Goal: Task Accomplishment & Management: Use online tool/utility

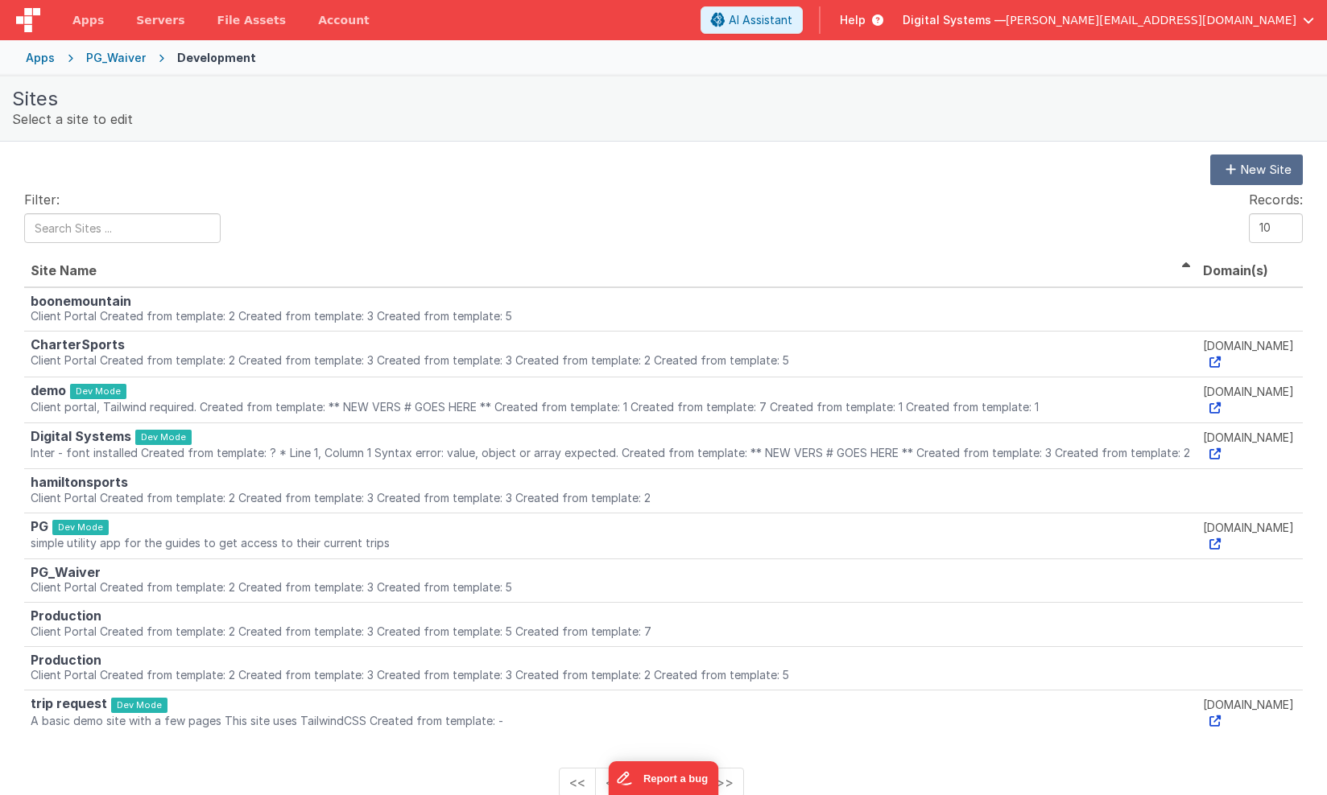
click at [127, 58] on div "PG_Waiver" at bounding box center [116, 58] width 60 height 16
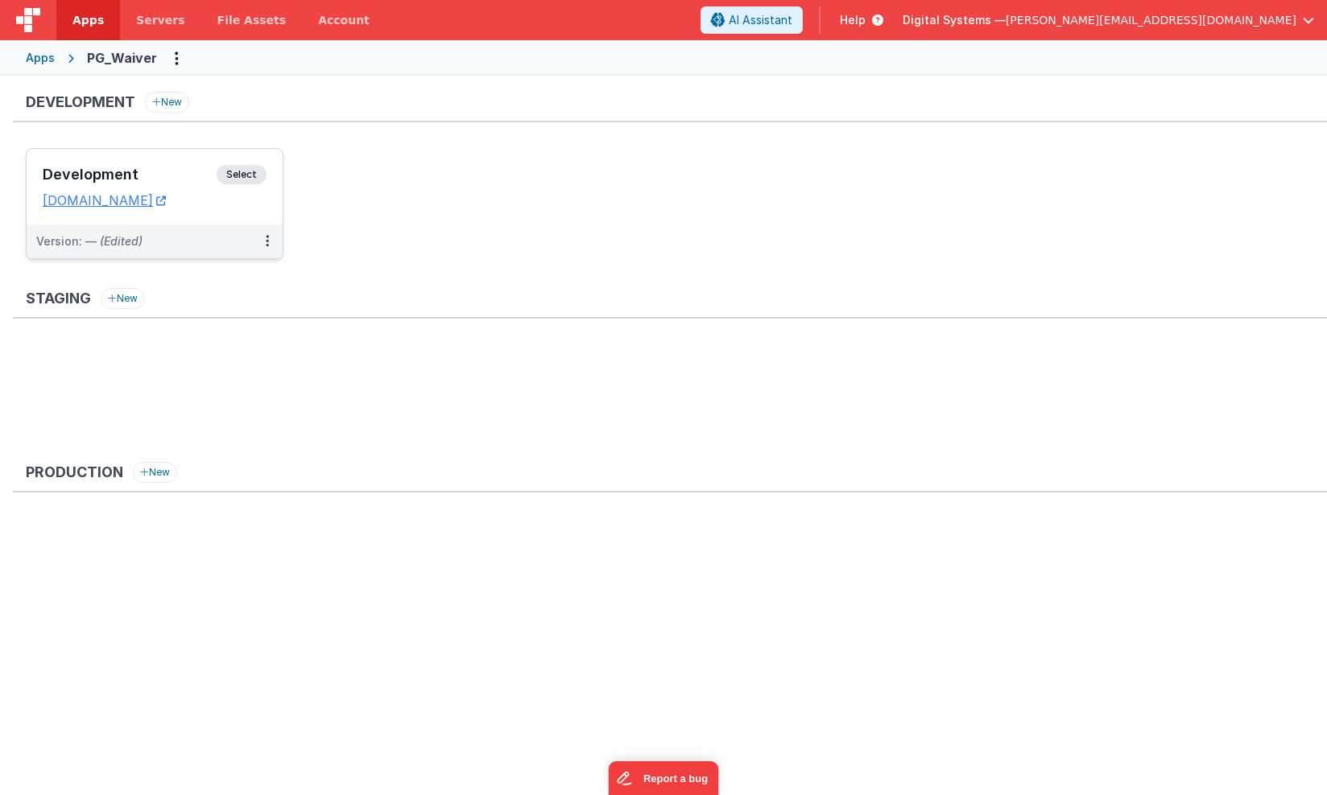
click at [242, 179] on span "Select" at bounding box center [242, 174] width 50 height 19
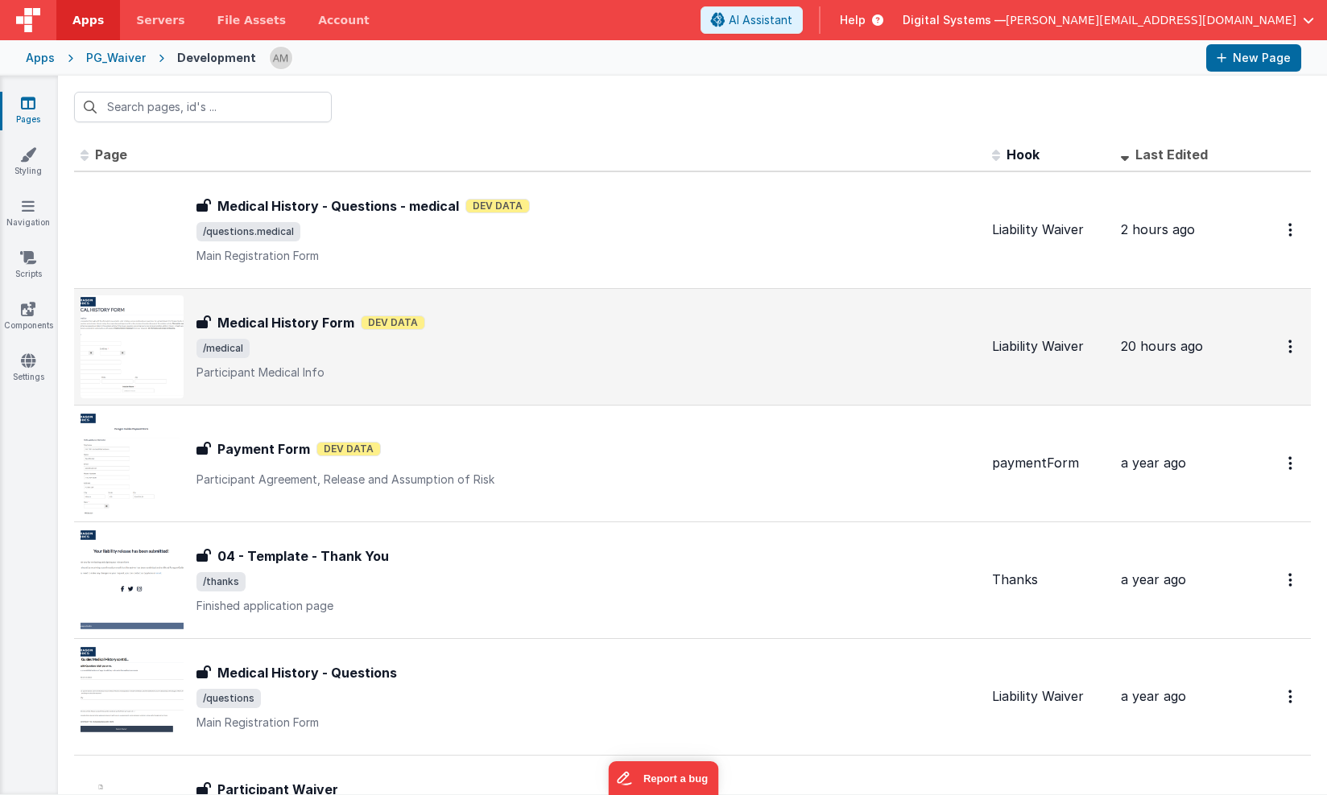
click at [328, 365] on p "Participant Medical Info" at bounding box center [587, 373] width 782 height 16
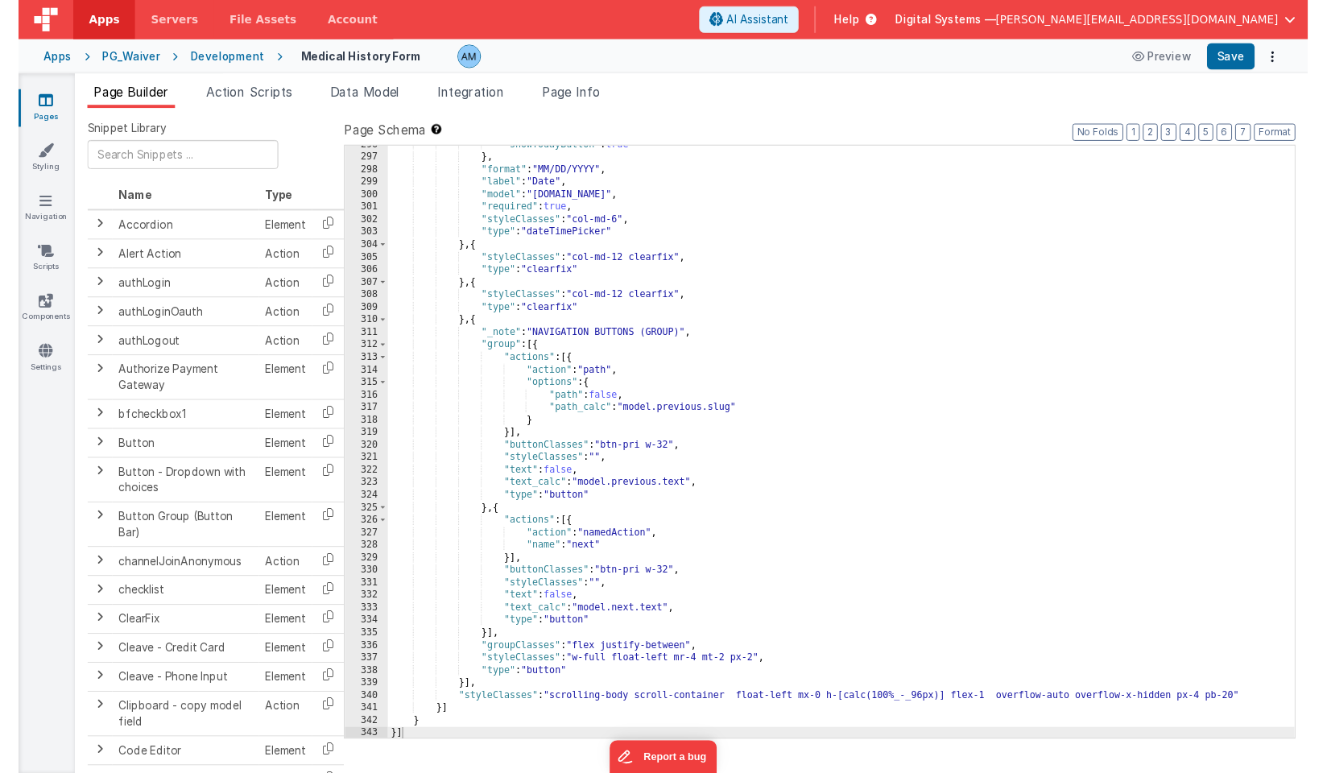
scroll to position [3934, 0]
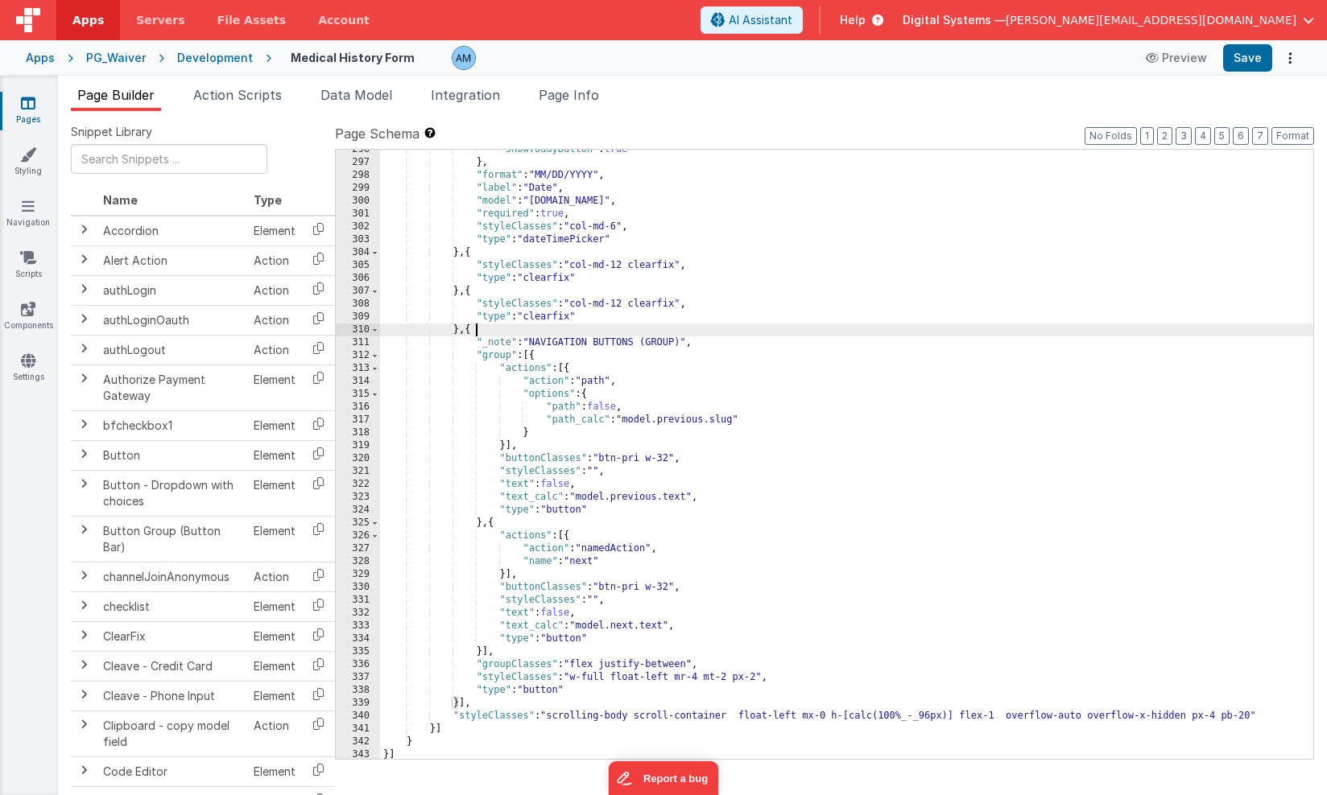
click at [477, 332] on div ""showTodayButton" : true } , "format" : "MM/DD/YYYY" , "label" : "Date" , "mode…" at bounding box center [846, 460] width 933 height 635
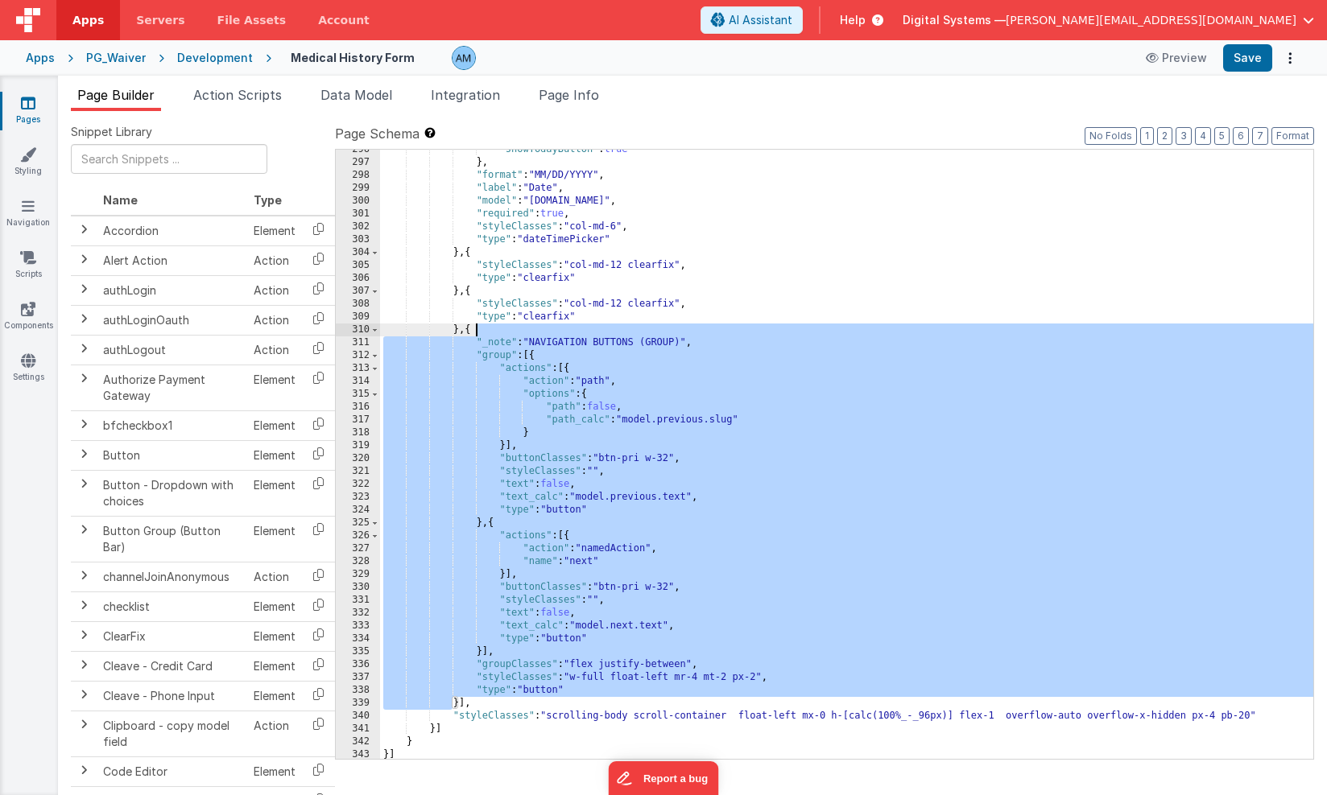
click at [726, 416] on div ""showTodayButton" : true } , "format" : "MM/DD/YYYY" , "label" : "Date" , "mode…" at bounding box center [846, 460] width 933 height 635
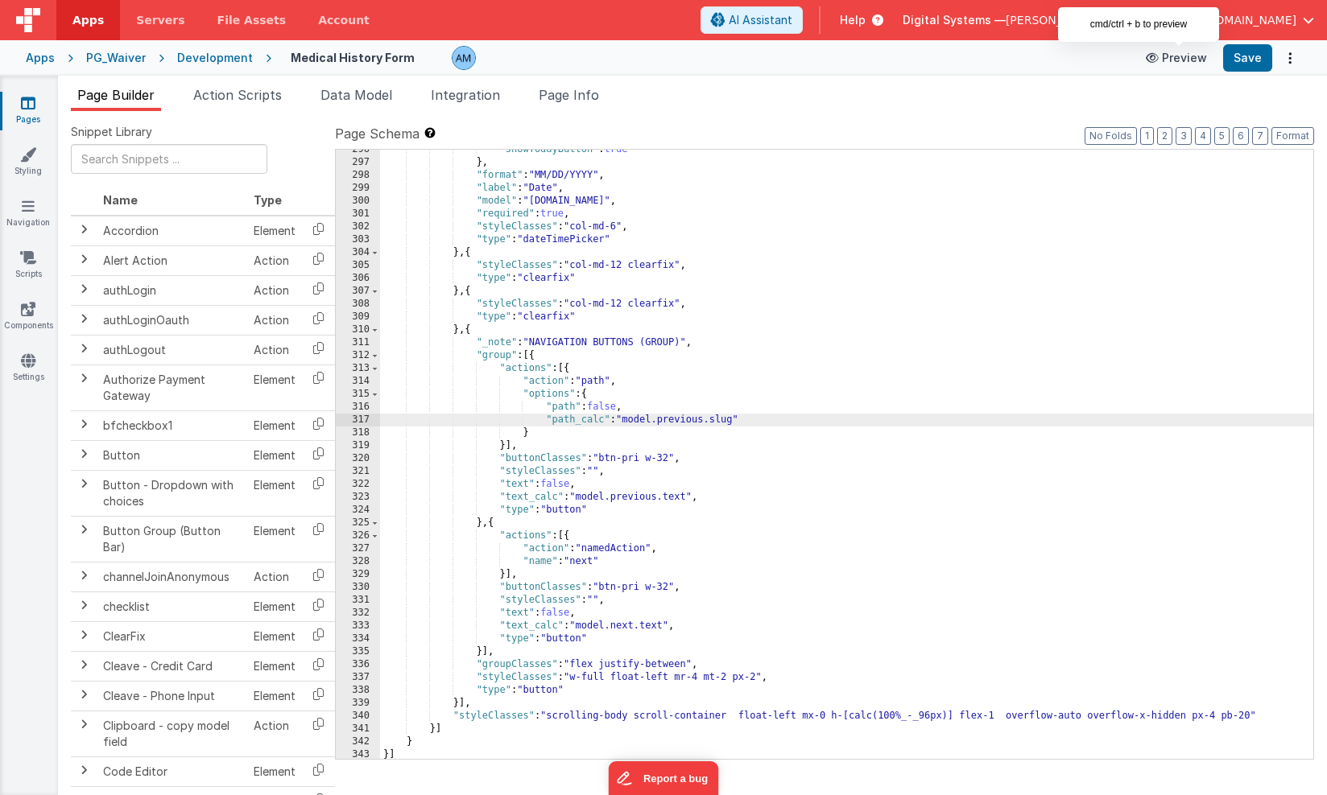
click at [1172, 52] on button "Preview" at bounding box center [1176, 58] width 80 height 26
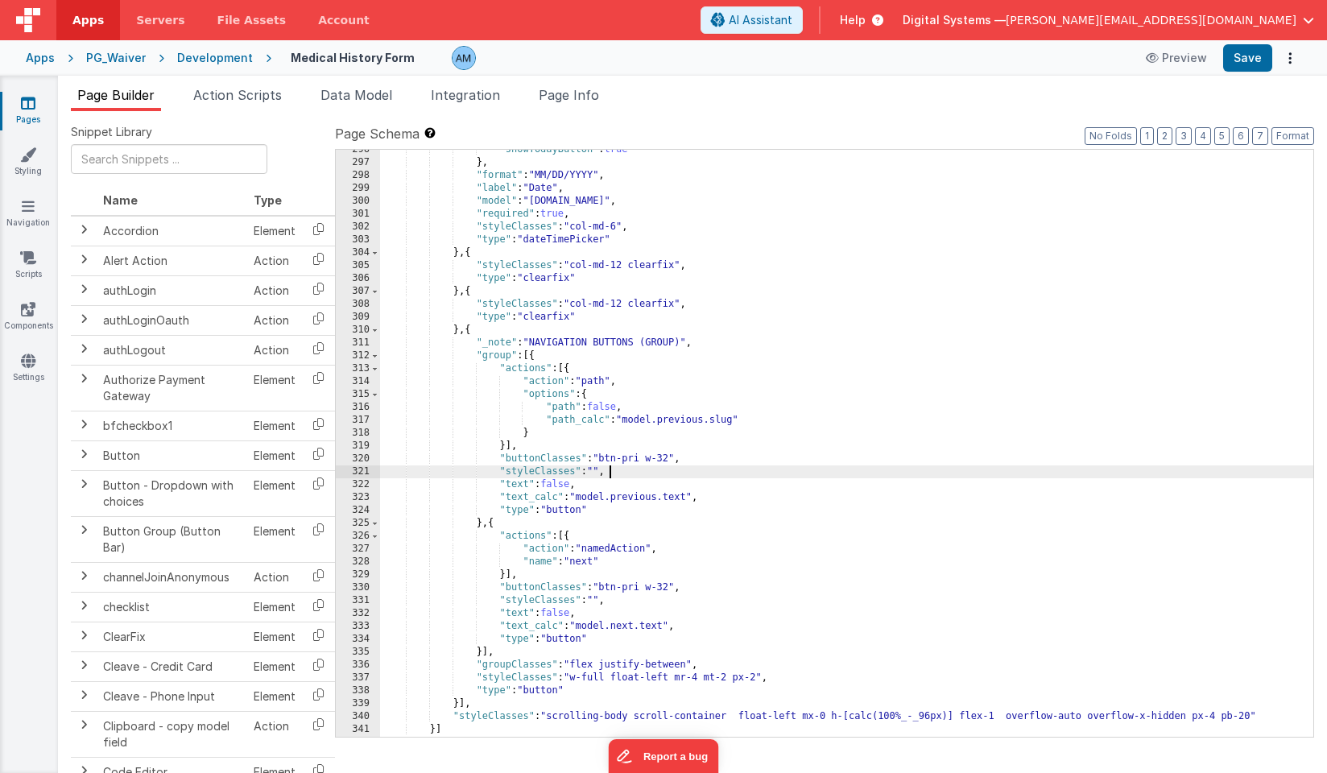
click at [616, 471] on div ""showTodayButton" : true } , "format" : "MM/DD/YYYY" , "label" : "Date" , "mode…" at bounding box center [846, 449] width 933 height 613
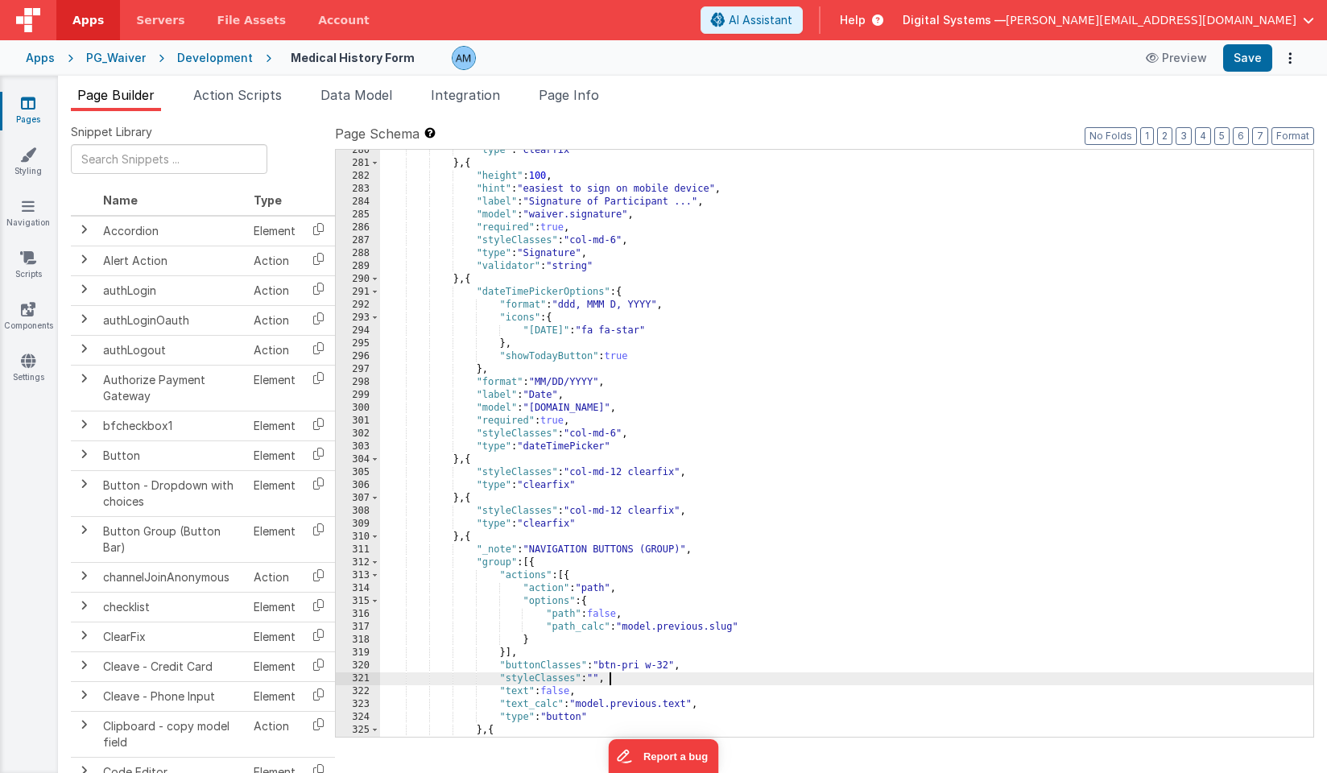
scroll to position [3728, 0]
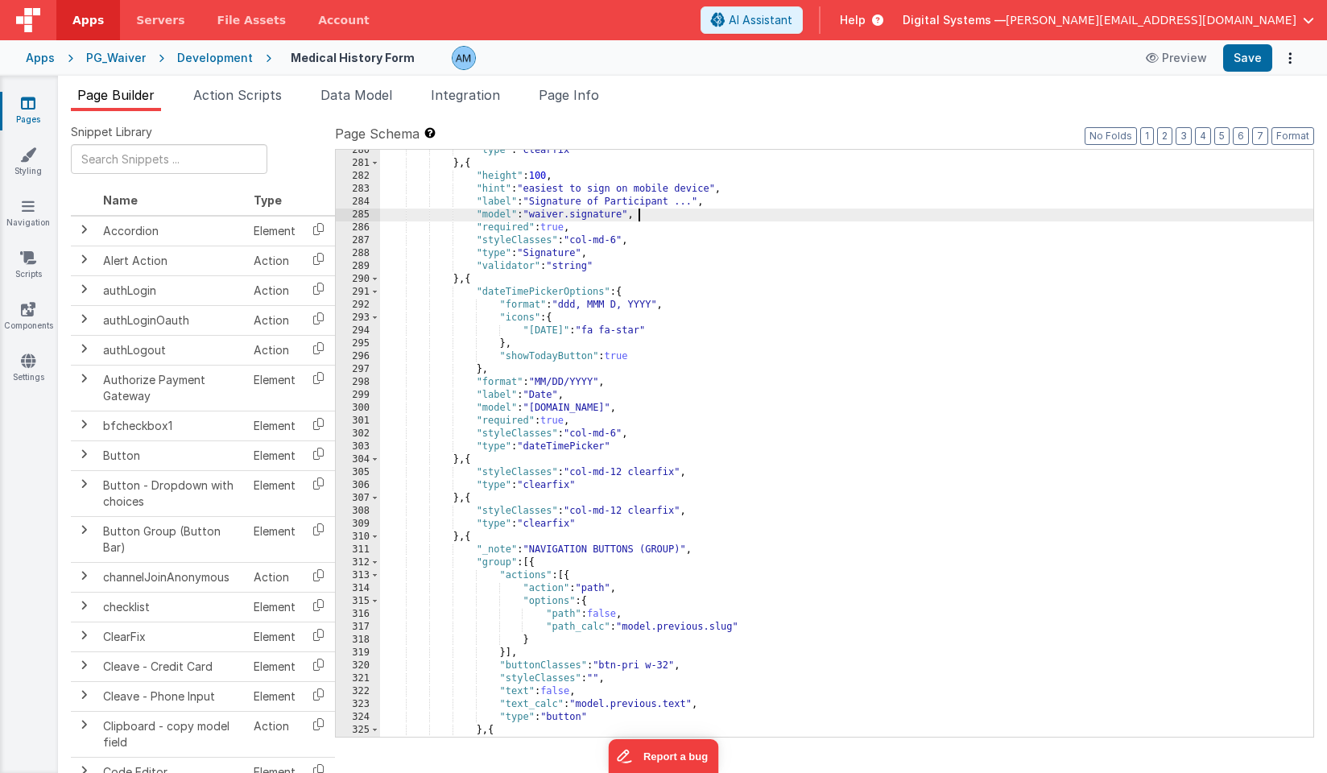
click at [1059, 217] on div ""type" : "clearfix" } , { "height" : 100 , "hint" : "easiest to sign on mobile …" at bounding box center [846, 450] width 933 height 613
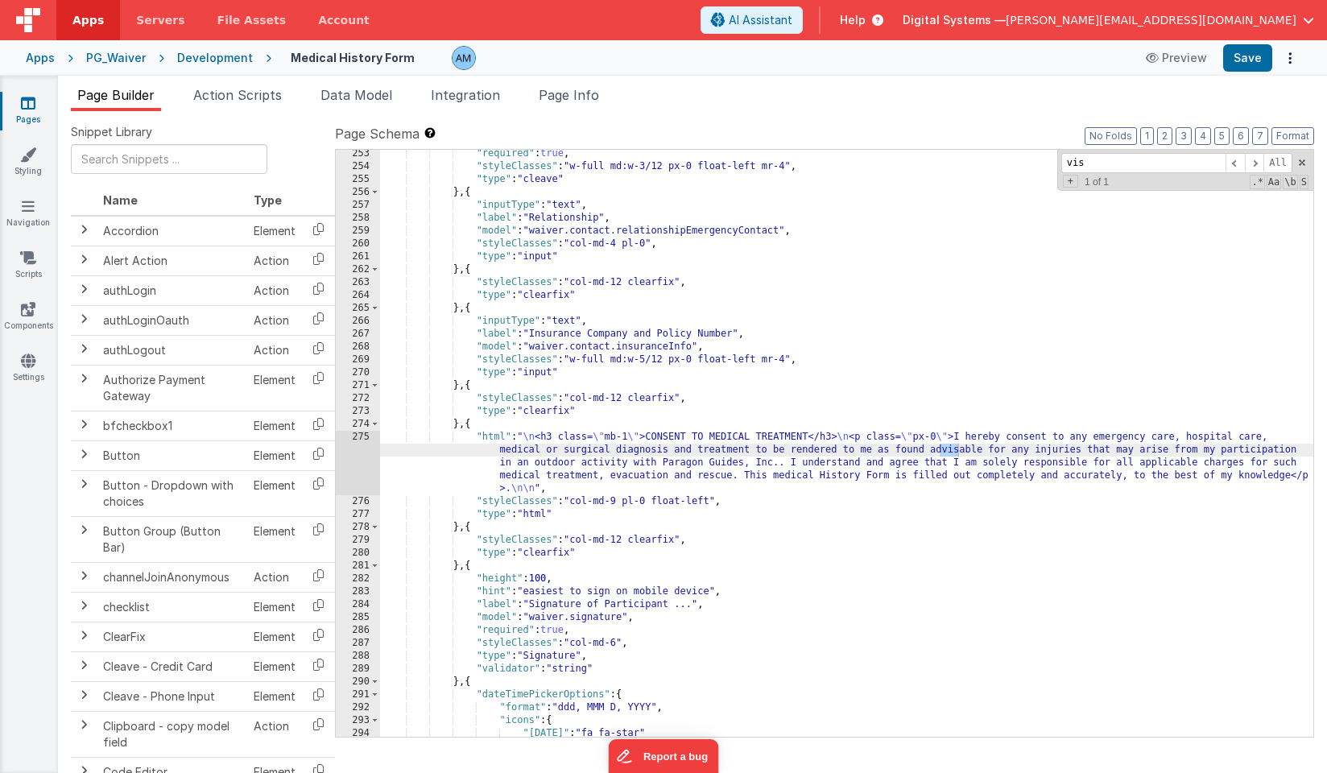
scroll to position [3325, 0]
type input "visible"
click at [1069, 237] on div ""required" : true , "styleClasses" : "w-full md:w-3/12 px-0 float-left mr-4" , …" at bounding box center [846, 453] width 933 height 613
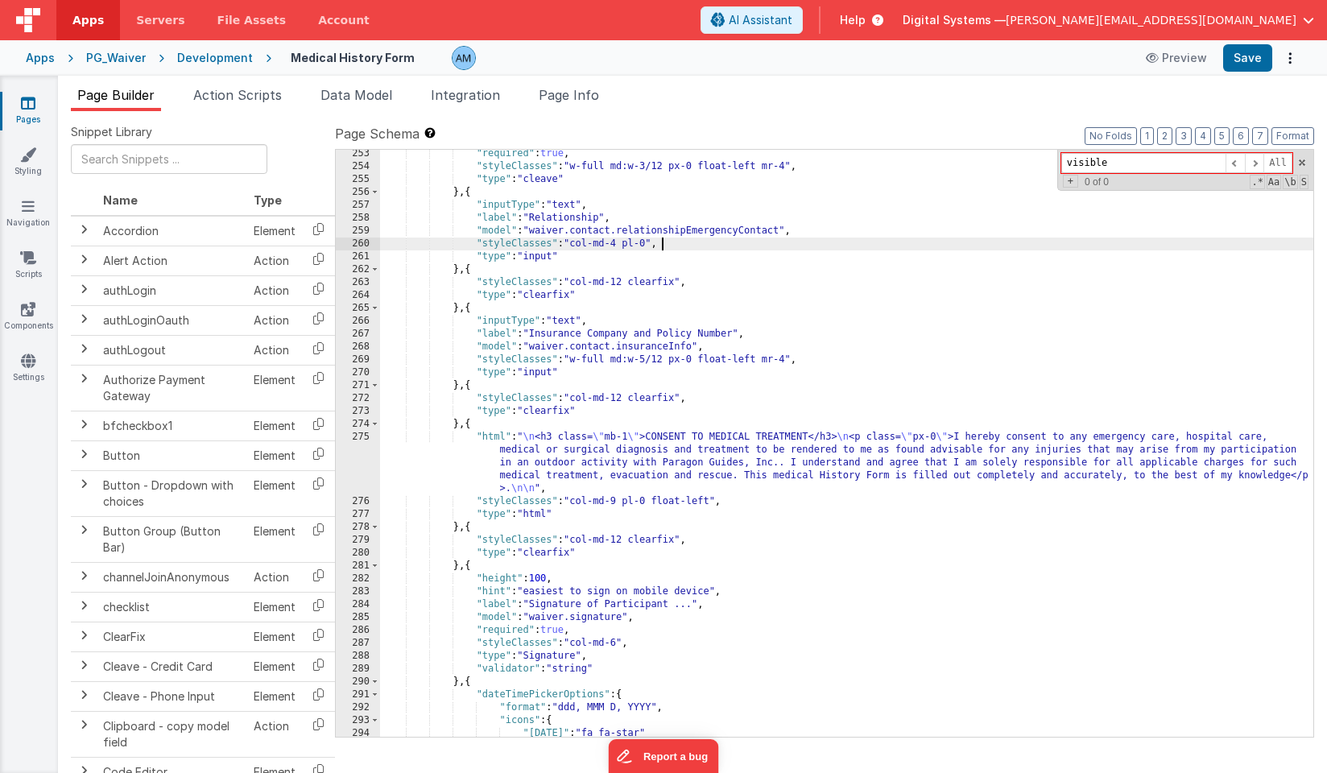
click at [221, 59] on div "Development" at bounding box center [215, 58] width 76 height 16
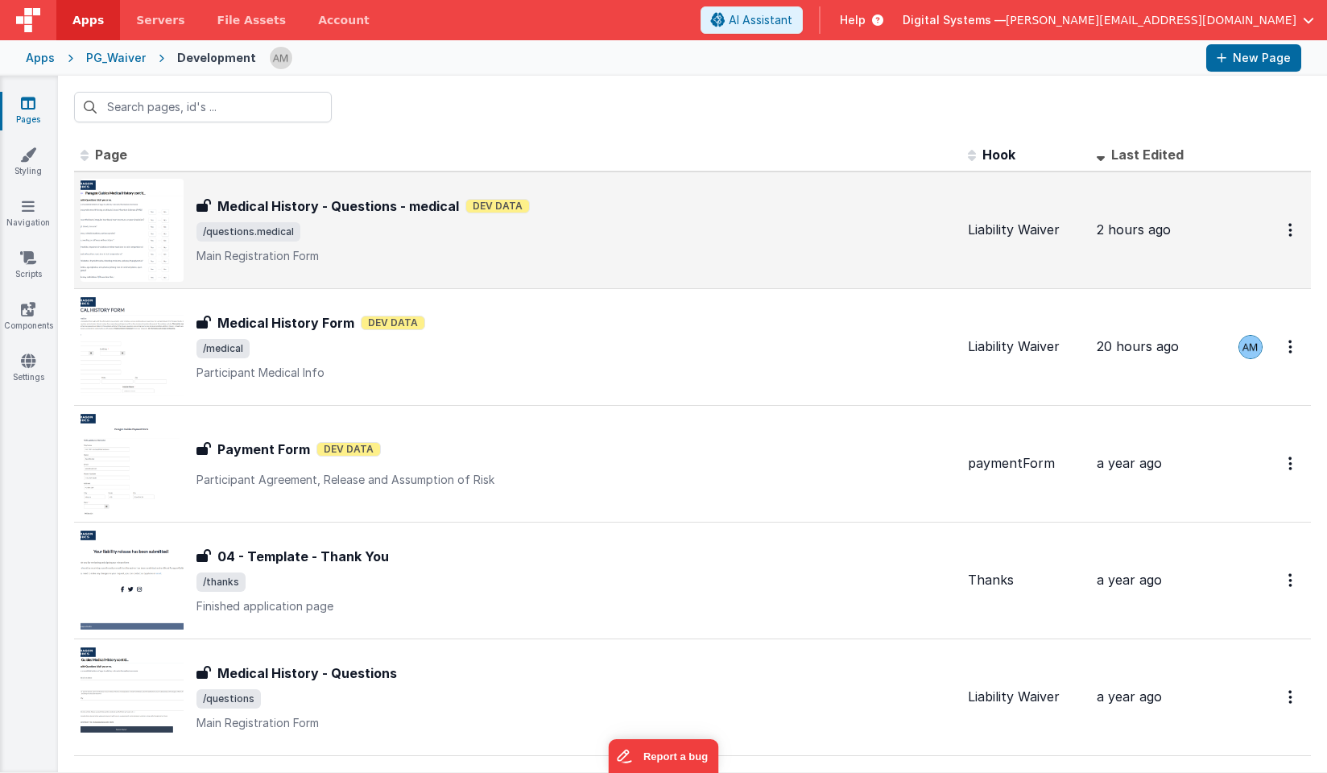
click at [433, 260] on p "Main Registration Form" at bounding box center [575, 256] width 758 height 16
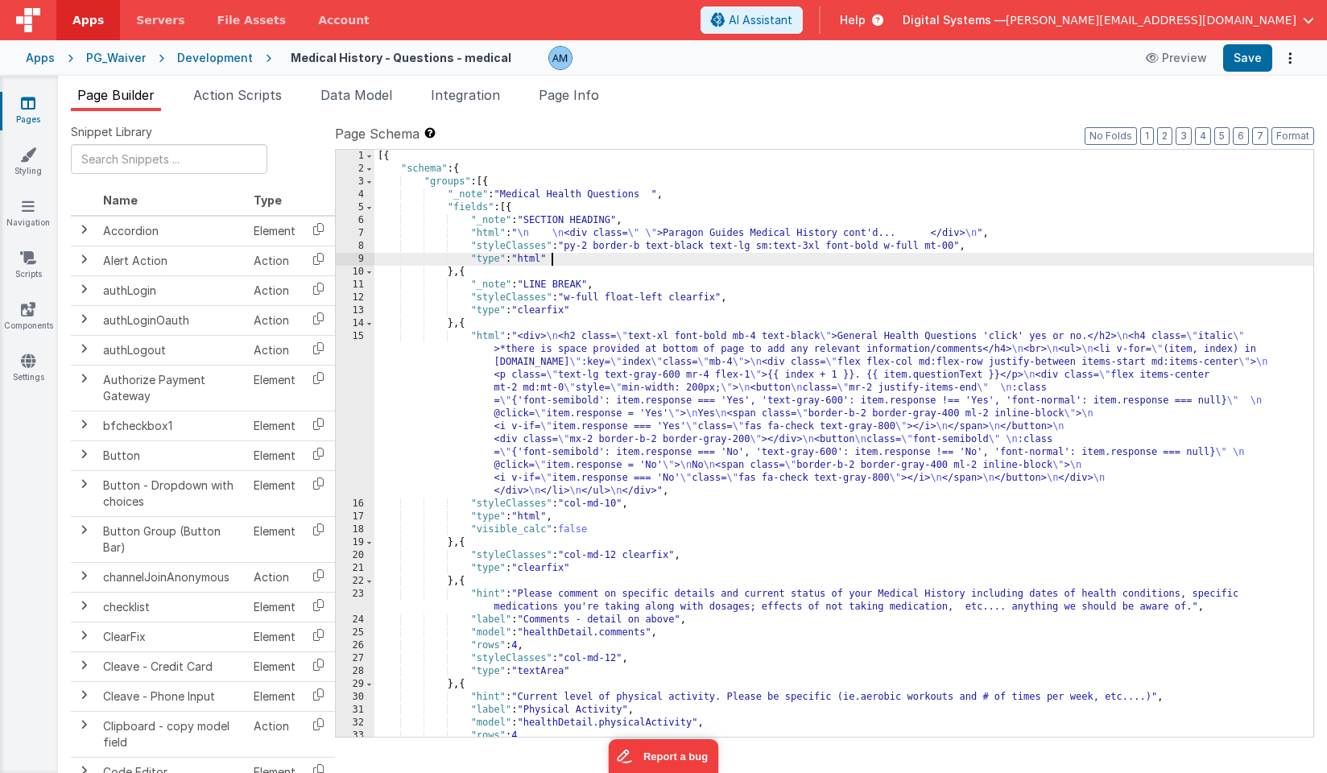
click at [1106, 257] on div "[{ "schema" : { "groups" : [{ "_note" : "Medical Health Questions " , "fields" …" at bounding box center [843, 456] width 939 height 613
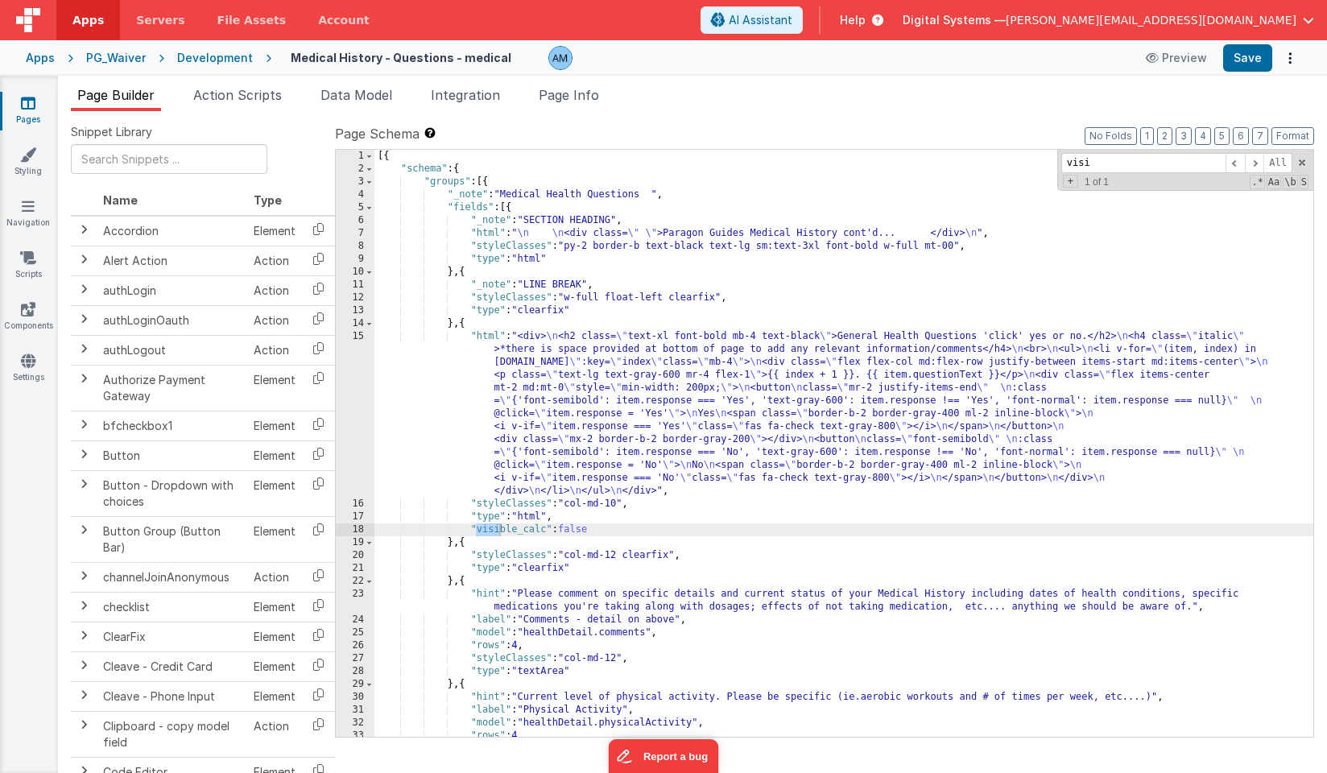
type input "visi"
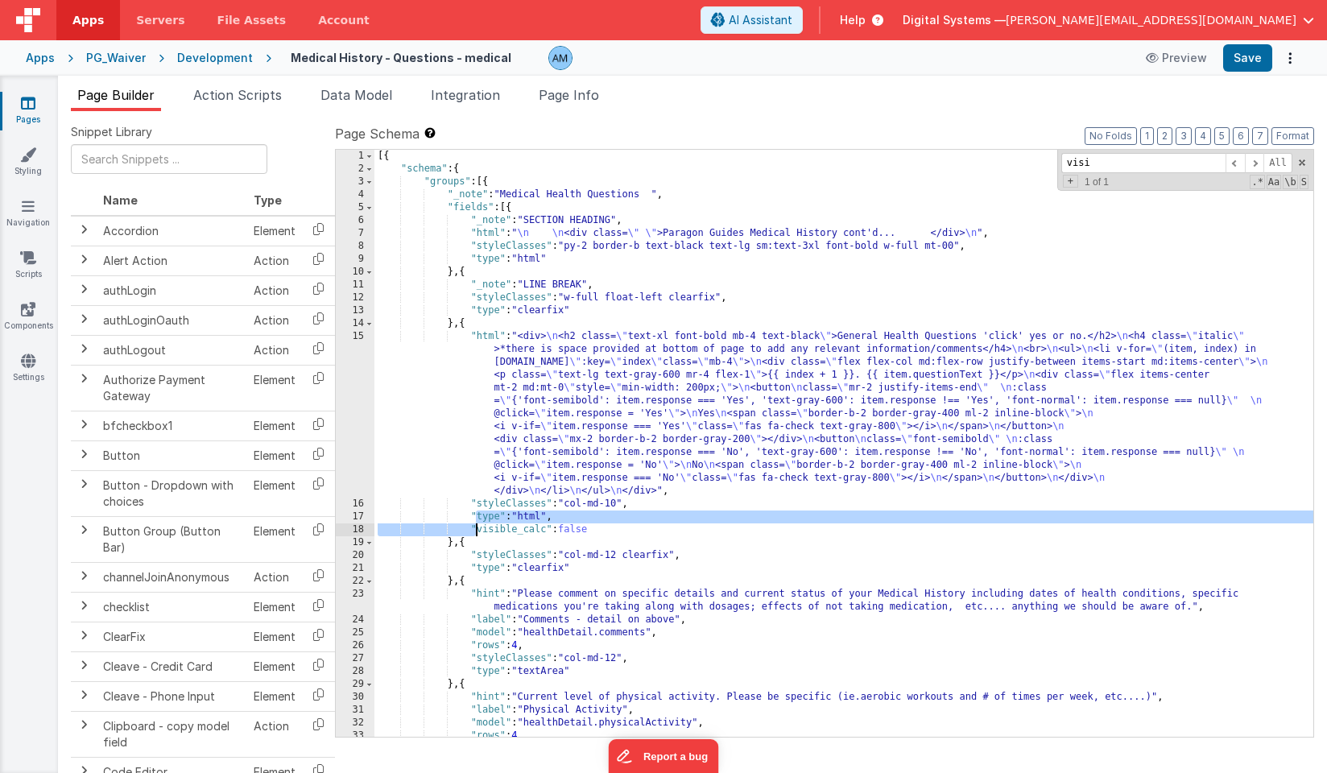
click at [475, 523] on div "[{ "schema" : { "groups" : [{ "_note" : "Medical Health Questions " , "fields" …" at bounding box center [843, 456] width 939 height 613
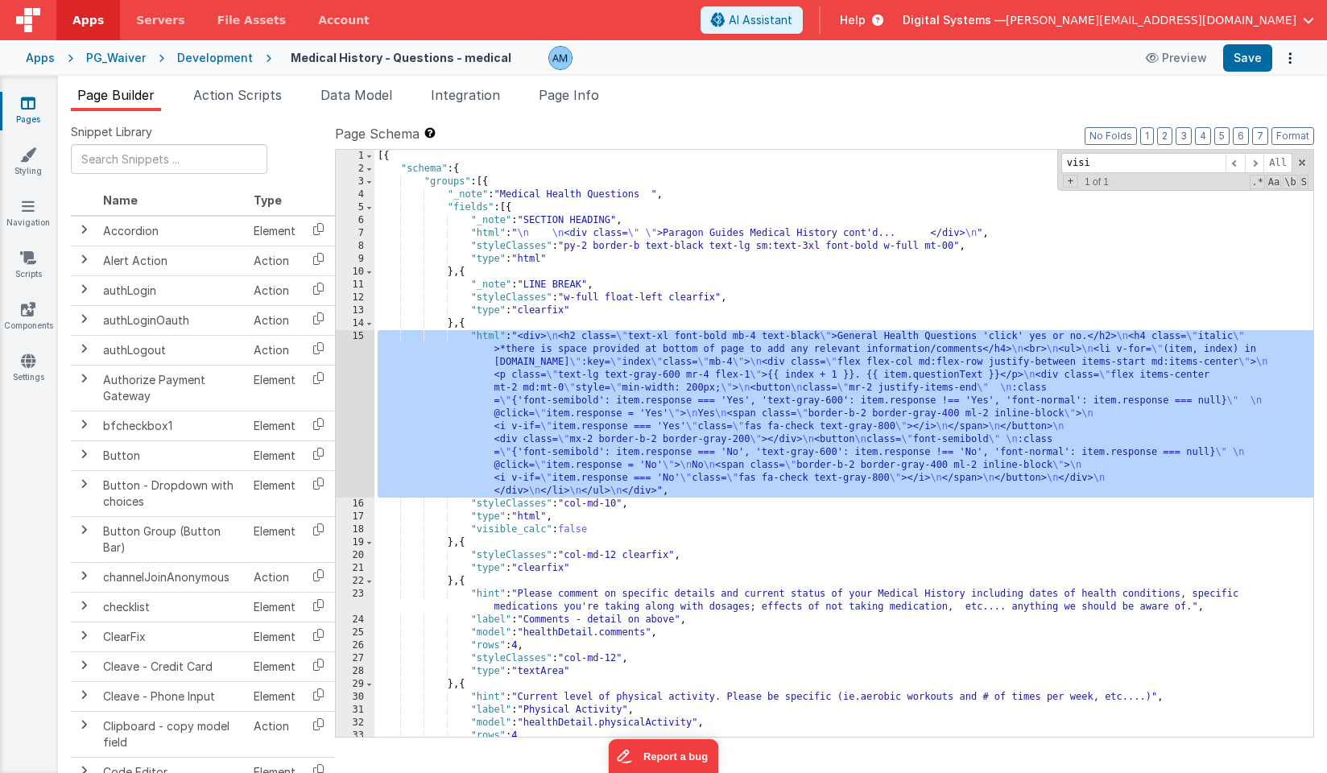
click at [347, 340] on div "15" at bounding box center [355, 413] width 39 height 167
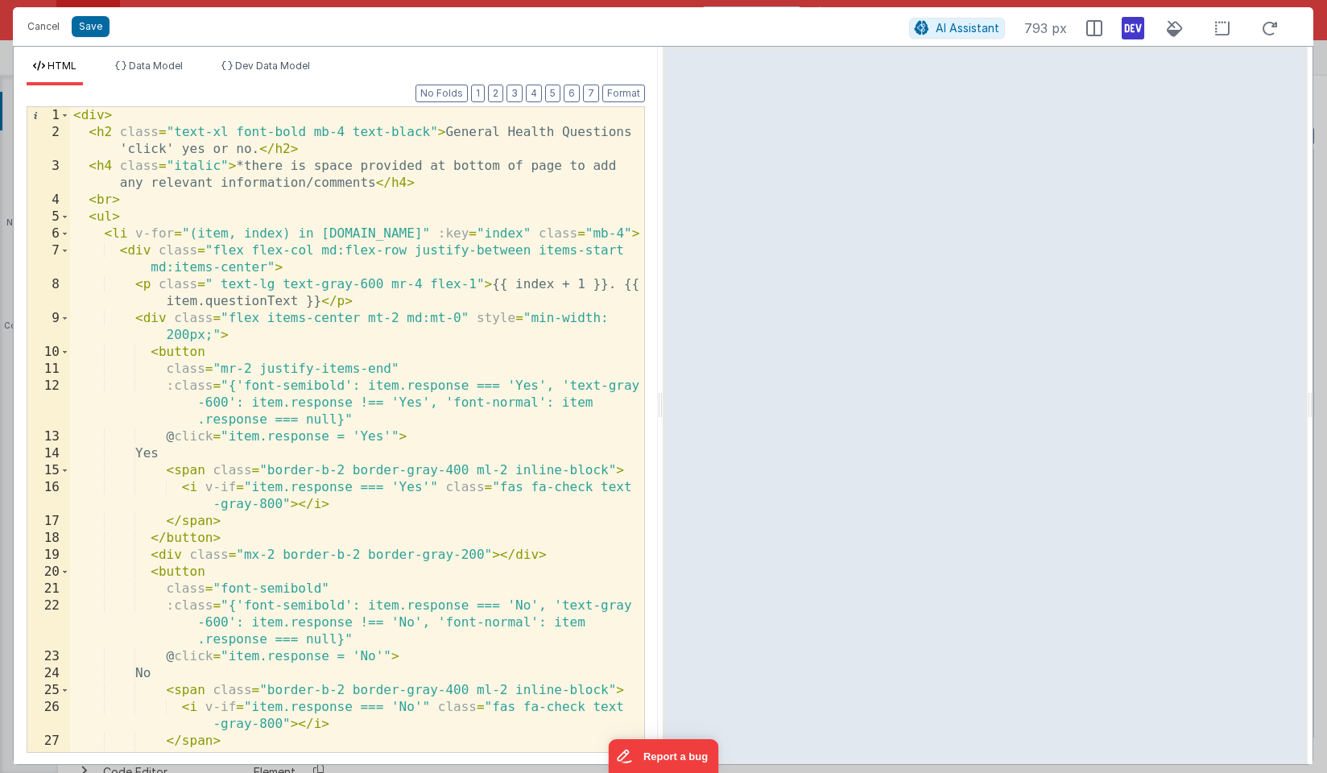
scroll to position [99, 0]
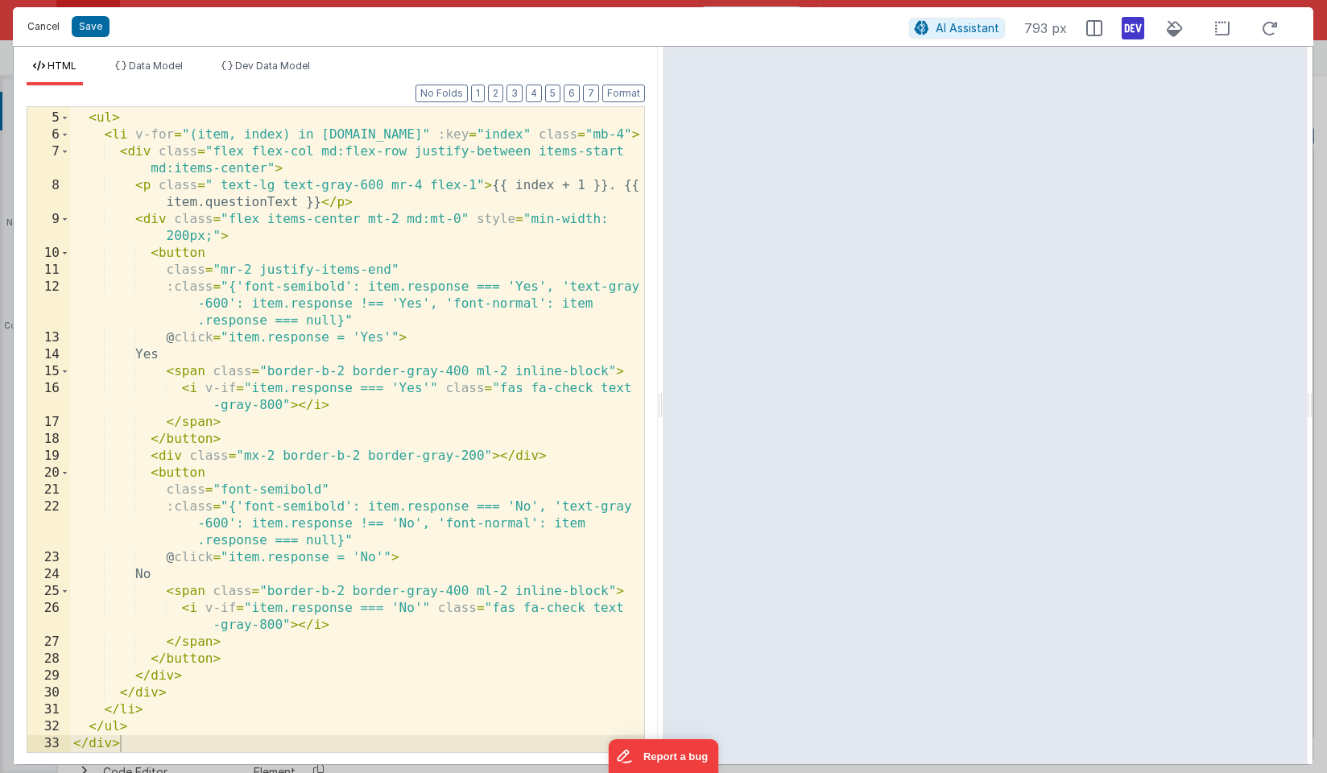
click at [35, 22] on button "Cancel" at bounding box center [43, 26] width 48 height 23
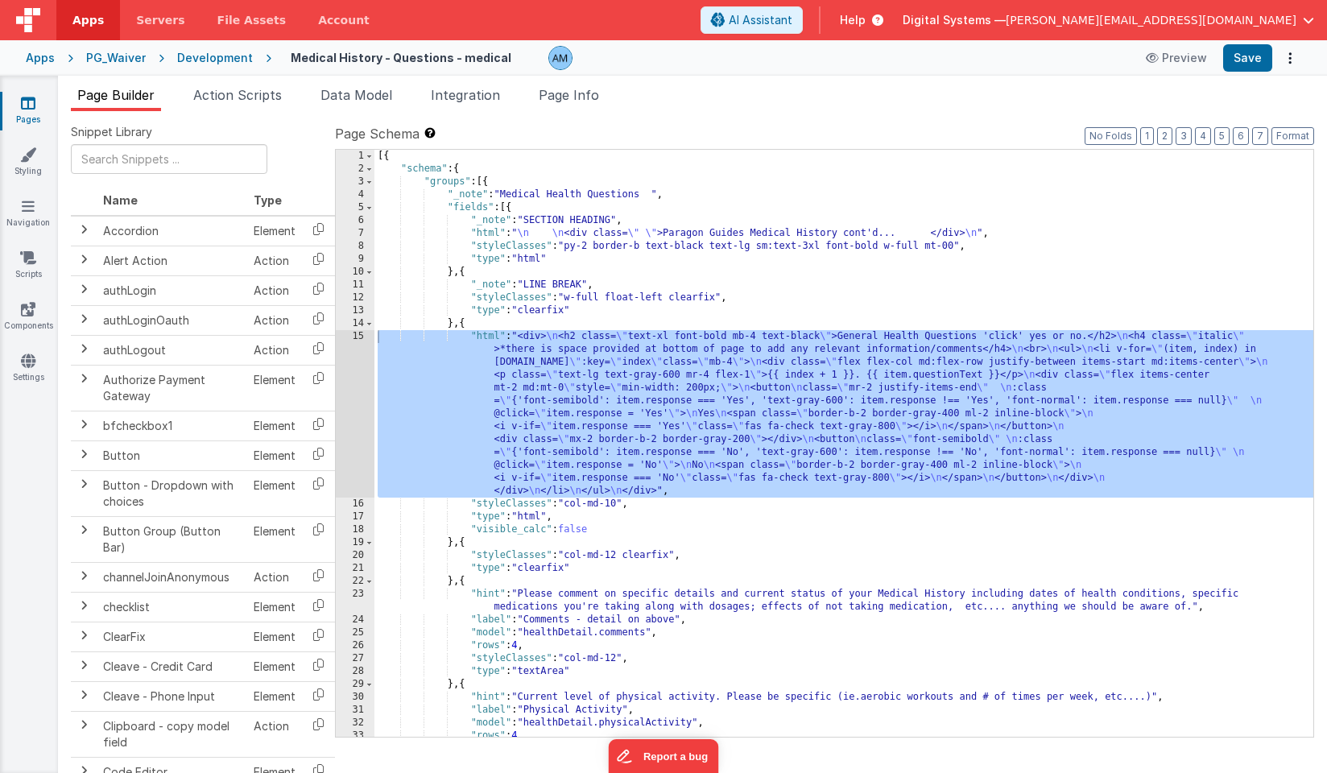
scroll to position [0, 0]
click at [221, 47] on div "Apps PG_Waiver Development Medical History - Questions - medical Preview Save" at bounding box center [663, 57] width 1327 height 35
click at [229, 58] on div "Development" at bounding box center [215, 58] width 76 height 16
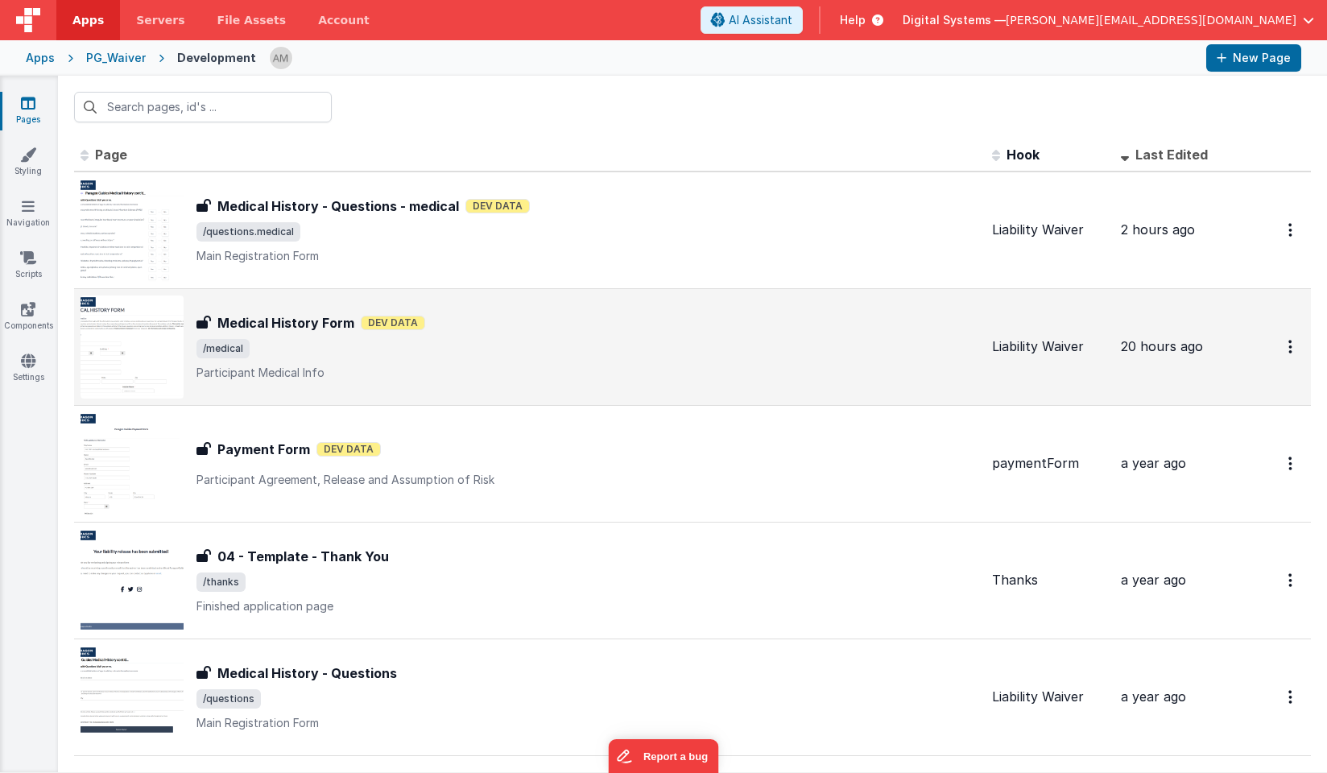
click at [476, 322] on div "Medical History Form Dev Data" at bounding box center [587, 322] width 782 height 19
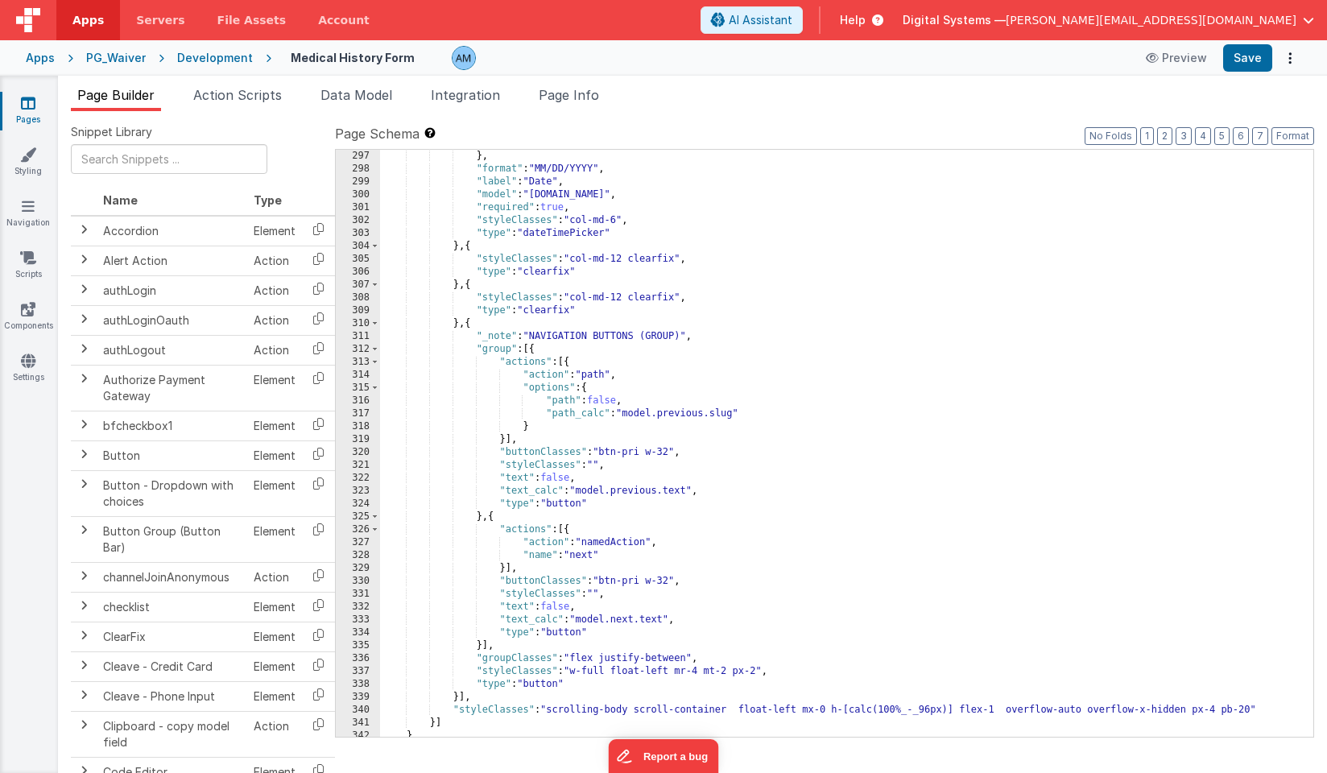
scroll to position [3940, 0]
click at [750, 419] on div ""showTodayButton" : true } , "format" : "MM/DD/YYYY" , "label" : "Date" , "mode…" at bounding box center [846, 444] width 933 height 613
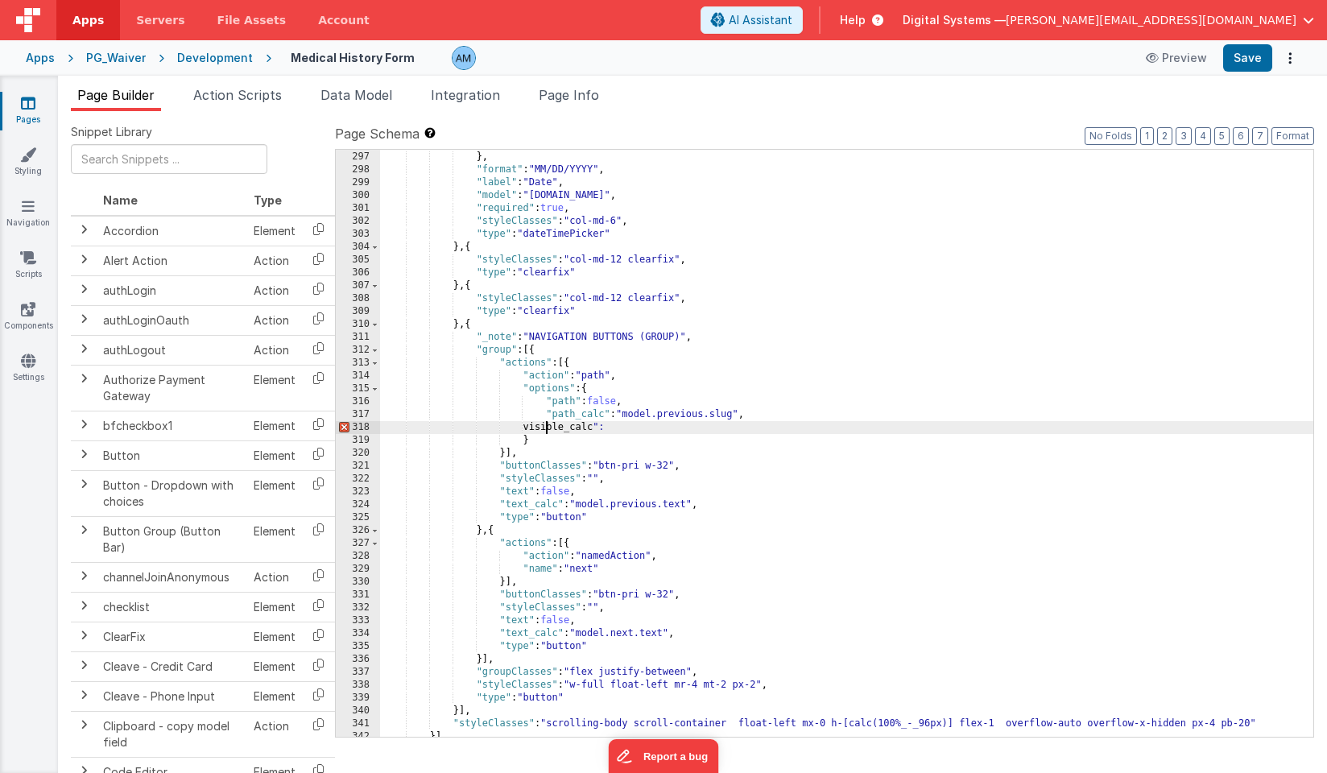
click at [545, 428] on div ""showTodayButton" : true } , "format" : "MM/DD/YYYY" , "label" : "Date" , "mode…" at bounding box center [846, 444] width 933 height 613
click at [641, 434] on div ""showTodayButton" : true } , "format" : "MM/DD/YYYY" , "label" : "Date" , "mode…" at bounding box center [846, 444] width 933 height 613
click at [644, 430] on div ""showTodayButton" : true } , "format" : "MM/DD/YYYY" , "label" : "Date" , "mode…" at bounding box center [846, 444] width 933 height 613
click at [1180, 60] on button "Preview" at bounding box center [1176, 58] width 80 height 26
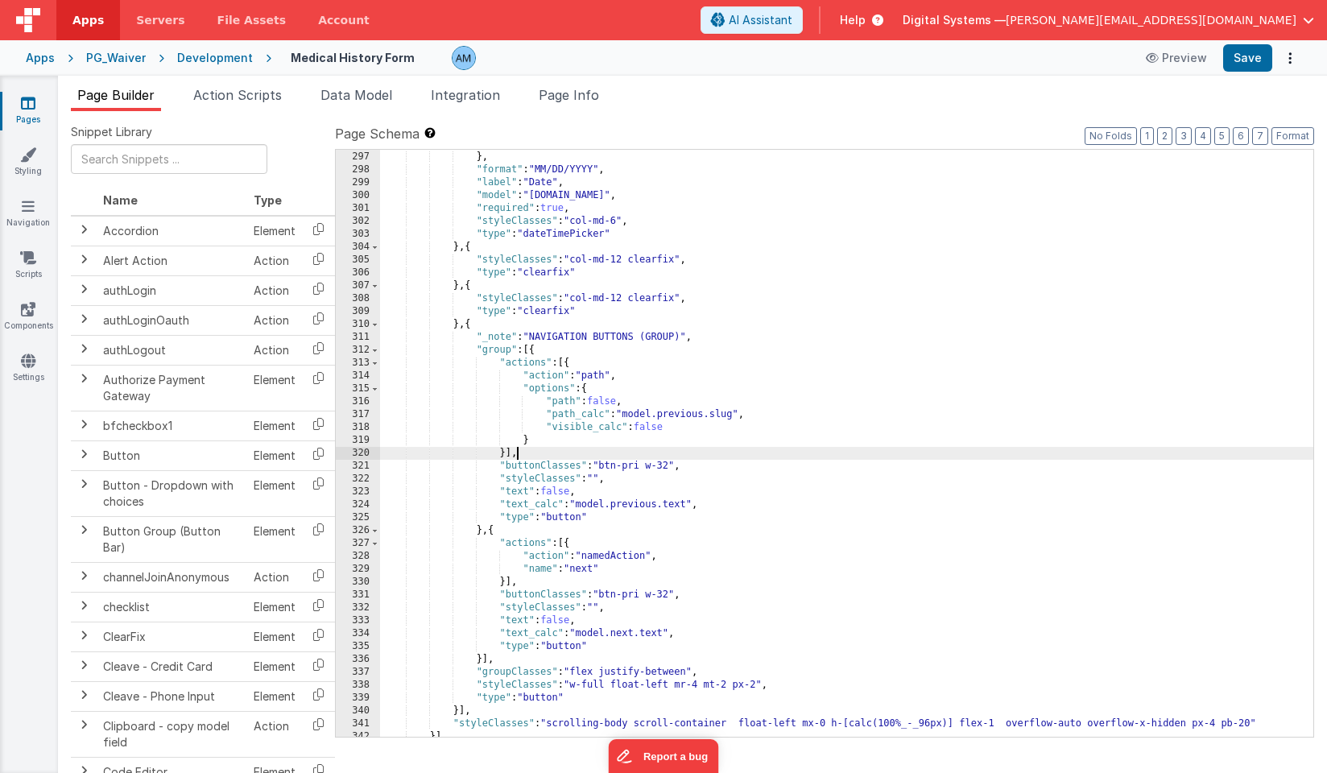
click at [645, 459] on div ""showTodayButton" : true } , "format" : "MM/DD/YYYY" , "label" : "Date" , "mode…" at bounding box center [846, 444] width 933 height 613
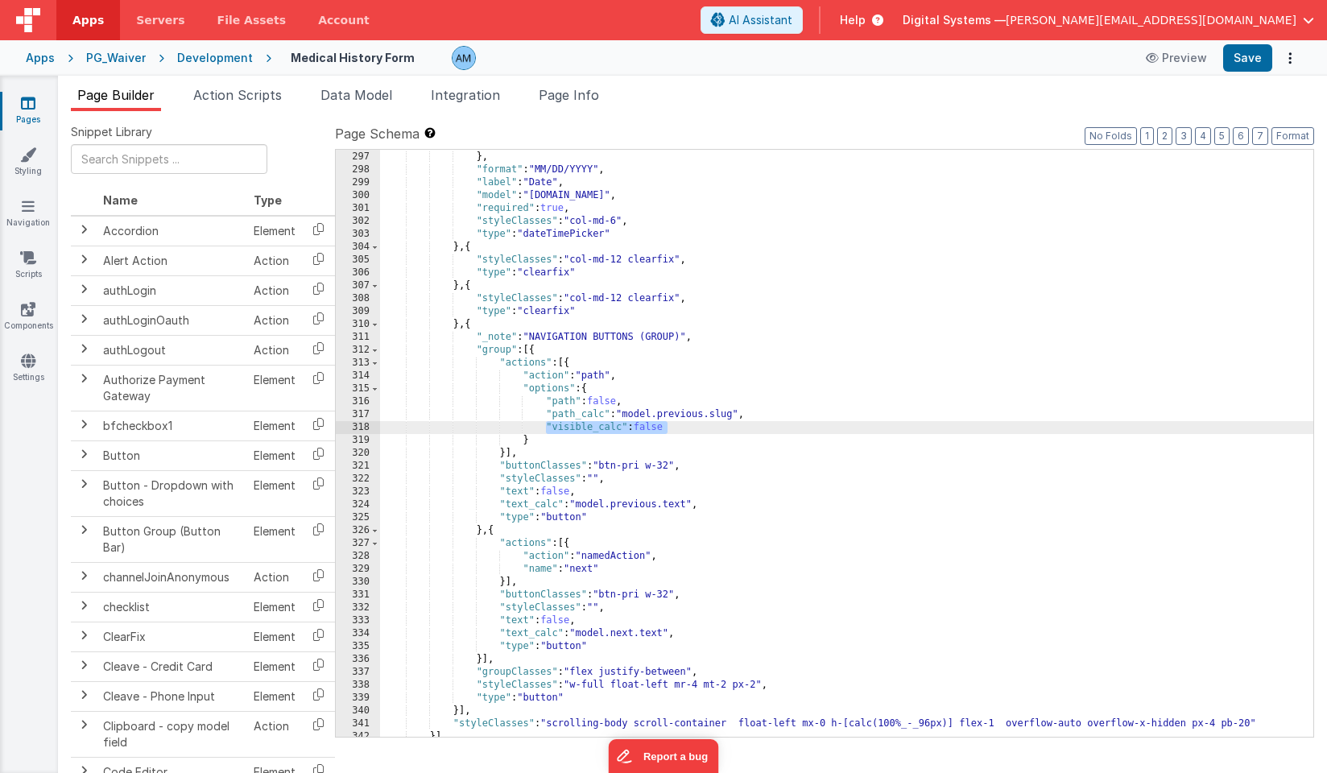
drag, startPoint x: 670, startPoint y: 431, endPoint x: 548, endPoint y: 423, distance: 121.8
click at [548, 423] on div ""showTodayButton" : true } , "format" : "MM/DD/YYYY" , "label" : "Date" , "mode…" at bounding box center [846, 444] width 933 height 613
click at [751, 416] on div ""showTodayButton" : true } , "format" : "MM/DD/YYYY" , "label" : "Date" , "mode…" at bounding box center [846, 444] width 933 height 613
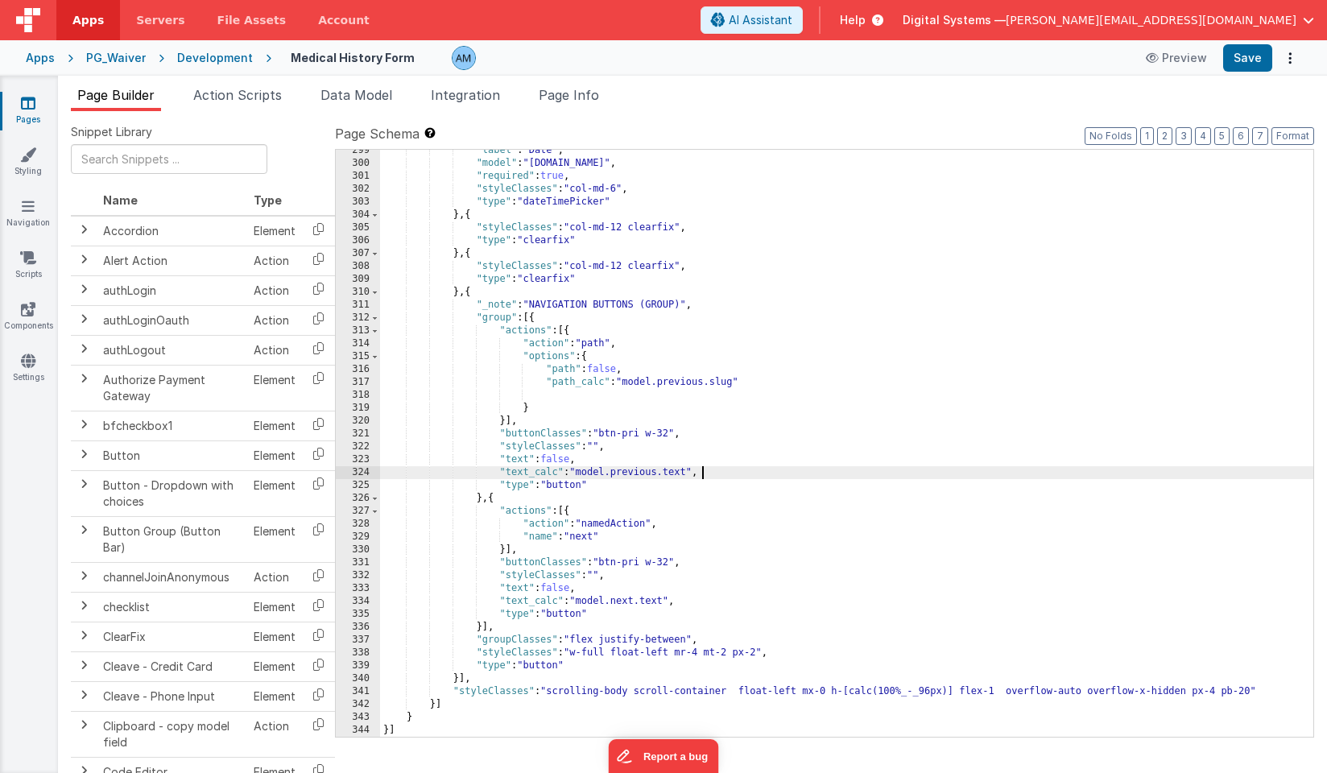
click at [707, 476] on div ""label" : "Date" , "model" : "[DOMAIN_NAME]" , "required" : true , "styleClasse…" at bounding box center [846, 450] width 933 height 613
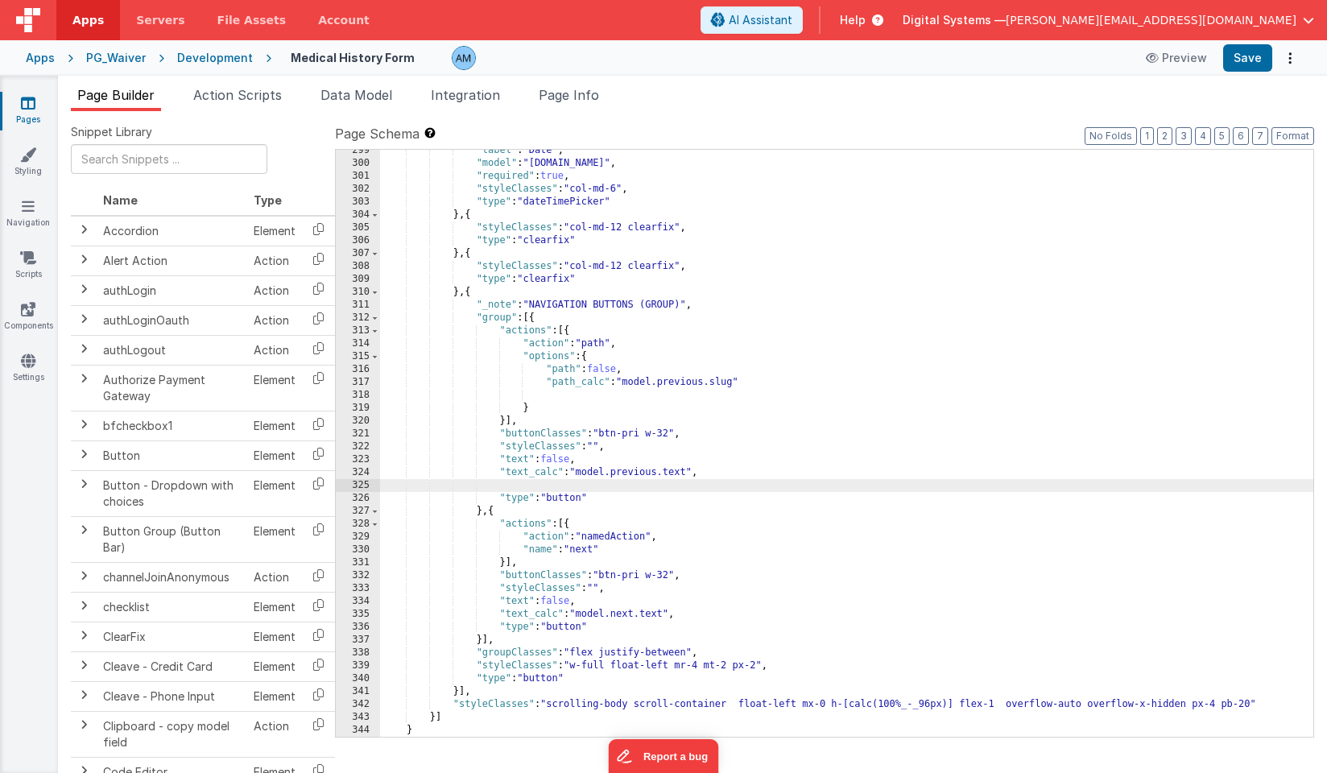
paste textarea
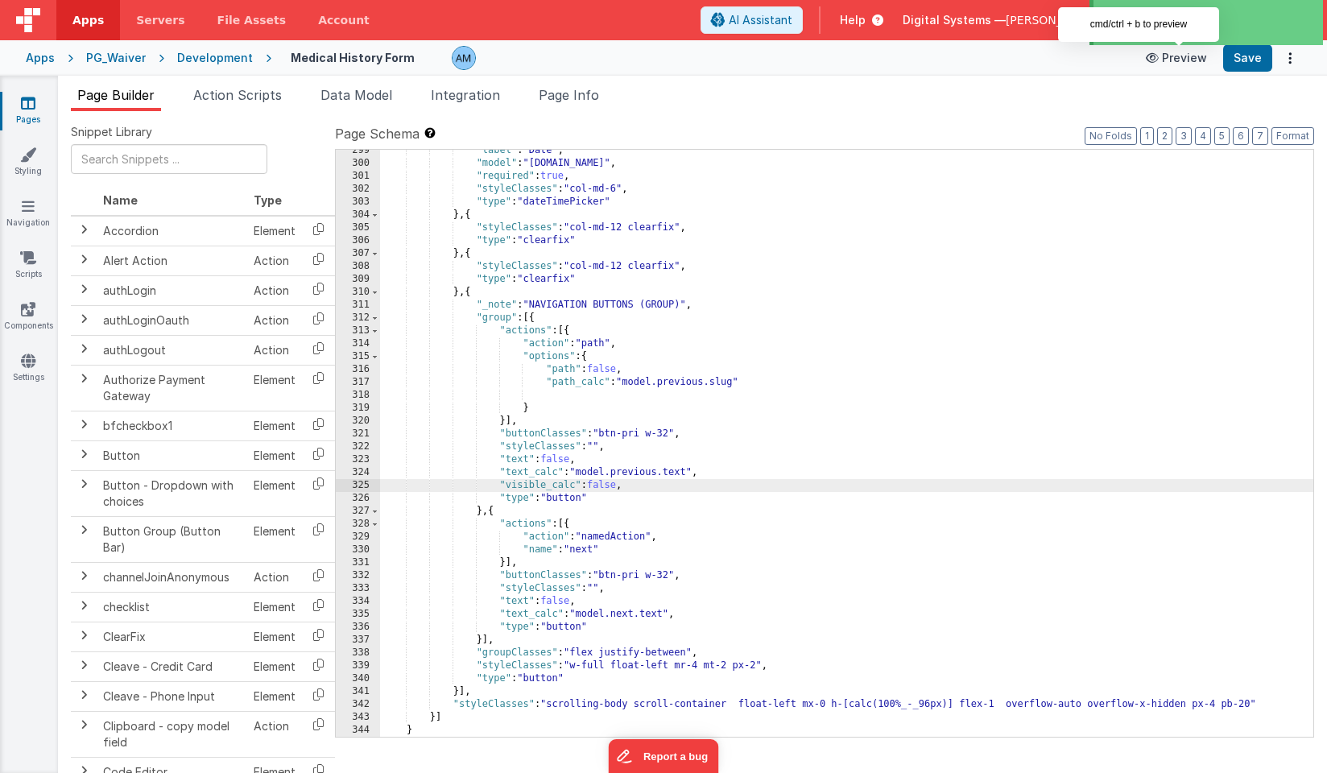
click at [1182, 57] on button "Preview" at bounding box center [1176, 58] width 80 height 26
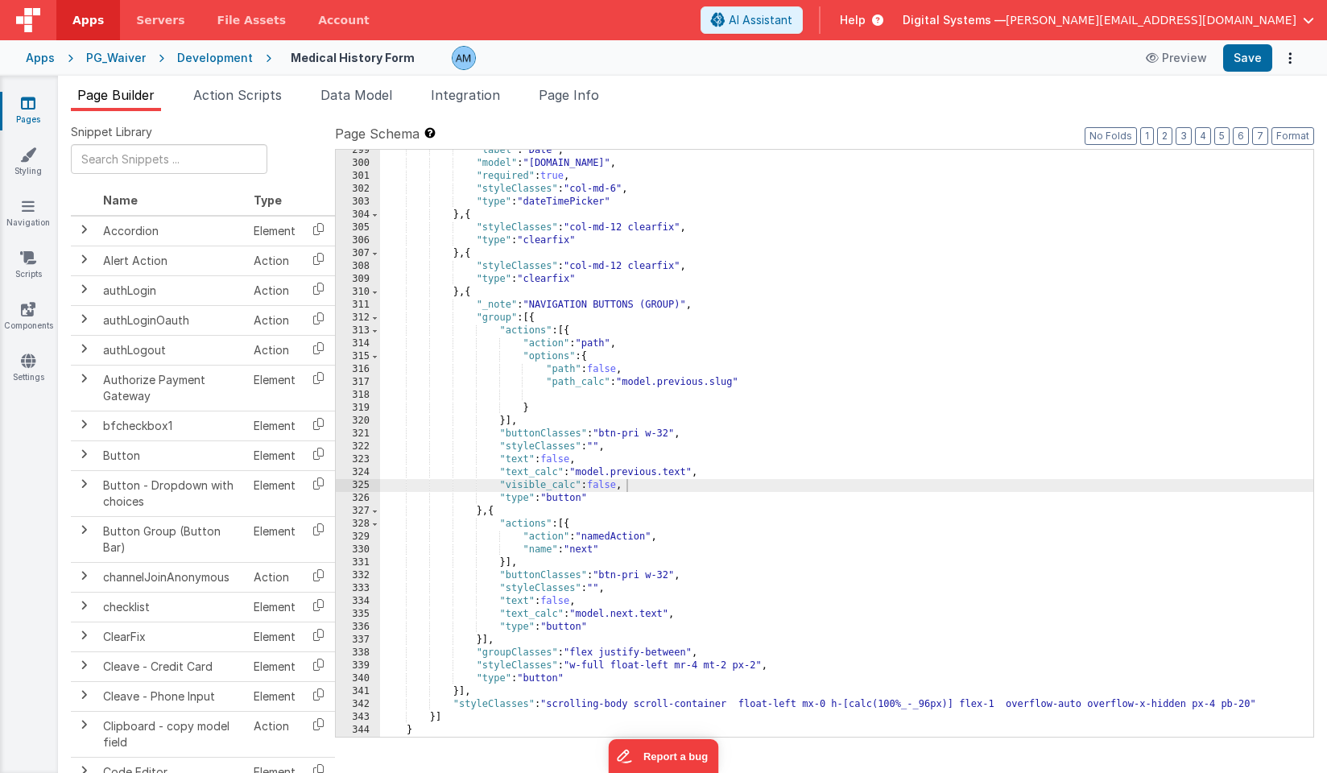
click at [681, 621] on div ""label" : "Date" , "model" : "[DOMAIN_NAME]" , "required" : true , "styleClasse…" at bounding box center [846, 450] width 933 height 613
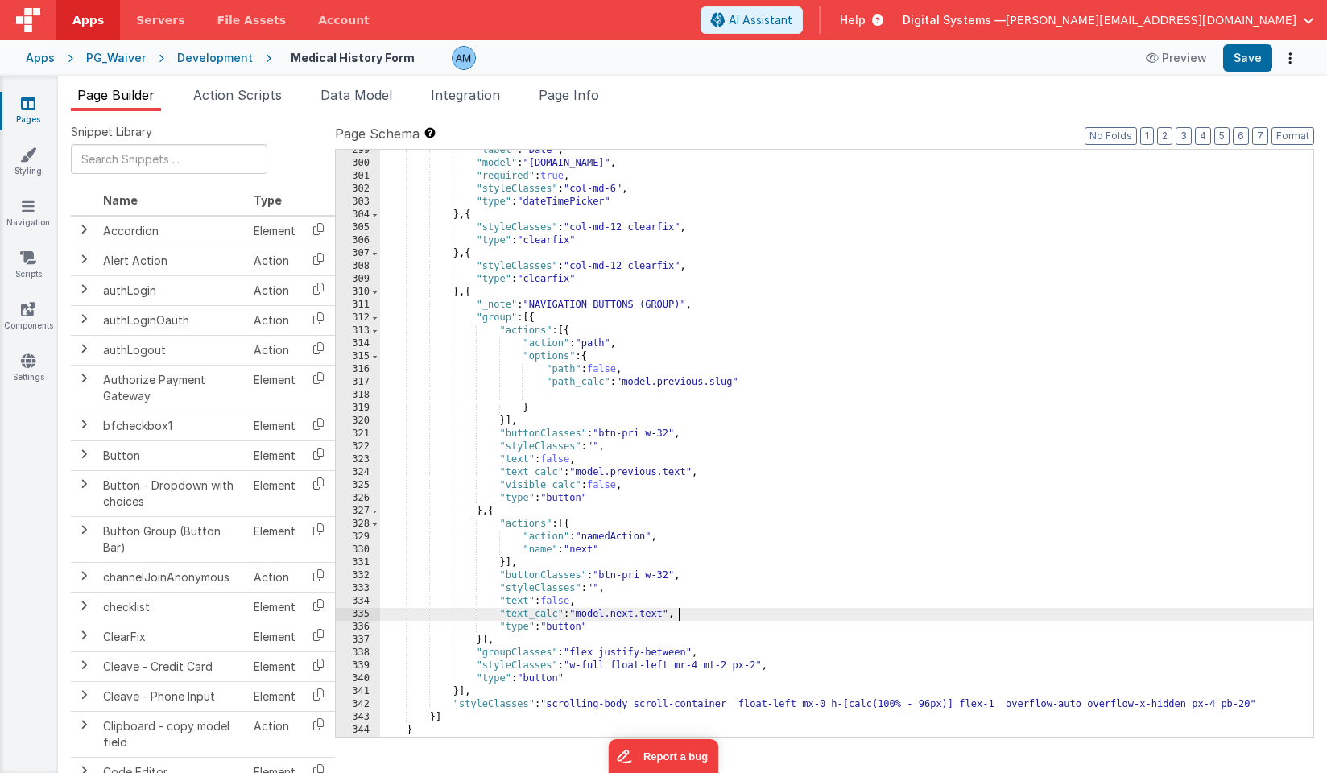
click at [682, 610] on div ""label" : "Date" , "model" : "[DOMAIN_NAME]" , "required" : true , "styleClasse…" at bounding box center [846, 450] width 933 height 613
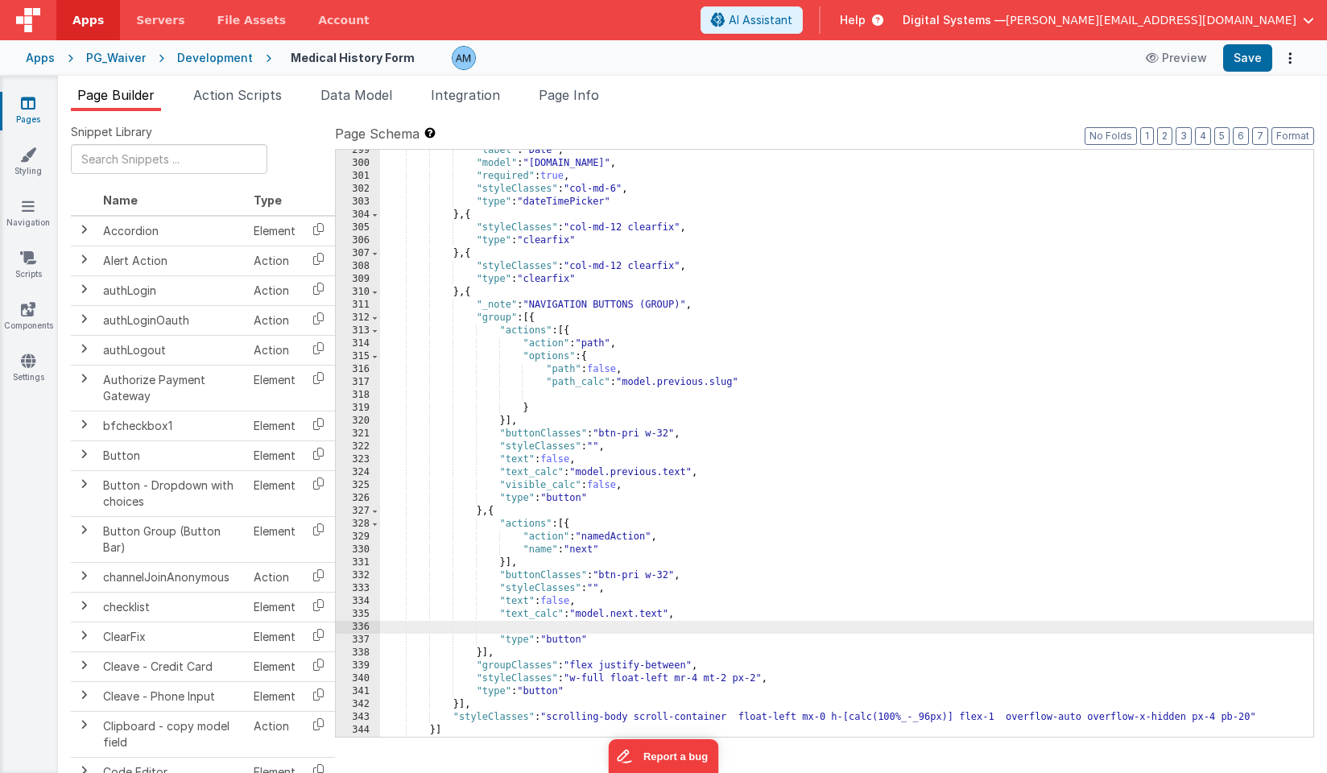
paste textarea
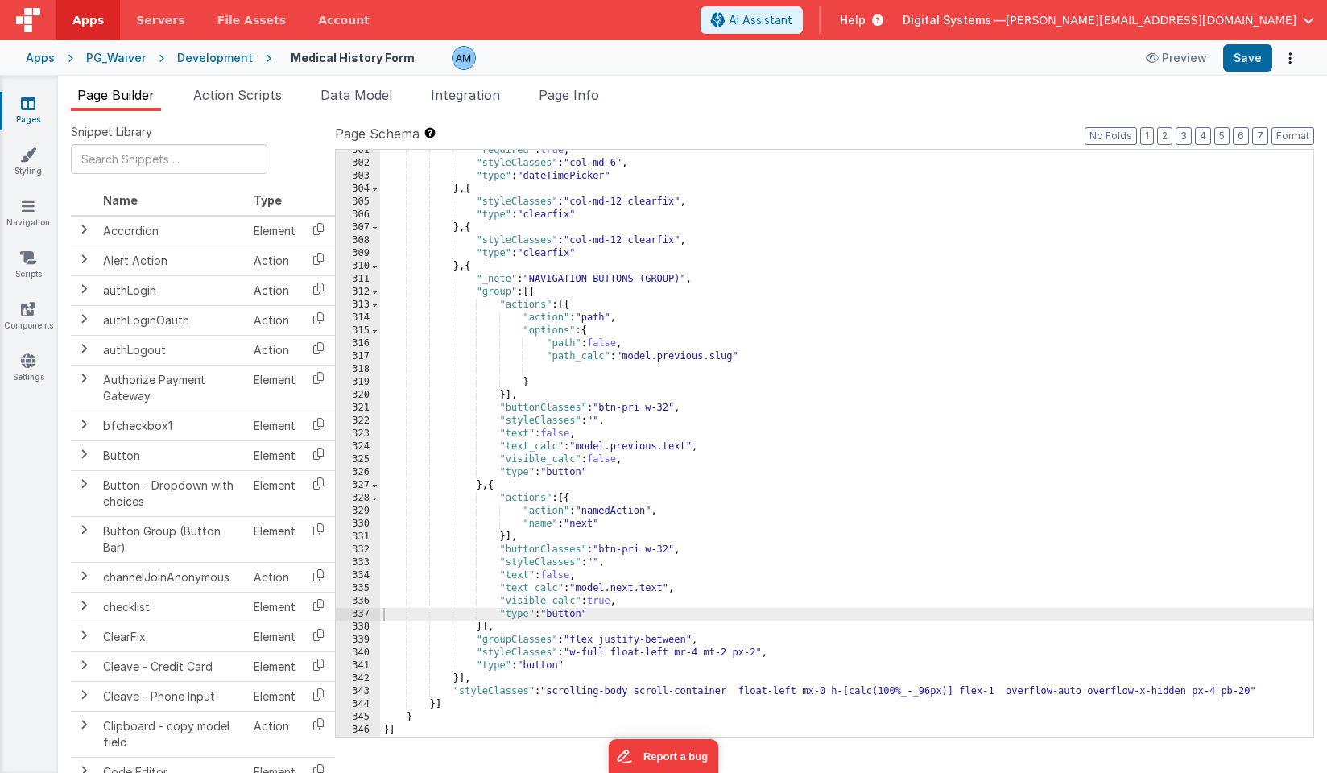
click at [883, 14] on icon at bounding box center [874, 20] width 18 height 16
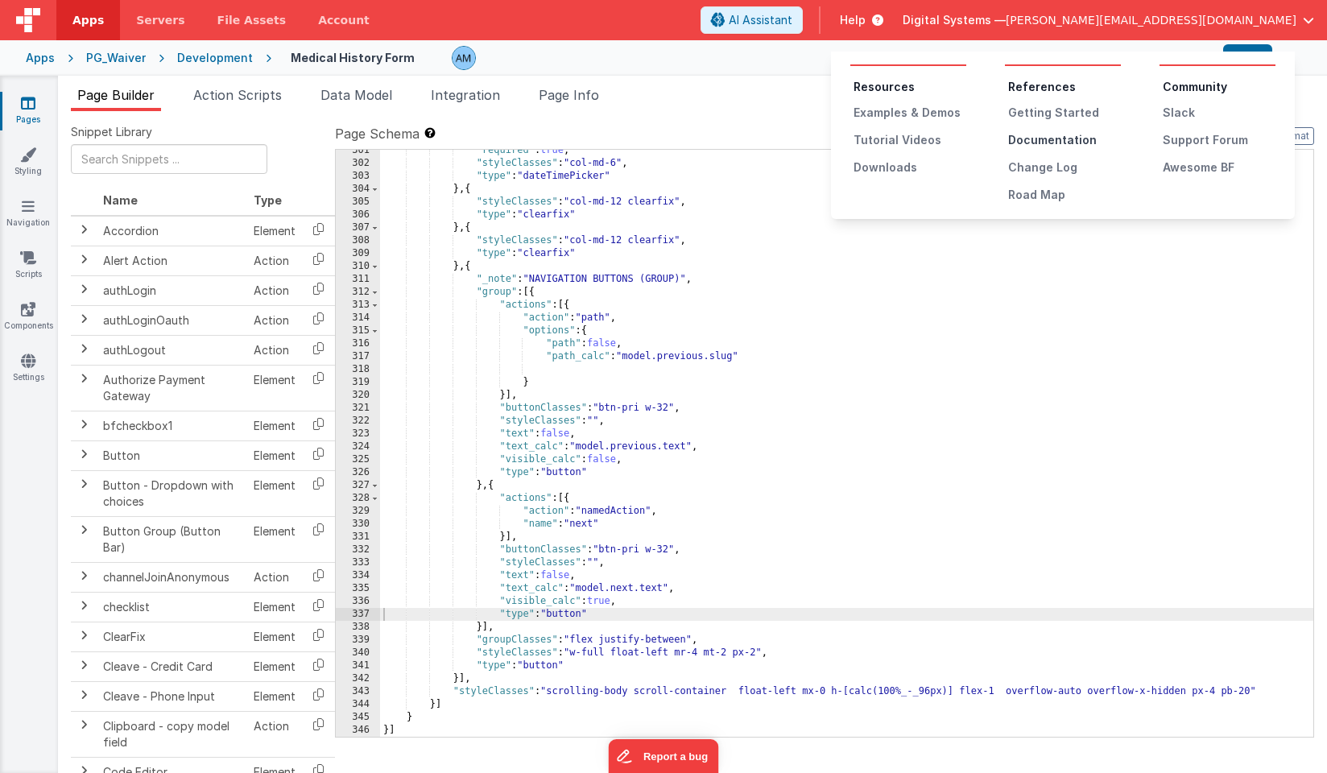
click at [1021, 143] on div "Documentation" at bounding box center [1064, 140] width 113 height 16
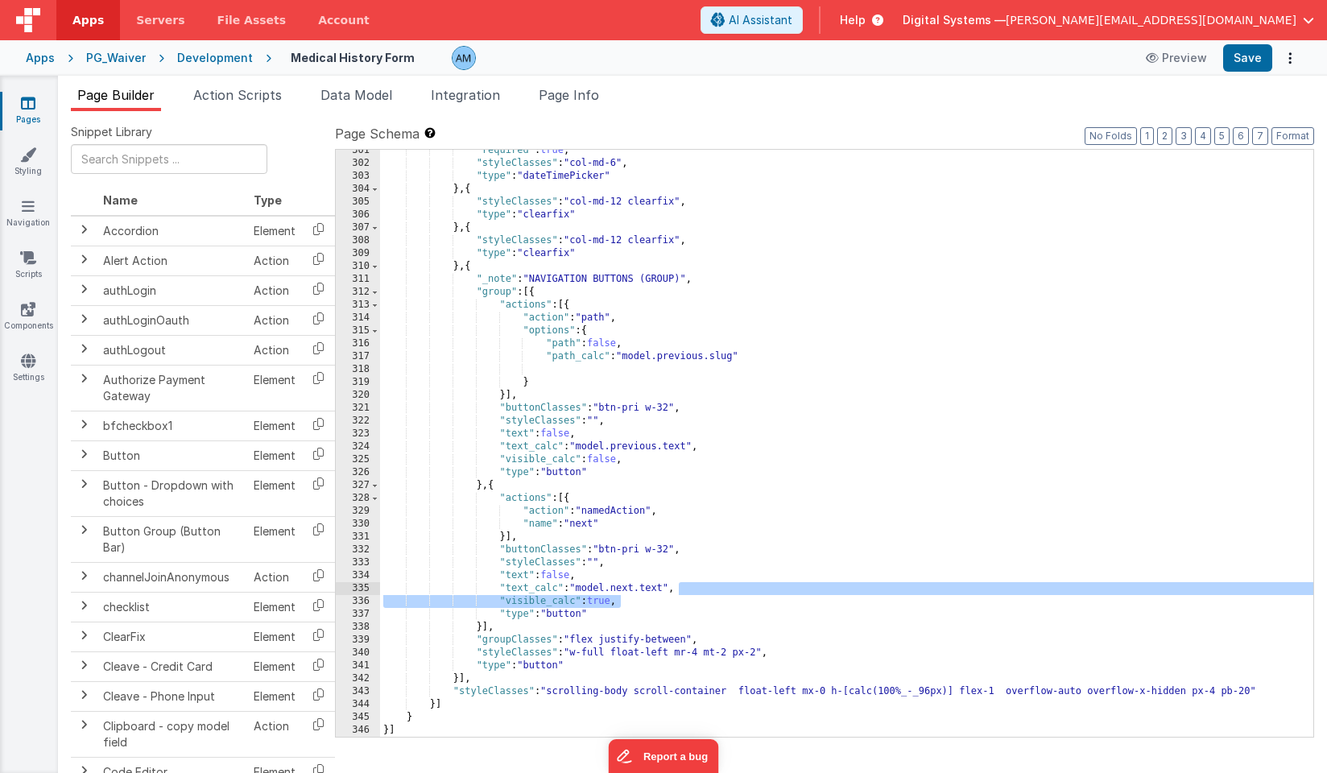
drag, startPoint x: 622, startPoint y: 601, endPoint x: 695, endPoint y: 590, distance: 74.1
click at [695, 590] on div ""required" : true , "styleClasses" : "col-md-6" , "type" : "dateTimePicker" } ,…" at bounding box center [846, 450] width 933 height 613
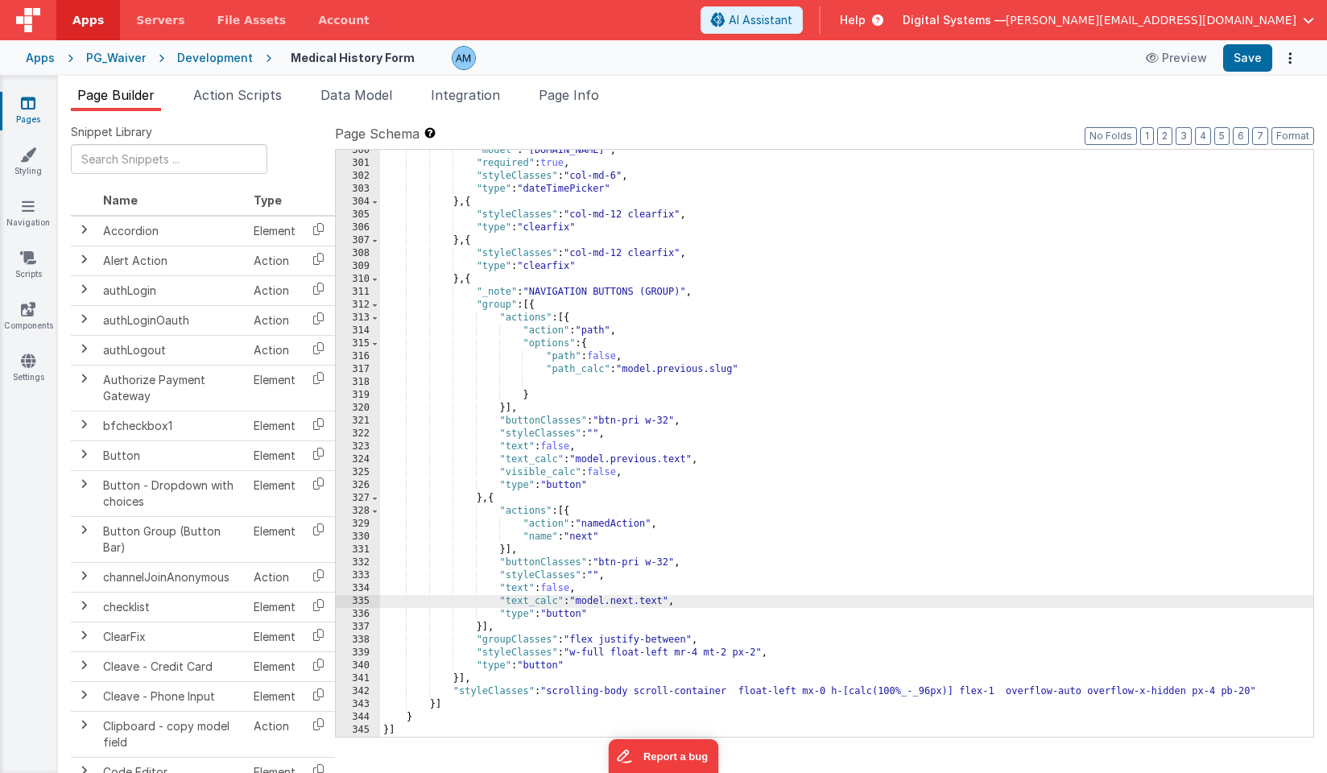
click at [573, 472] on div ""model" : "[DOMAIN_NAME]" , "required" : true , "styleClasses" : "col-md-6" , "…" at bounding box center [846, 450] width 933 height 613
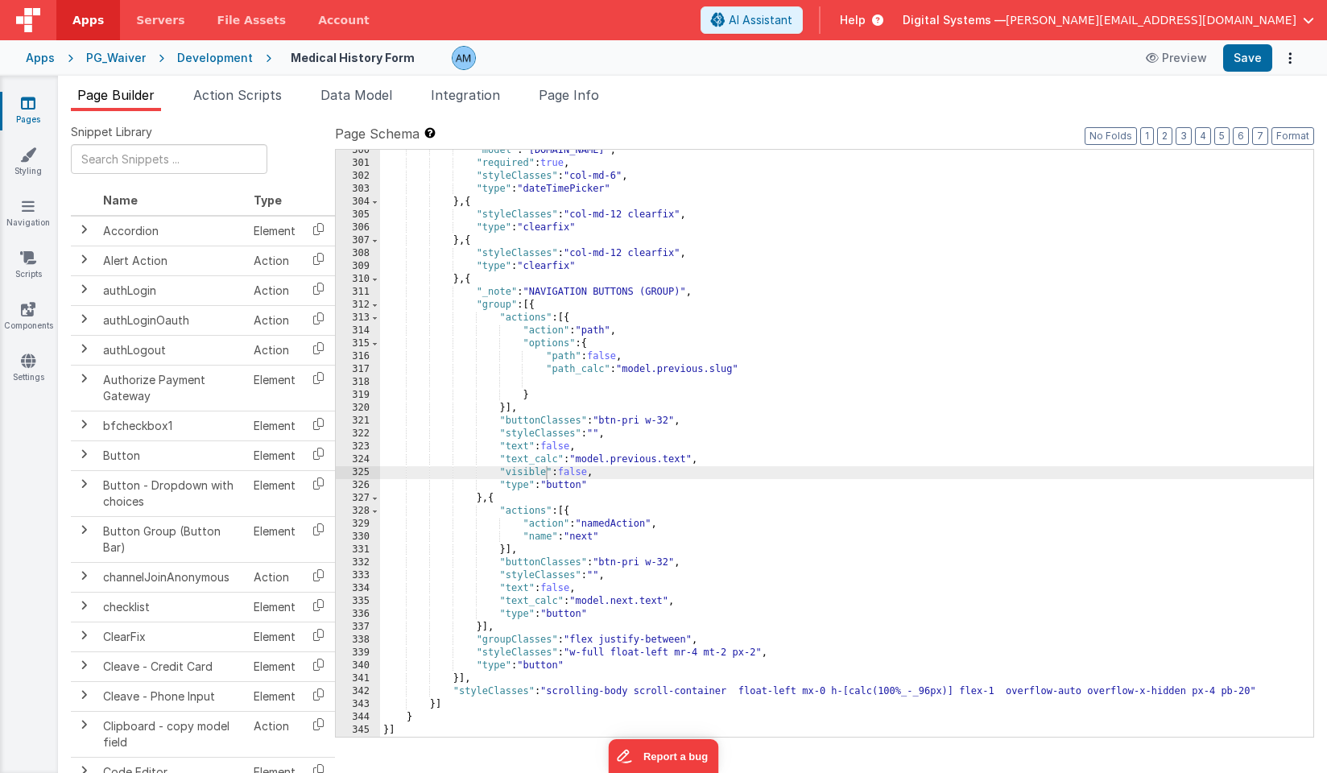
click at [224, 57] on div "Development" at bounding box center [215, 58] width 76 height 16
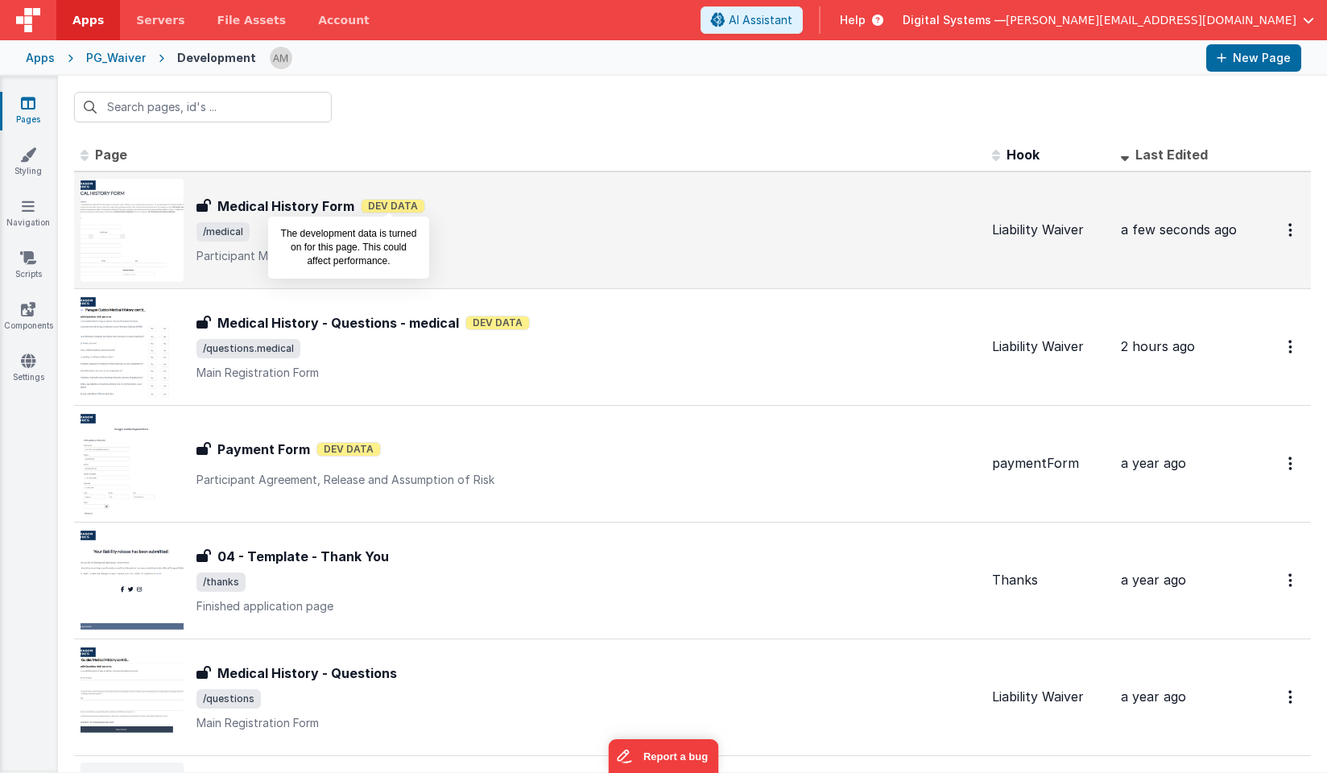
click at [362, 209] on span "Dev Data" at bounding box center [393, 206] width 64 height 14
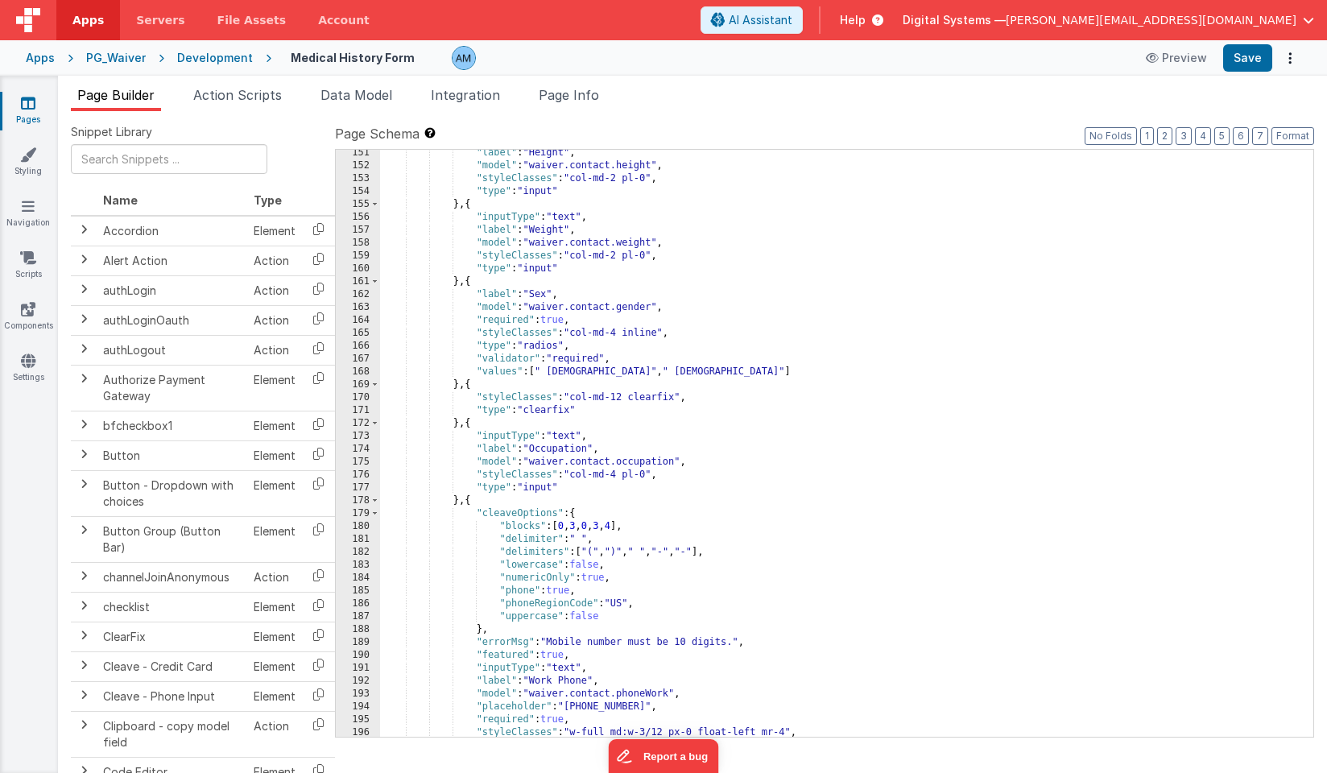
scroll to position [3972, 0]
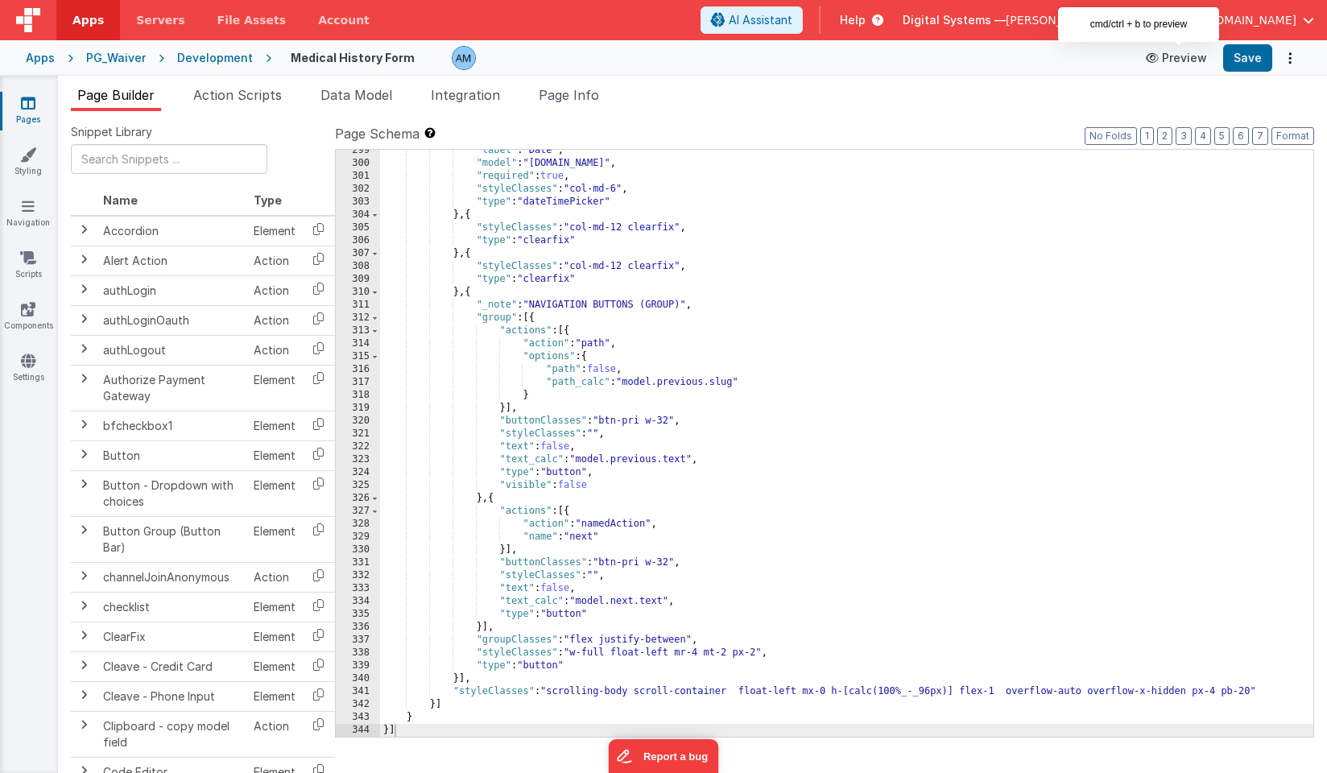
click at [1196, 56] on button "Preview" at bounding box center [1176, 58] width 80 height 26
click at [235, 52] on div "Development" at bounding box center [215, 58] width 76 height 16
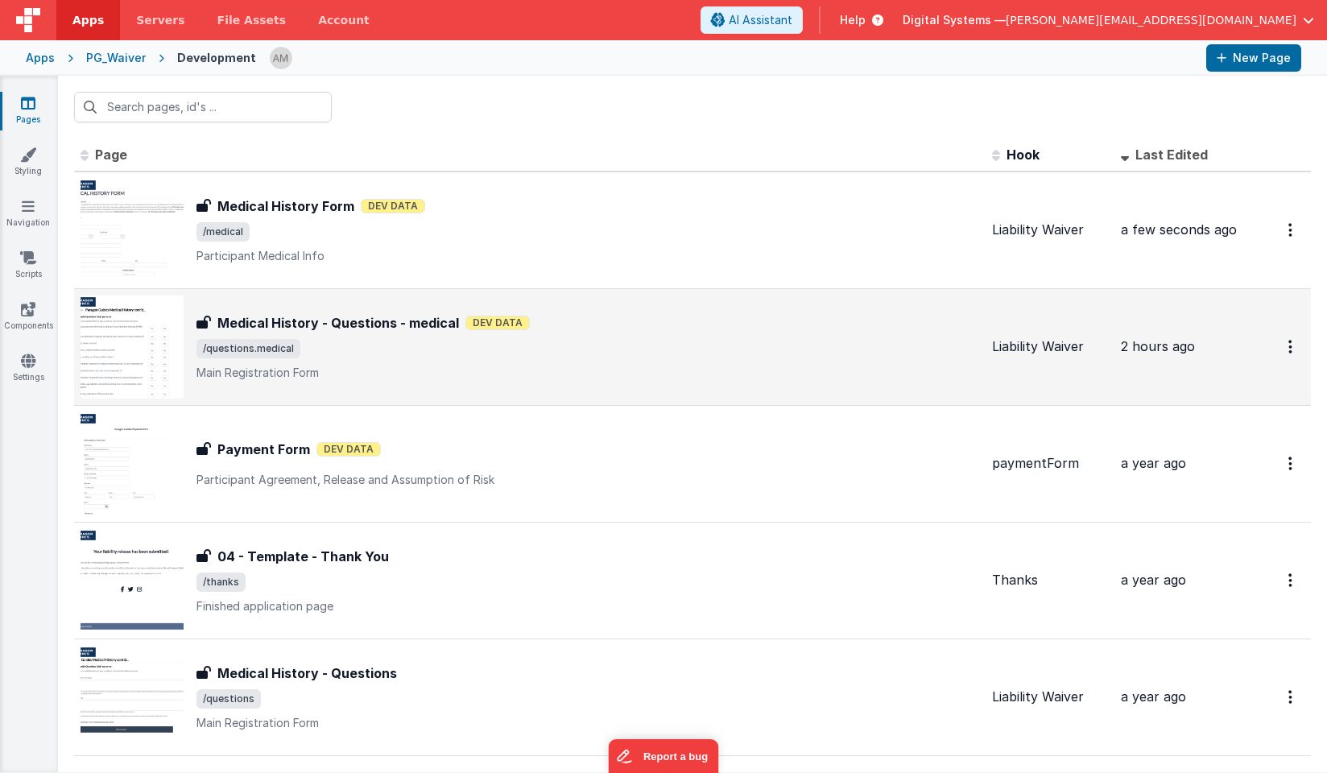
click at [270, 308] on div "Medical History - Questions - medical Medical History - Questions - medical Dev…" at bounding box center [529, 346] width 898 height 103
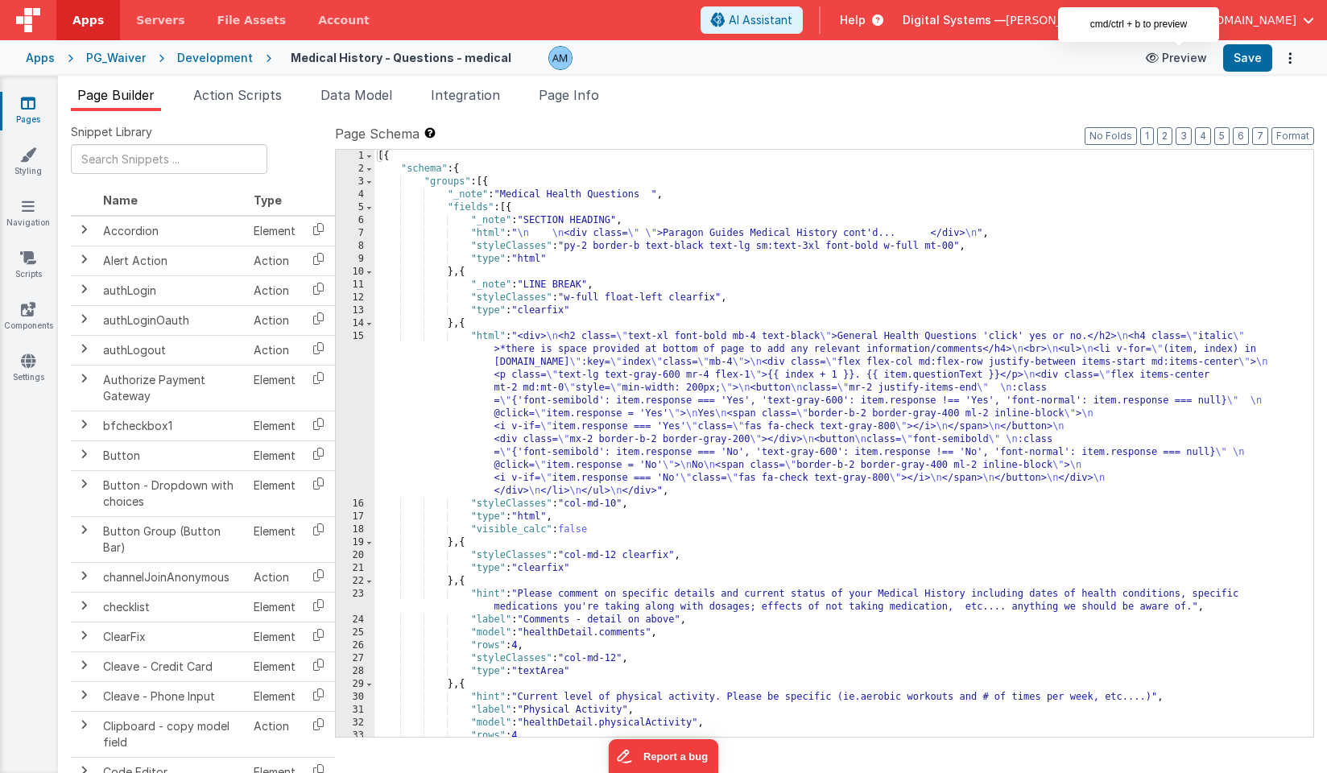
click at [1186, 62] on button "Preview" at bounding box center [1176, 58] width 80 height 26
click at [224, 56] on div "Development" at bounding box center [215, 58] width 76 height 16
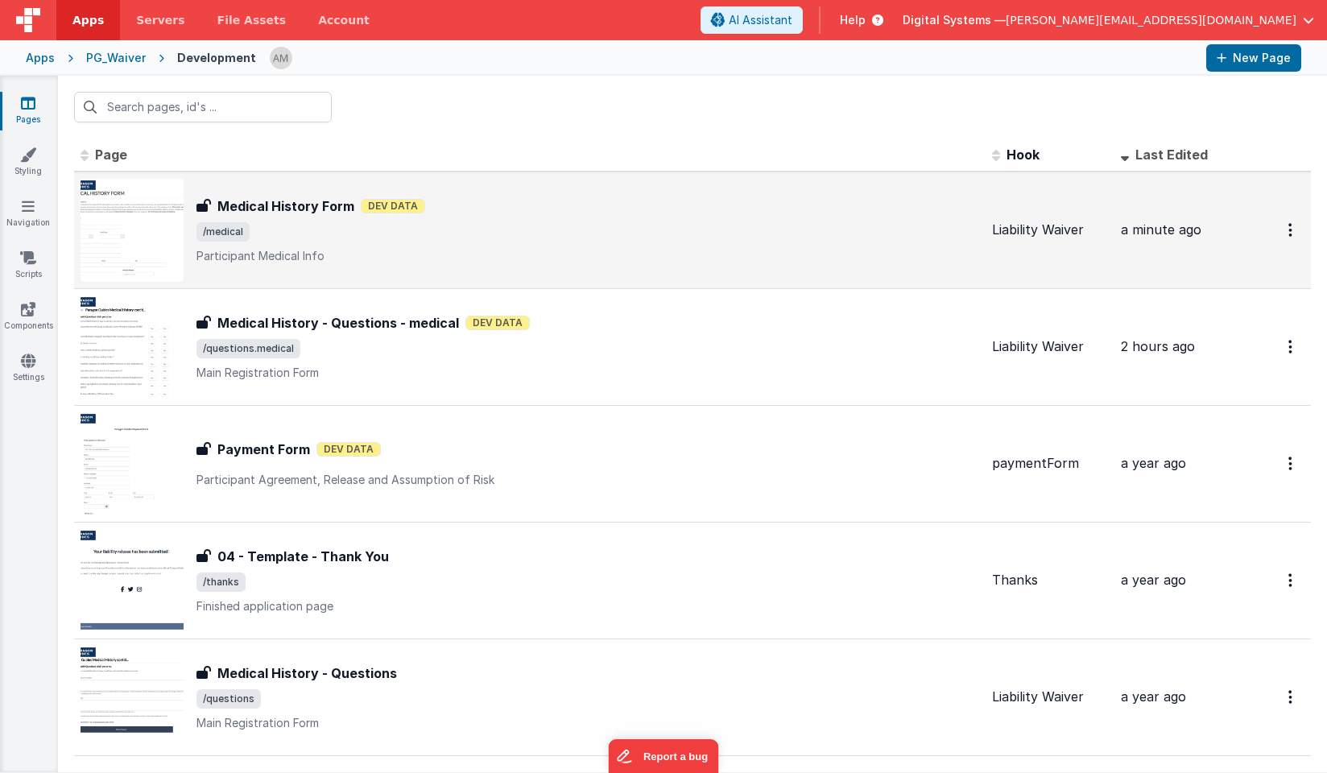
click at [293, 263] on div "Medical History Form Medical History Form Dev Data /medical Participant Medical…" at bounding box center [529, 230] width 898 height 103
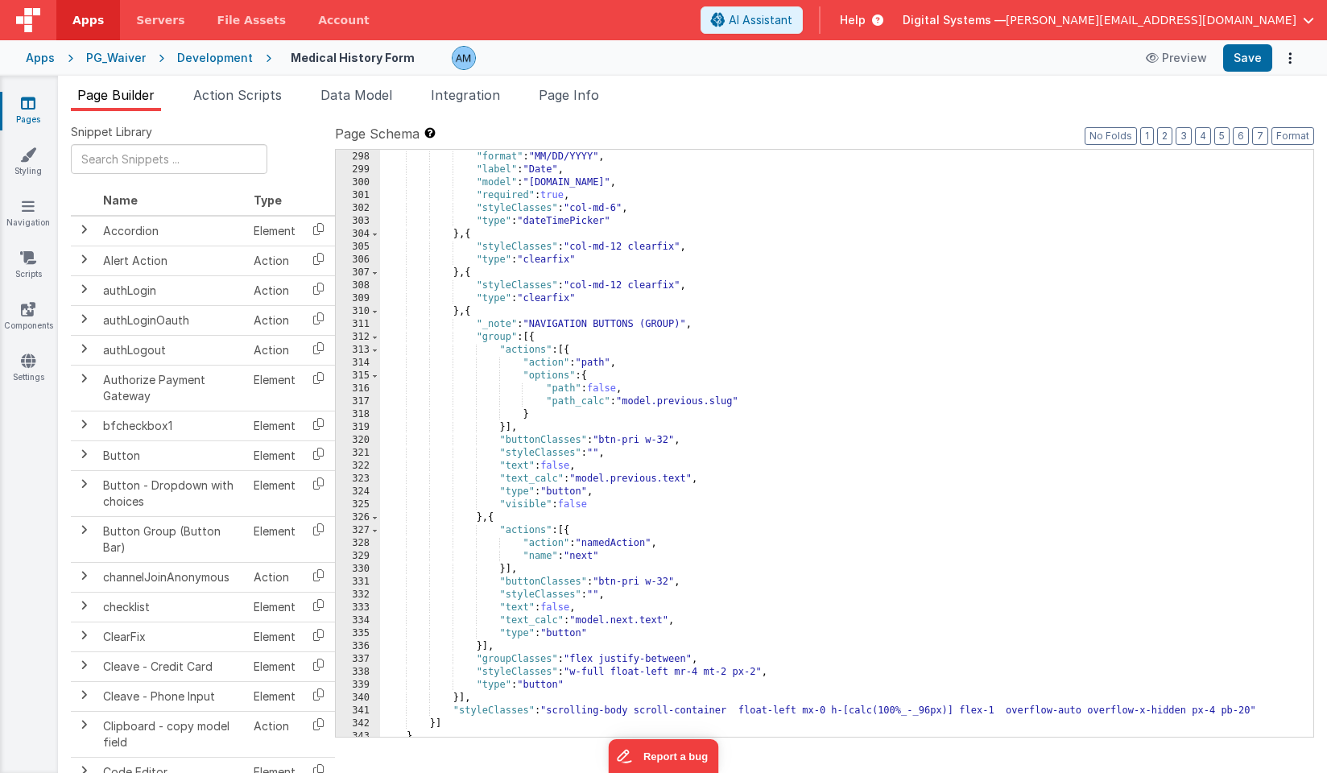
scroll to position [3951, 0]
click at [468, 313] on div "} , "format" : "MM/DD/YYYY" , "label" : "Date" , "model" : "[DOMAIN_NAME]" , "r…" at bounding box center [846, 446] width 933 height 613
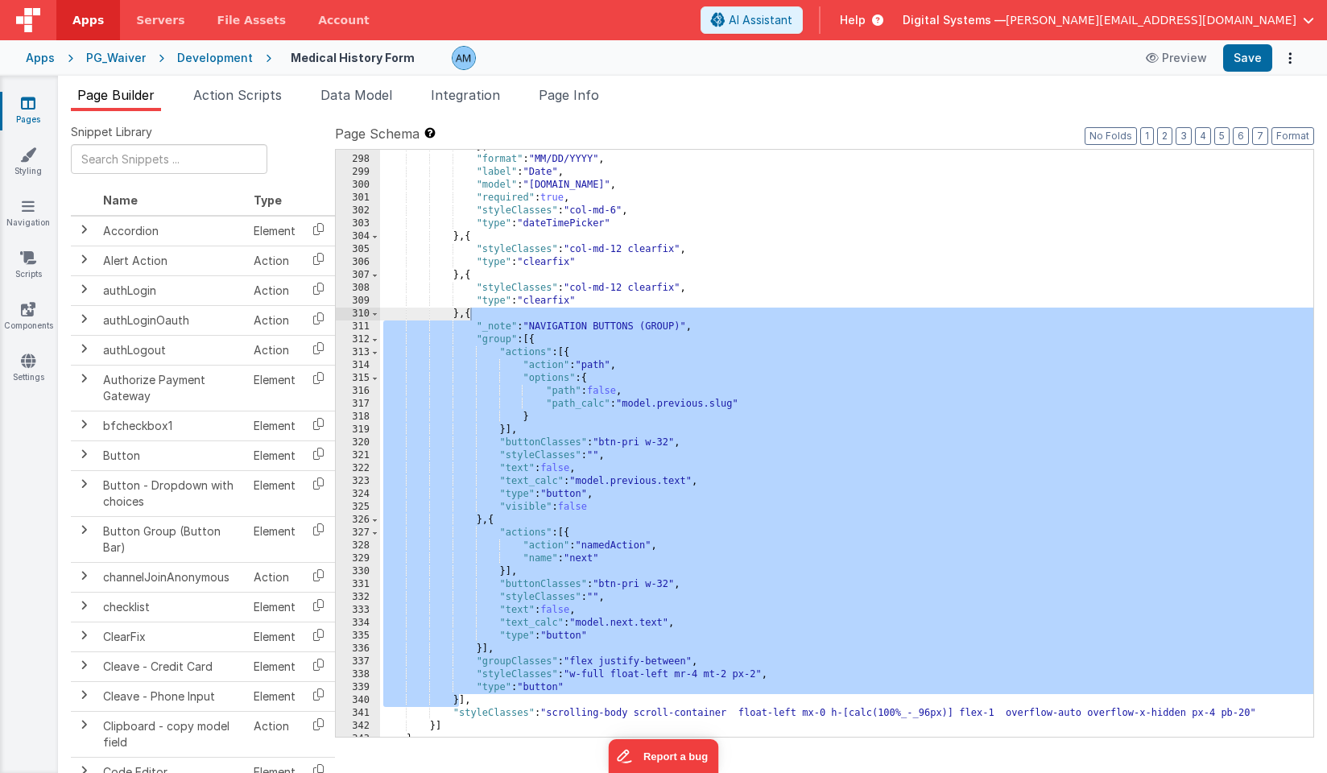
click at [224, 58] on div "Development" at bounding box center [215, 58] width 76 height 16
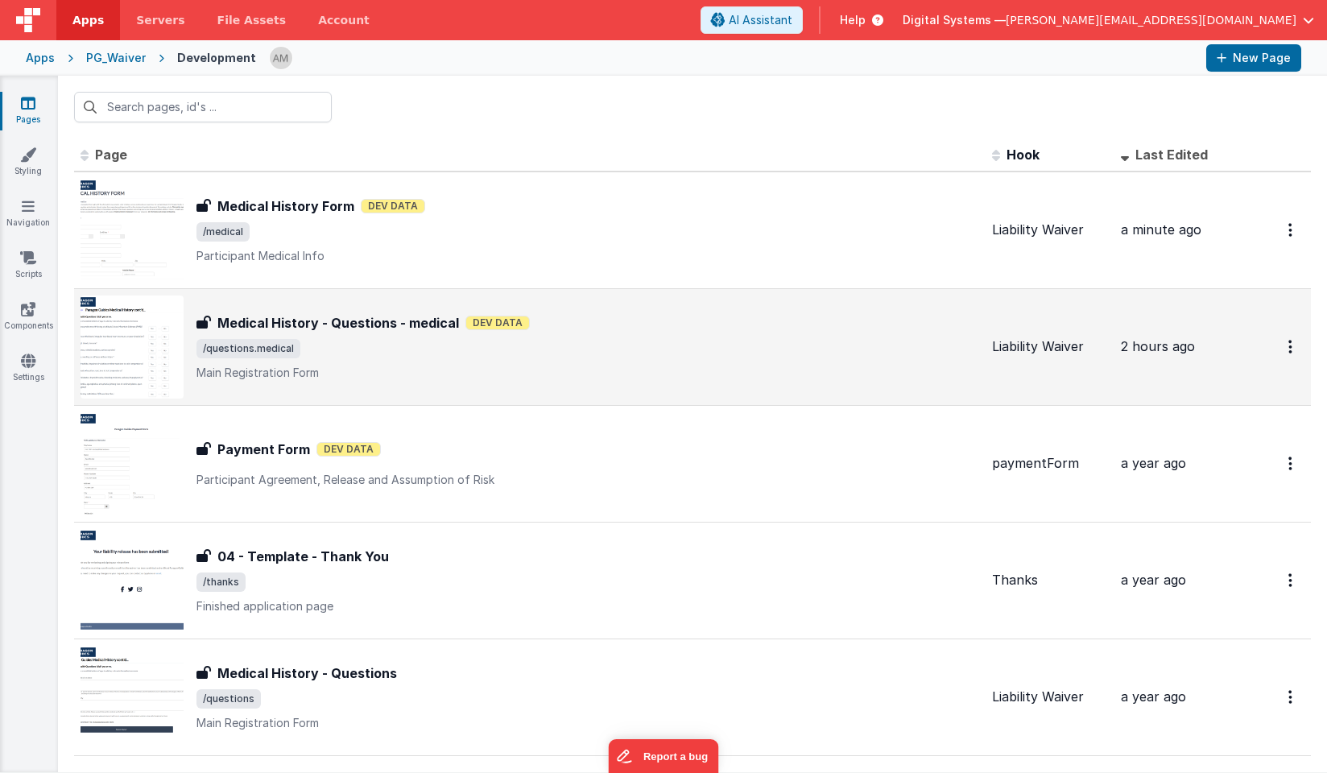
click at [403, 335] on div "Medical History - Questions - medical Medical History - Questions - medical Dev…" at bounding box center [587, 347] width 782 height 68
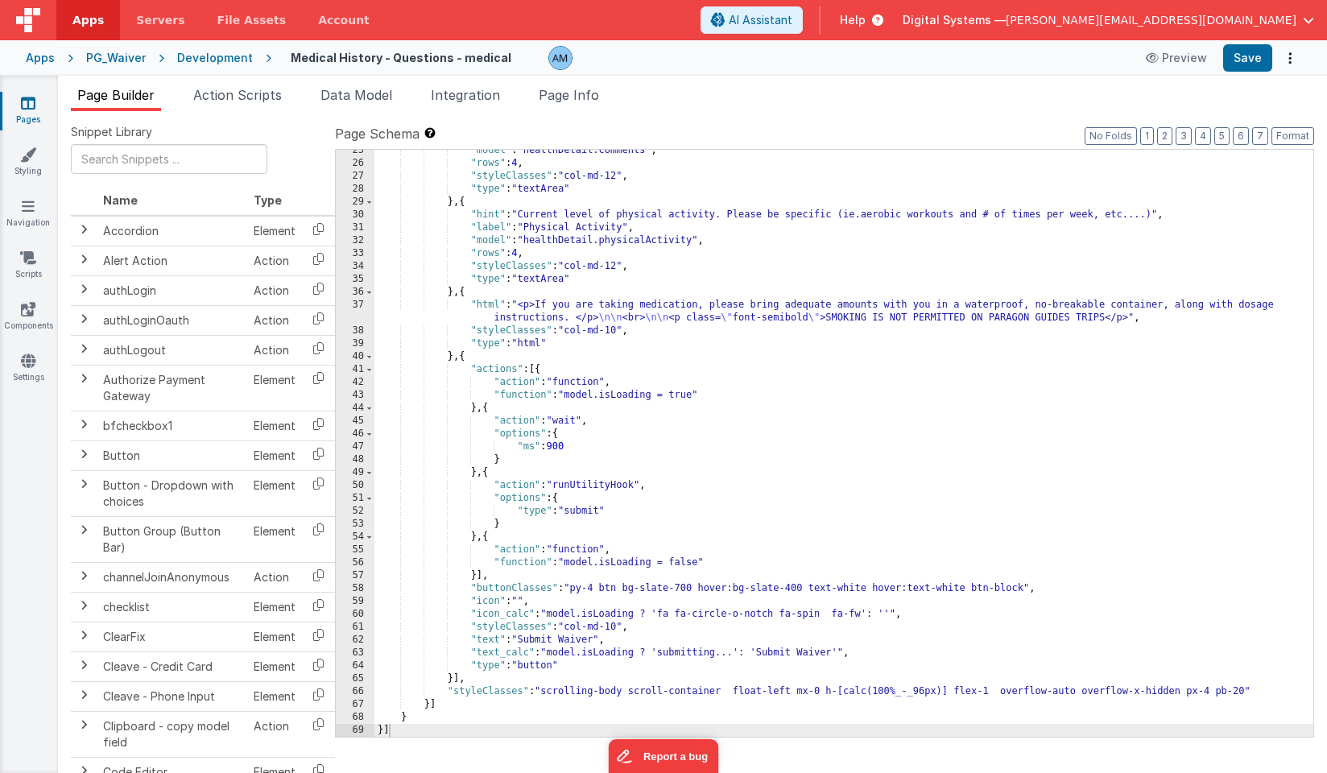
scroll to position [482, 0]
click at [464, 357] on div ""model" : "healthDetail.comments" , "rows" : 4 , "styleClasses" : "col-md-12" ,…" at bounding box center [843, 450] width 939 height 613
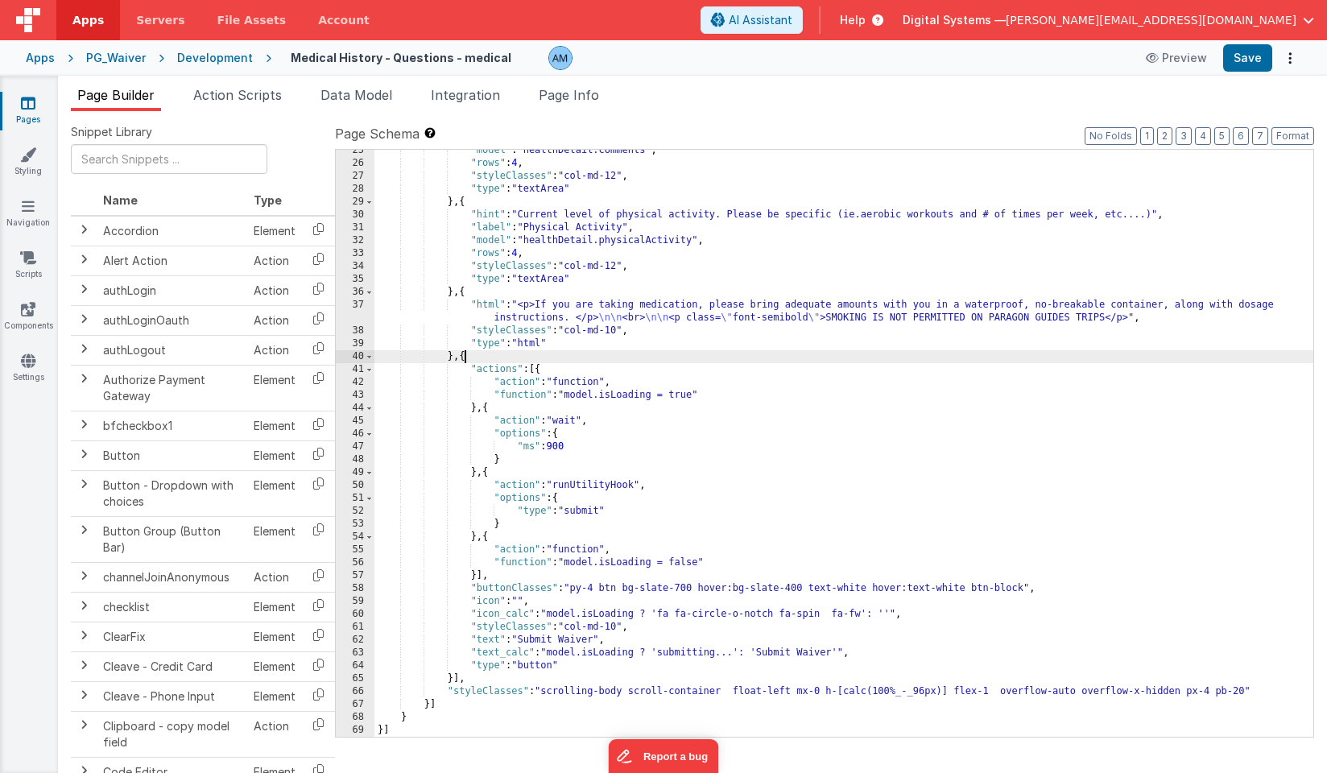
click at [464, 357] on div ""model" : "healthDetail.comments" , "rows" : 4 , "styleClasses" : "col-md-12" ,…" at bounding box center [843, 450] width 939 height 613
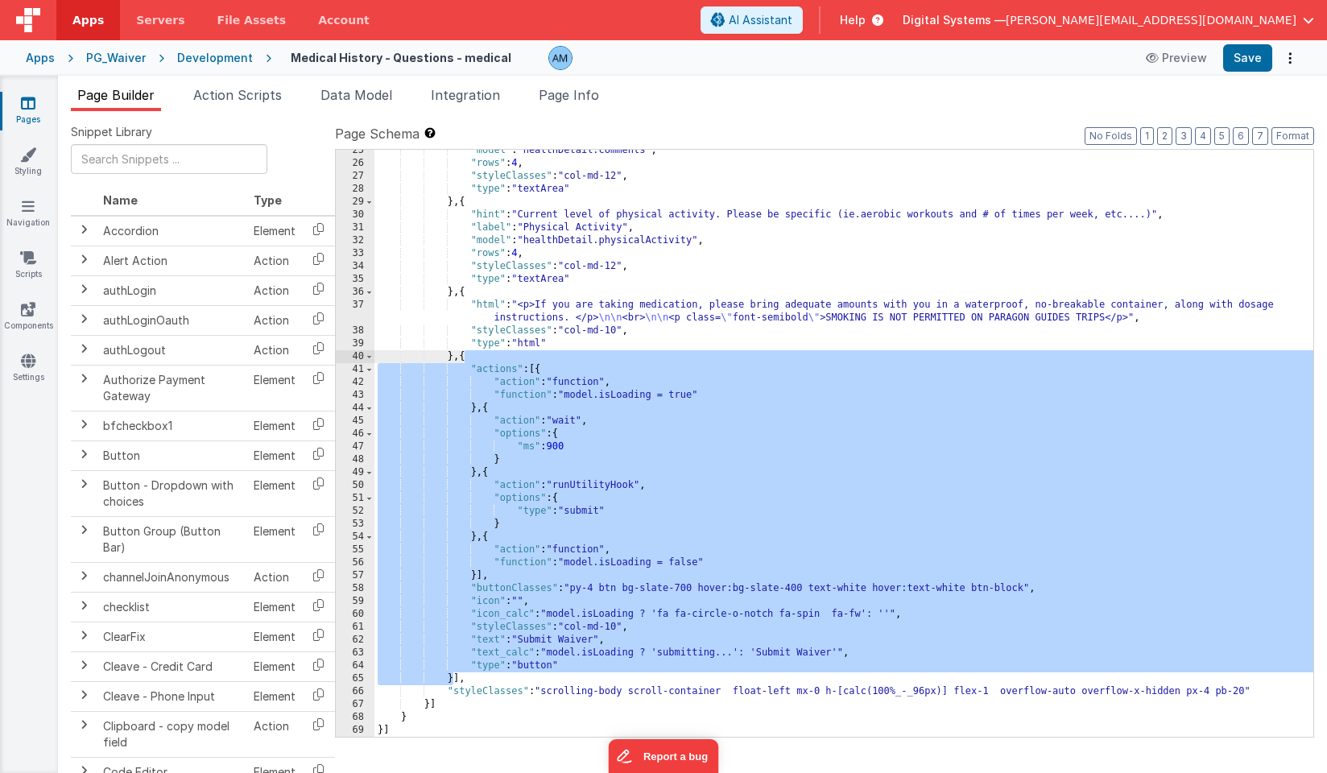
click at [464, 357] on div ""model" : "healthDetail.comments" , "rows" : 4 , "styleClasses" : "col-md-12" ,…" at bounding box center [843, 450] width 939 height 613
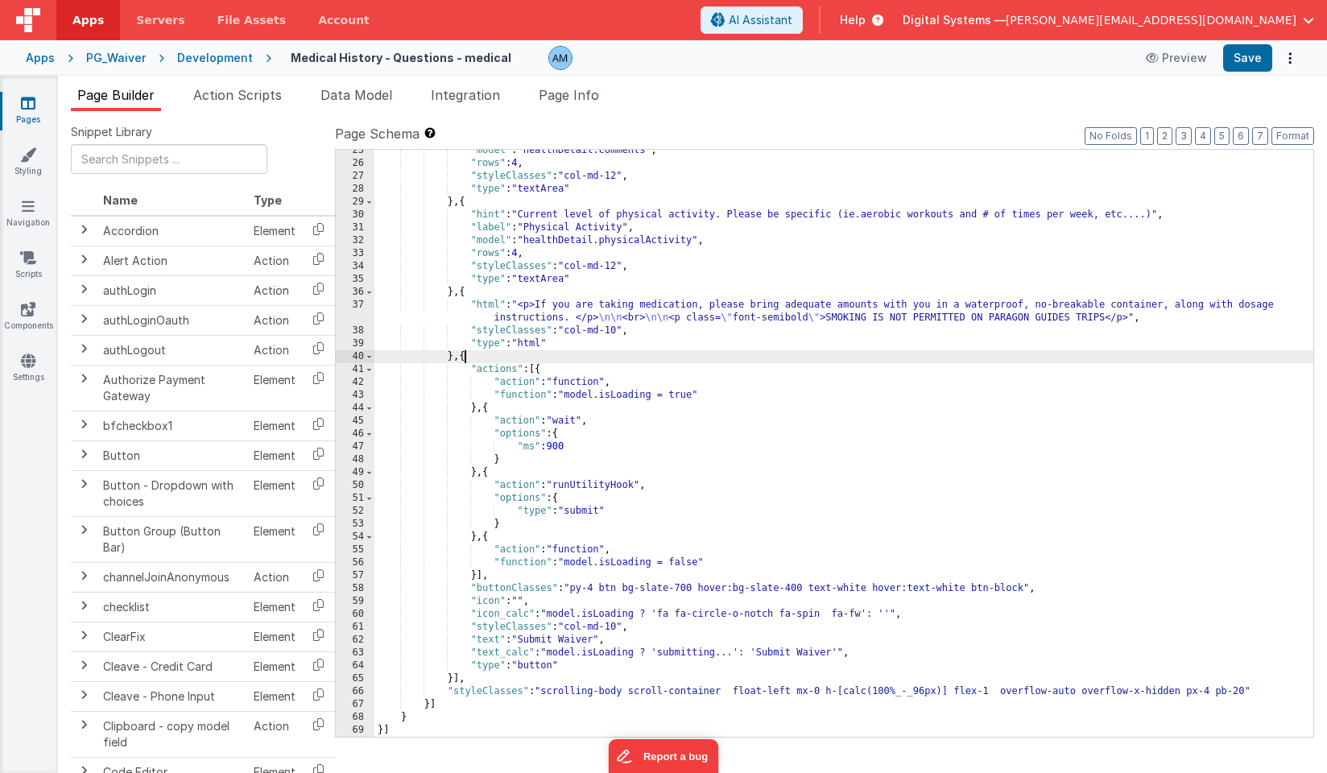
paste textarea
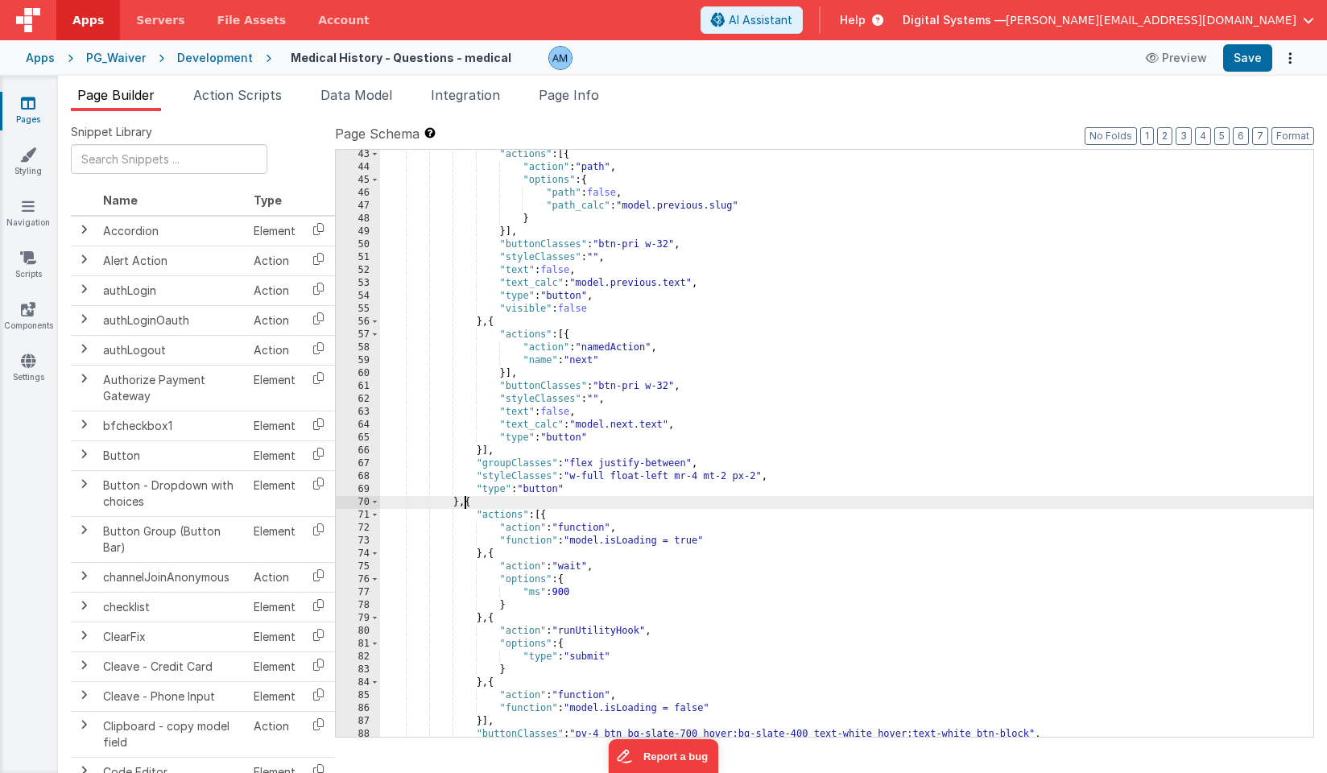
scroll to position [704, 0]
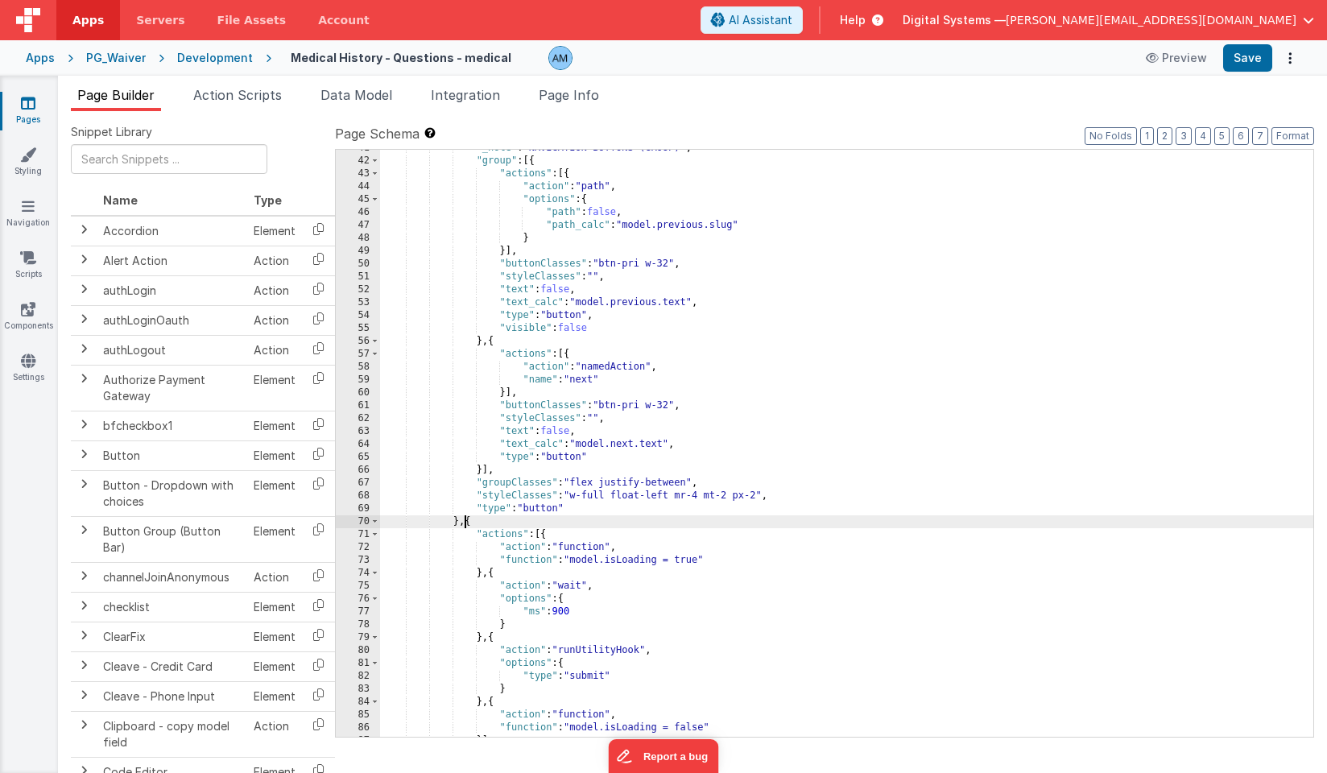
click at [574, 328] on div ""_note" : "NAVIGATION BUTTONS (GROUP)" , "group" : [{ "actions" : [{ "action" :…" at bounding box center [846, 448] width 933 height 613
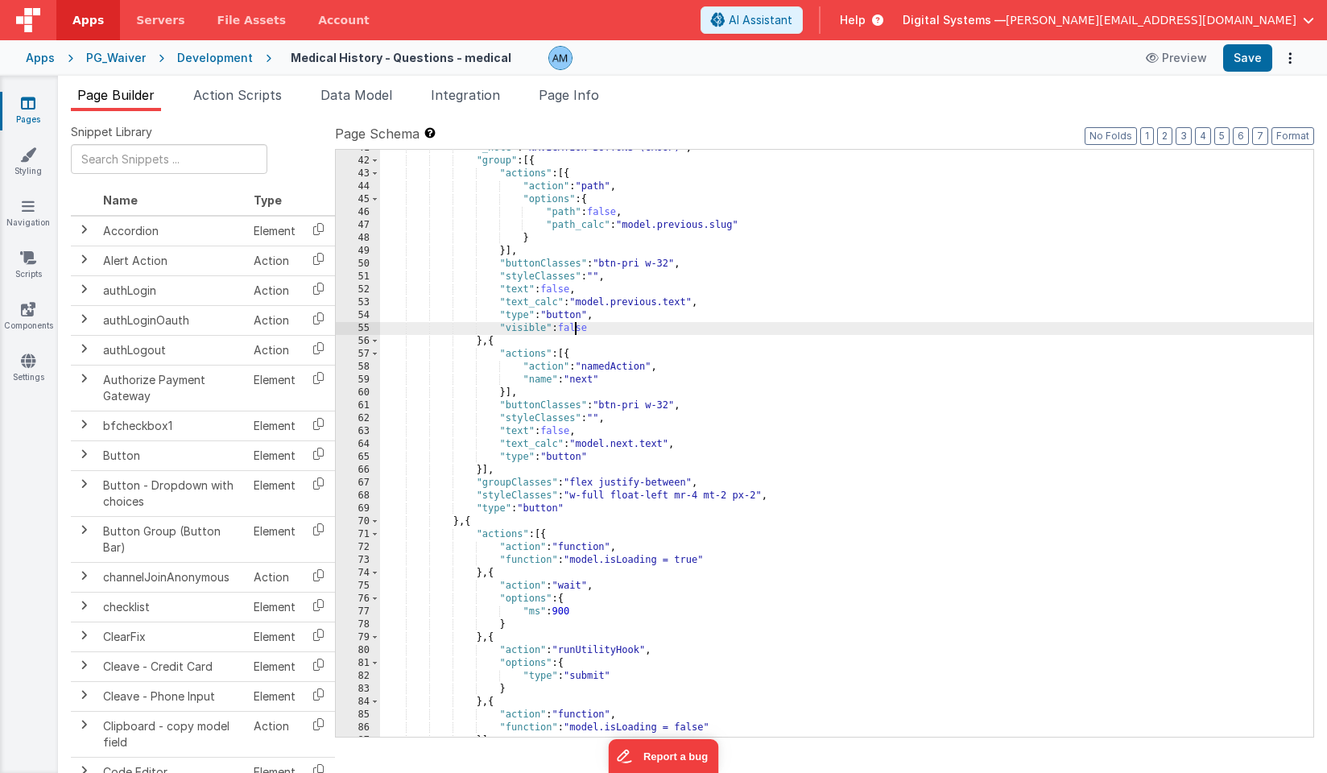
click at [574, 328] on div ""_note" : "NAVIGATION BUTTONS (GROUP)" , "group" : [{ "actions" : [{ "action" :…" at bounding box center [846, 448] width 933 height 613
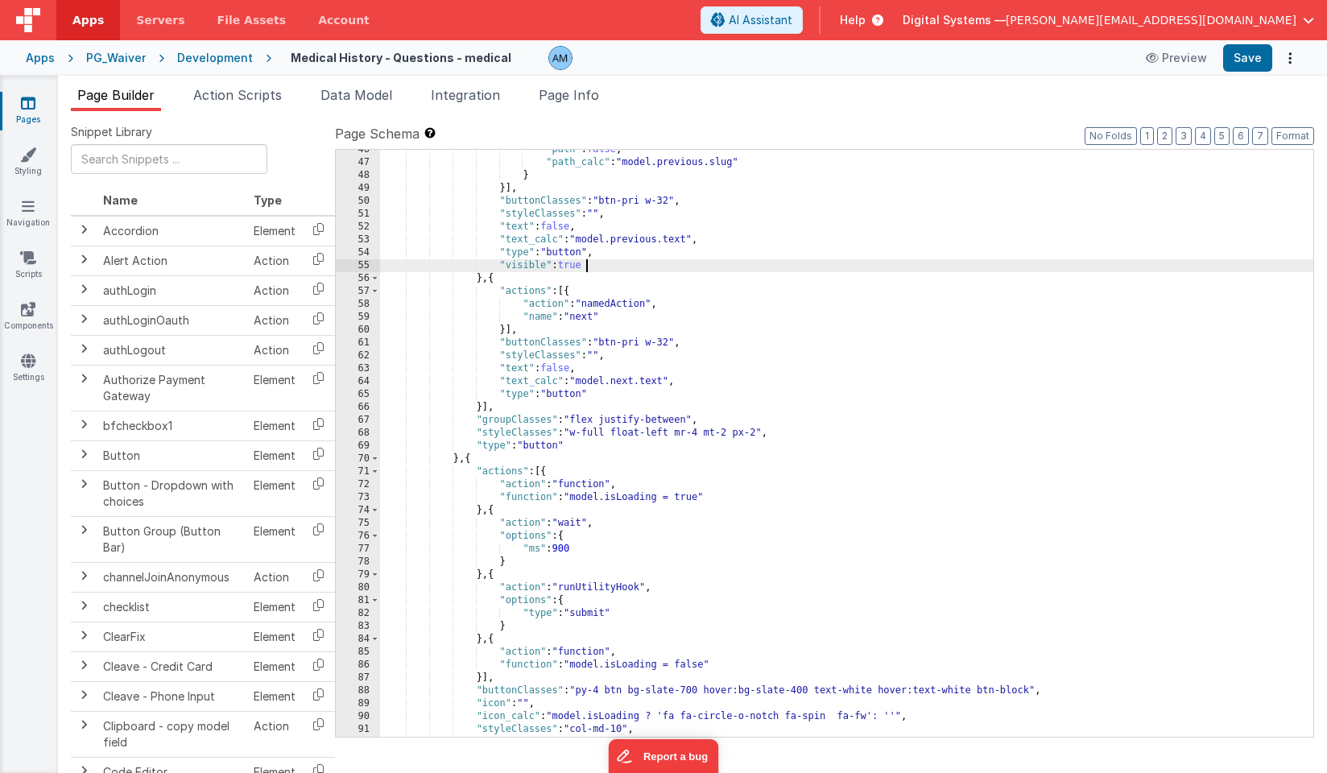
scroll to position [732, 0]
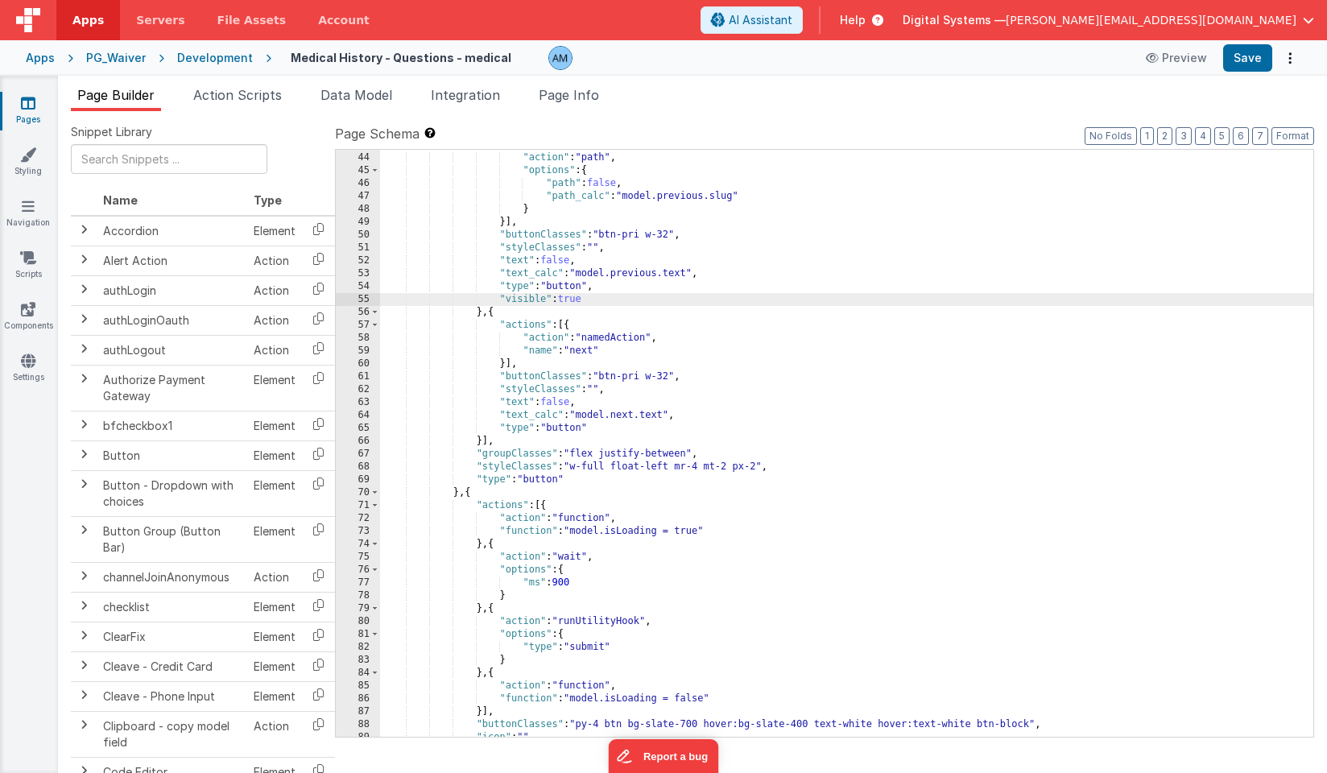
click at [600, 407] on div ""actions" : [{ "action" : "path" , "options" : { "path" : false , "path_calc" :…" at bounding box center [846, 444] width 933 height 613
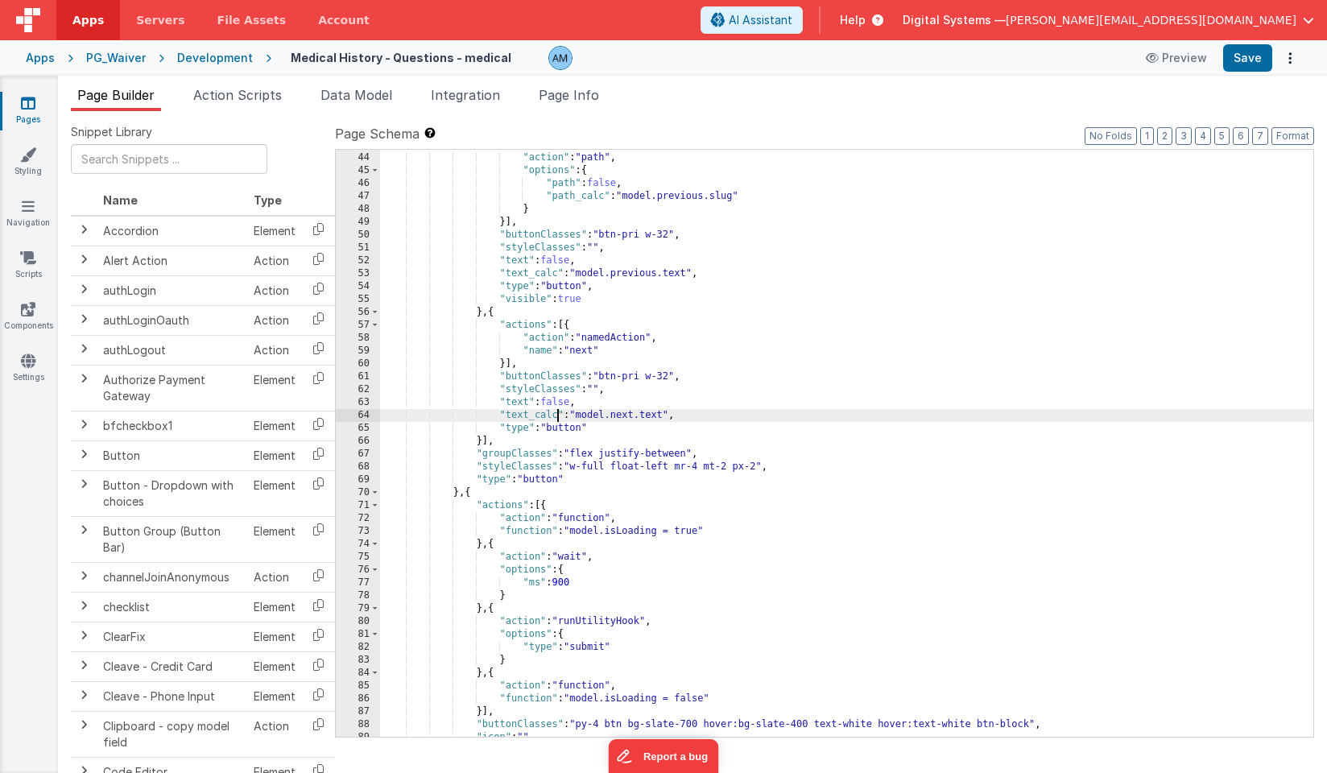
click at [559, 416] on div ""actions" : [{ "action" : "path" , "options" : { "path" : false , "path_calc" :…" at bounding box center [846, 444] width 933 height 613
drag, startPoint x: 637, startPoint y: 414, endPoint x: 554, endPoint y: 416, distance: 83.7
click at [554, 416] on div ""actions" : [{ "action" : "path" , "options" : { "path" : false , "path_calc" :…" at bounding box center [846, 444] width 933 height 613
click at [570, 429] on div ""actions" : [{ "action" : "path" , "options" : { "path" : false , "path_calc" :…" at bounding box center [846, 444] width 933 height 613
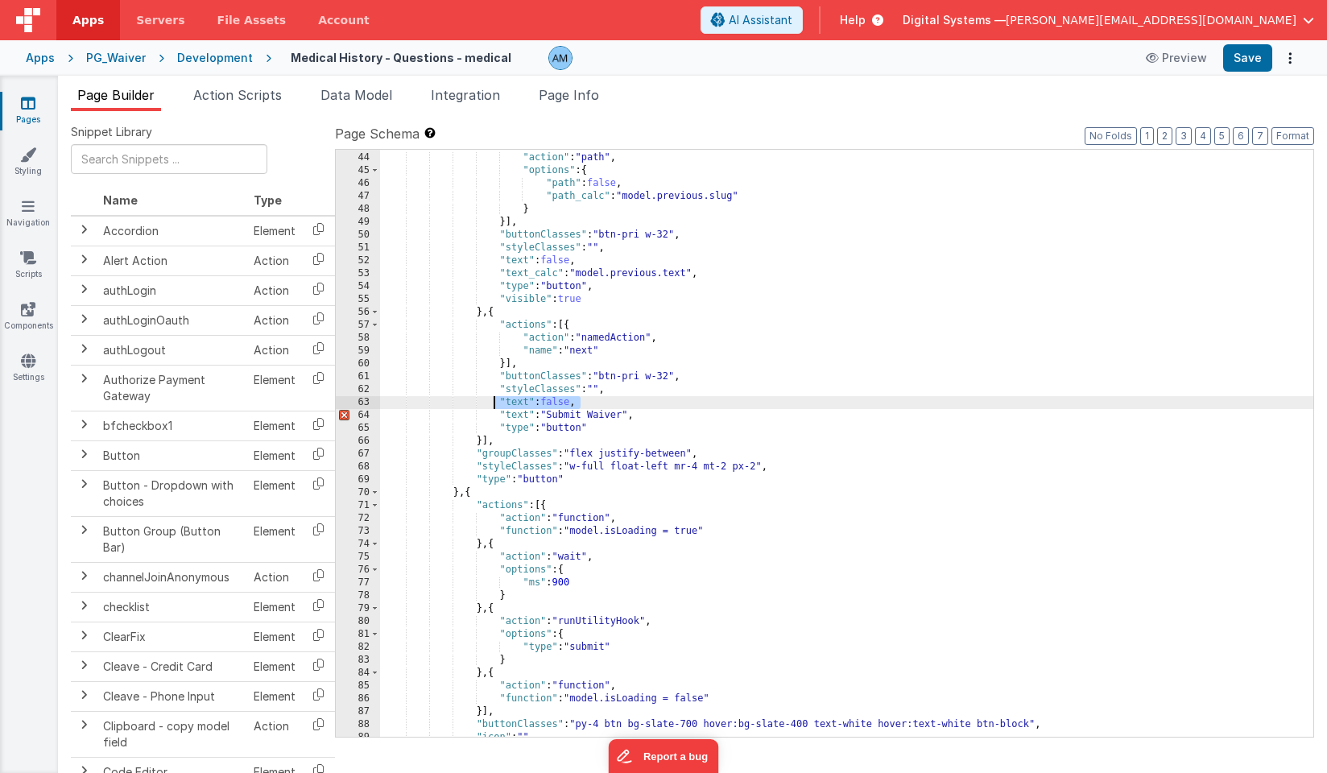
drag, startPoint x: 586, startPoint y: 404, endPoint x: 495, endPoint y: 404, distance: 91.0
click at [495, 404] on div ""actions" : [{ "action" : "path" , "options" : { "path" : false , "path_calc" :…" at bounding box center [846, 444] width 933 height 613
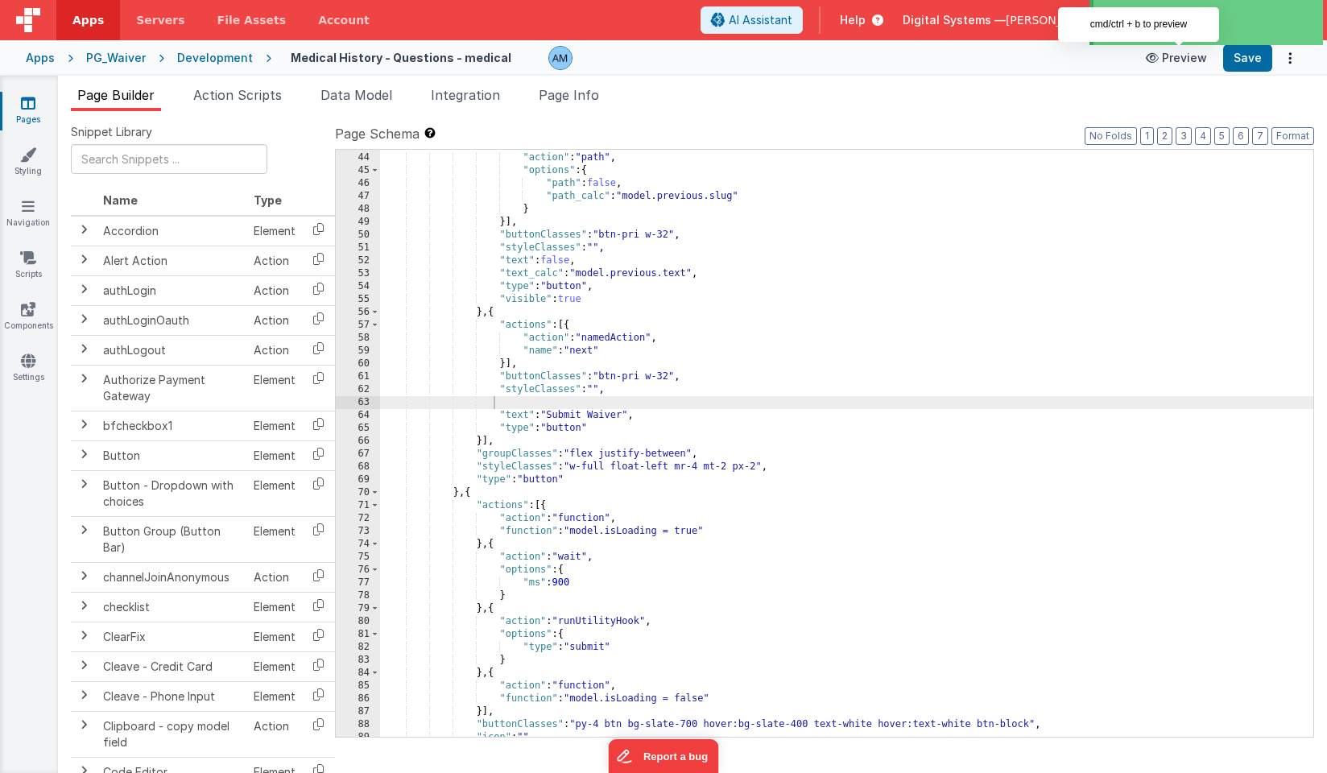
click at [1182, 59] on button "Preview" at bounding box center [1176, 58] width 80 height 26
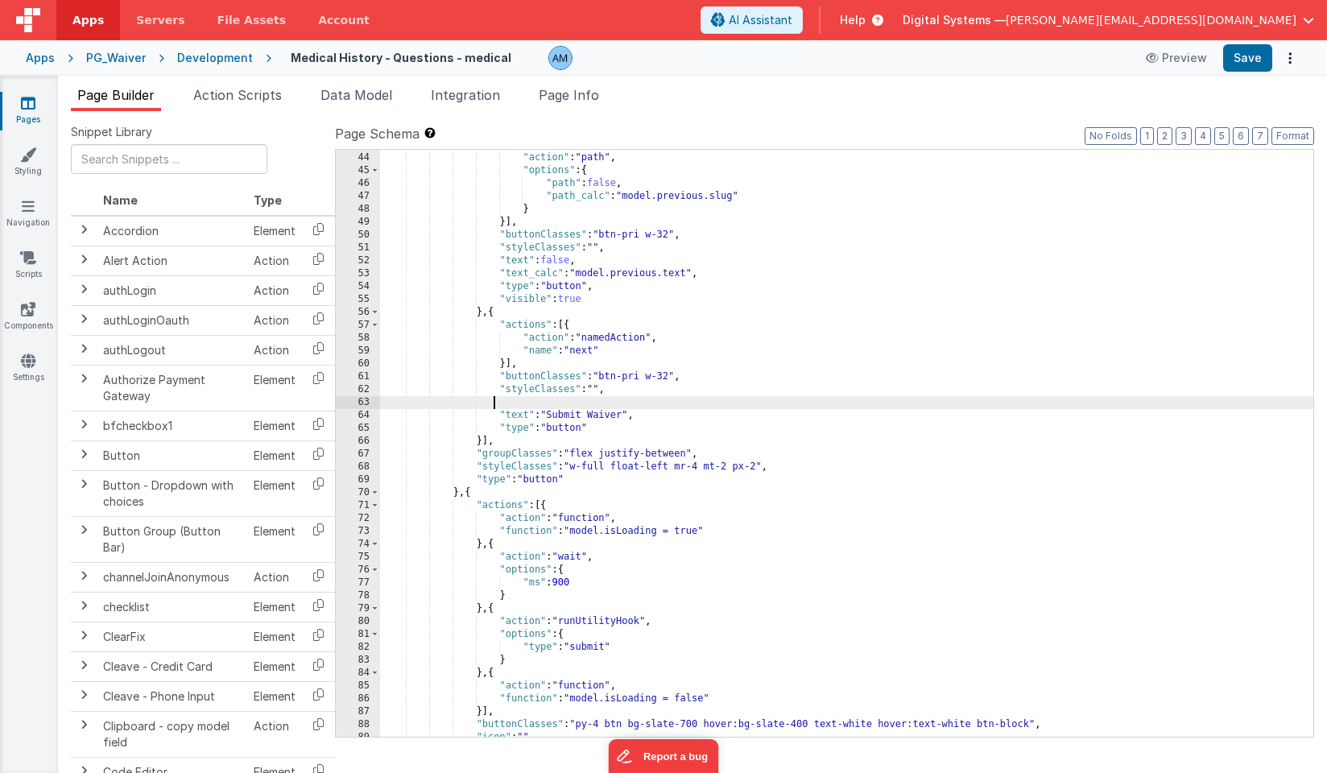
click at [522, 399] on div ""actions" : [{ "action" : "path" , "options" : { "path" : false , "path_calc" :…" at bounding box center [846, 444] width 933 height 613
click at [1174, 68] on button "Preview" at bounding box center [1176, 58] width 80 height 26
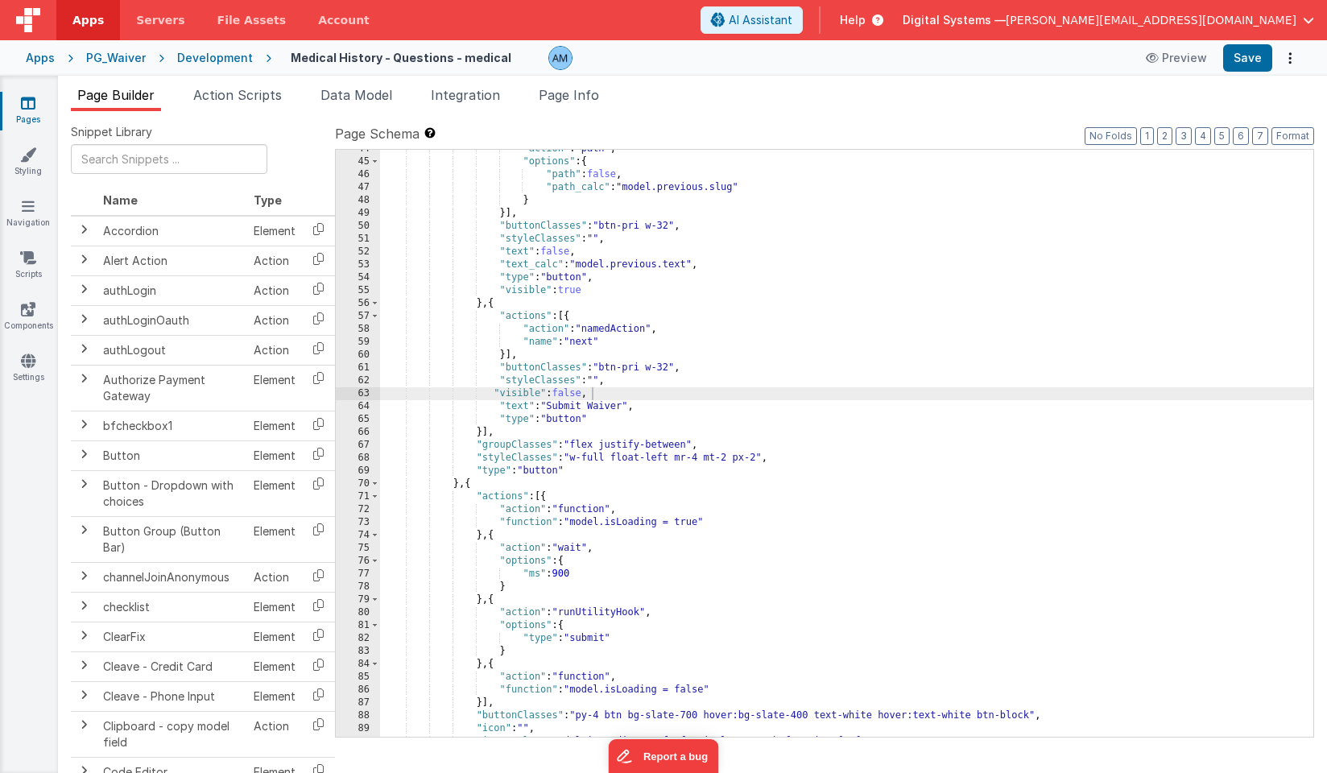
scroll to position [741, 0]
click at [607, 328] on div ""action" : "path" , "options" : { "path" : false , "path_calc" : "model.previou…" at bounding box center [846, 448] width 933 height 613
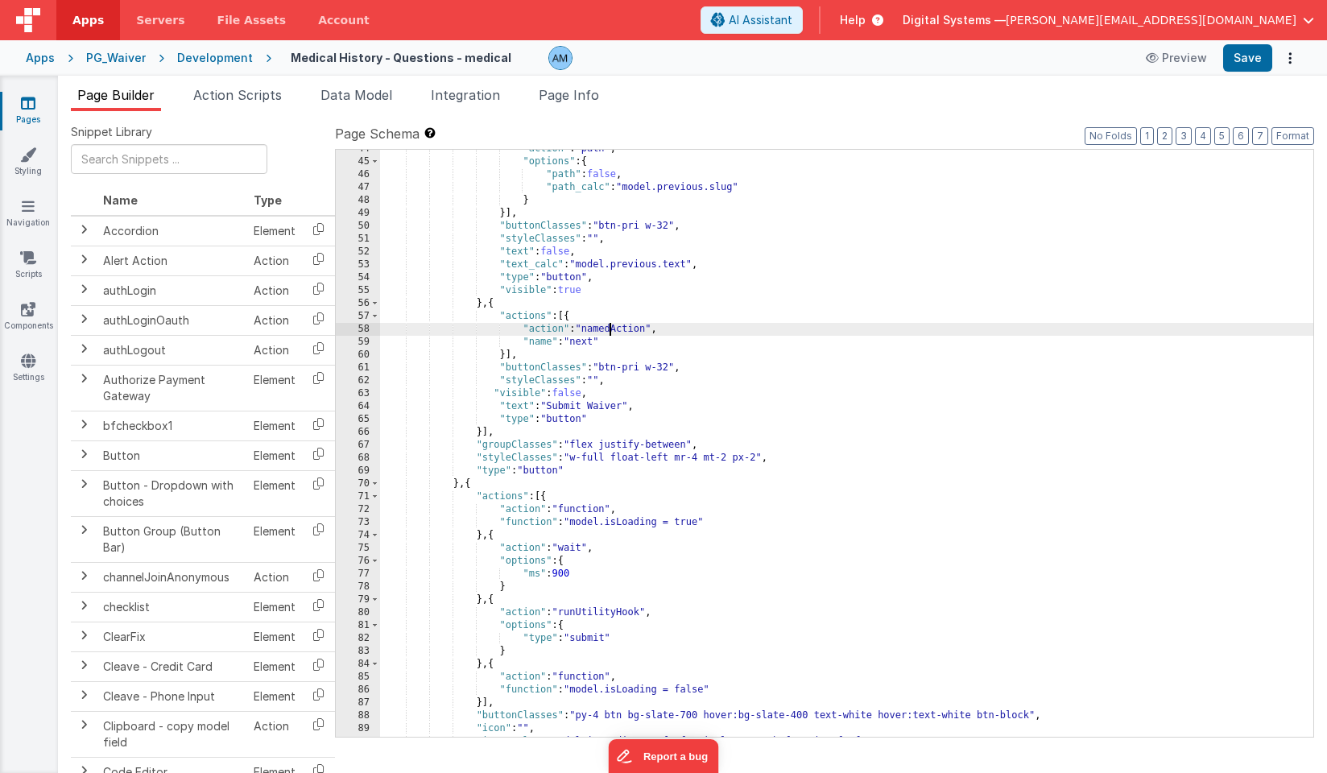
click at [582, 344] on div ""action" : "path" , "options" : { "path" : false , "path_calc" : "model.previou…" at bounding box center [846, 448] width 933 height 613
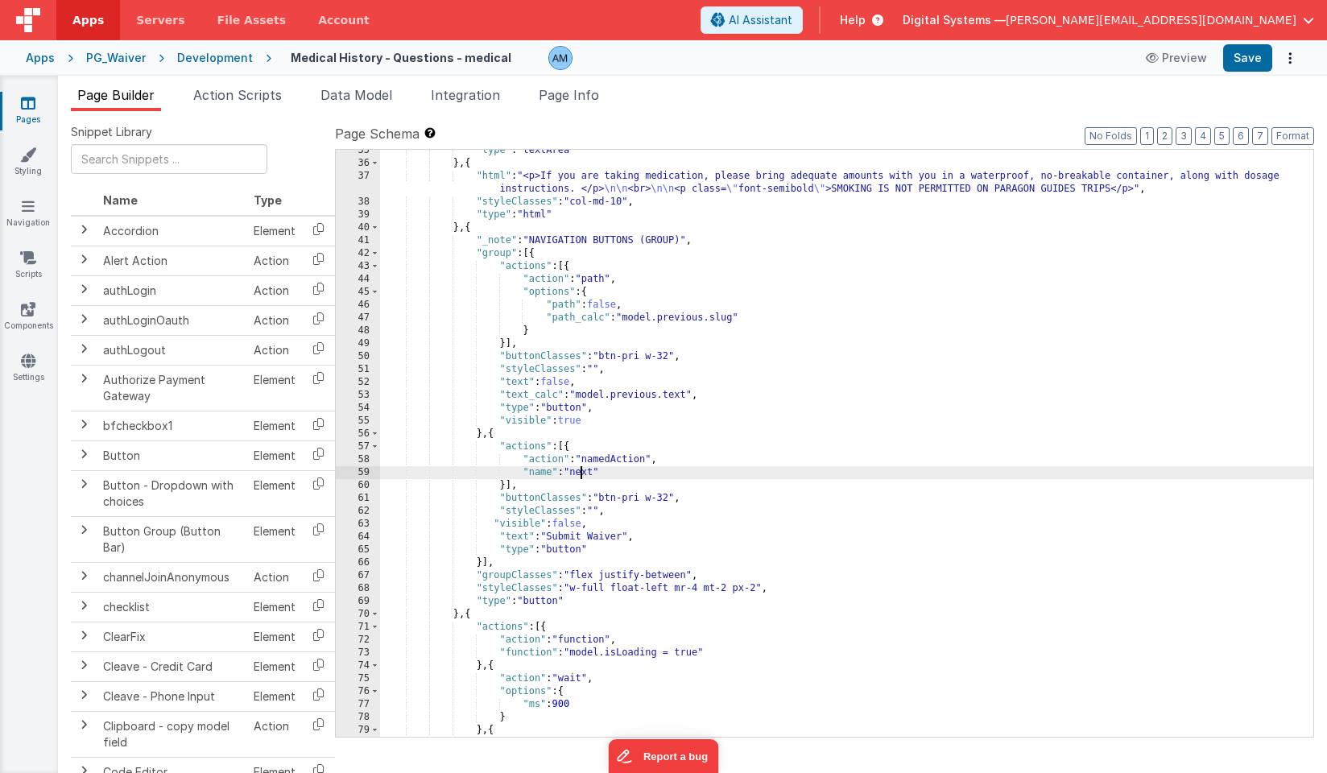
scroll to position [606, 0]
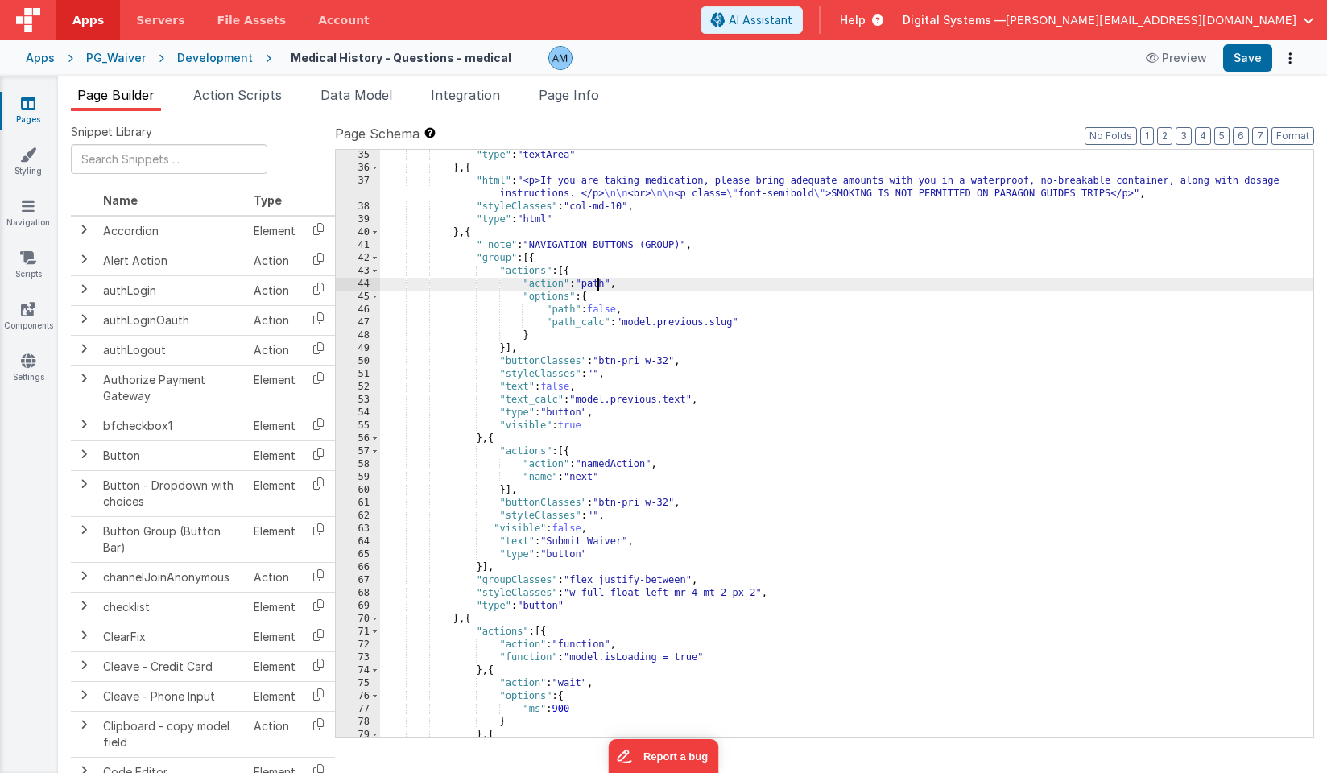
click at [600, 283] on div ""type" : "textArea" } , { "html" : "<p>If you are taking medication, please bri…" at bounding box center [846, 455] width 933 height 613
click at [669, 285] on div ""type" : "textArea" } , { "html" : "<p>If you are taking medication, please bri…" at bounding box center [846, 455] width 933 height 613
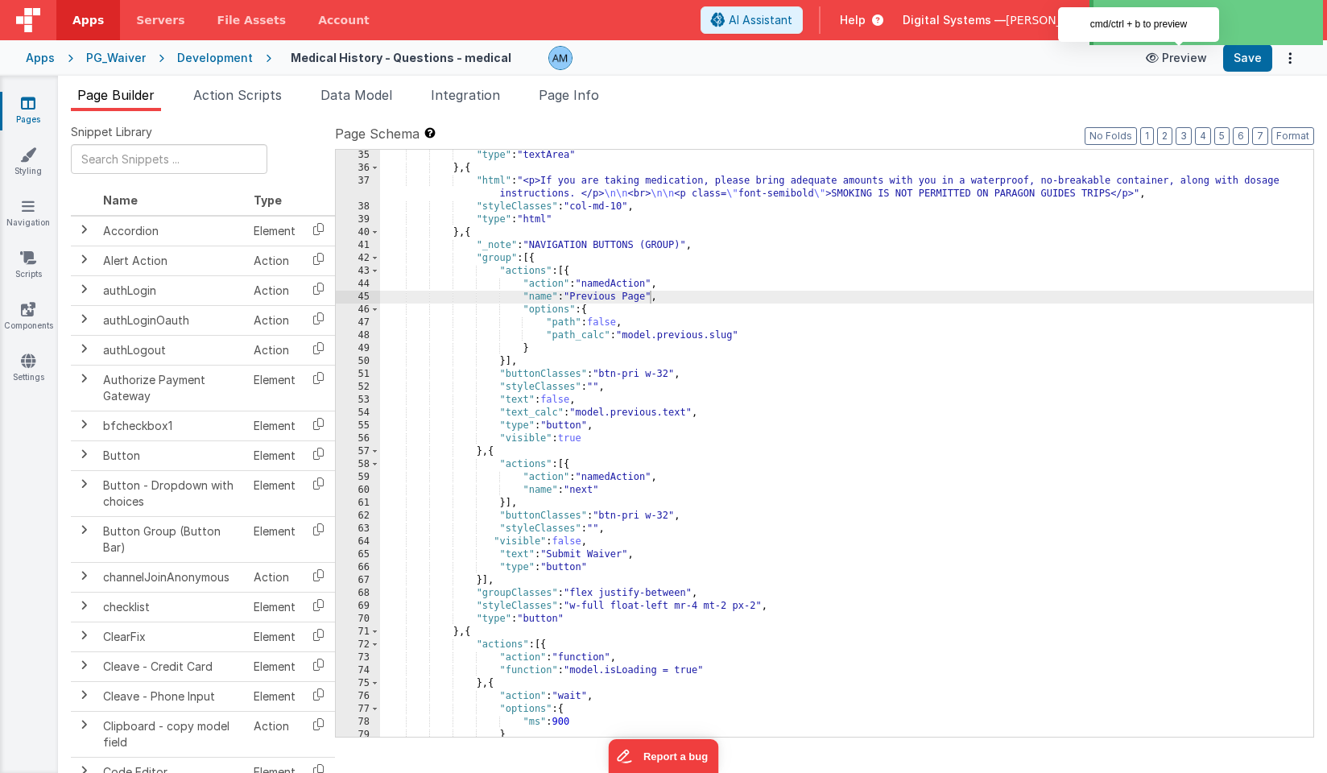
click at [1188, 51] on button "Preview" at bounding box center [1176, 58] width 80 height 26
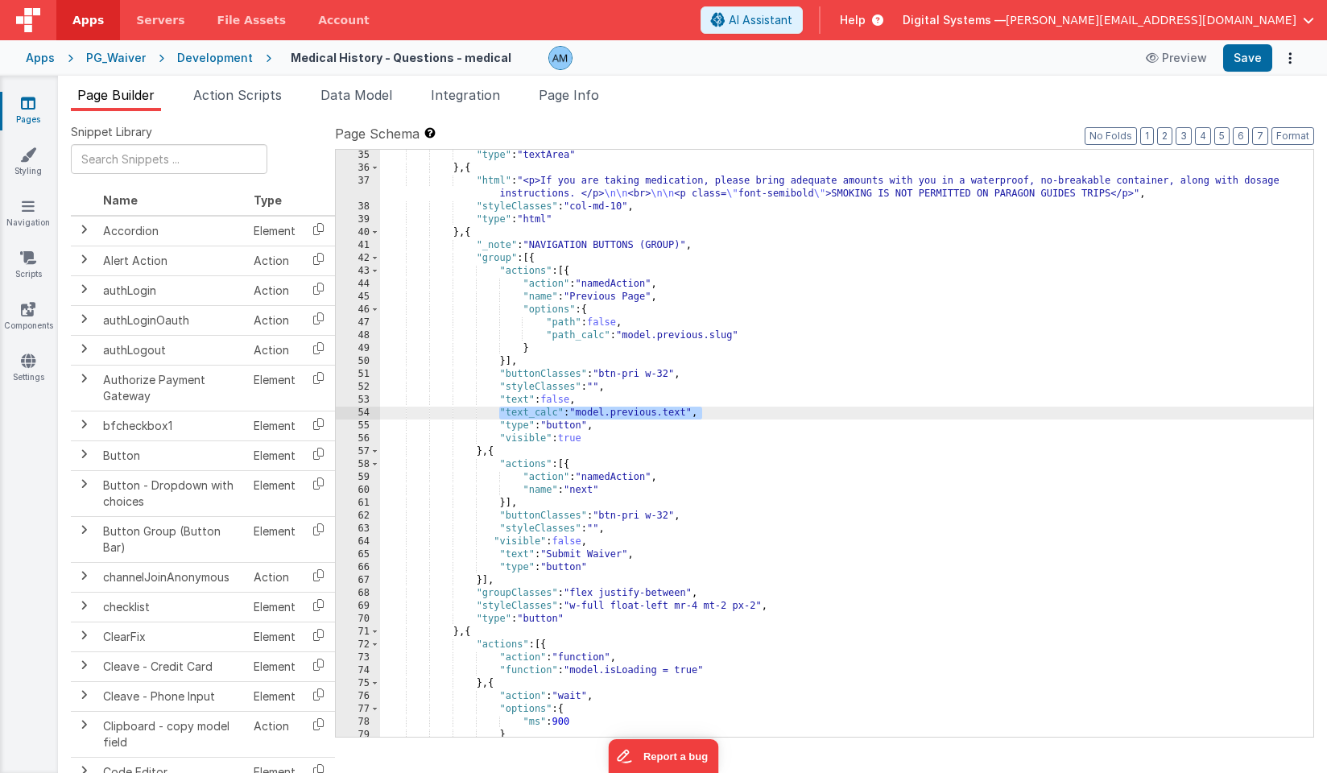
drag, startPoint x: 709, startPoint y: 414, endPoint x: 498, endPoint y: 415, distance: 210.9
click at [497, 415] on div ""type" : "textArea" } , { "html" : "<p>If you are taking medication, please bri…" at bounding box center [846, 455] width 933 height 613
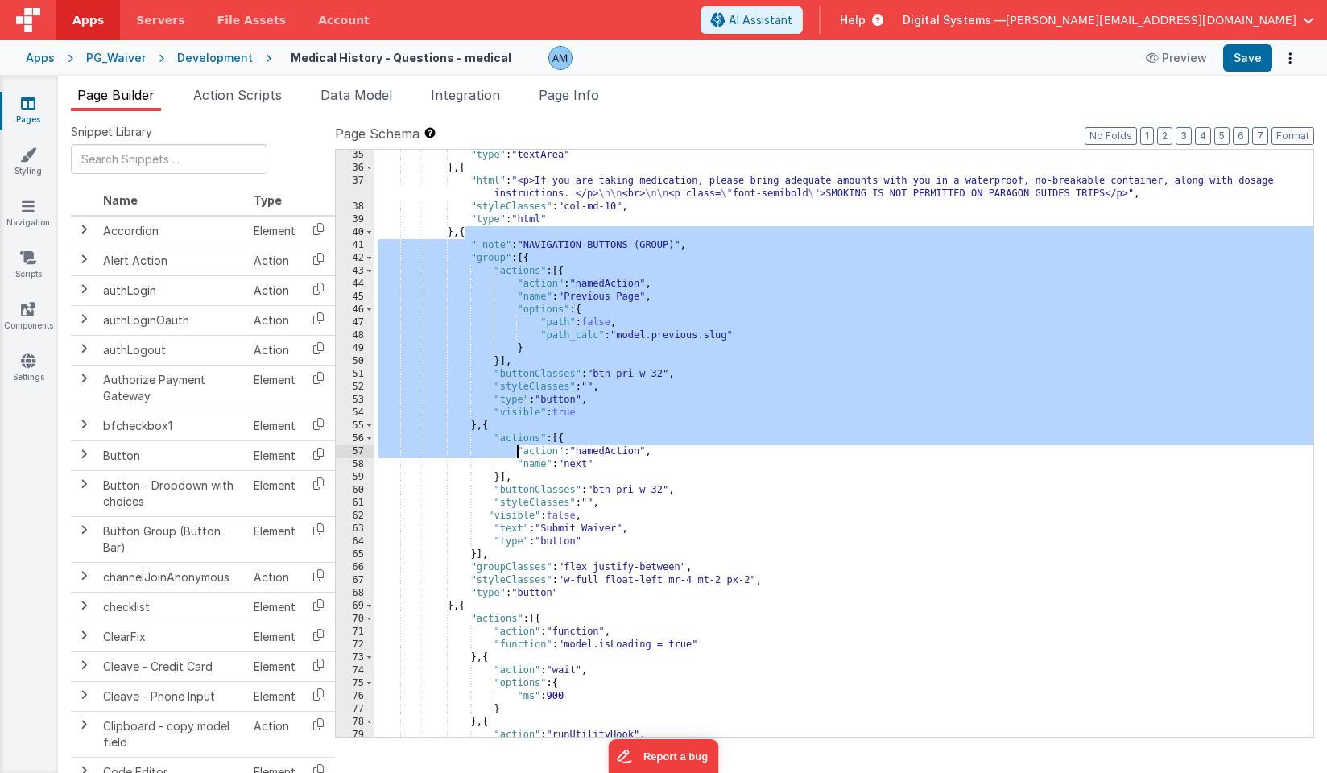
drag, startPoint x: 464, startPoint y: 234, endPoint x: 514, endPoint y: 450, distance: 221.6
click at [514, 450] on div ""type" : "textArea" } , { "html" : "<p>If you are taking medication, please bri…" at bounding box center [843, 455] width 939 height 613
click at [462, 239] on div ""type" : "textArea" } , { "html" : "<p>If you are taking medication, please bri…" at bounding box center [843, 455] width 939 height 613
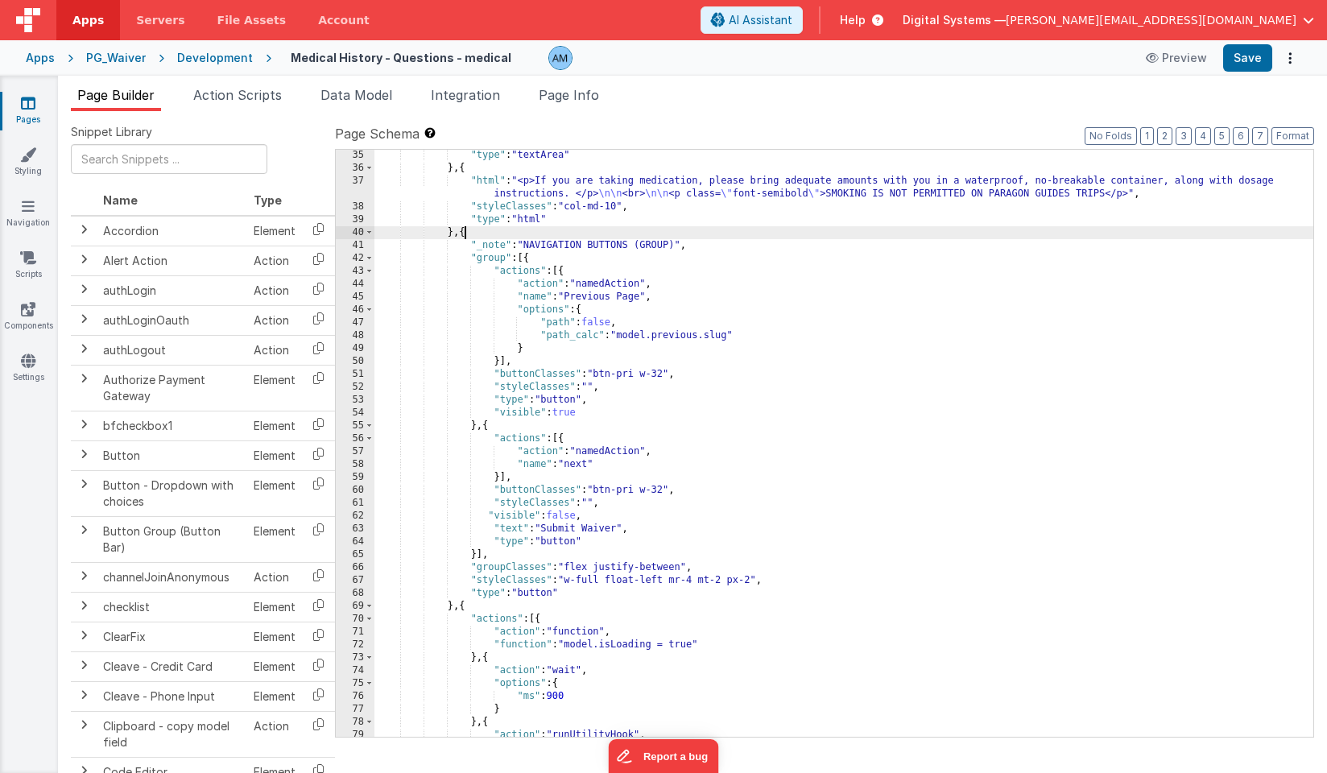
click at [464, 232] on div ""type" : "textArea" } , { "html" : "<p>If you are taking medication, please bri…" at bounding box center [843, 455] width 939 height 613
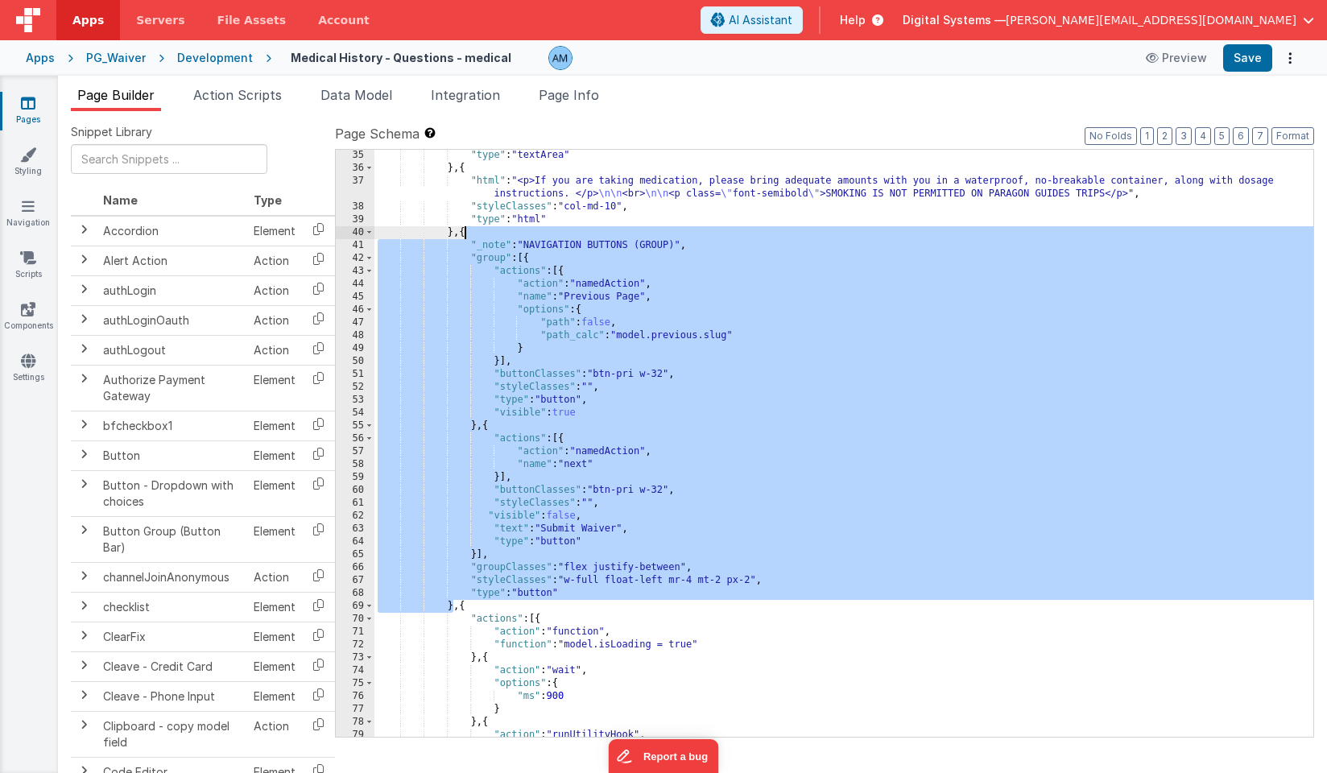
click at [464, 232] on div ""type" : "textArea" } , { "html" : "<p>If you are taking medication, please bri…" at bounding box center [843, 455] width 939 height 613
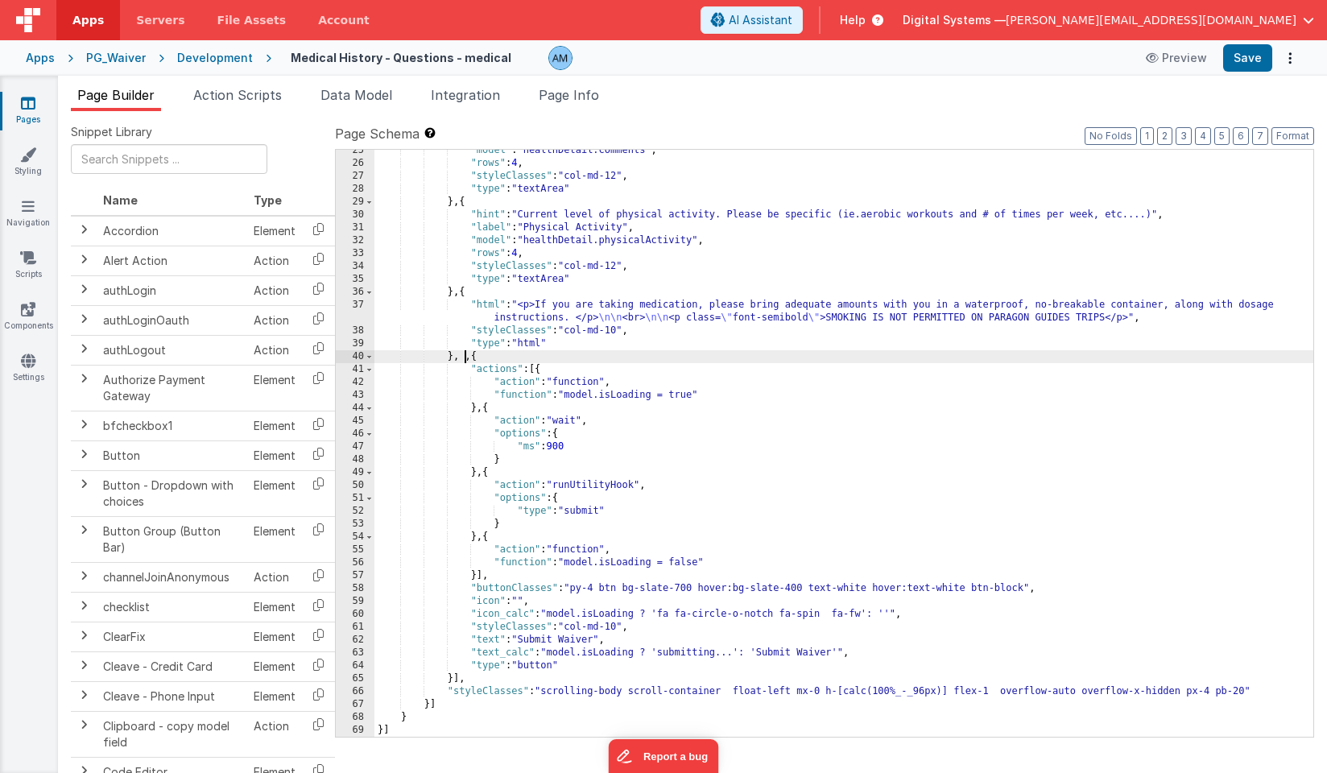
scroll to position [482, 0]
click at [237, 58] on div "Development" at bounding box center [215, 58] width 76 height 16
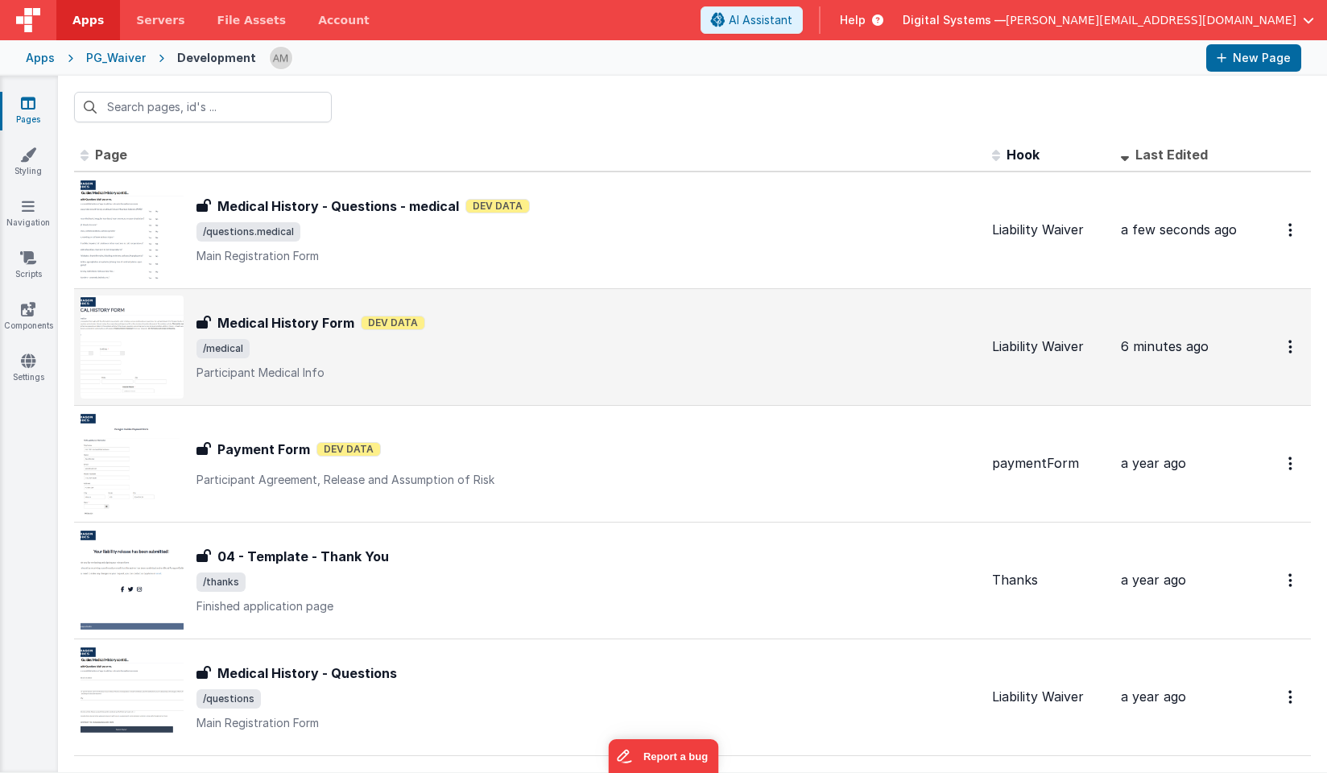
click at [332, 354] on span "/medical" at bounding box center [587, 348] width 782 height 19
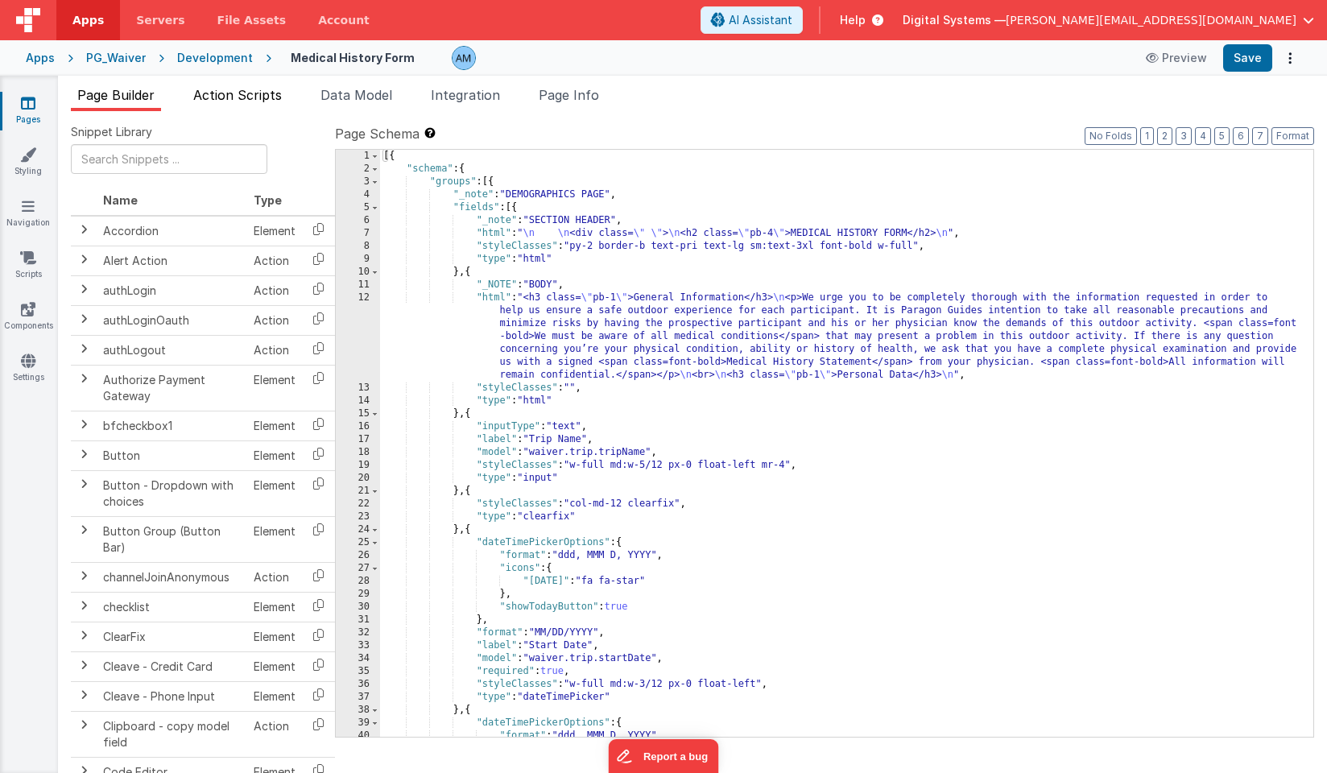
click at [264, 96] on span "Action Scripts" at bounding box center [237, 95] width 89 height 16
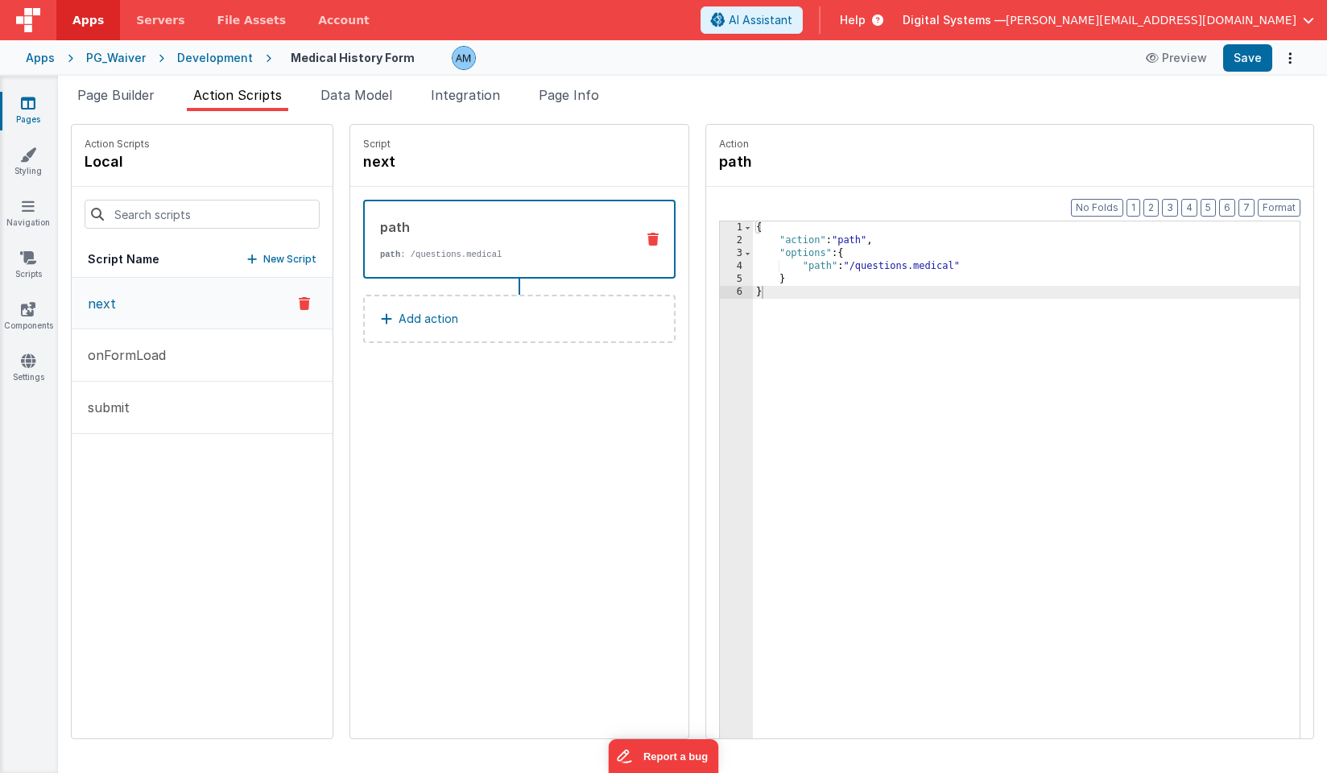
click at [126, 314] on button "next" at bounding box center [202, 304] width 261 height 52
click at [221, 416] on button "submit" at bounding box center [202, 408] width 261 height 52
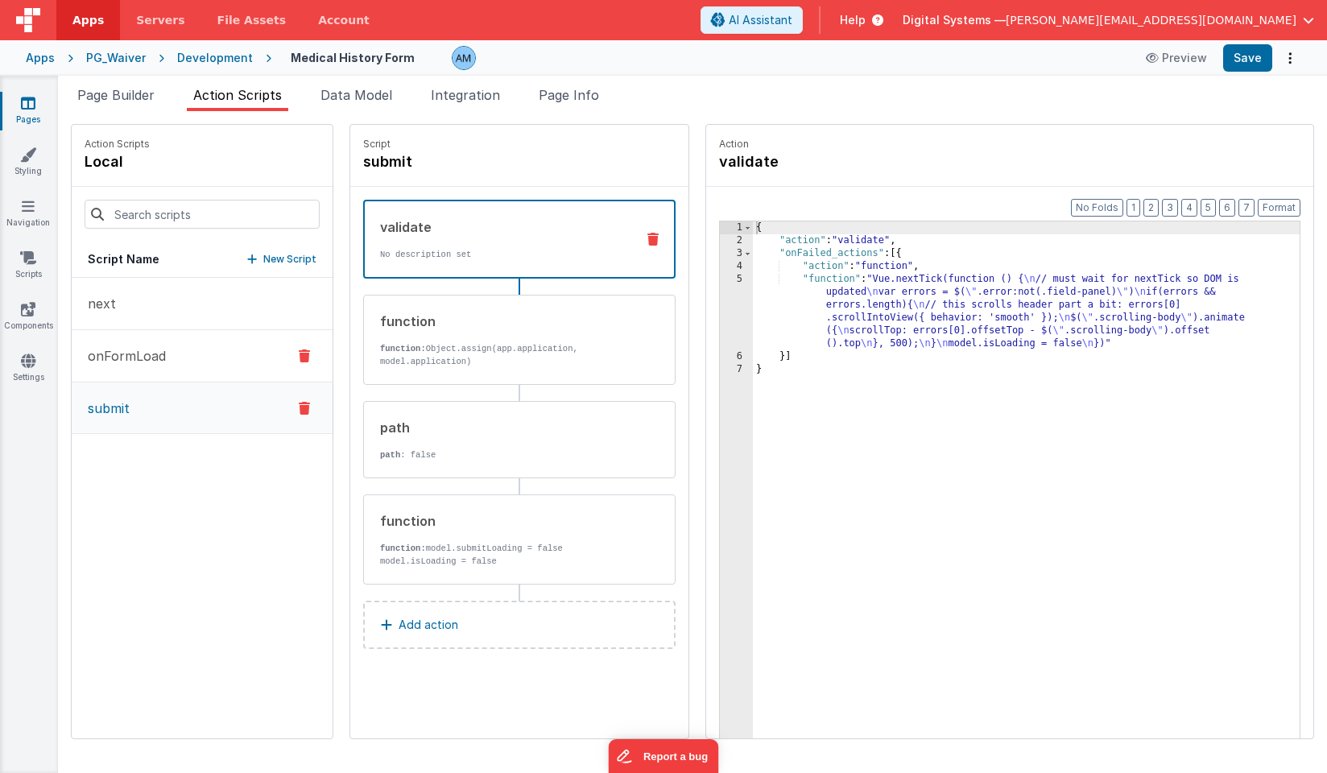
click at [173, 365] on button "onFormLoad" at bounding box center [202, 356] width 261 height 52
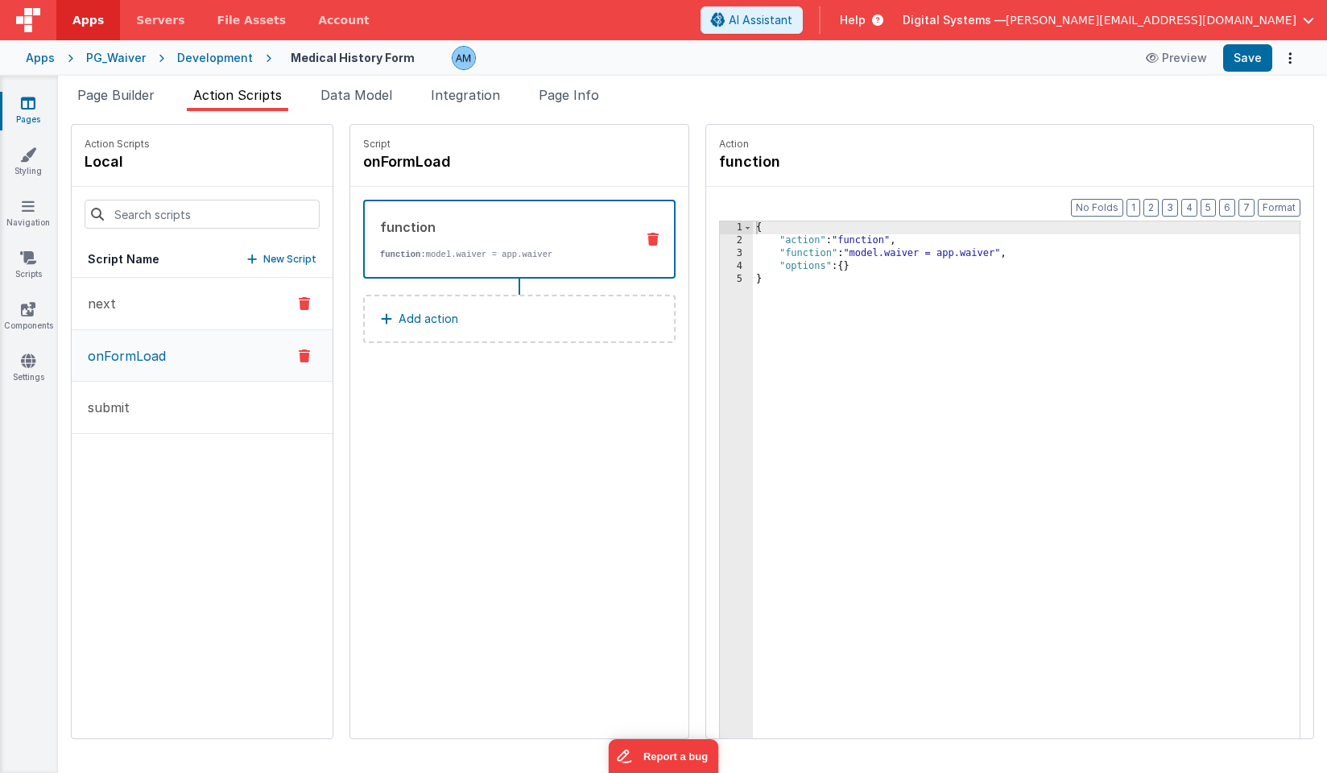
click at [159, 328] on button "next" at bounding box center [202, 304] width 261 height 52
click at [271, 258] on p "New Script" at bounding box center [289, 259] width 53 height 16
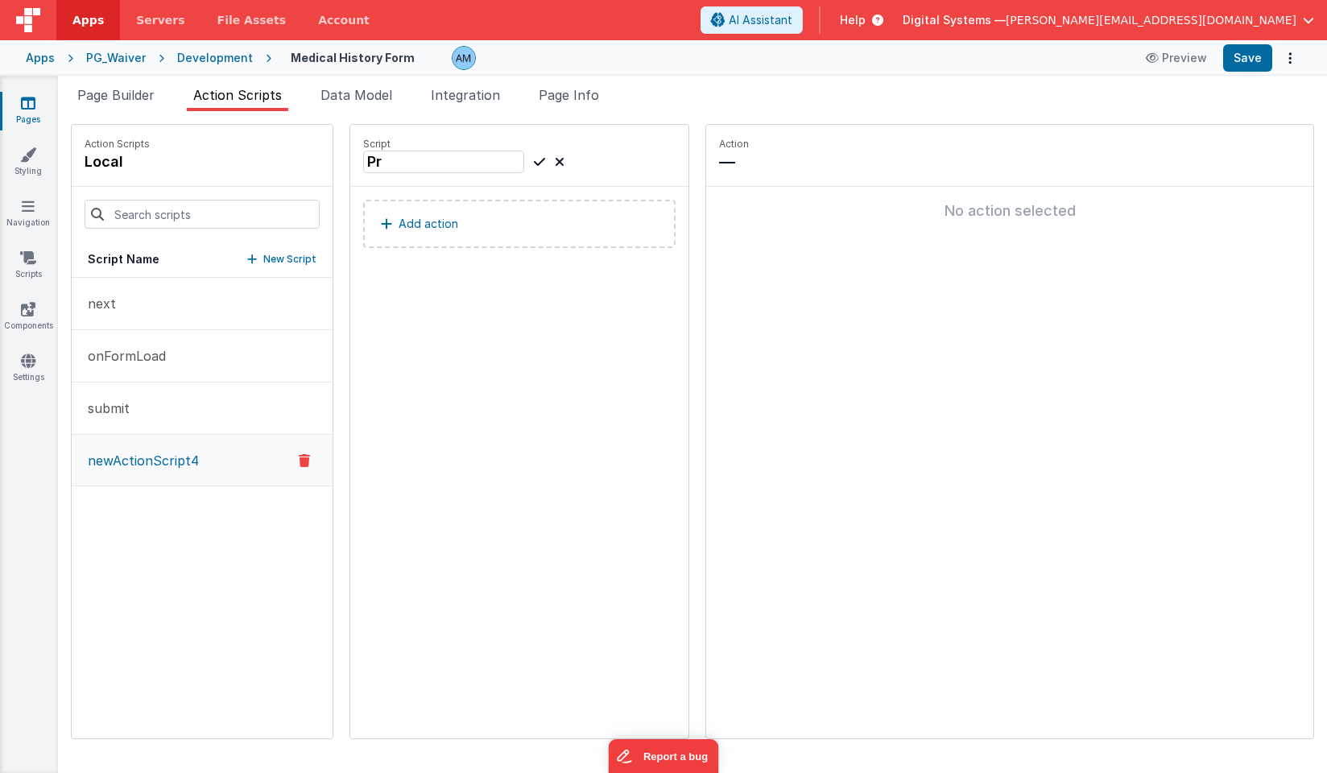
type input "P"
type input "previousPage"
click at [184, 302] on button "next" at bounding box center [202, 304] width 261 height 52
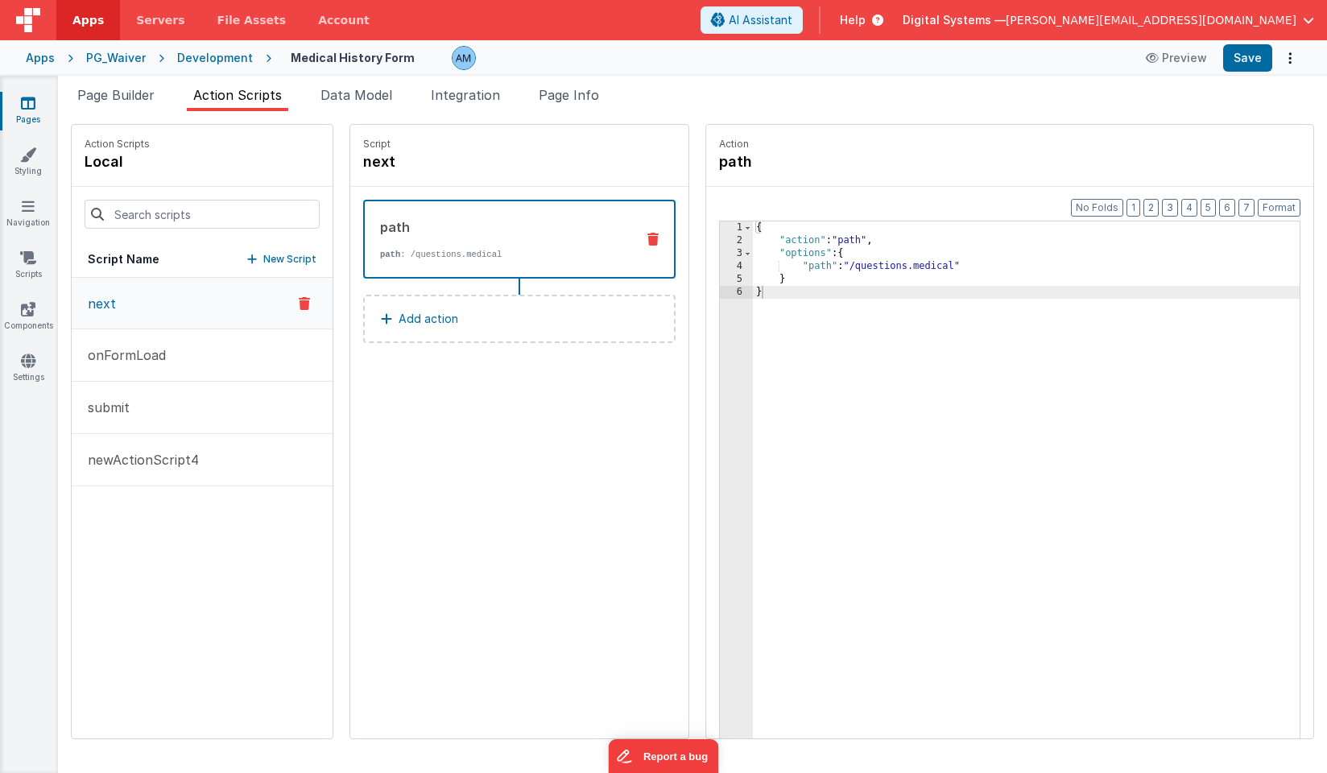
click at [188, 541] on div "next onFormLoad submit newActionScript4" at bounding box center [202, 508] width 261 height 460
click at [216, 63] on div "Development" at bounding box center [215, 58] width 76 height 16
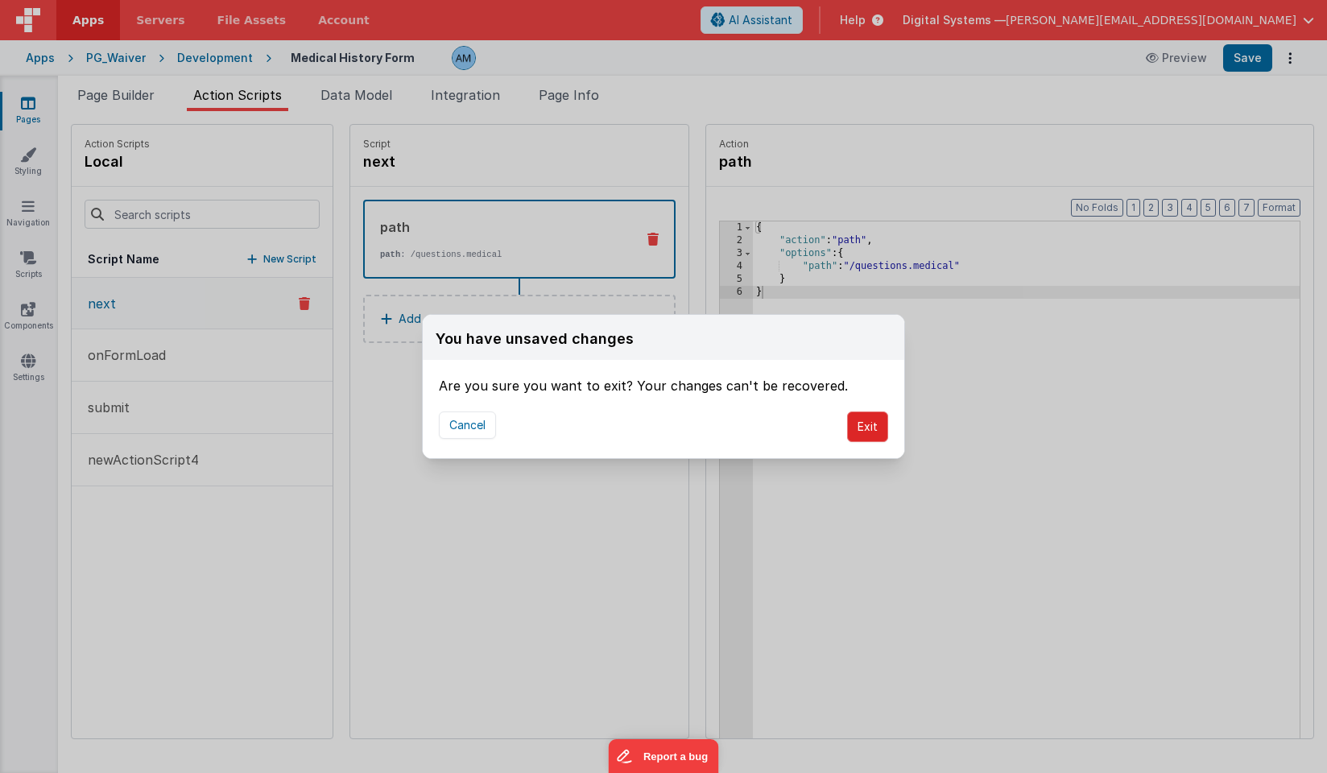
click at [871, 437] on button "Exit" at bounding box center [867, 426] width 41 height 31
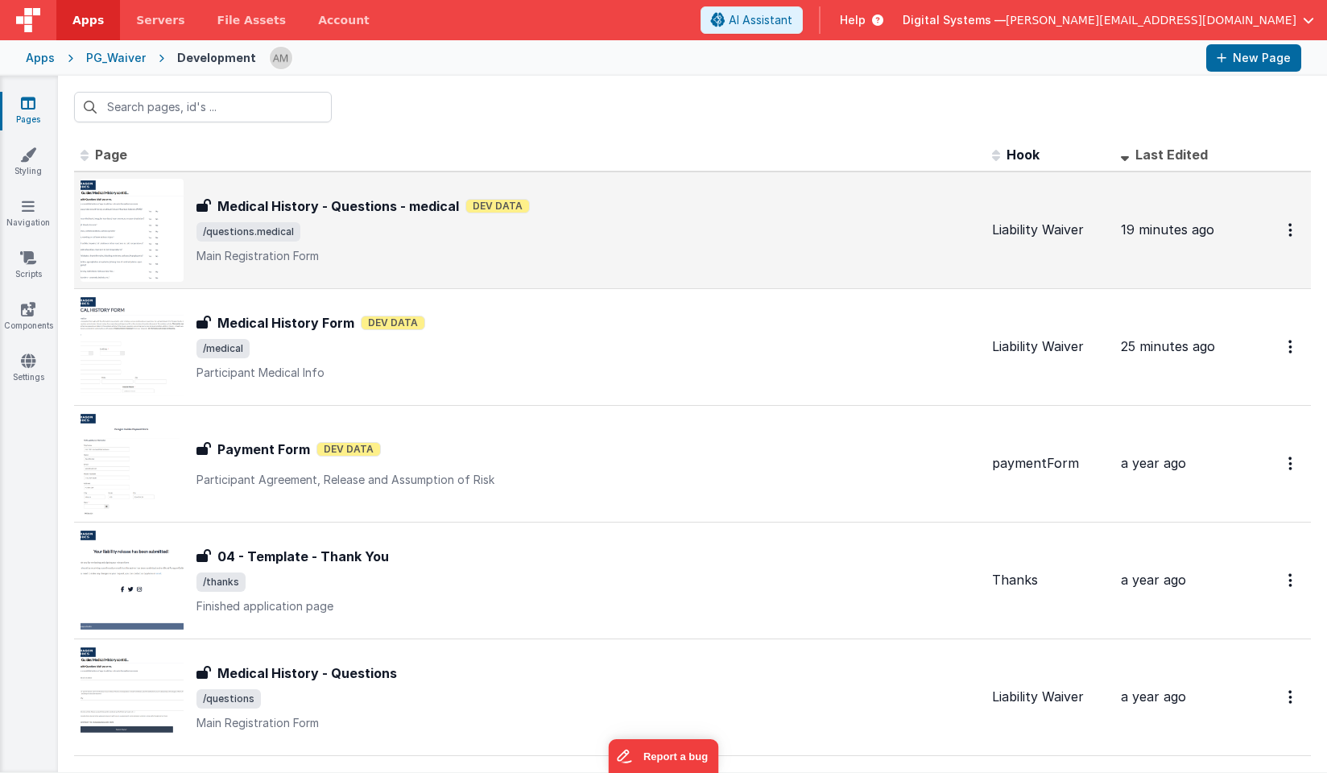
click at [477, 213] on div "Medical History - Questions - medical Dev Data" at bounding box center [587, 205] width 782 height 19
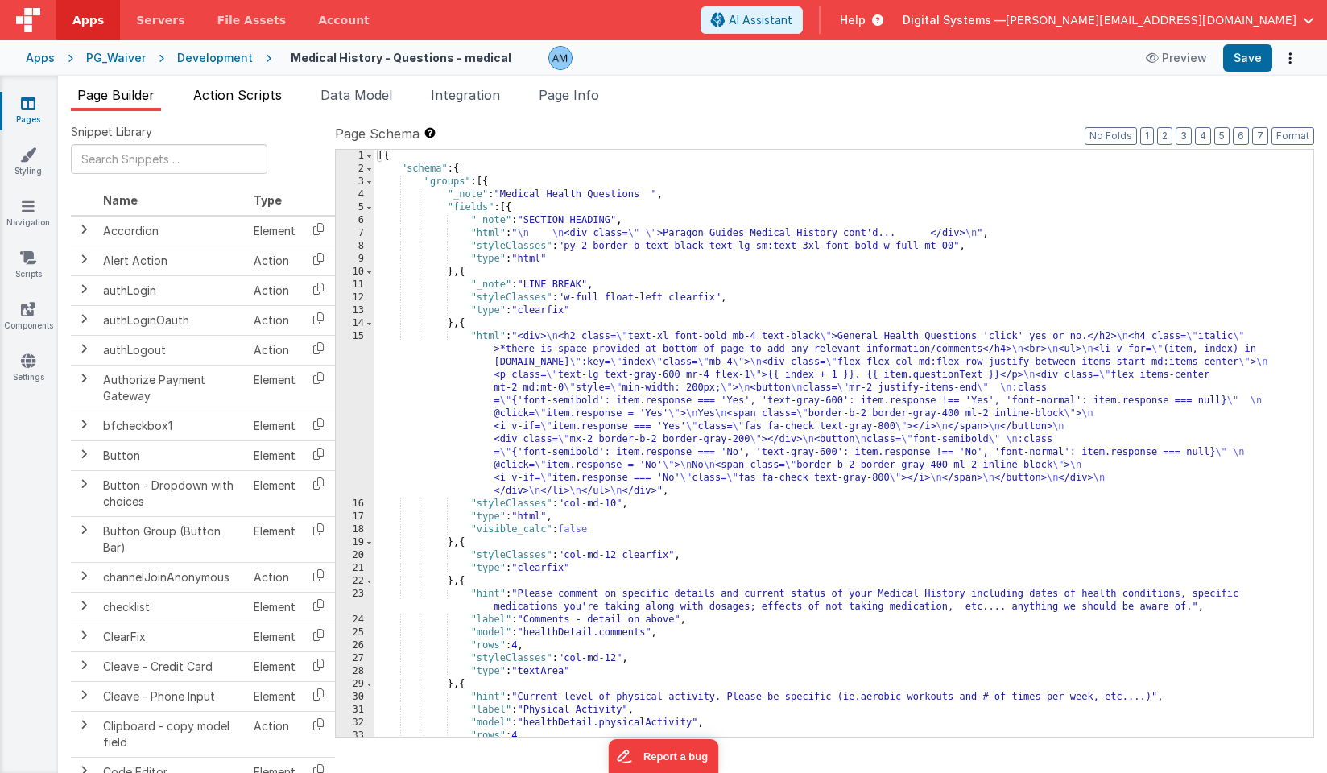
click at [265, 109] on li "Action Scripts" at bounding box center [237, 98] width 101 height 26
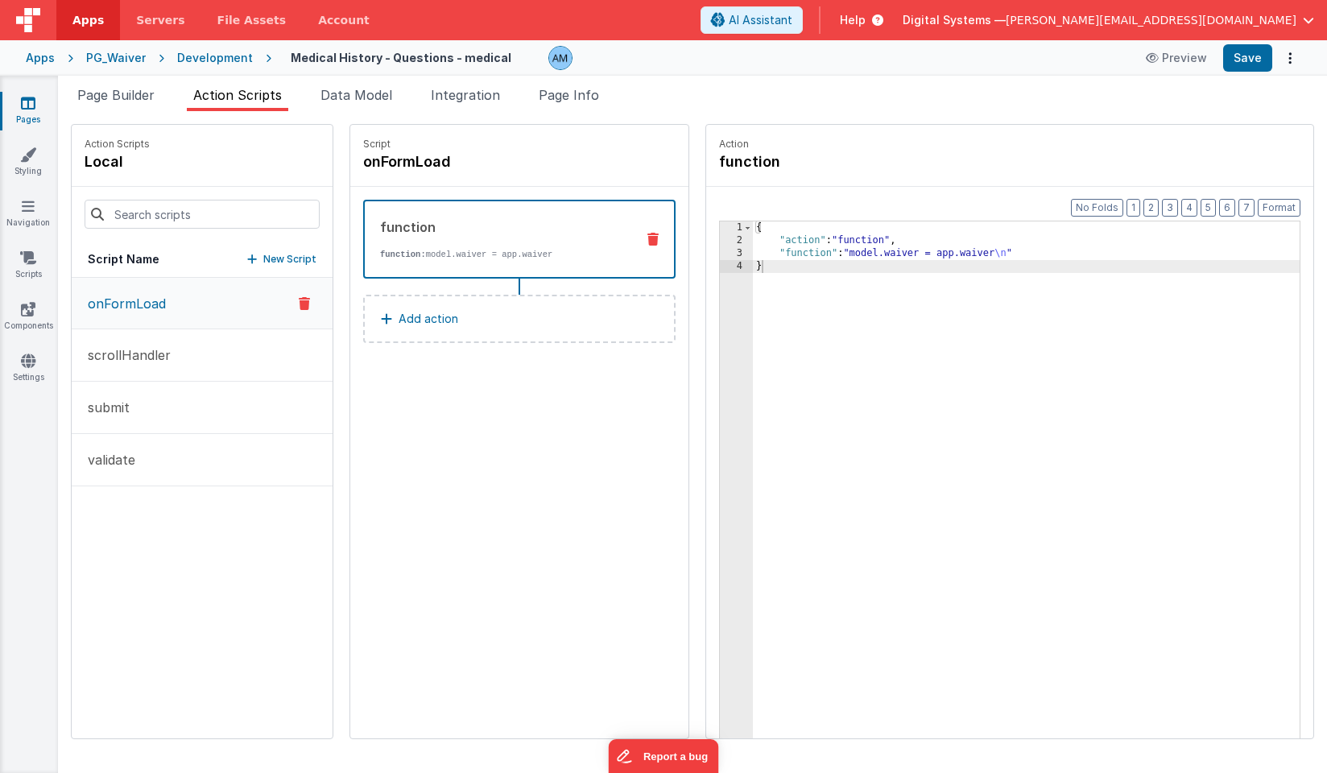
click at [214, 56] on div "Development" at bounding box center [215, 58] width 76 height 16
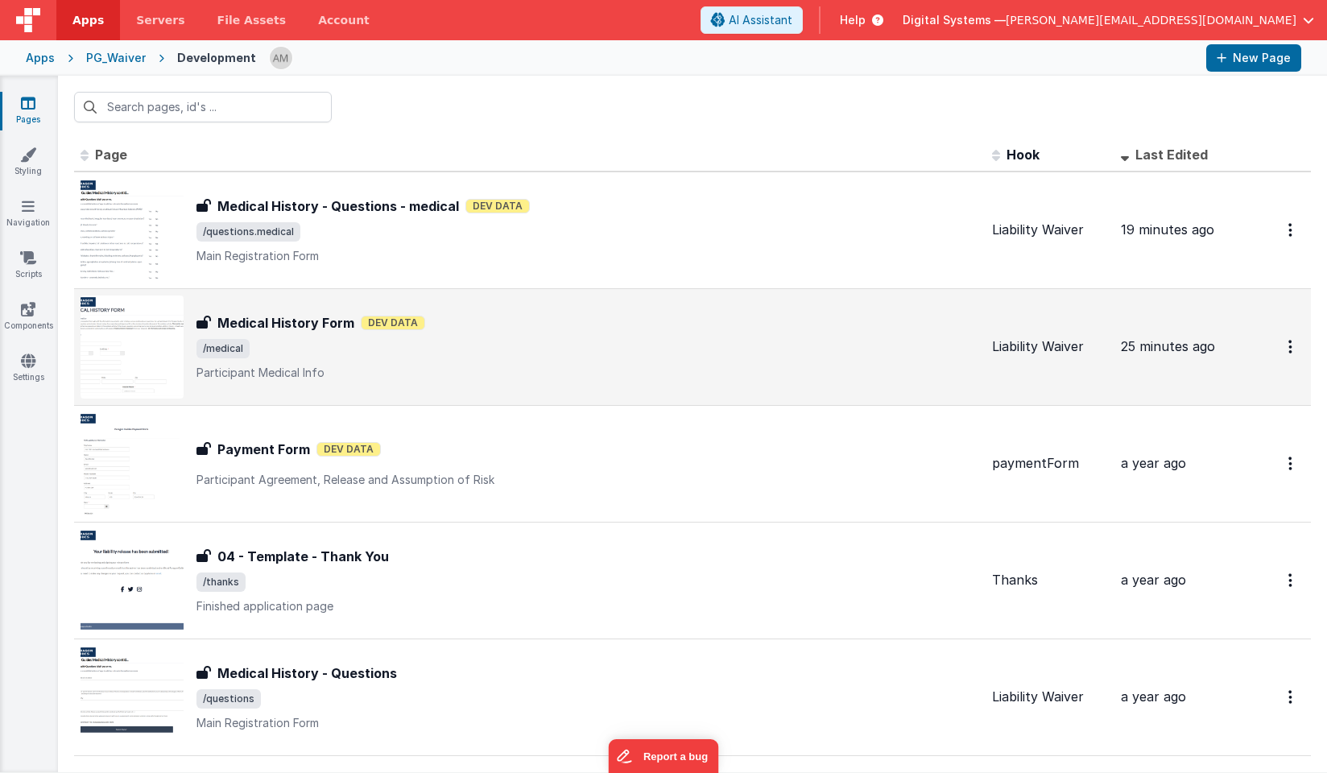
click at [245, 308] on div "Medical History Form Medical History Form Dev Data /medical Participant Medical…" at bounding box center [529, 346] width 898 height 103
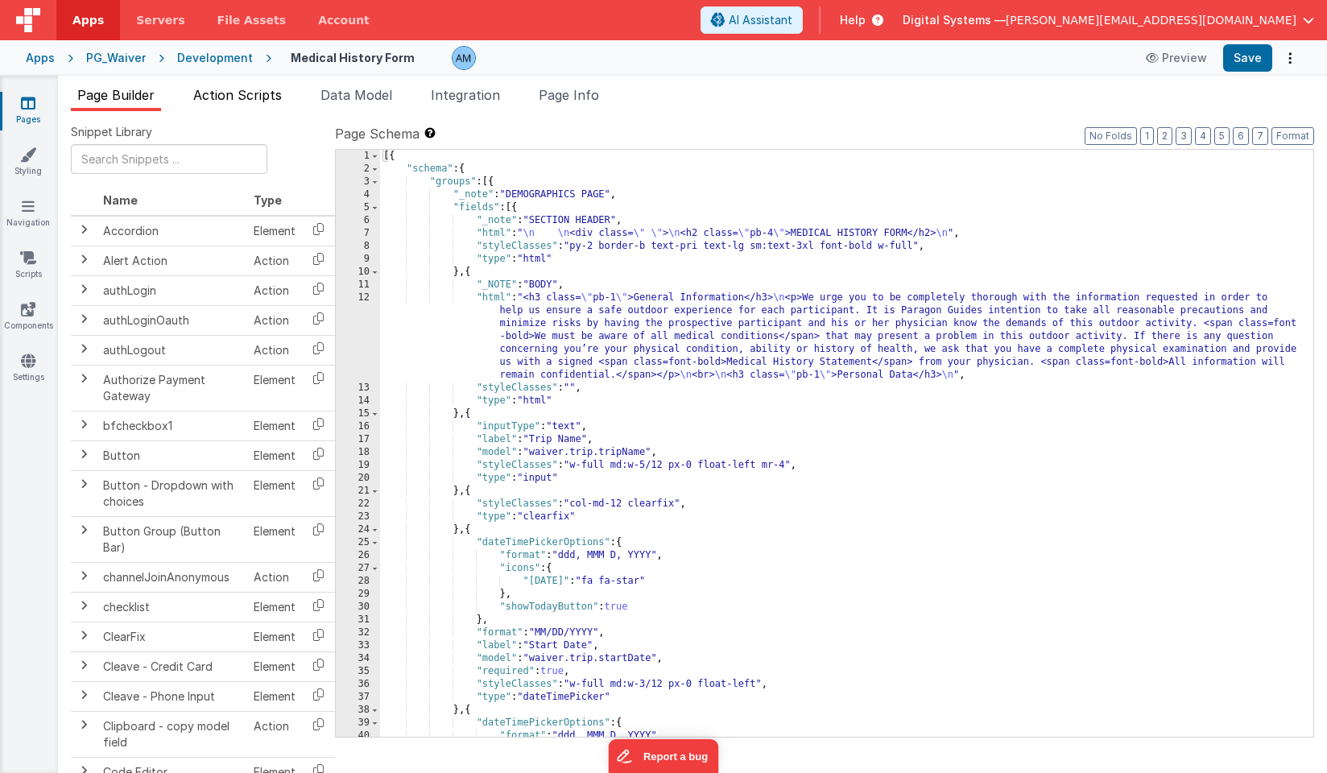
click at [243, 89] on span "Action Scripts" at bounding box center [237, 95] width 89 height 16
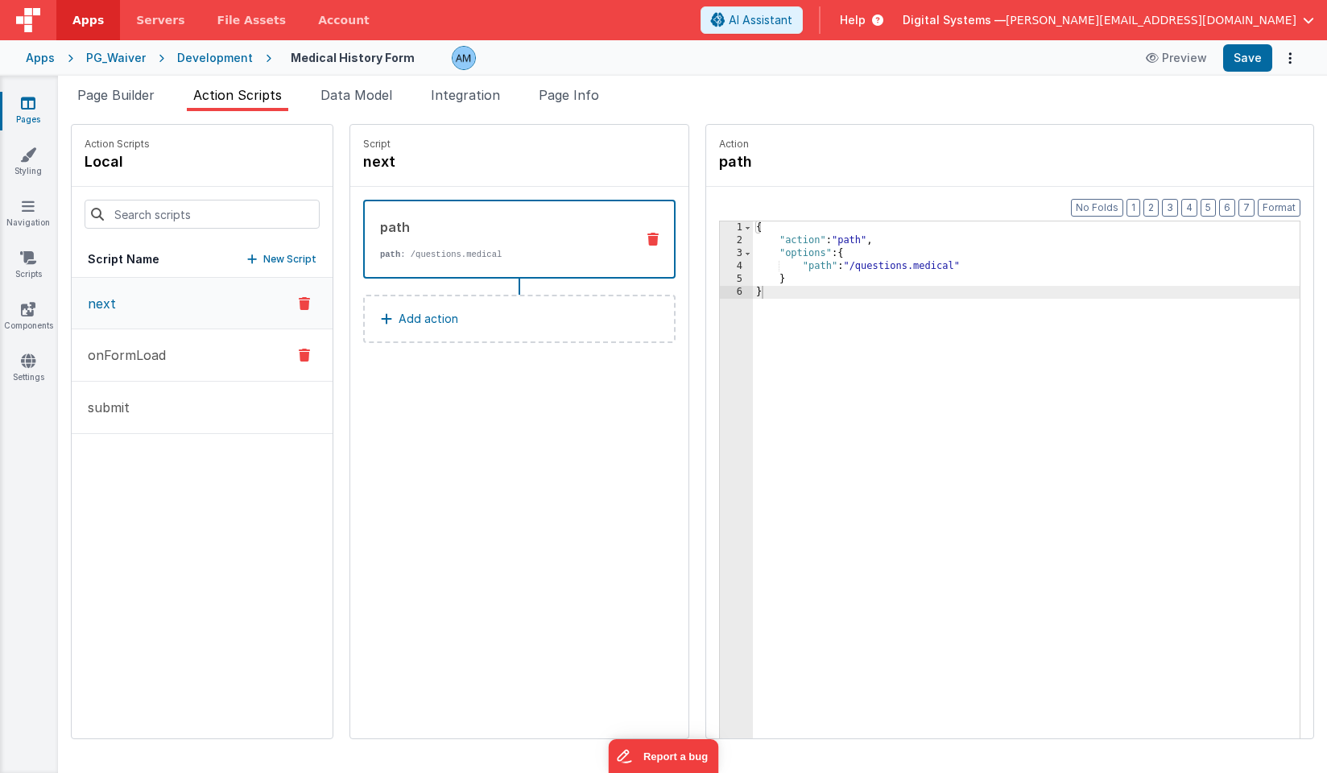
click at [161, 348] on p "onFormLoad" at bounding box center [122, 354] width 88 height 19
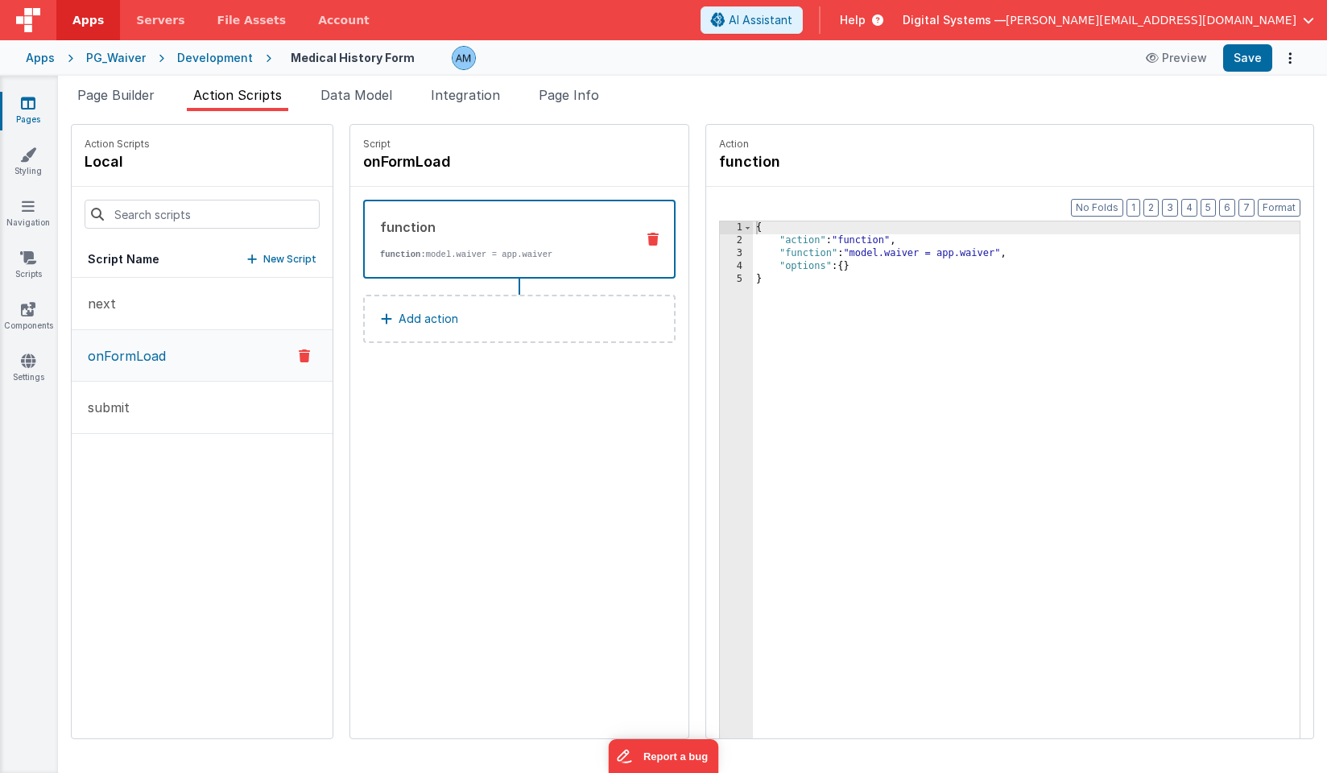
click at [240, 52] on div "Development" at bounding box center [215, 58] width 76 height 16
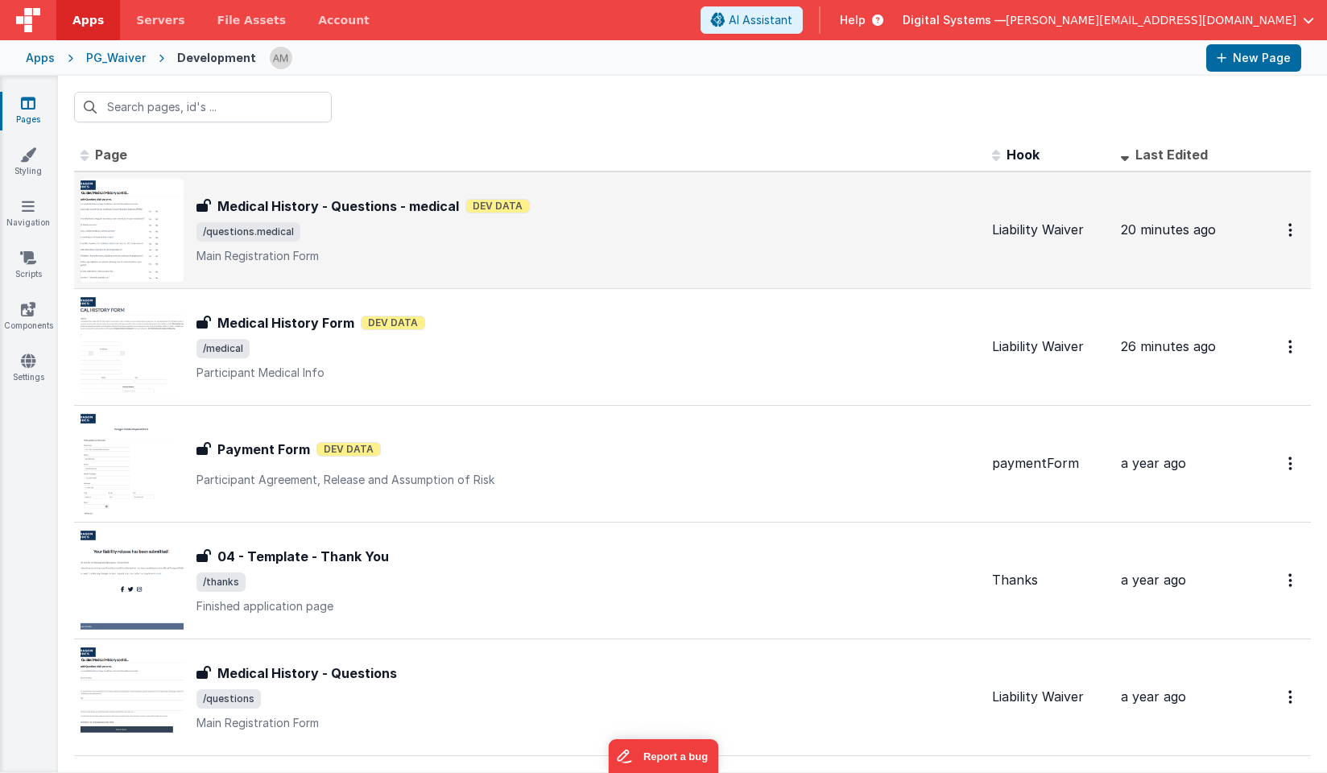
click at [312, 225] on span "/questions.medical" at bounding box center [587, 231] width 782 height 19
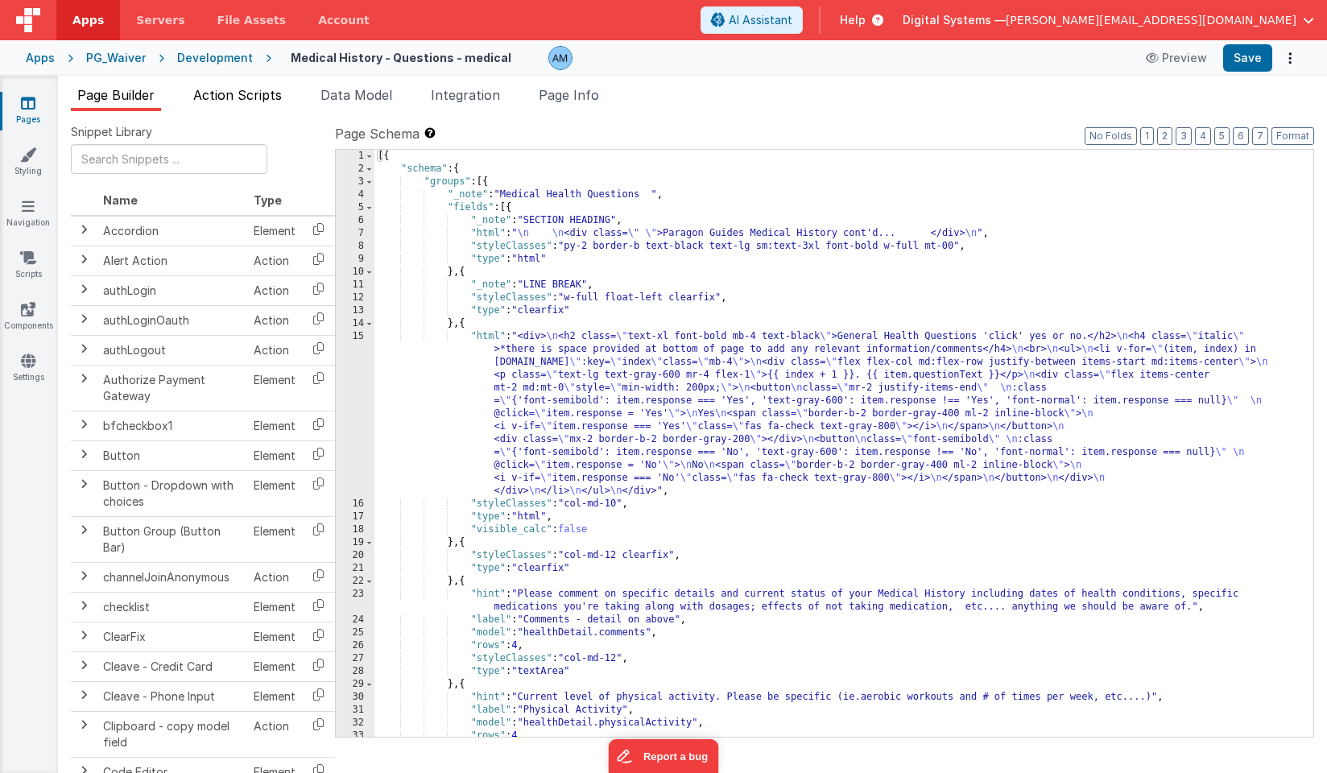
click at [245, 100] on span "Action Scripts" at bounding box center [237, 95] width 89 height 16
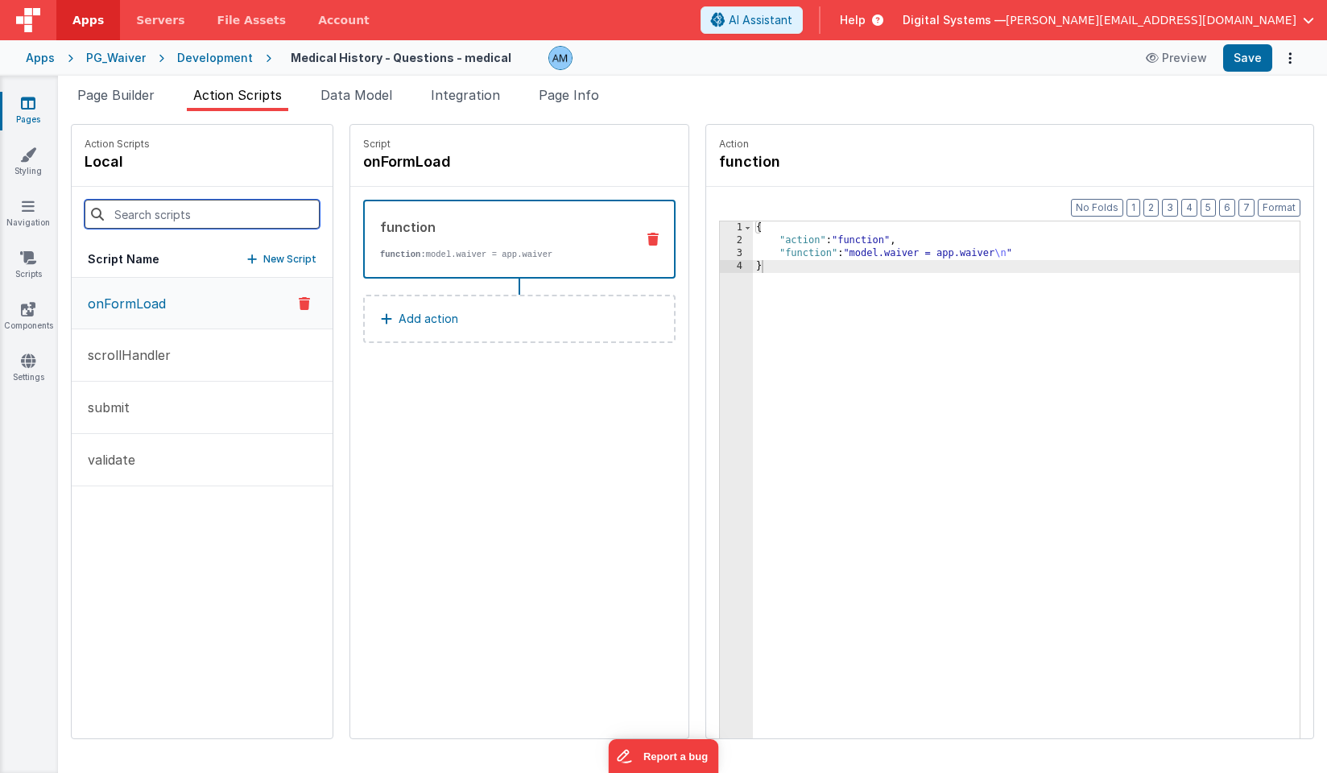
click at [150, 223] on input at bounding box center [202, 214] width 235 height 29
type input "P"
type input "p"
type input "previousPage"
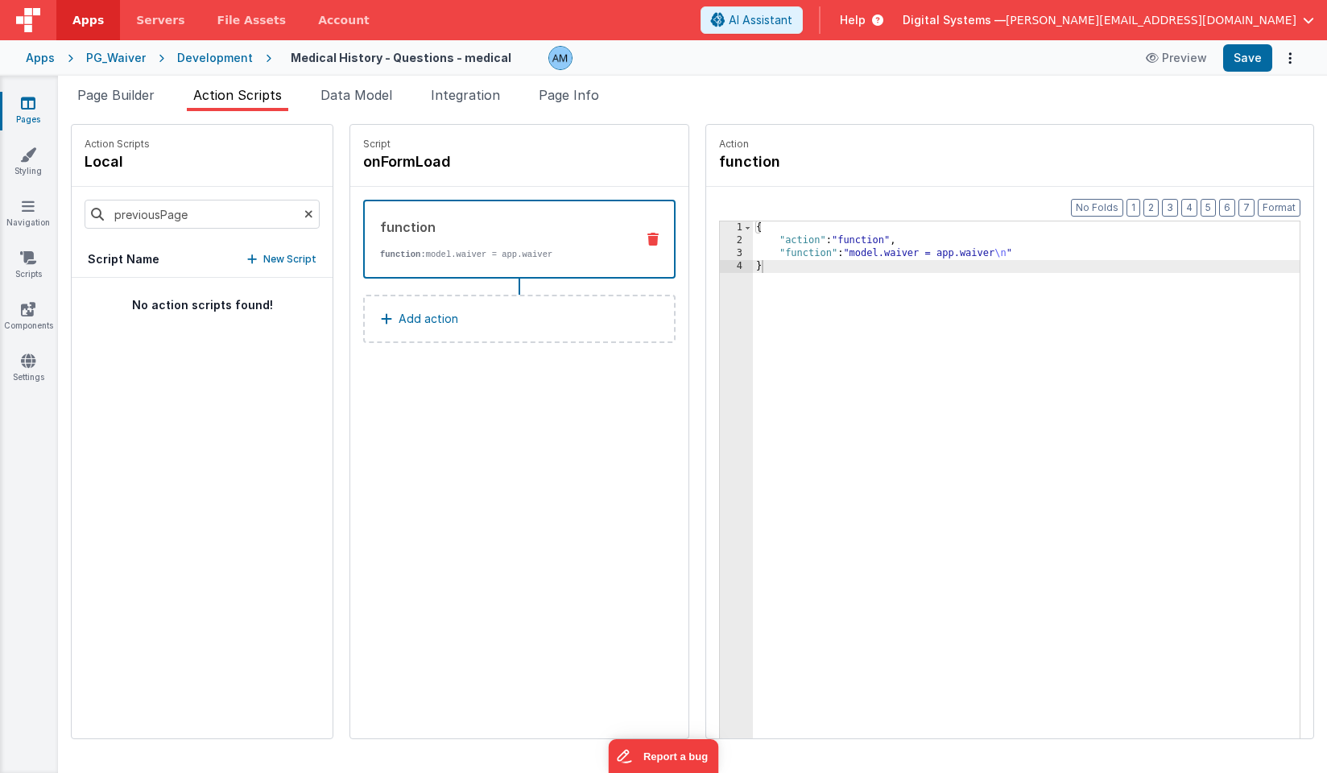
click at [309, 212] on icon at bounding box center [308, 214] width 9 height 55
click at [279, 259] on p "New Script" at bounding box center [289, 259] width 53 height 16
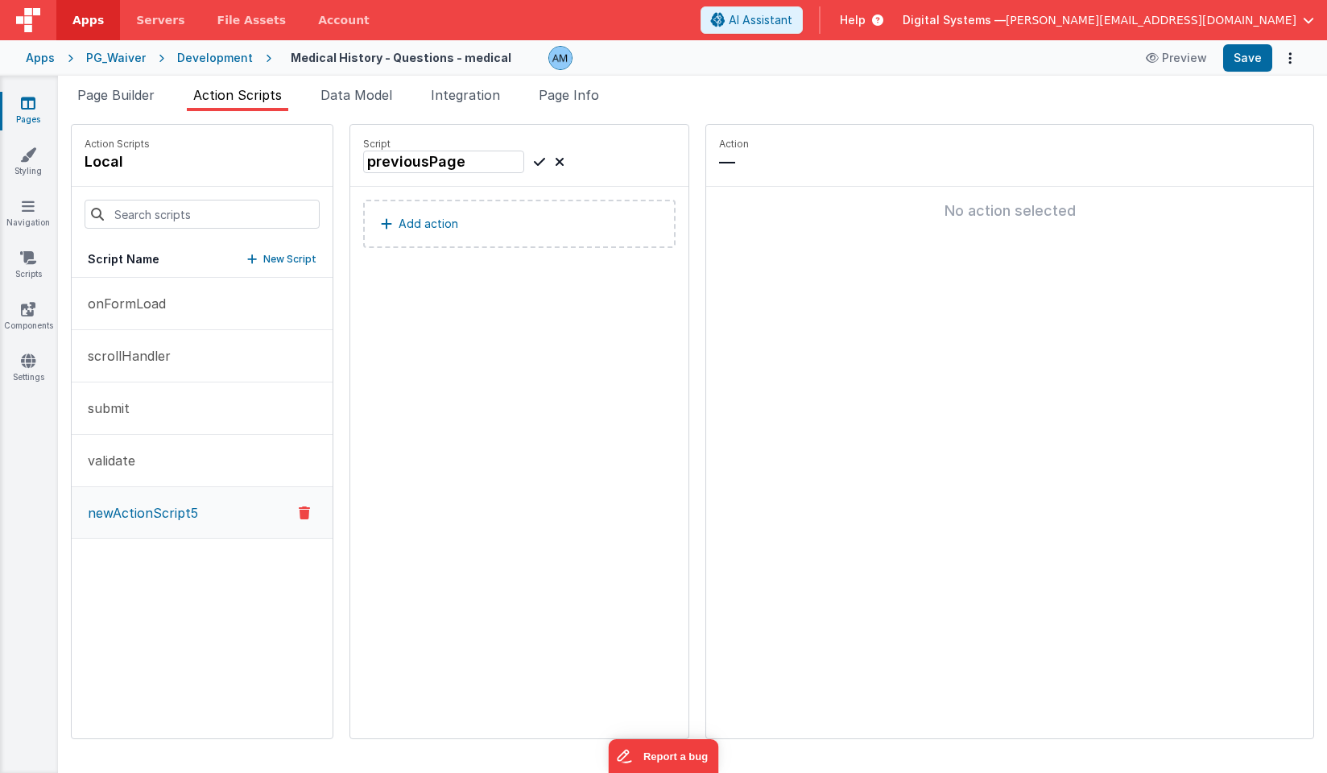
type input "previousPage"
click at [392, 233] on button "Add action" at bounding box center [519, 224] width 312 height 48
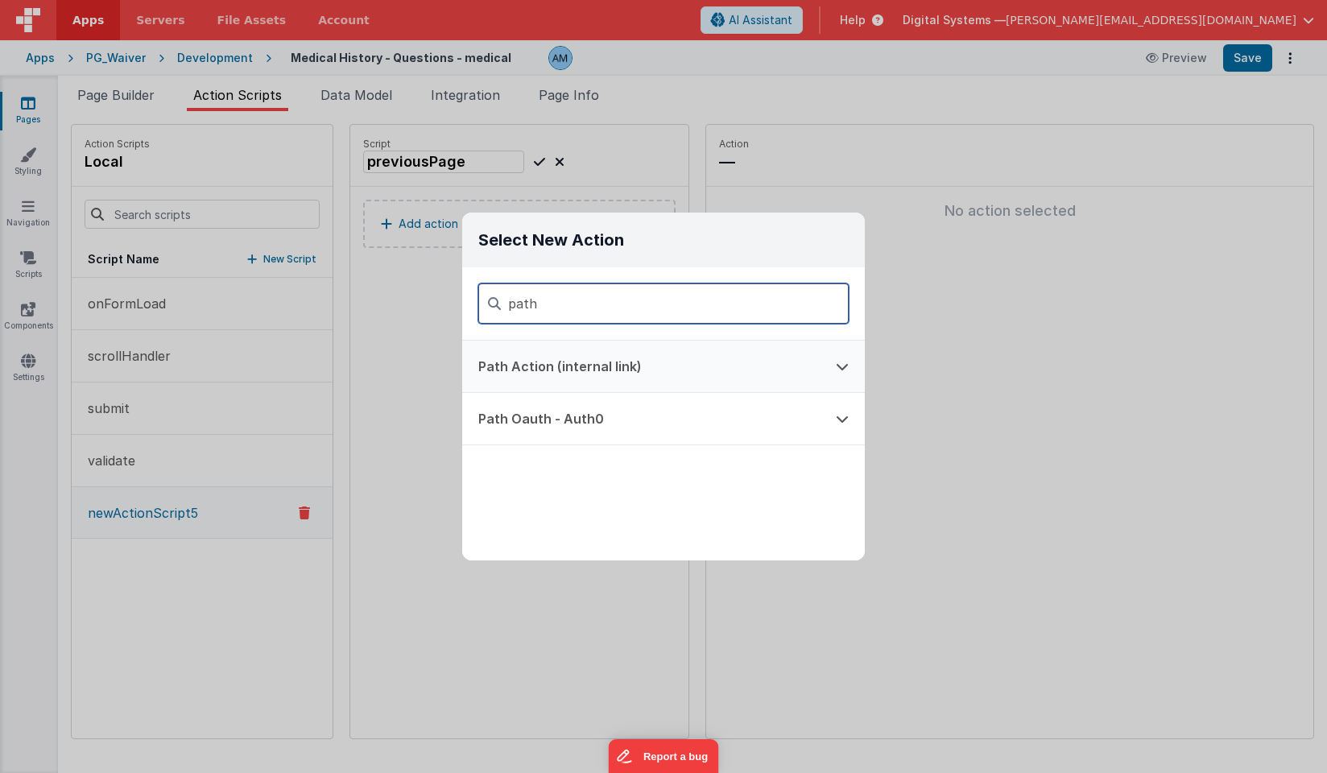
type input "path"
click at [497, 355] on button "Path Action (internal link)" at bounding box center [640, 366] width 357 height 52
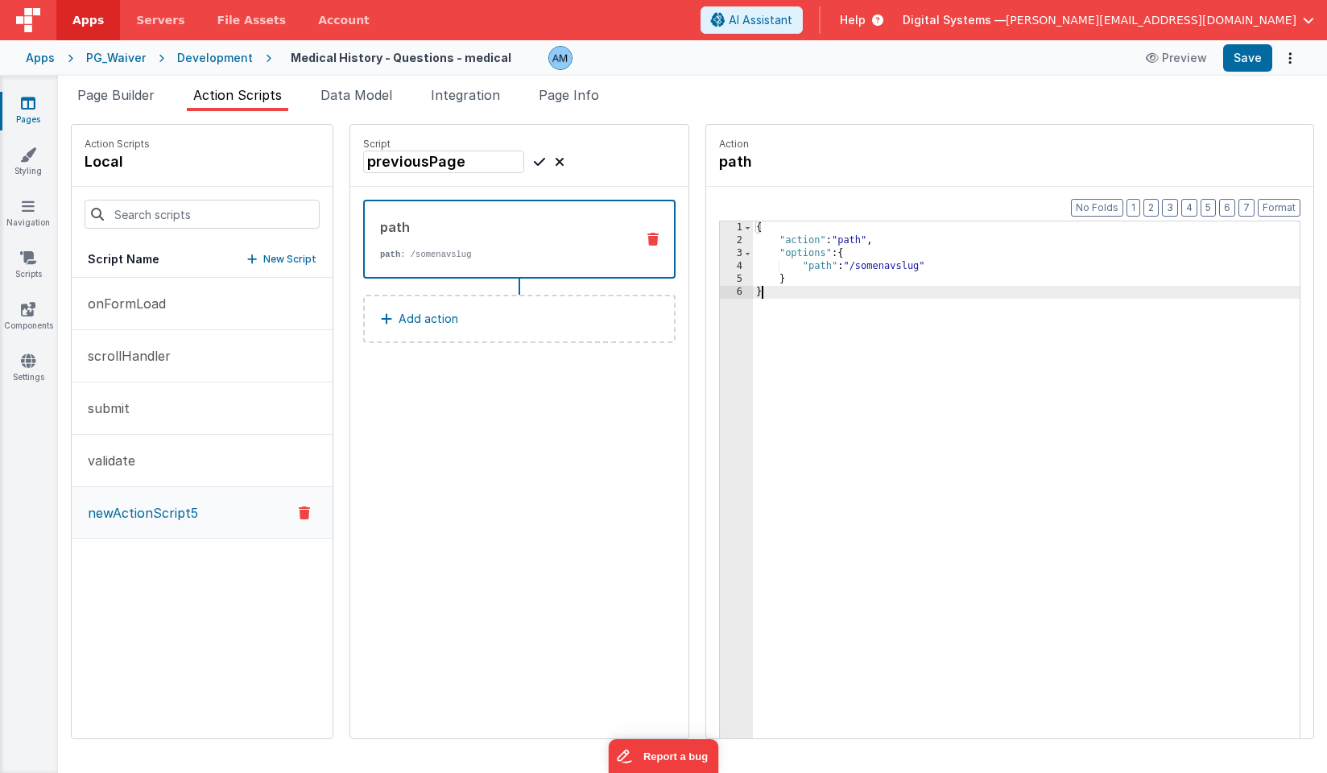
click at [896, 262] on div "{ "action" : "path" , "options" : { "path" : "/somenavslug" } }" at bounding box center [1026, 517] width 547 height 592
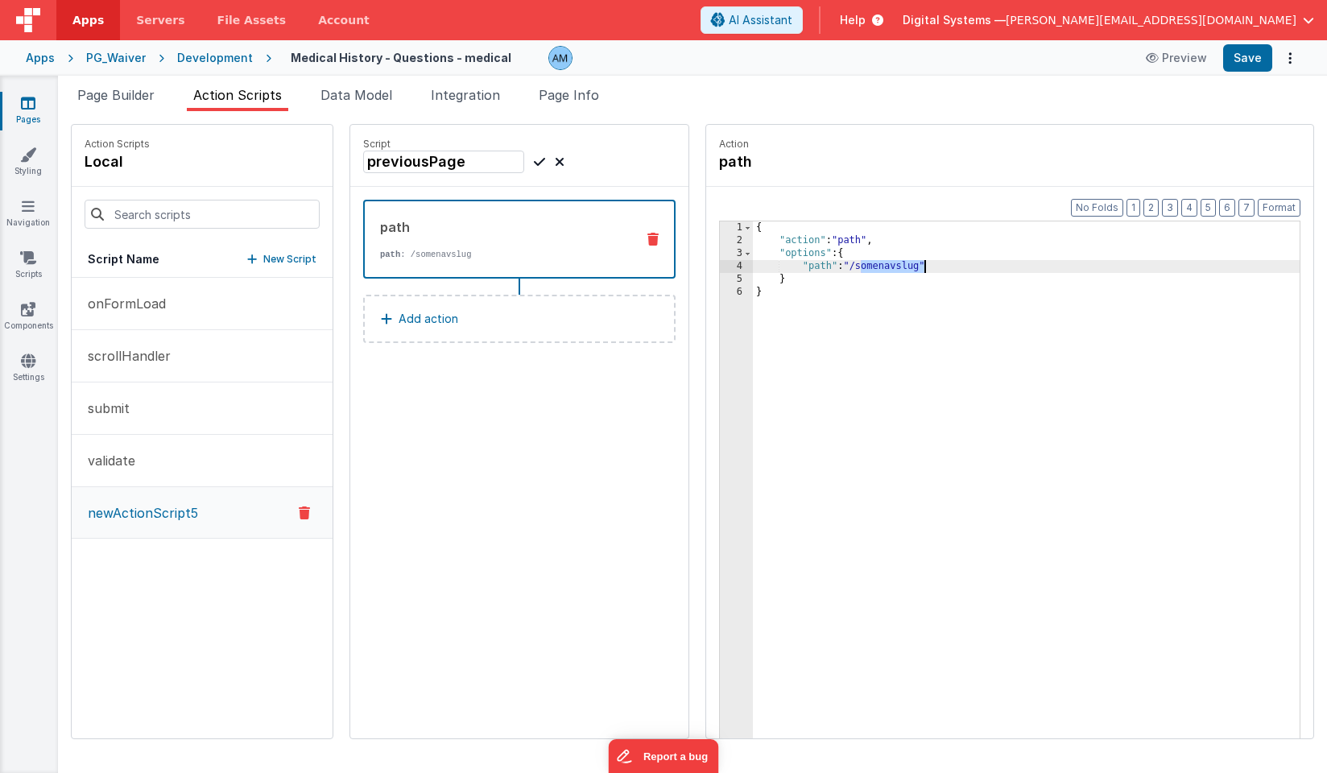
click at [896, 262] on div "{ "action" : "path" , "options" : { "path" : "/somenavslug" } }" at bounding box center [1026, 517] width 547 height 592
click at [36, 221] on link "Navigation" at bounding box center [28, 214] width 58 height 32
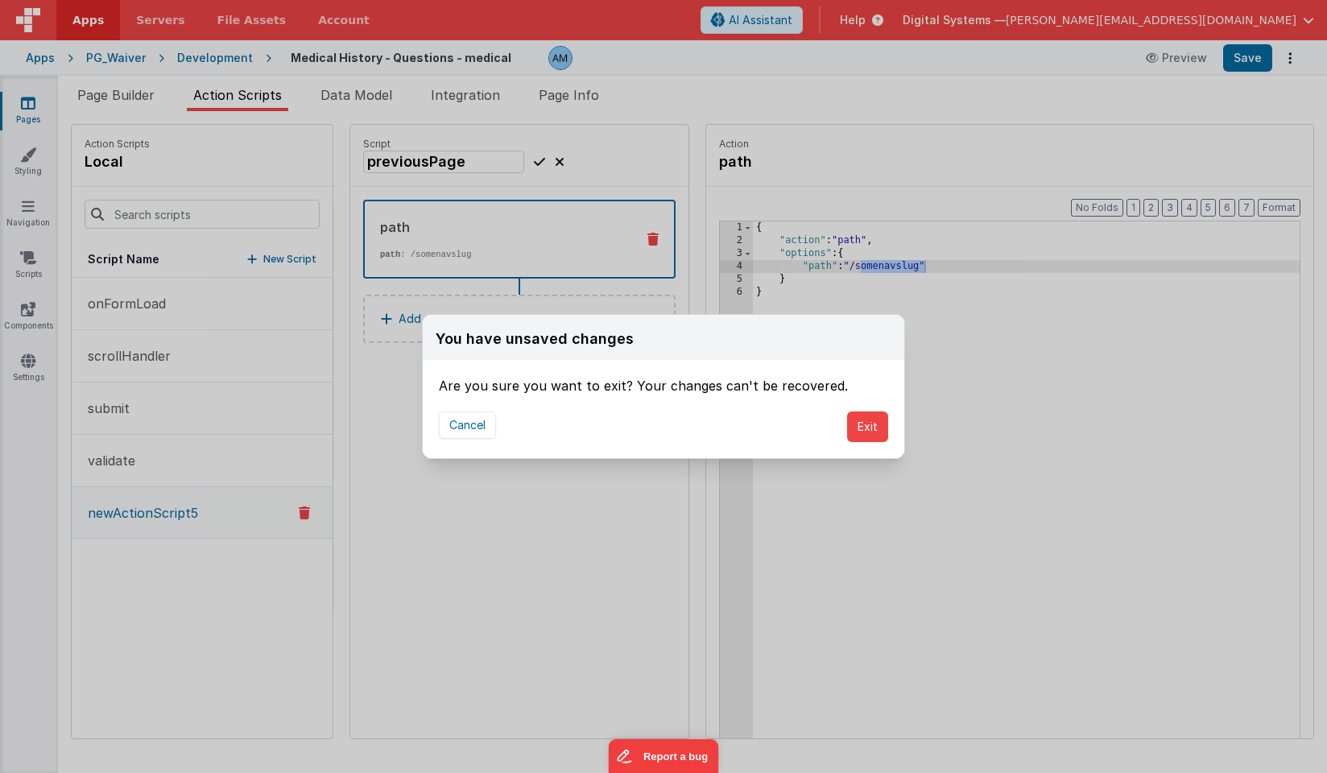
click at [489, 445] on div "Cancel Exit" at bounding box center [663, 426] width 481 height 63
click at [470, 430] on button "Cancel" at bounding box center [467, 424] width 57 height 27
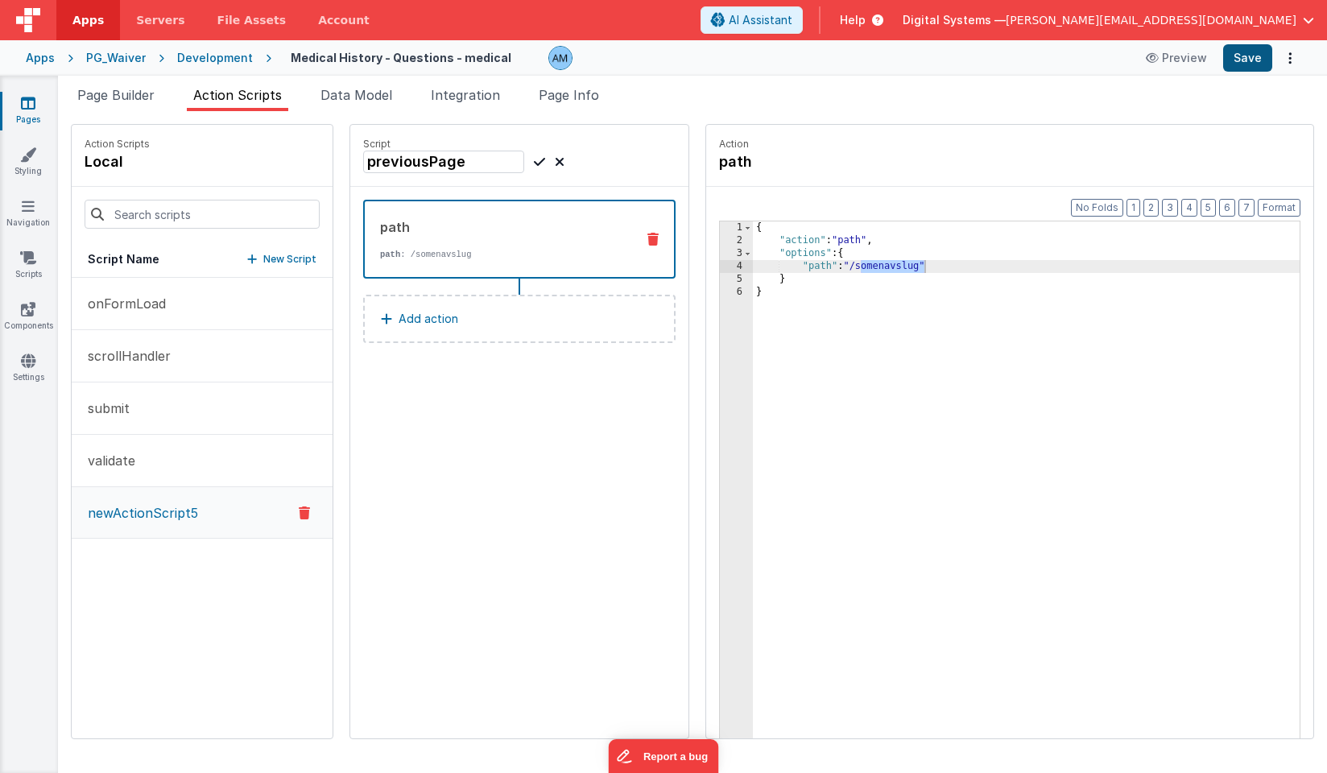
click at [1242, 55] on button "Save" at bounding box center [1247, 57] width 49 height 27
click at [27, 208] on icon at bounding box center [28, 206] width 13 height 16
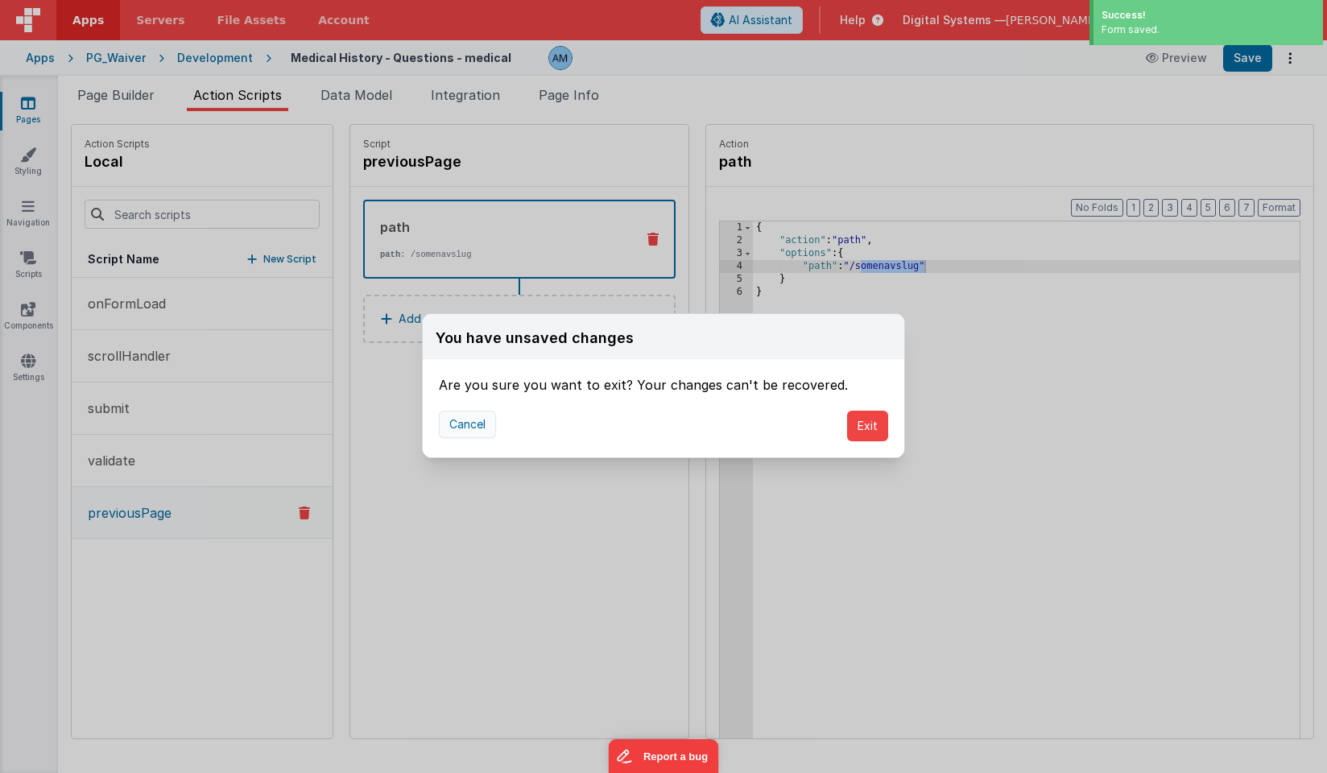
click at [445, 434] on button "Cancel" at bounding box center [467, 424] width 57 height 27
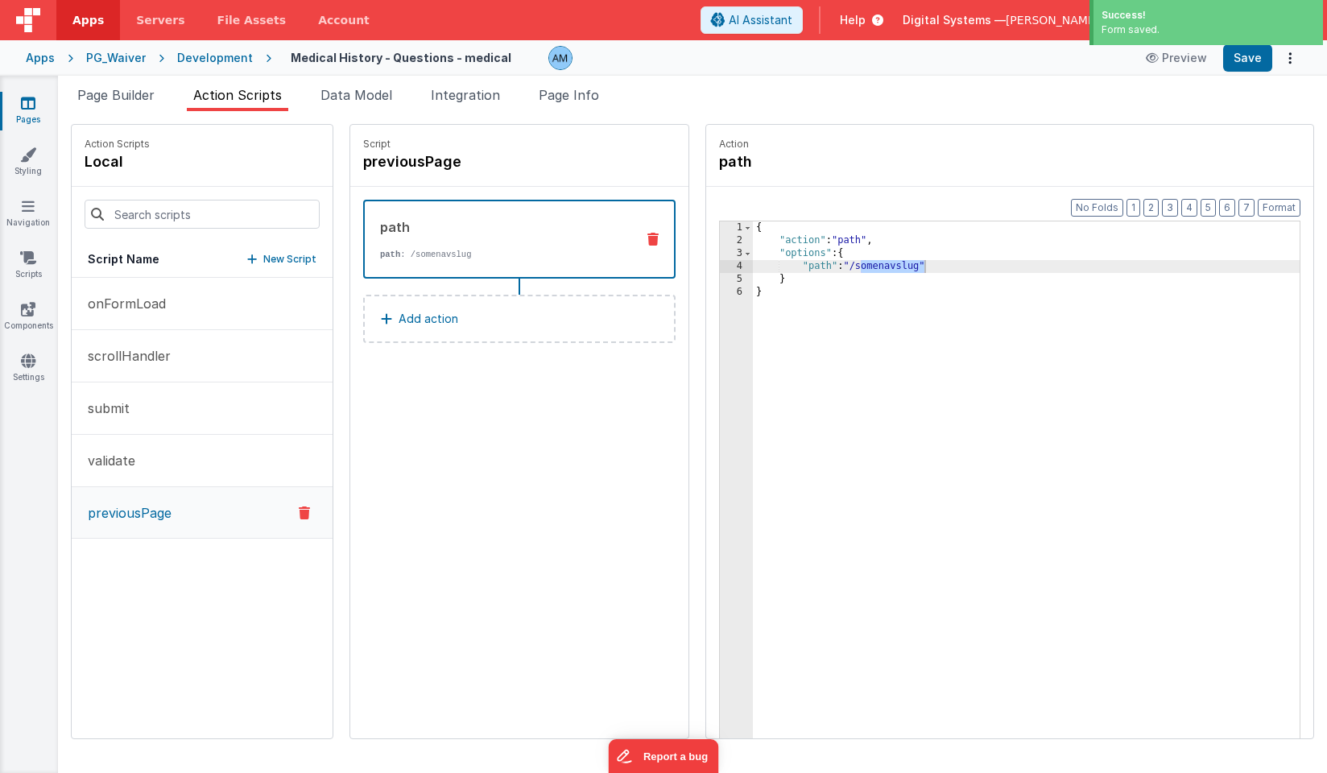
click at [988, 159] on div "Action path" at bounding box center [1009, 155] width 581 height 35
click at [542, 369] on div "path path : /somenavslug Add action" at bounding box center [519, 279] width 338 height 185
click at [511, 321] on button "Add action" at bounding box center [519, 319] width 312 height 48
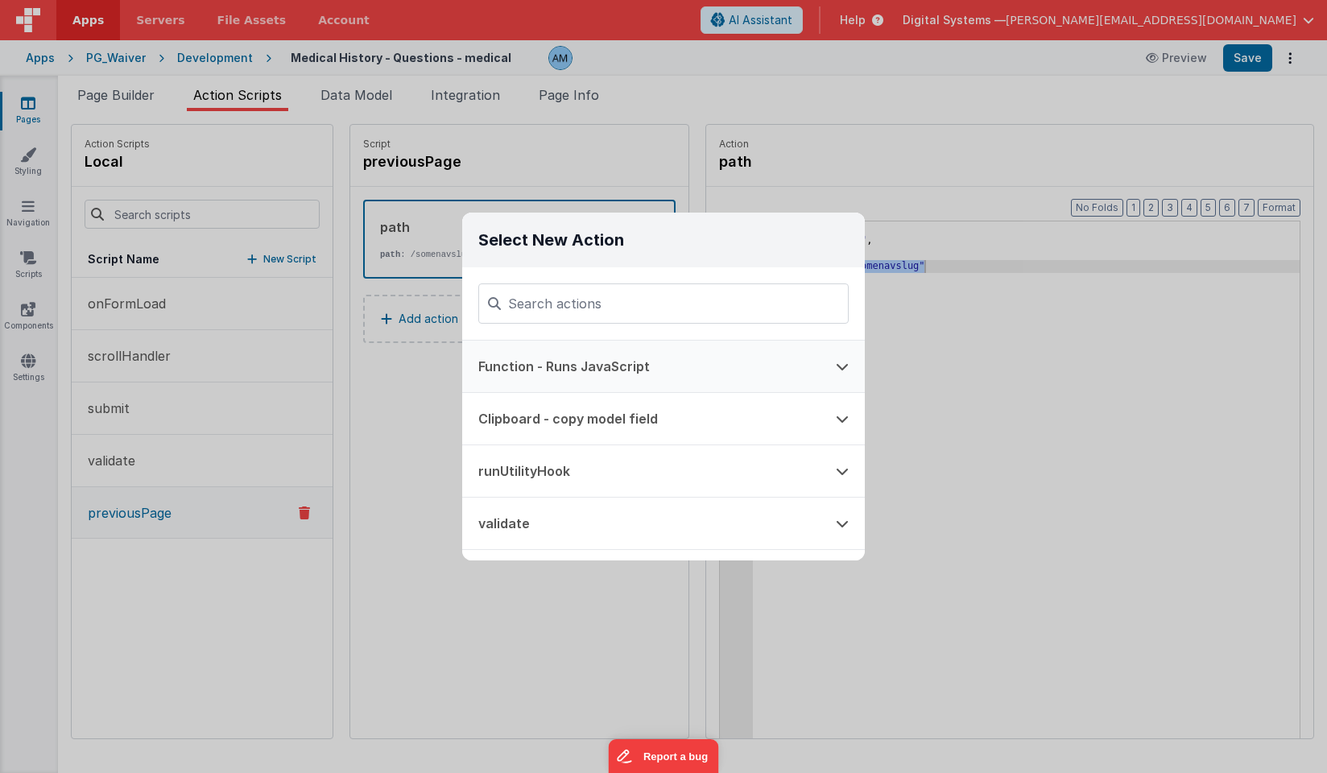
click at [464, 365] on button "Function - Runs JavaScript" at bounding box center [640, 366] width 357 height 52
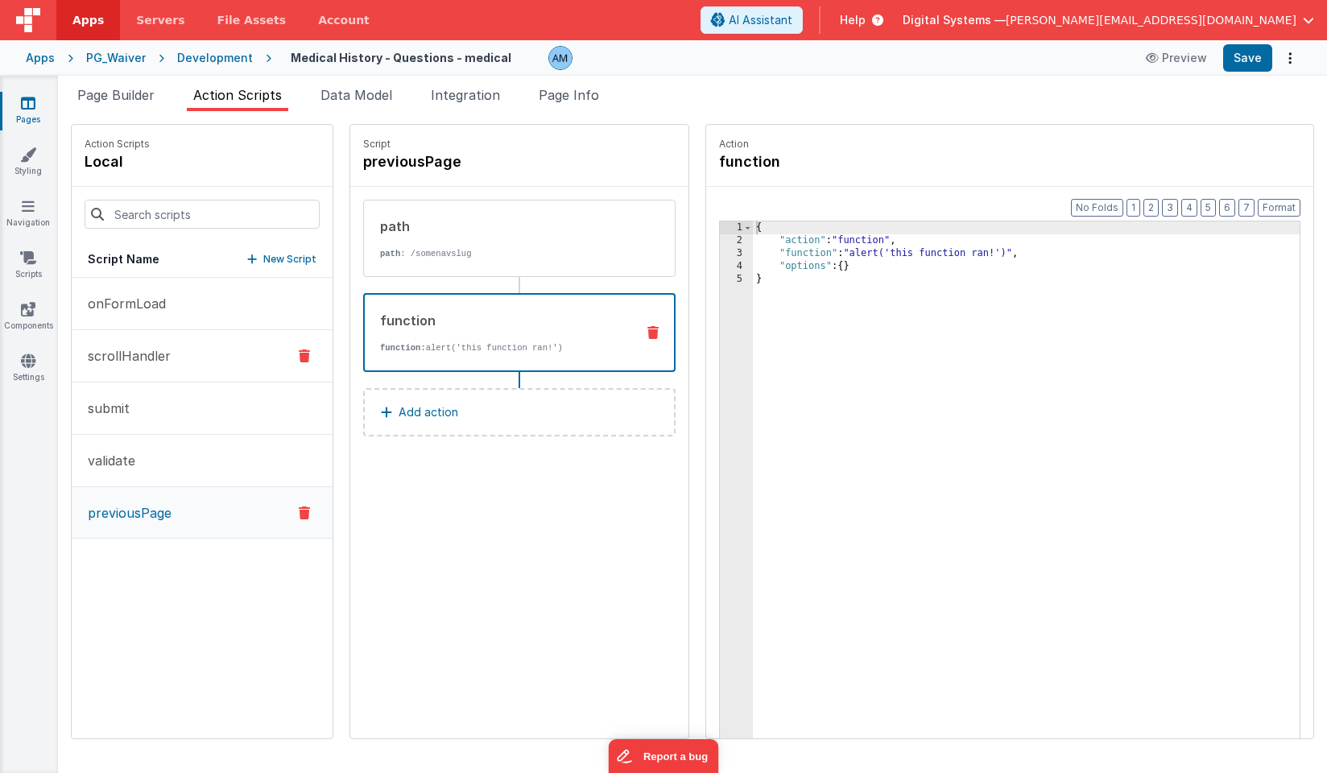
click at [186, 352] on button "scrollHandler" at bounding box center [202, 356] width 261 height 52
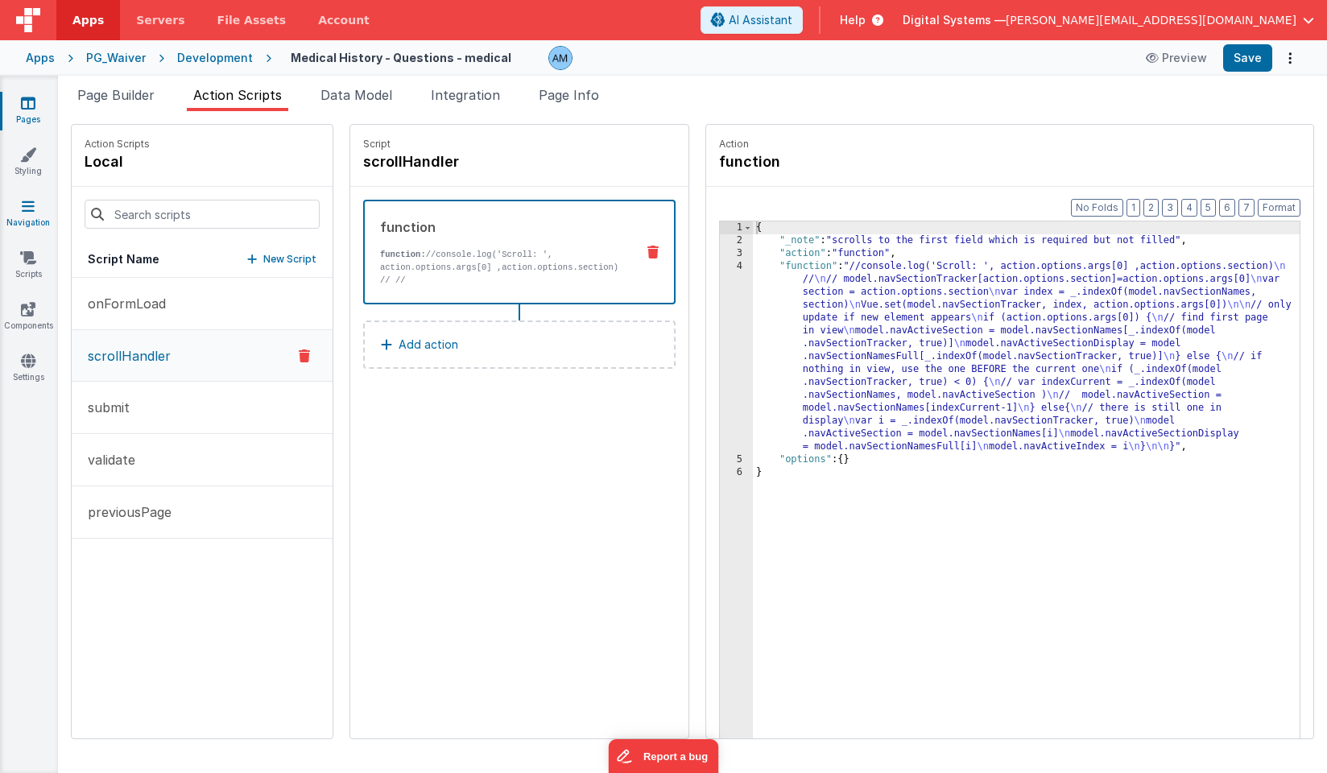
click at [29, 200] on icon at bounding box center [28, 206] width 13 height 16
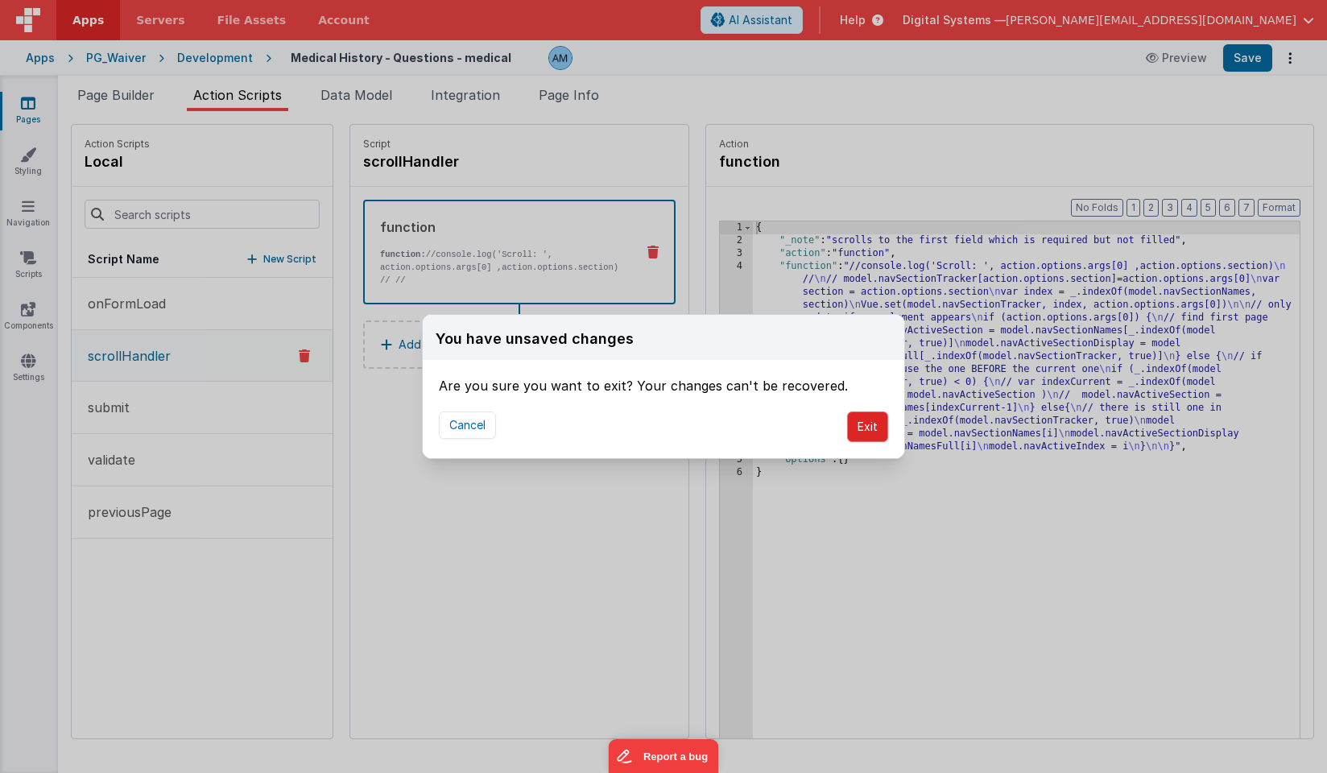
click at [861, 423] on button "Exit" at bounding box center [867, 426] width 41 height 31
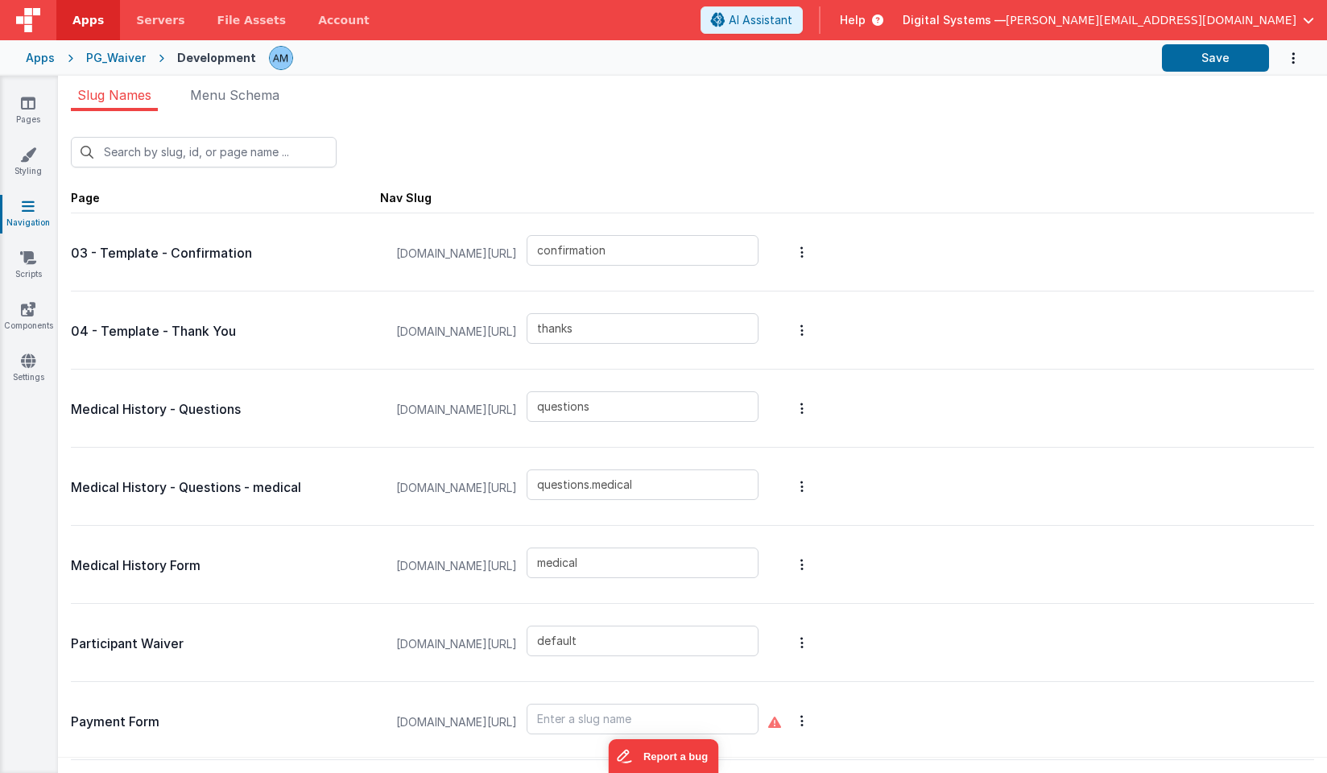
scroll to position [12, 0]
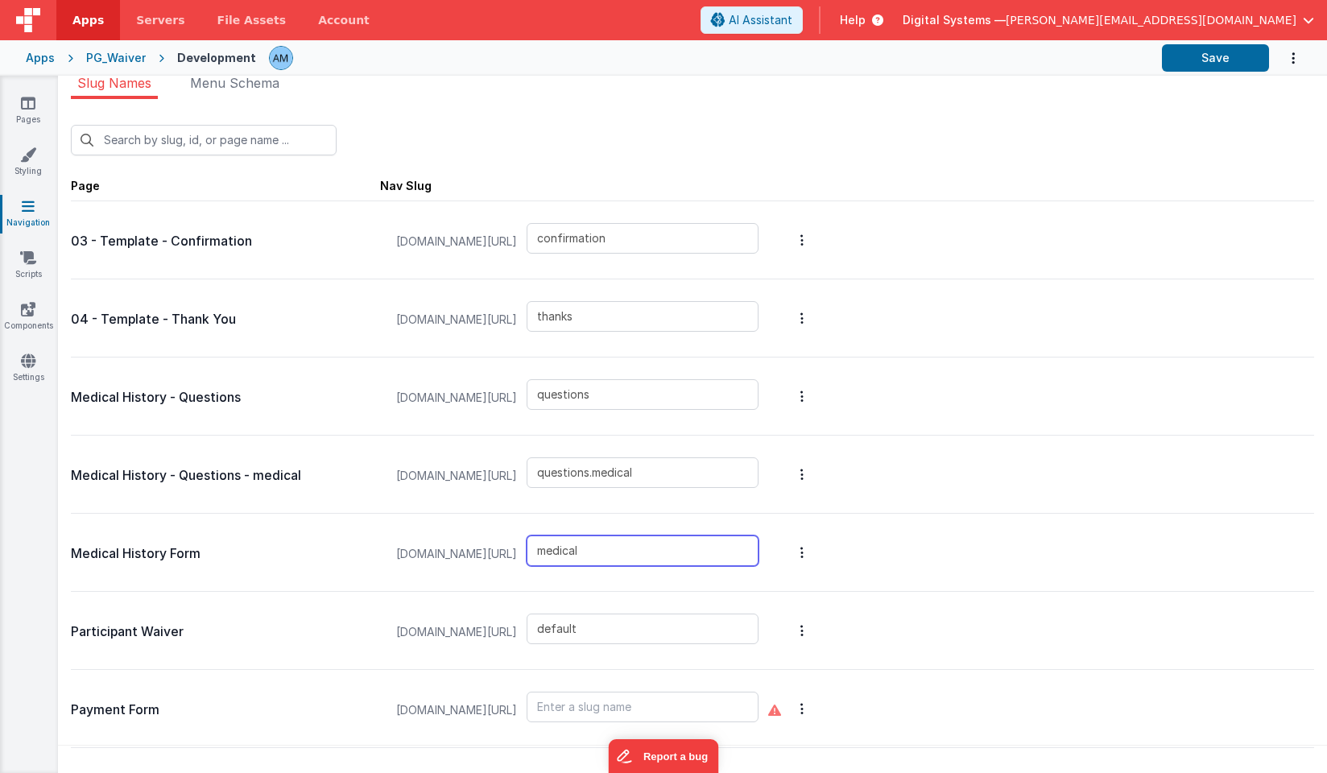
drag, startPoint x: 636, startPoint y: 555, endPoint x: 566, endPoint y: 533, distance: 73.6
click at [566, 533] on div "[DOMAIN_NAME][URL] medical" at bounding box center [577, 553] width 382 height 61
click at [30, 105] on icon at bounding box center [28, 103] width 14 height 16
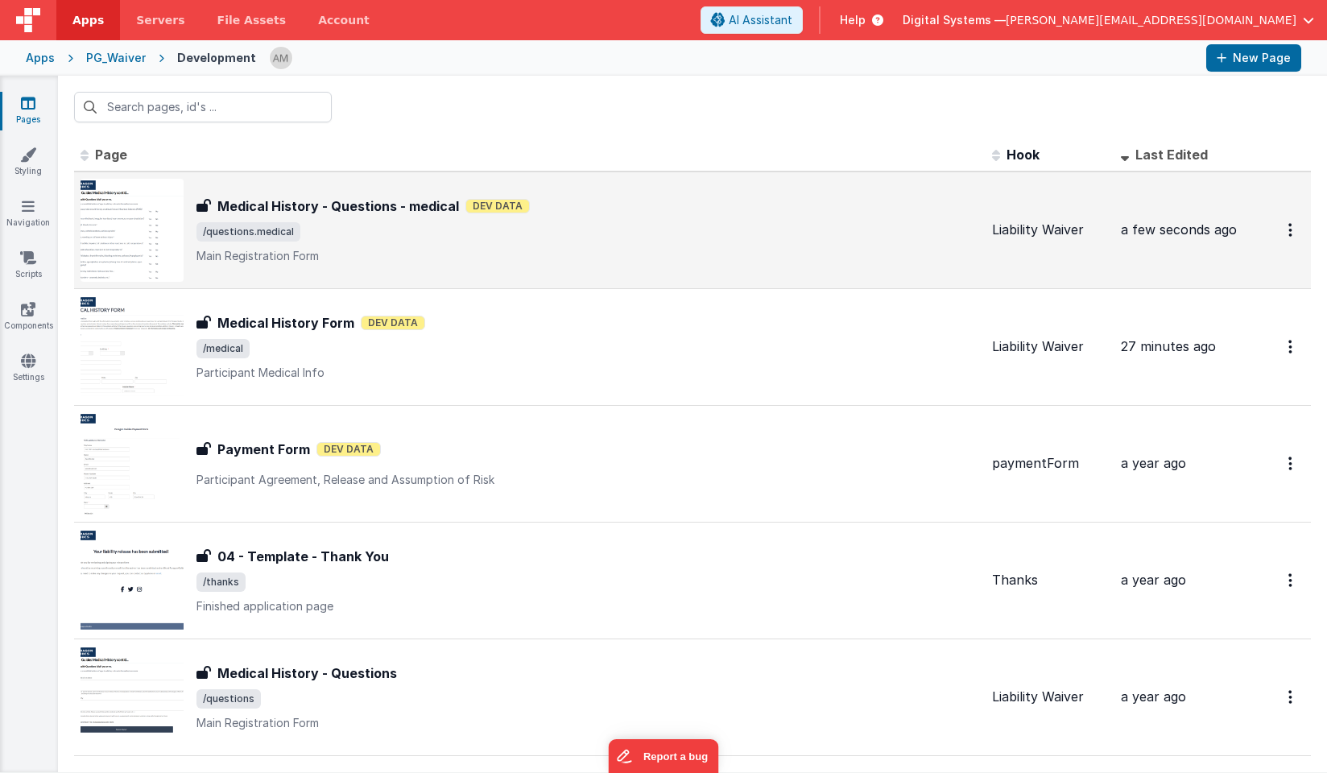
drag, startPoint x: 349, startPoint y: 255, endPoint x: 386, endPoint y: 230, distance: 44.0
click at [386, 230] on div "Medical History - Questions - medical Medical History - Questions - medical Dev…" at bounding box center [587, 230] width 782 height 68
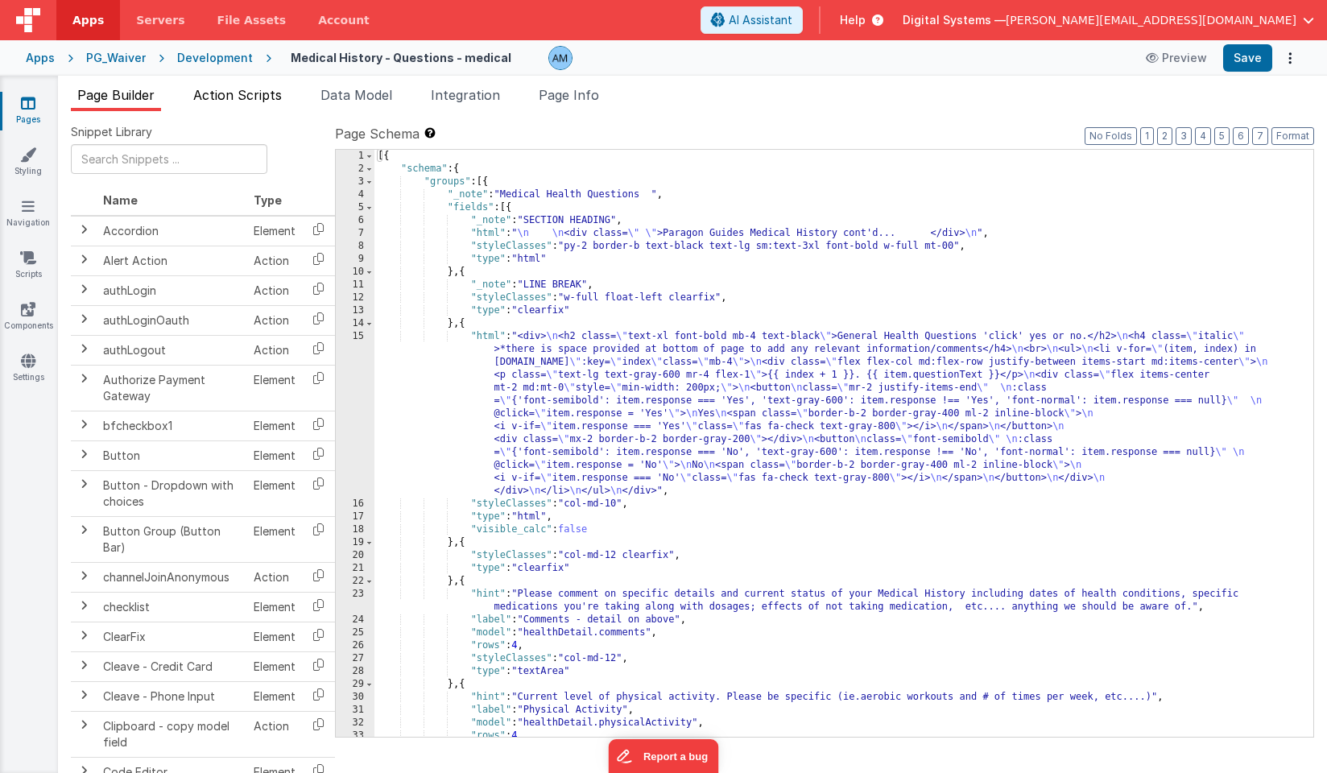
click at [270, 97] on span "Action Scripts" at bounding box center [237, 95] width 89 height 16
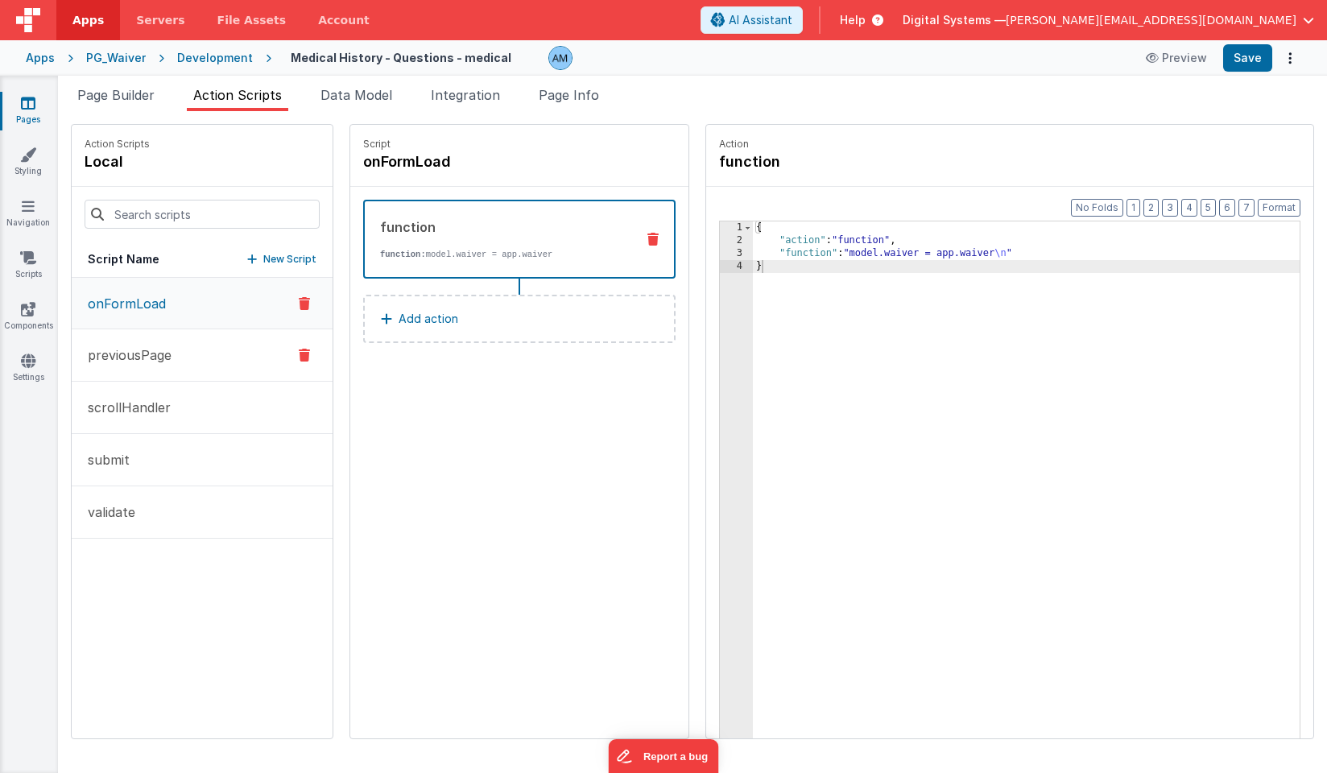
click at [188, 344] on button "previousPage" at bounding box center [202, 355] width 261 height 52
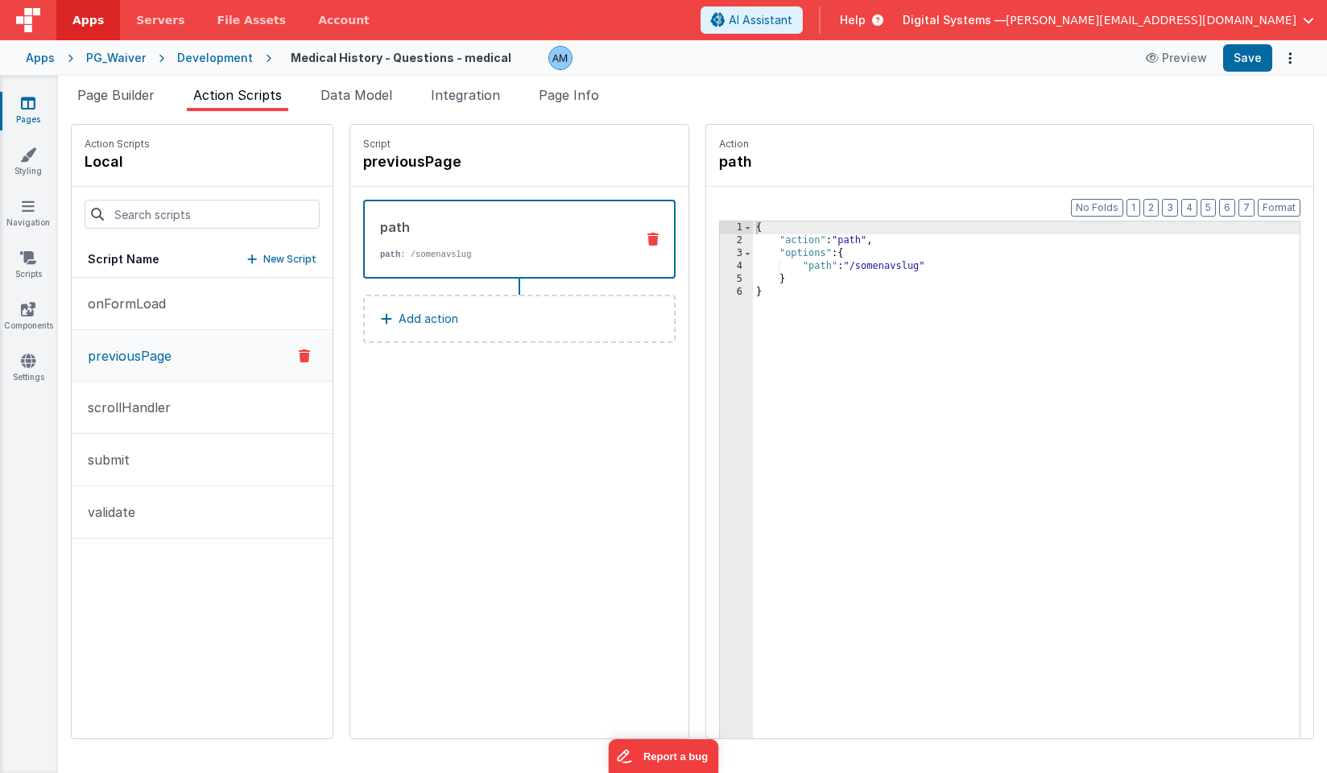
click at [899, 261] on div "{ "action" : "path" , "options" : { "path" : "/somenavslug" } }" at bounding box center [1026, 517] width 547 height 592
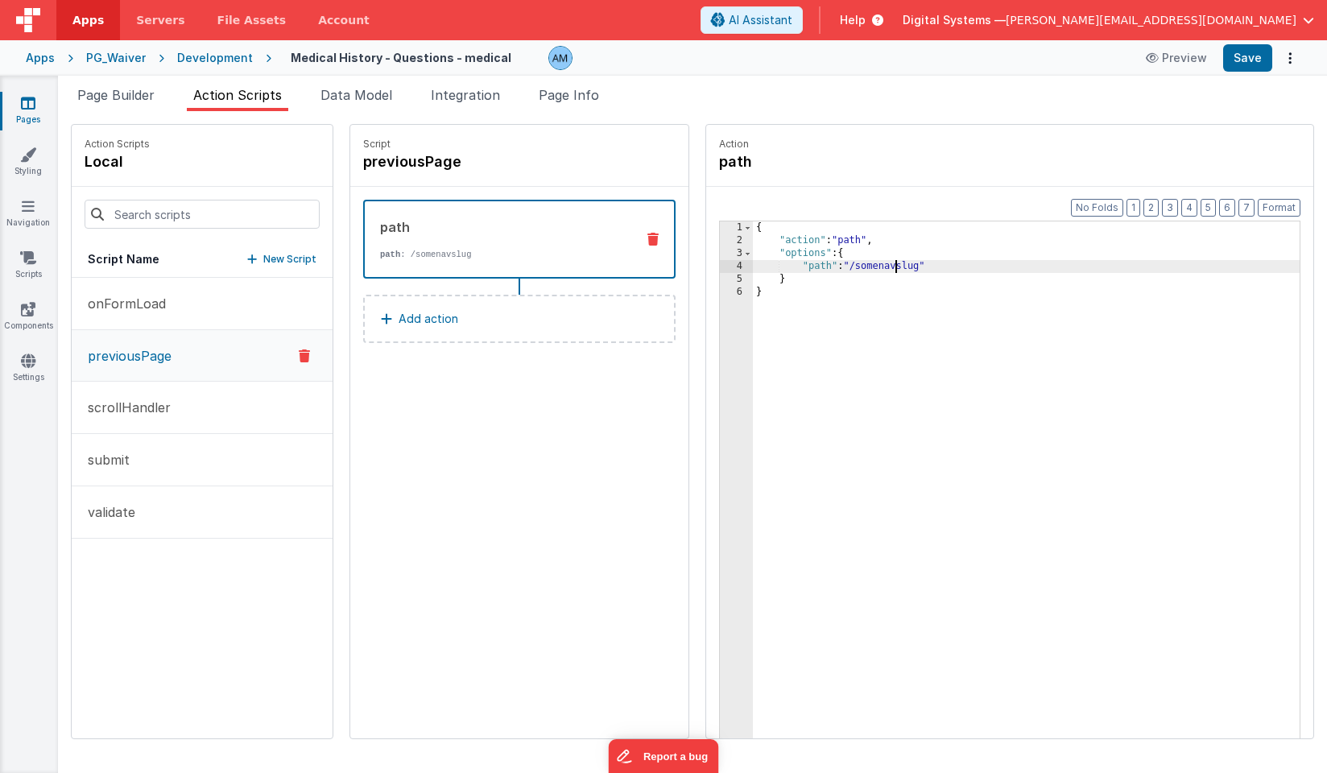
click at [899, 261] on div "{ "action" : "path" , "options" : { "path" : "/somenavslug" } }" at bounding box center [1026, 517] width 547 height 592
click at [1245, 56] on button "Save" at bounding box center [1247, 57] width 49 height 27
click at [1160, 55] on button "Preview" at bounding box center [1152, 58] width 80 height 26
click at [134, 113] on div "Snippet Library Name Type Accordion Element Alert Action Action authLogin Actio…" at bounding box center [692, 442] width 1269 height 662
click at [134, 86] on li "Page Builder" at bounding box center [116, 98] width 90 height 26
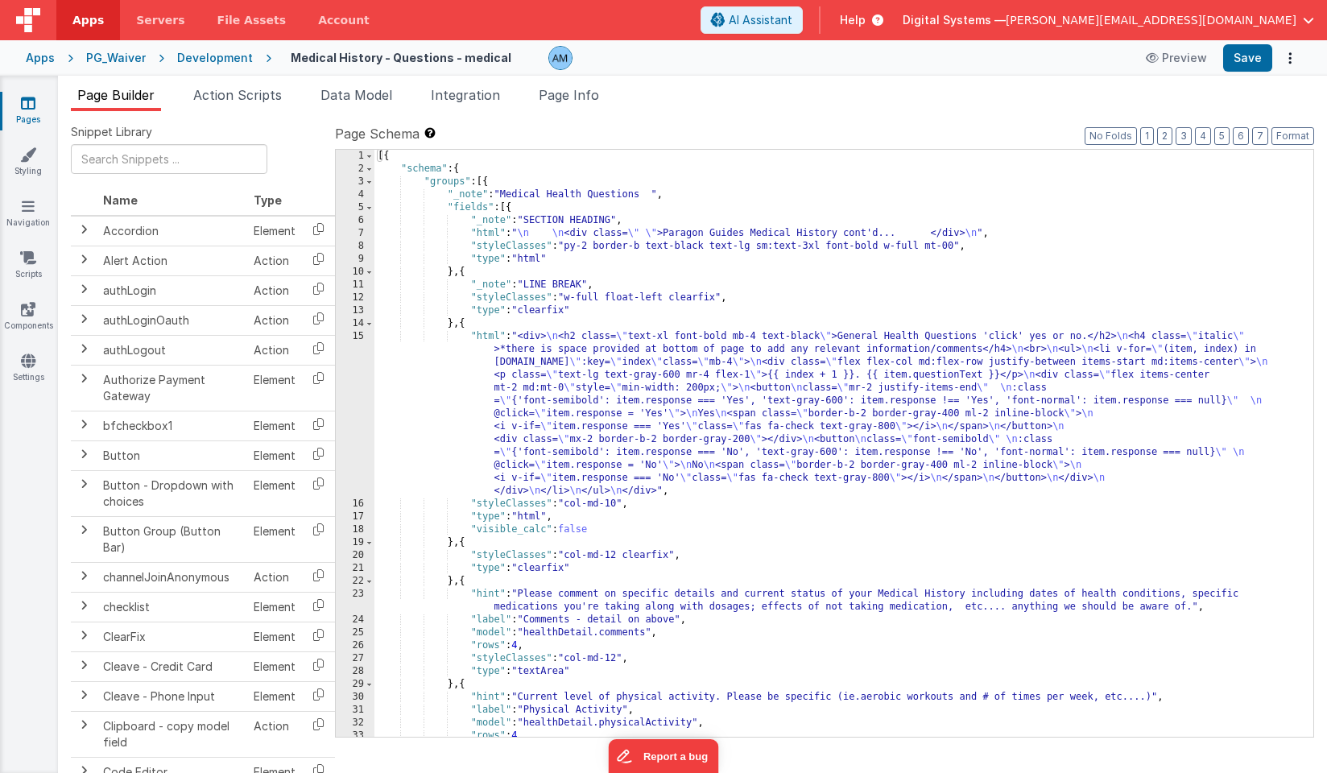
click at [617, 414] on div "[{ "schema" : { "groups" : [{ "_note" : "Medical Health Questions " , "fields" …" at bounding box center [843, 456] width 939 height 613
click at [534, 230] on div "[{ "schema" : { "groups" : [{ "_note" : "Medical Health Questions " , "fields" …" at bounding box center [843, 456] width 939 height 613
click at [352, 229] on div "7" at bounding box center [355, 233] width 39 height 13
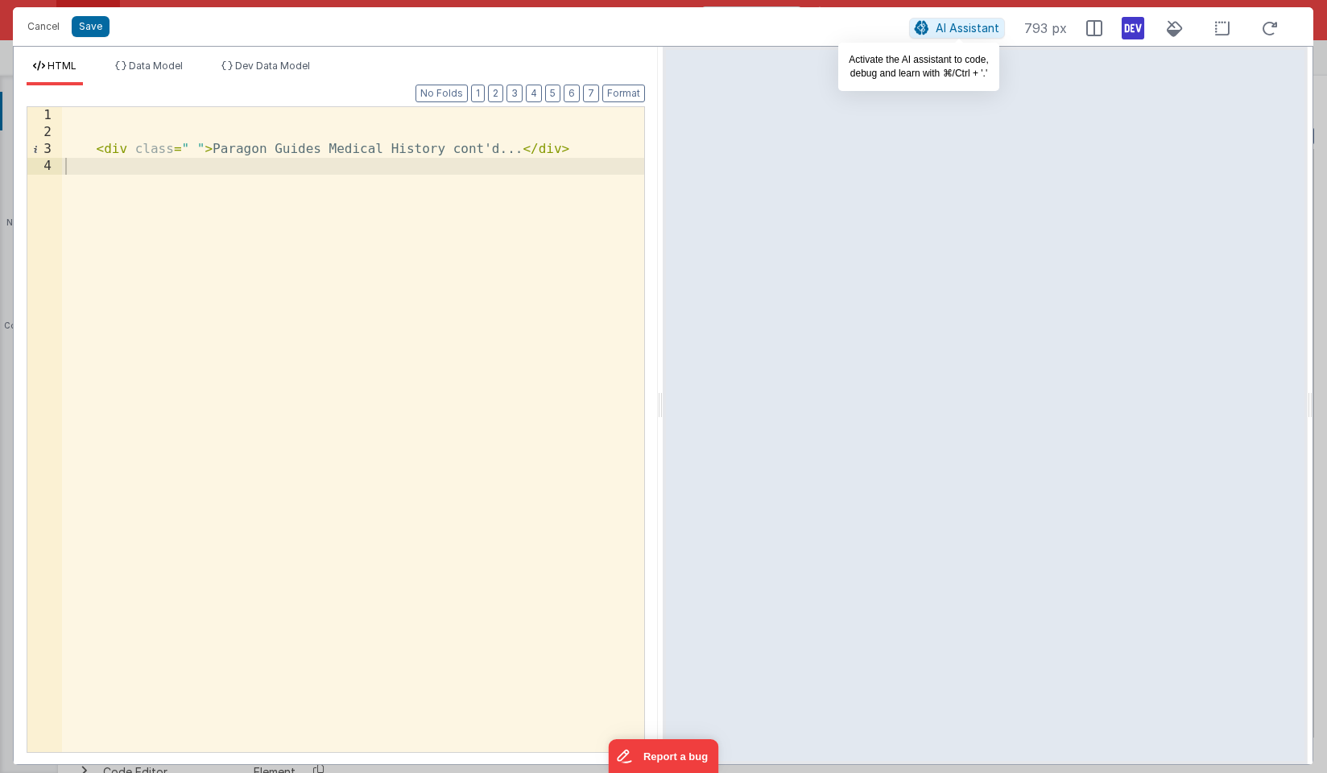
click at [945, 22] on span "AI Assistant" at bounding box center [967, 28] width 64 height 14
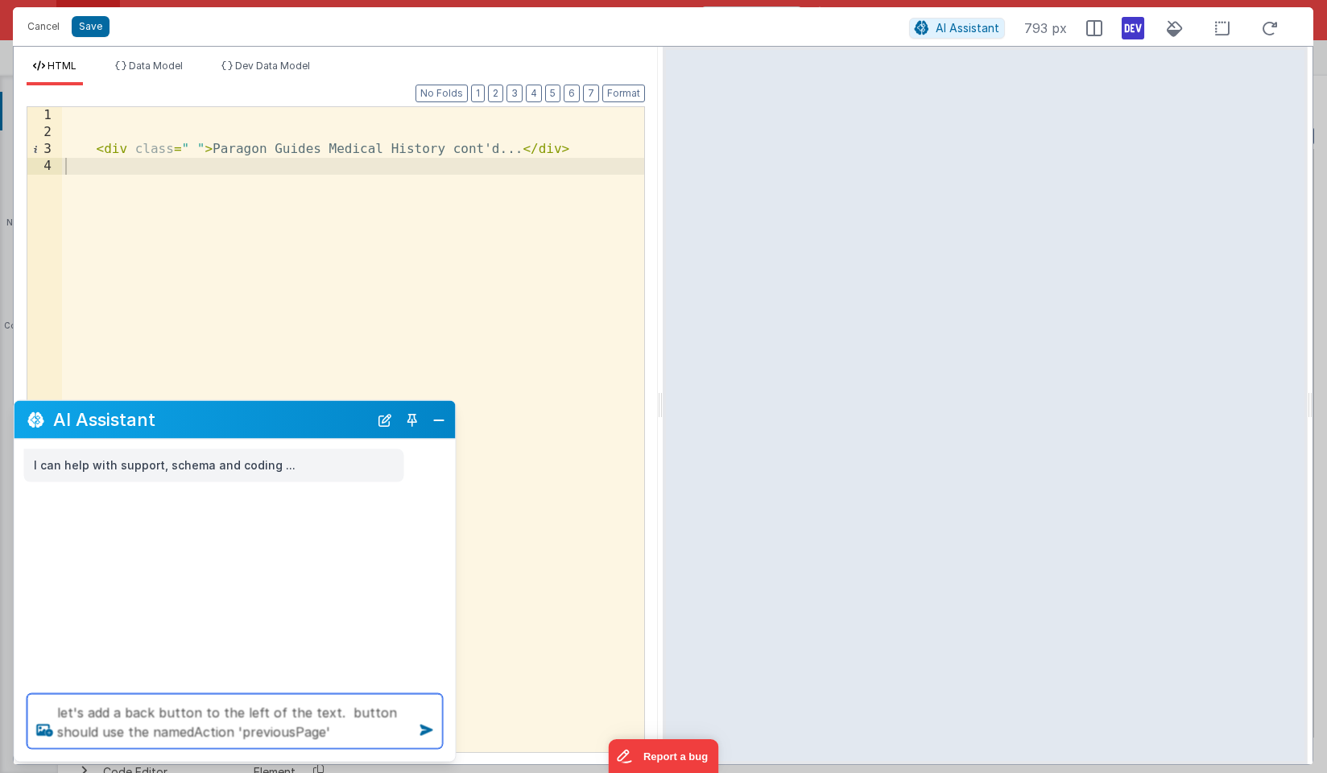
type textarea "let's add a back button to the left of the text. button should use the namedAct…"
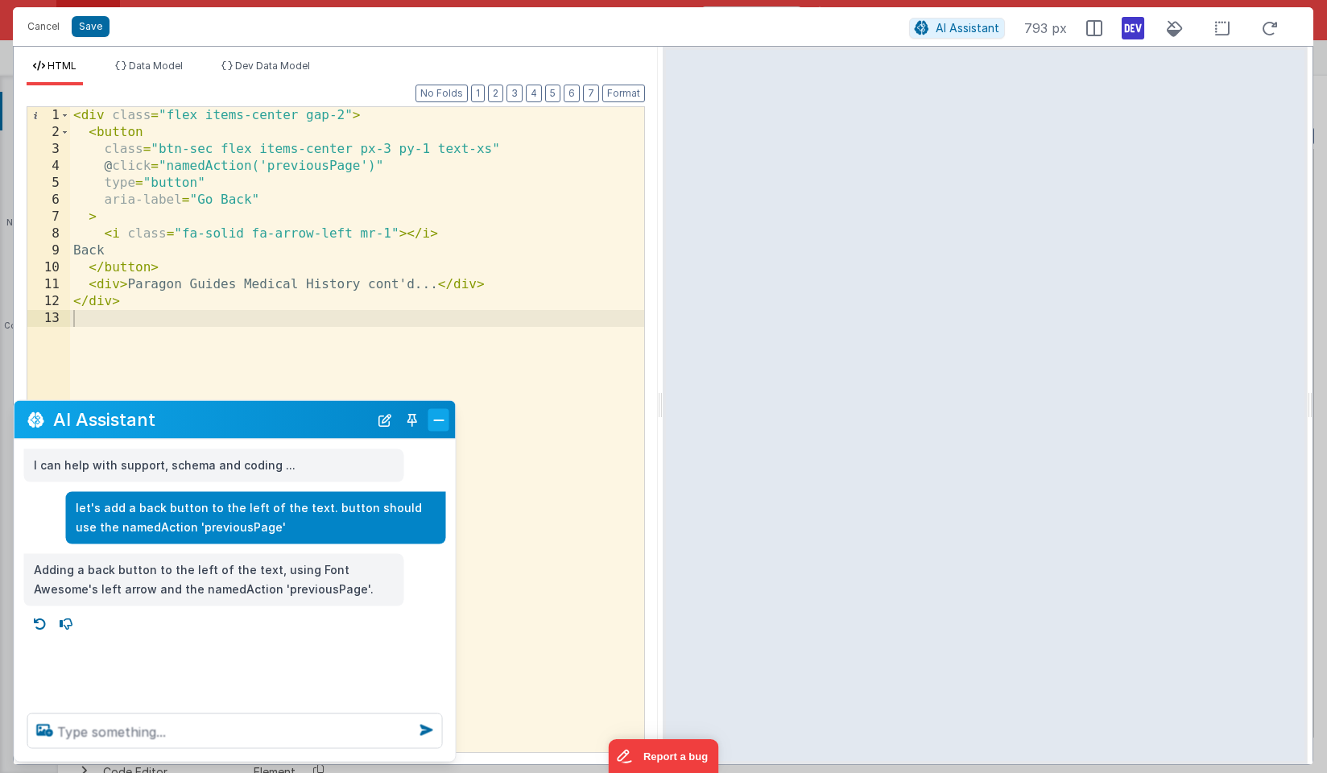
click at [442, 415] on button "Close" at bounding box center [438, 419] width 21 height 23
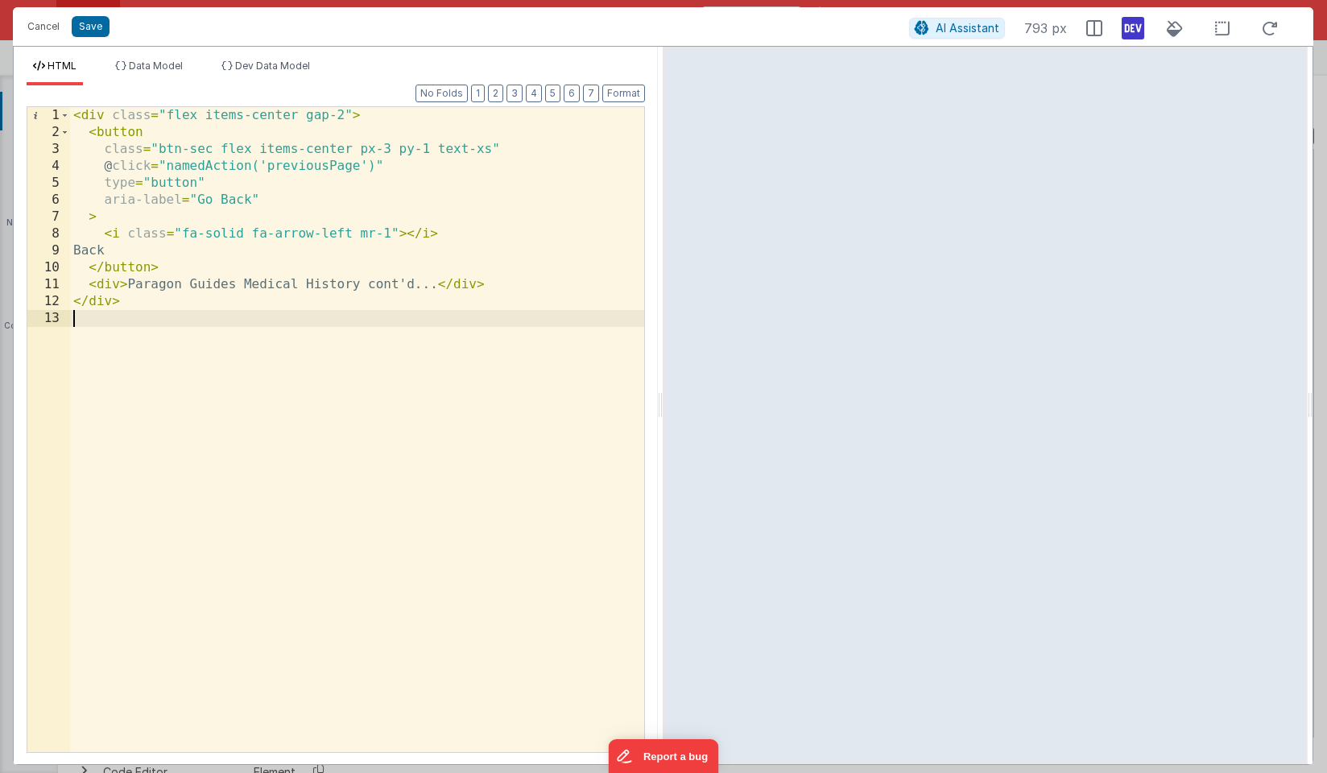
click at [120, 250] on div "< div class = "flex items-center gap-2" > < button class = "btn-sec flex items-…" at bounding box center [357, 446] width 574 height 679
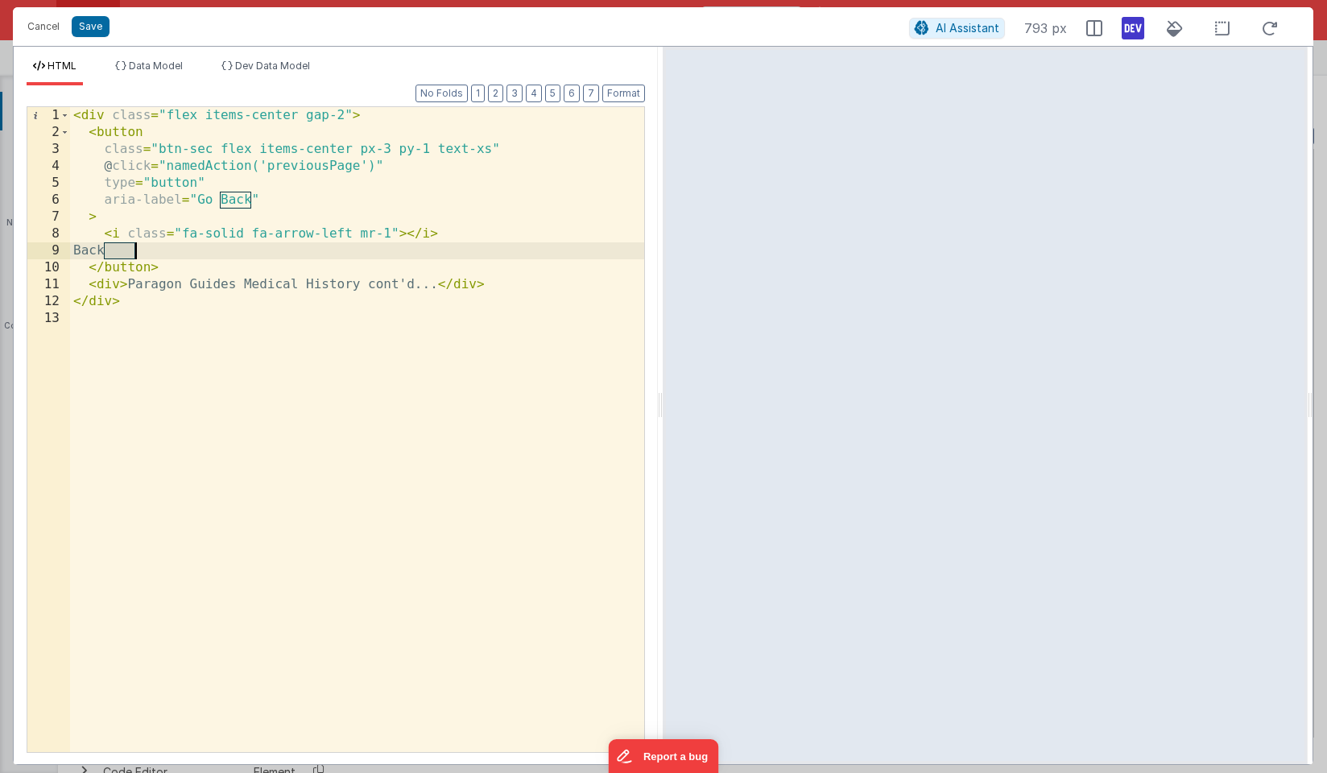
click at [120, 250] on div "< div class = "flex items-center gap-2" > < button class = "btn-sec flex items-…" at bounding box center [357, 446] width 574 height 679
click at [88, 29] on button "Save" at bounding box center [91, 26] width 38 height 21
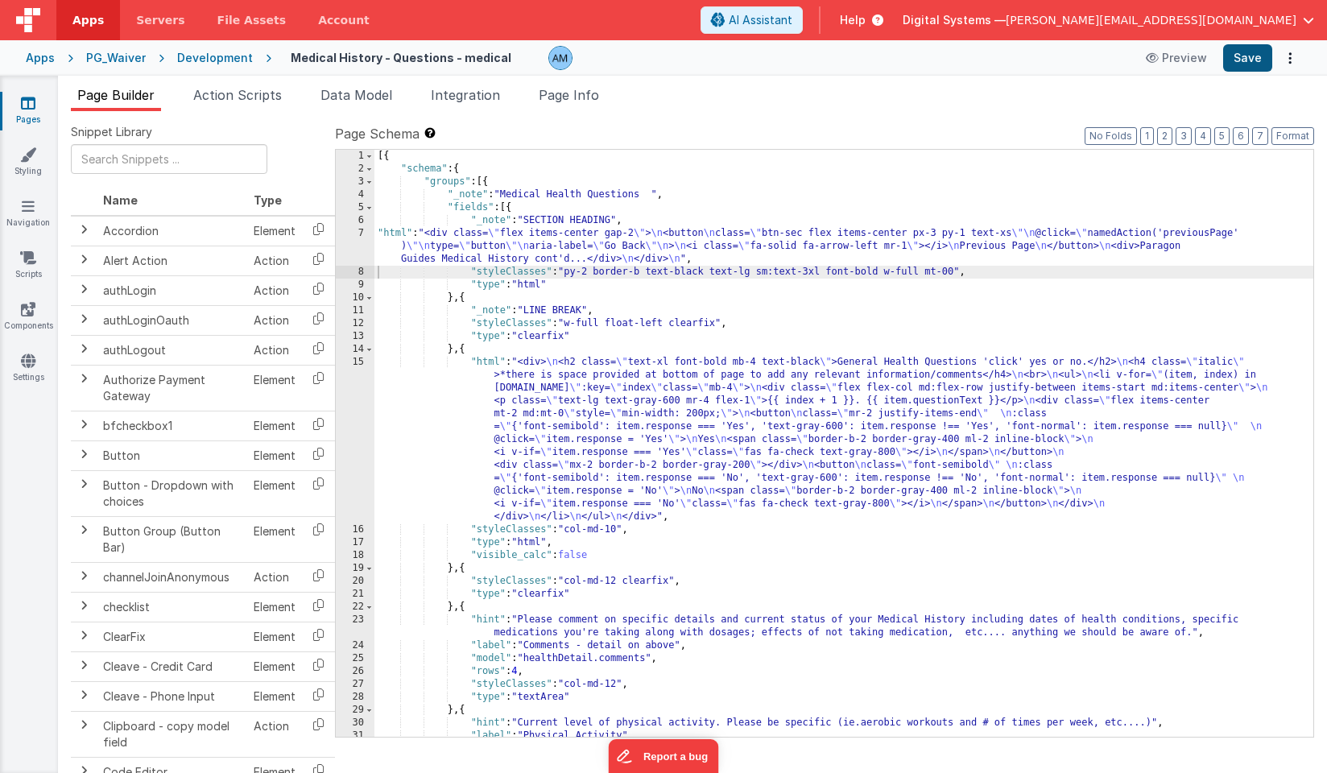
click at [1253, 55] on button "Save" at bounding box center [1247, 57] width 49 height 27
click at [1156, 55] on button "Preview" at bounding box center [1152, 58] width 80 height 26
click at [519, 237] on div "[{ "schema" : { "groups" : [{ "_note" : "Medical Health Questions " , "fields" …" at bounding box center [843, 456] width 939 height 613
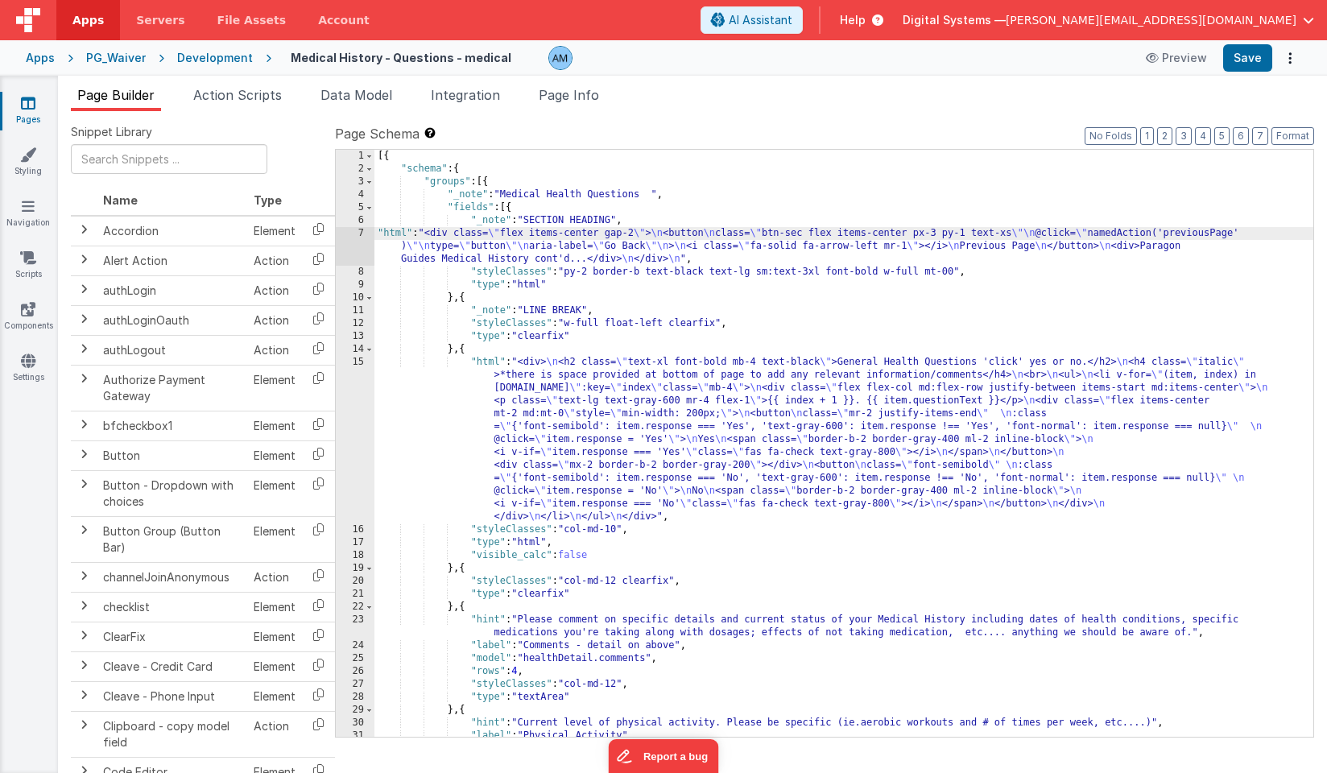
click at [505, 258] on div "[{ "schema" : { "groups" : [{ "_note" : "Medical Health Questions " , "fields" …" at bounding box center [843, 456] width 939 height 613
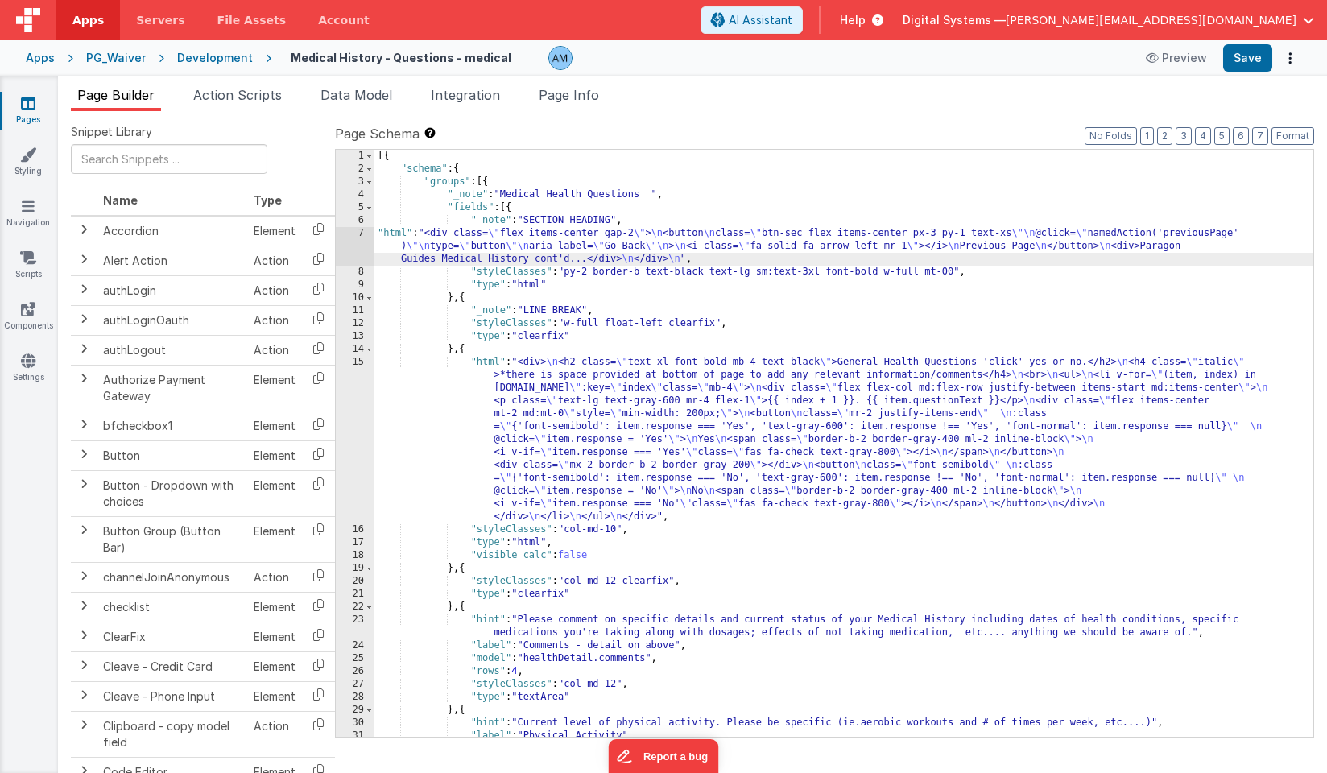
click at [355, 245] on div "7" at bounding box center [355, 246] width 39 height 39
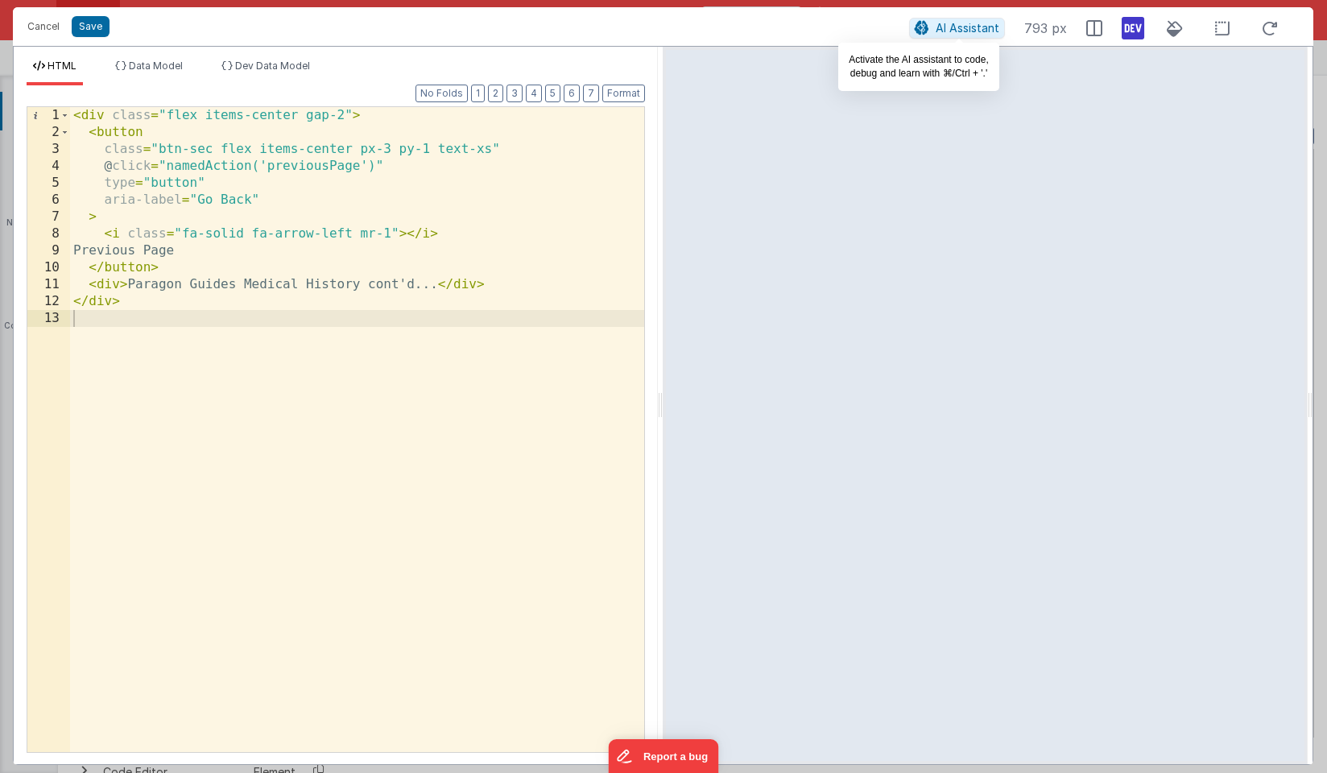
click at [968, 31] on span "AI Assistant" at bounding box center [967, 28] width 64 height 14
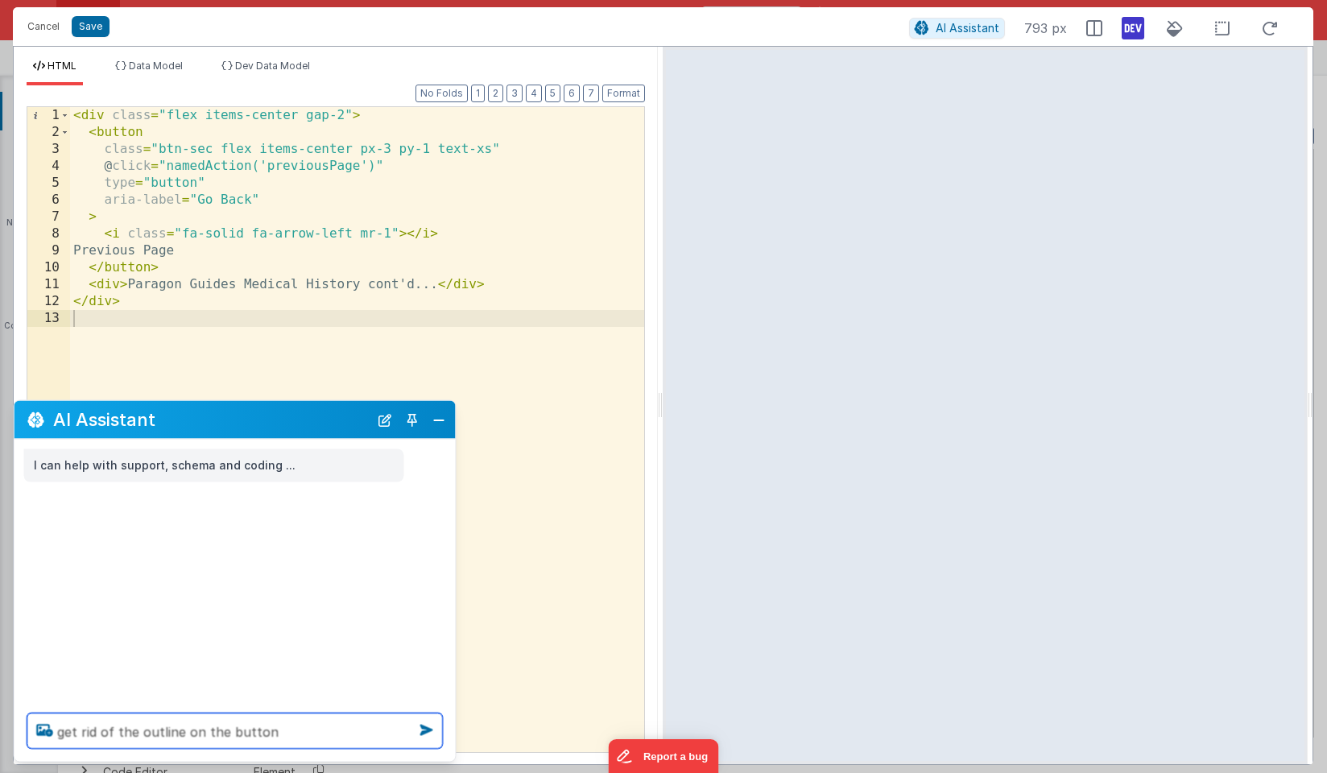
type textarea "get rid of the outline on the button"
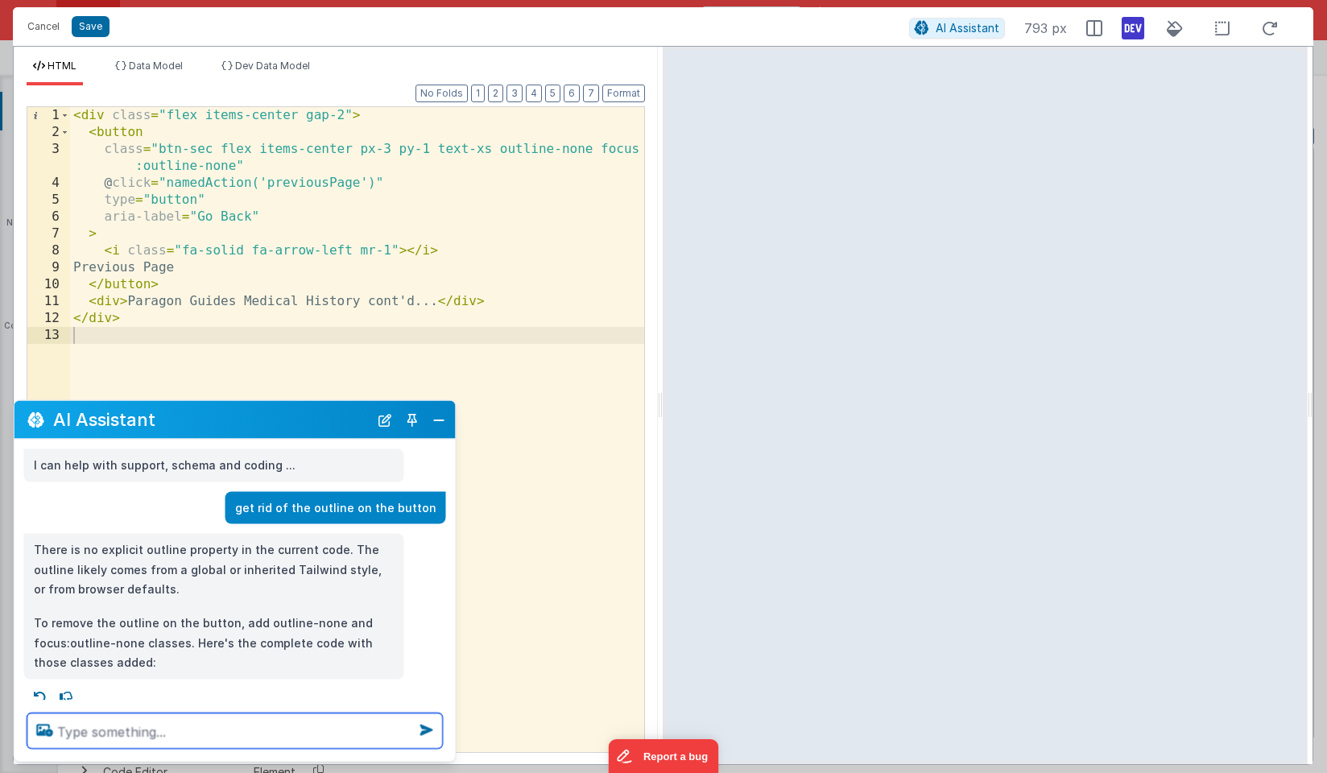
scroll to position [6, 0]
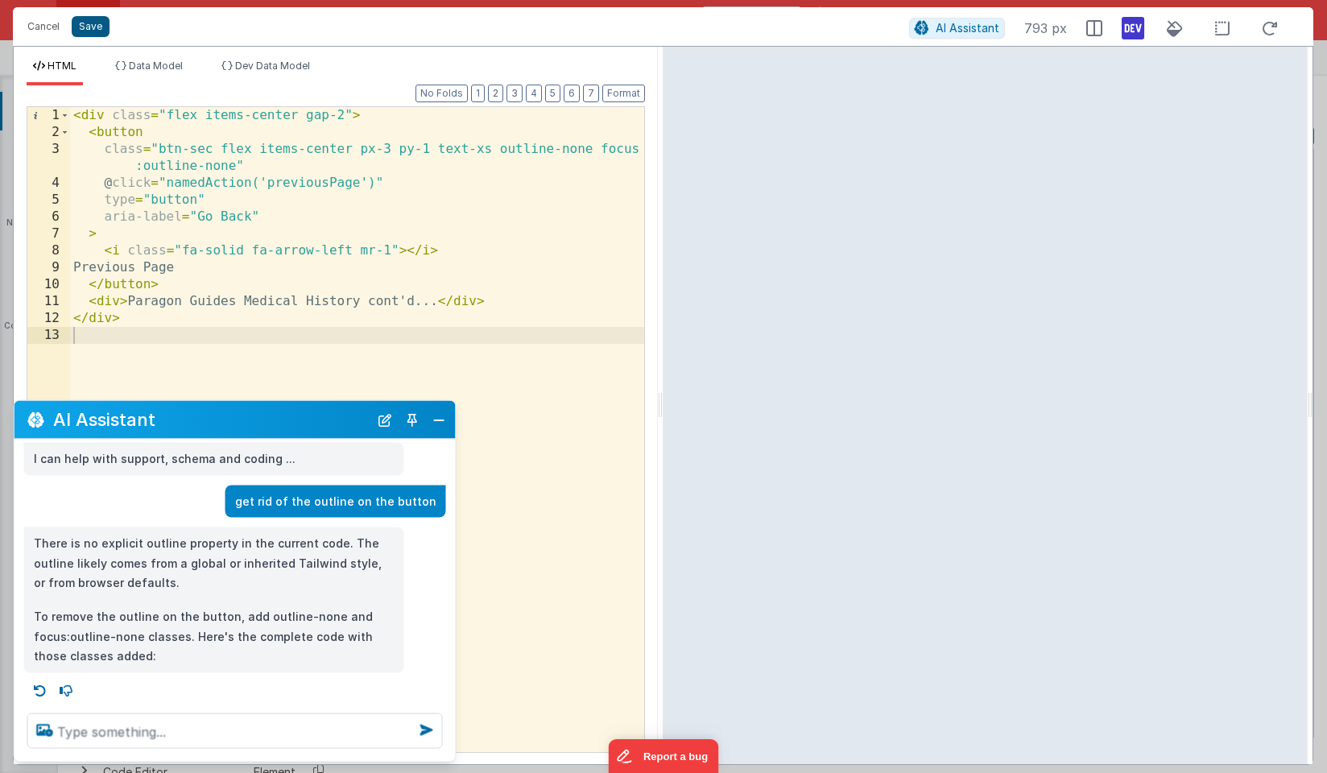
click at [89, 24] on button "Save" at bounding box center [91, 26] width 38 height 21
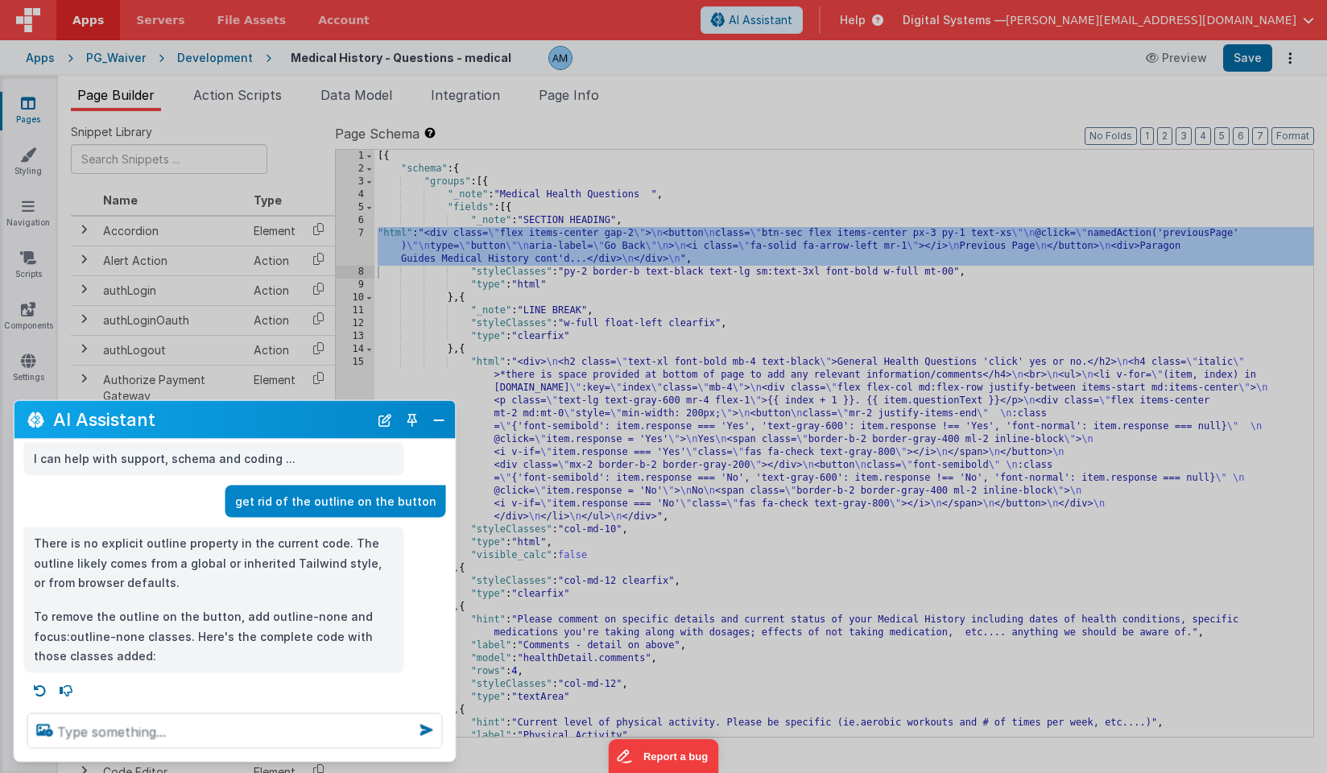
scroll to position [0, 0]
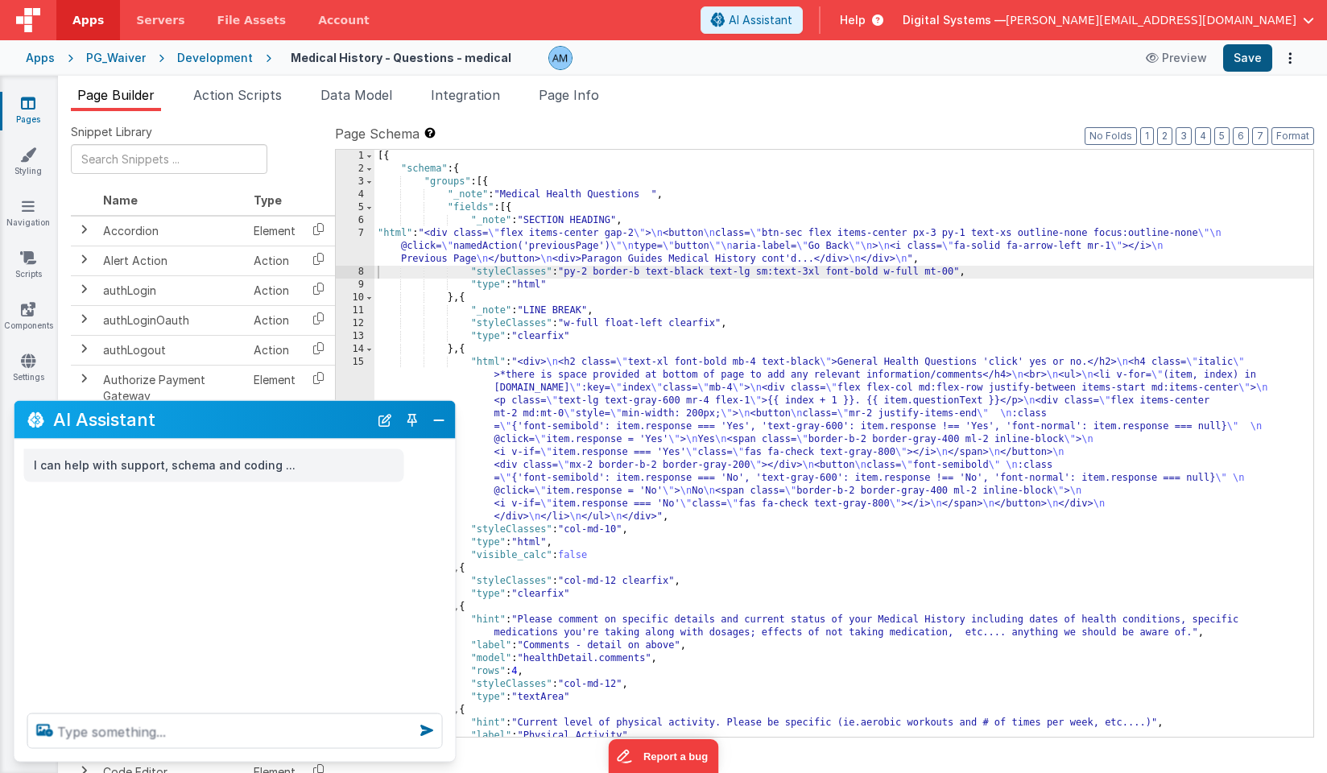
click at [1256, 52] on button "Save" at bounding box center [1247, 57] width 49 height 27
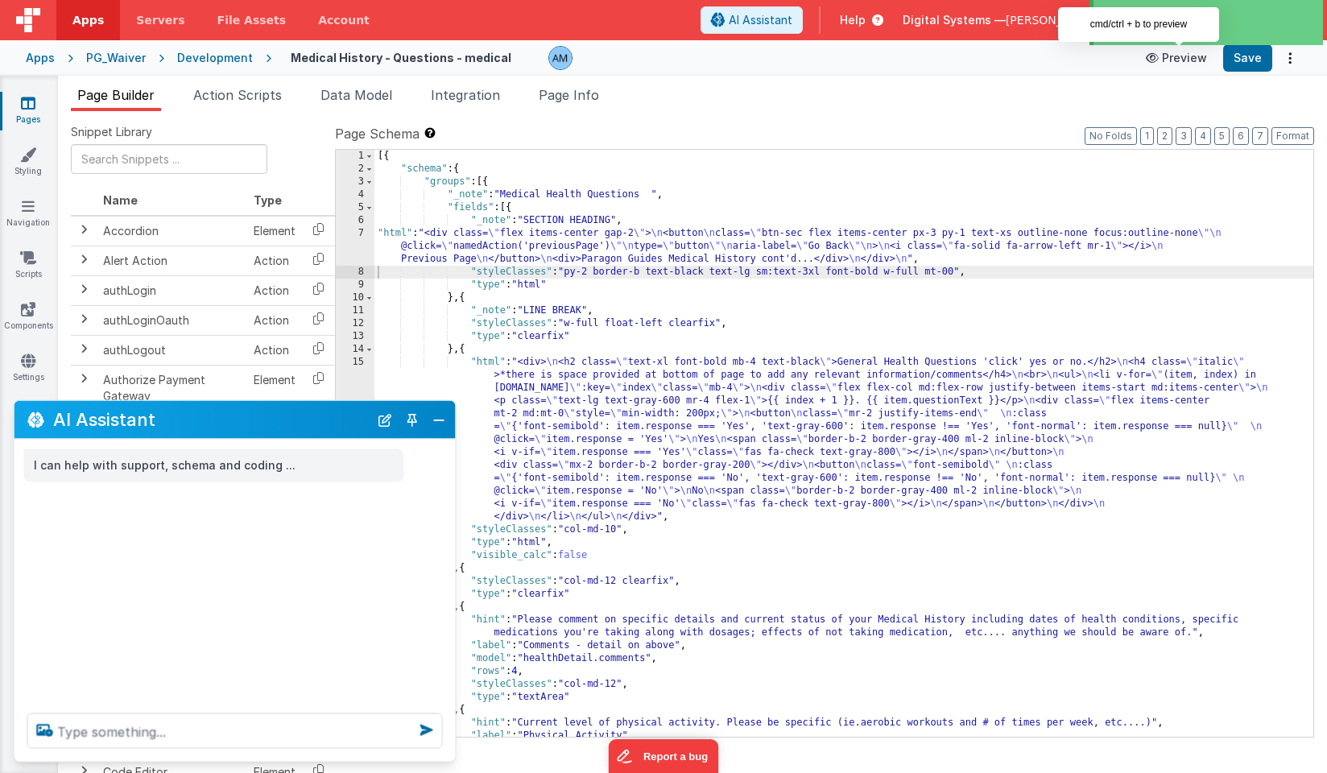
click at [1167, 55] on button "Preview" at bounding box center [1176, 58] width 80 height 26
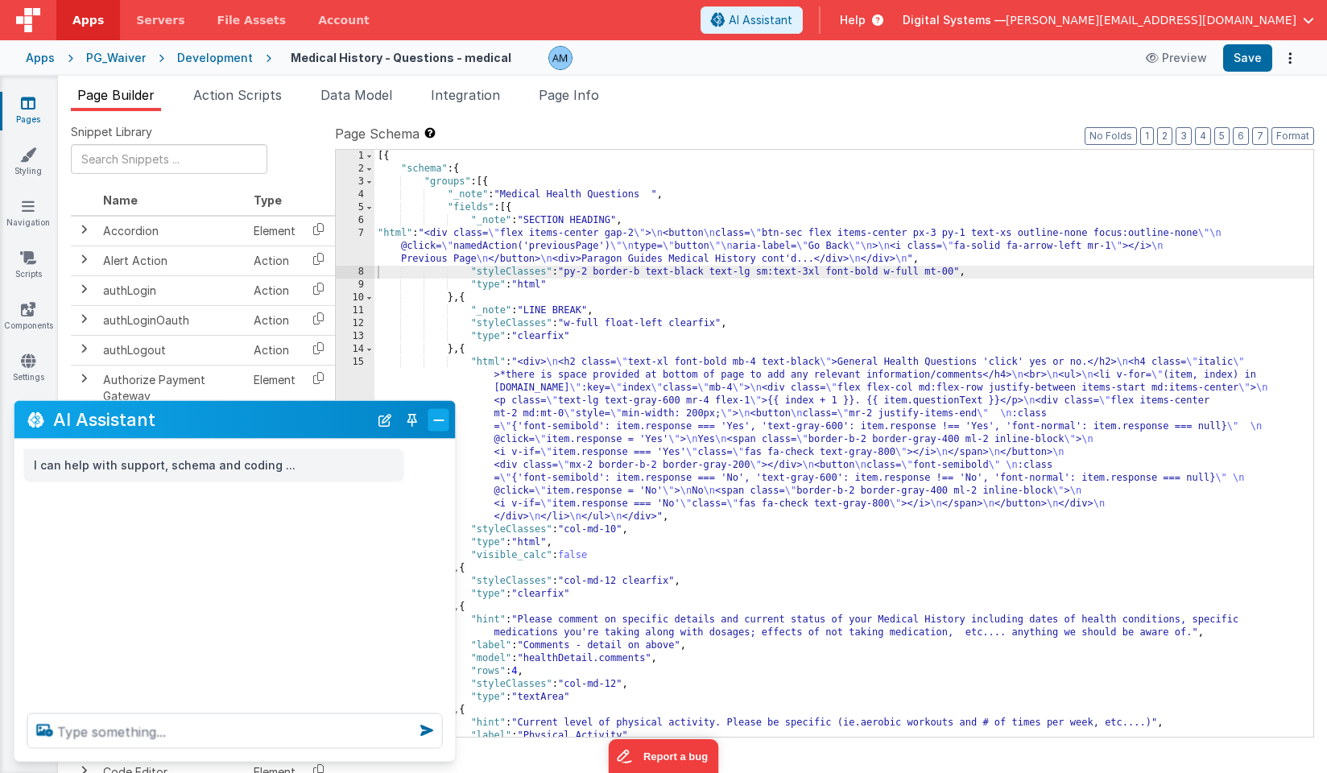
click at [437, 417] on button "Close" at bounding box center [438, 419] width 21 height 23
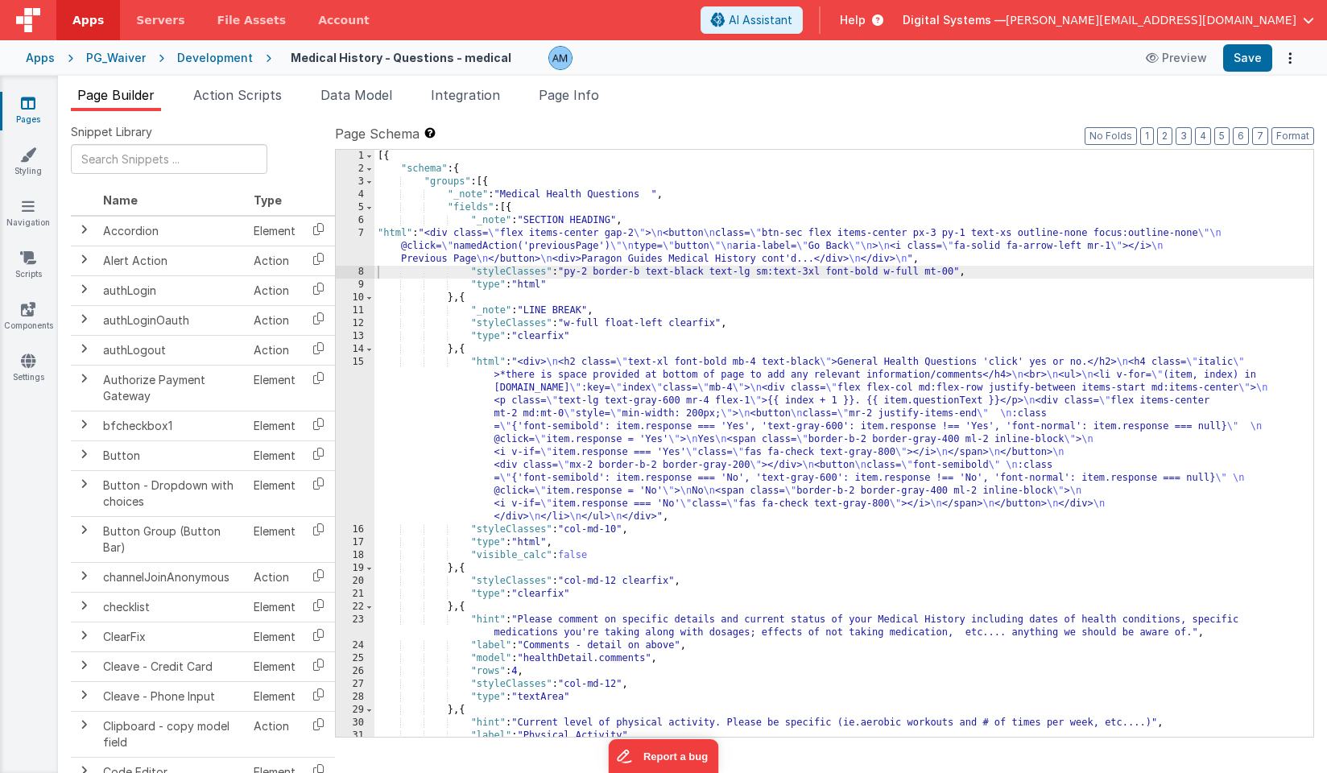
click at [460, 238] on div "[{ "schema" : { "groups" : [{ "_note" : "Medical Health Questions " , "fields" …" at bounding box center [843, 456] width 939 height 613
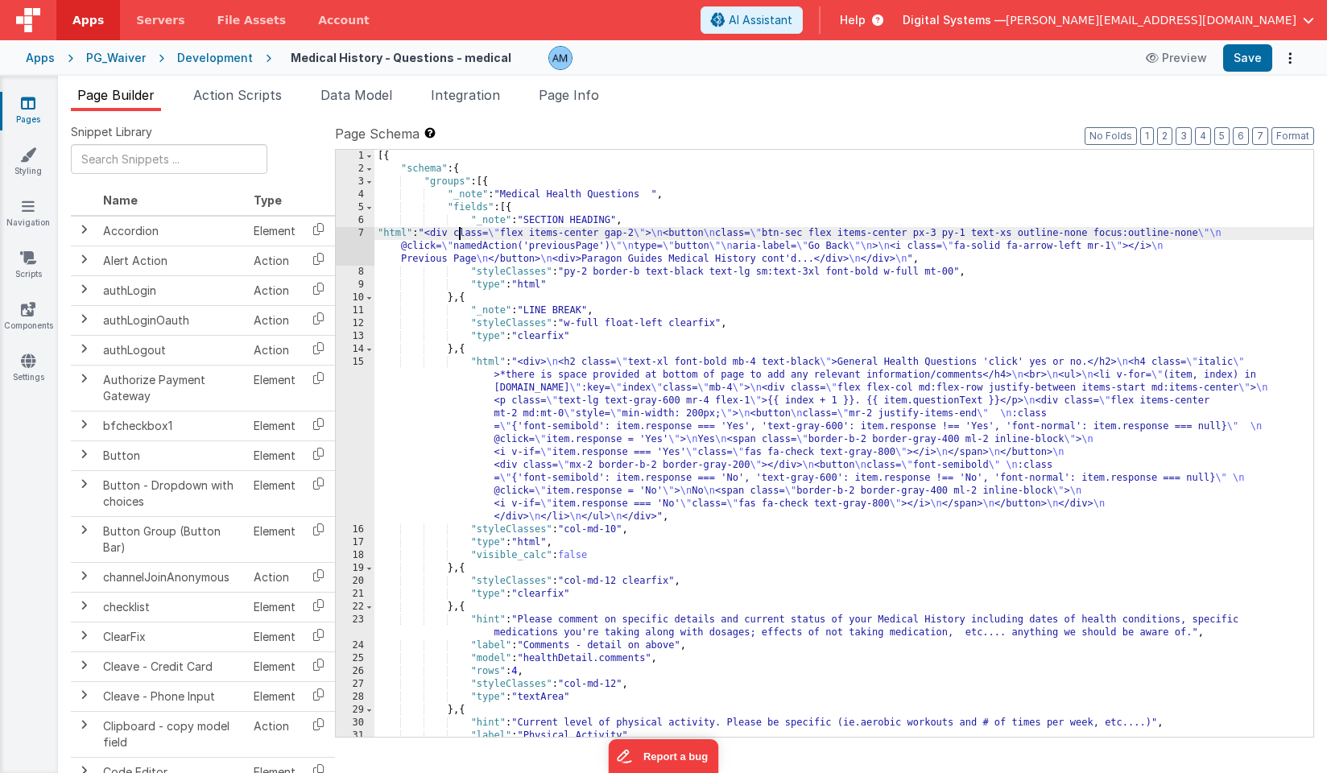
click at [349, 230] on div "7" at bounding box center [355, 246] width 39 height 39
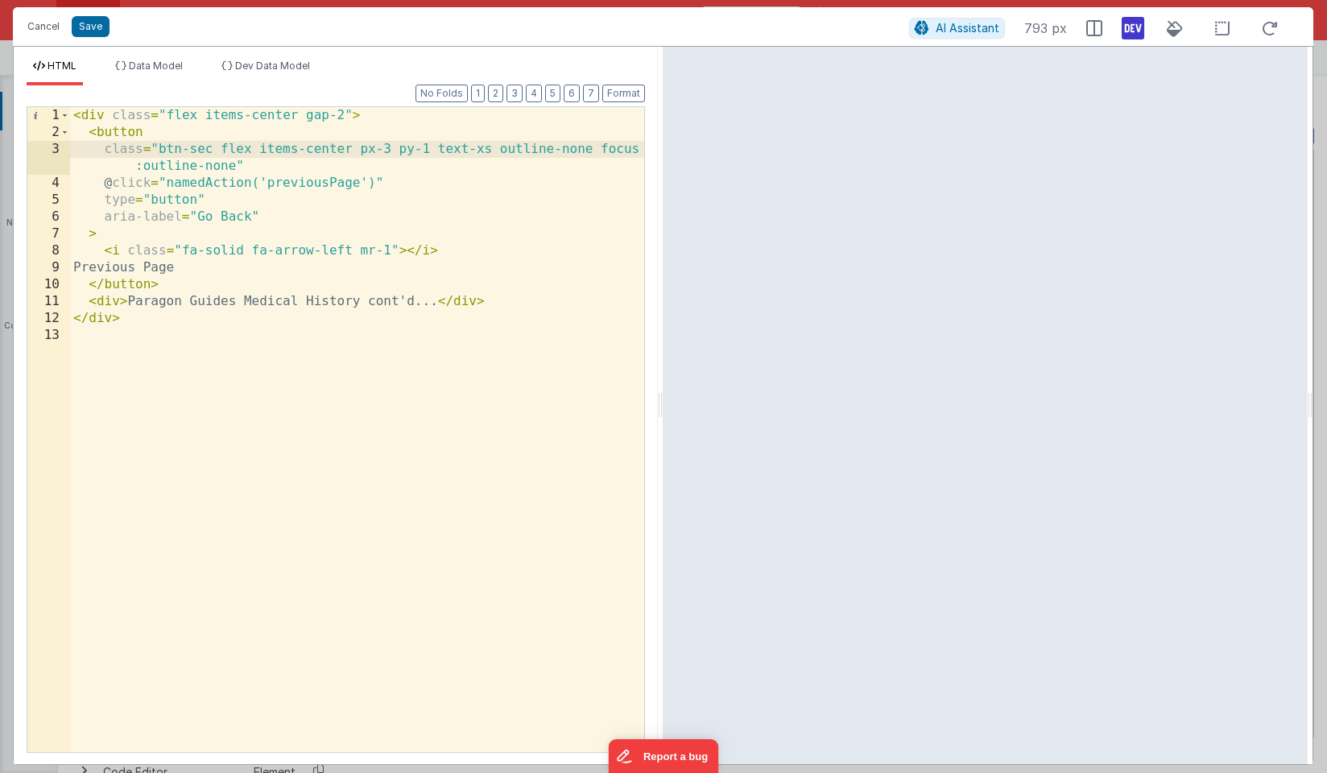
click at [601, 150] on div "< div class = "flex items-center gap-2" > < button class = "btn-sec flex items-…" at bounding box center [357, 446] width 574 height 679
drag, startPoint x: 233, startPoint y: 167, endPoint x: 600, endPoint y: 159, distance: 367.9
click at [600, 159] on div "< div class = "flex items-center gap-2" > < button class = "btn-sec flex items-…" at bounding box center [357, 446] width 574 height 679
click at [607, 152] on div "< div class = "flex items-center gap-2" > < button class = "btn-sec flex items-…" at bounding box center [357, 446] width 574 height 679
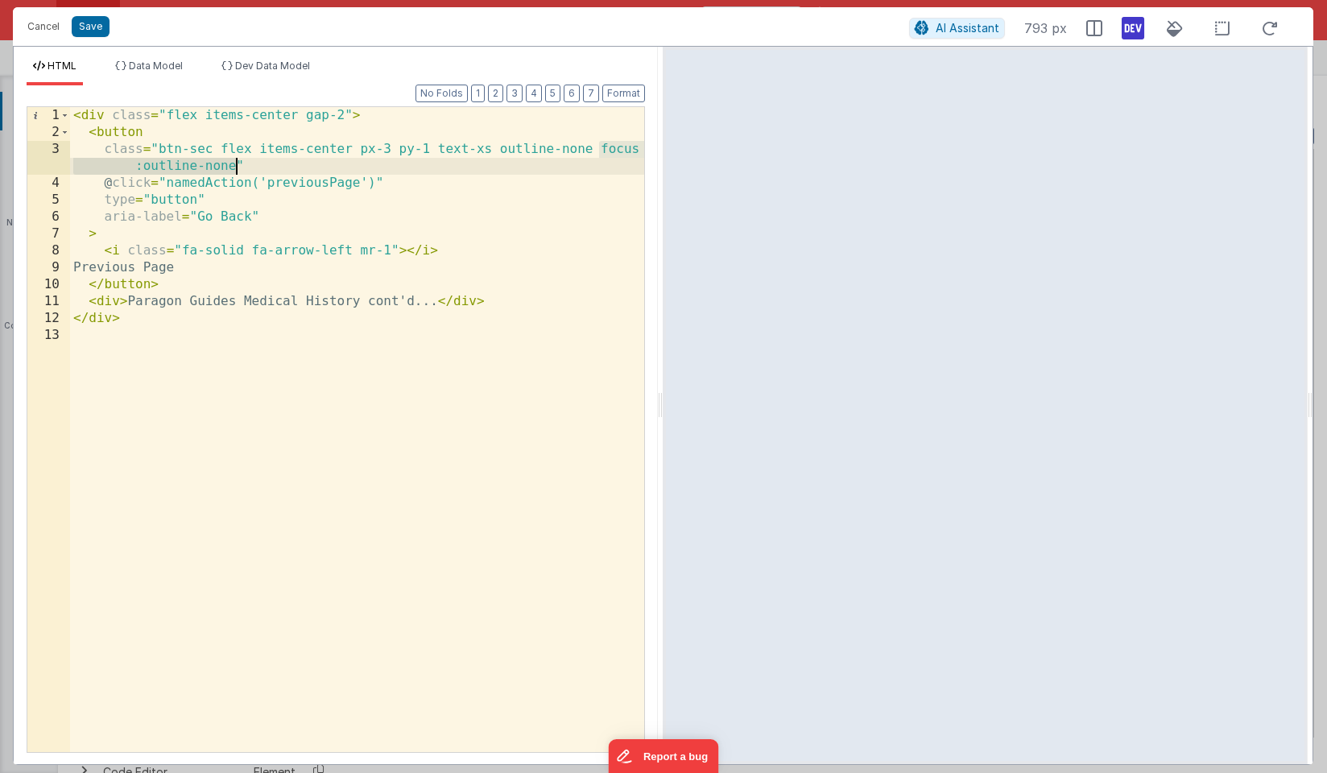
drag, startPoint x: 599, startPoint y: 149, endPoint x: 237, endPoint y: 165, distance: 361.8
click at [237, 165] on div "< div class = "flex items-center gap-2" > < button class = "btn-sec flex items-…" at bounding box center [357, 446] width 574 height 679
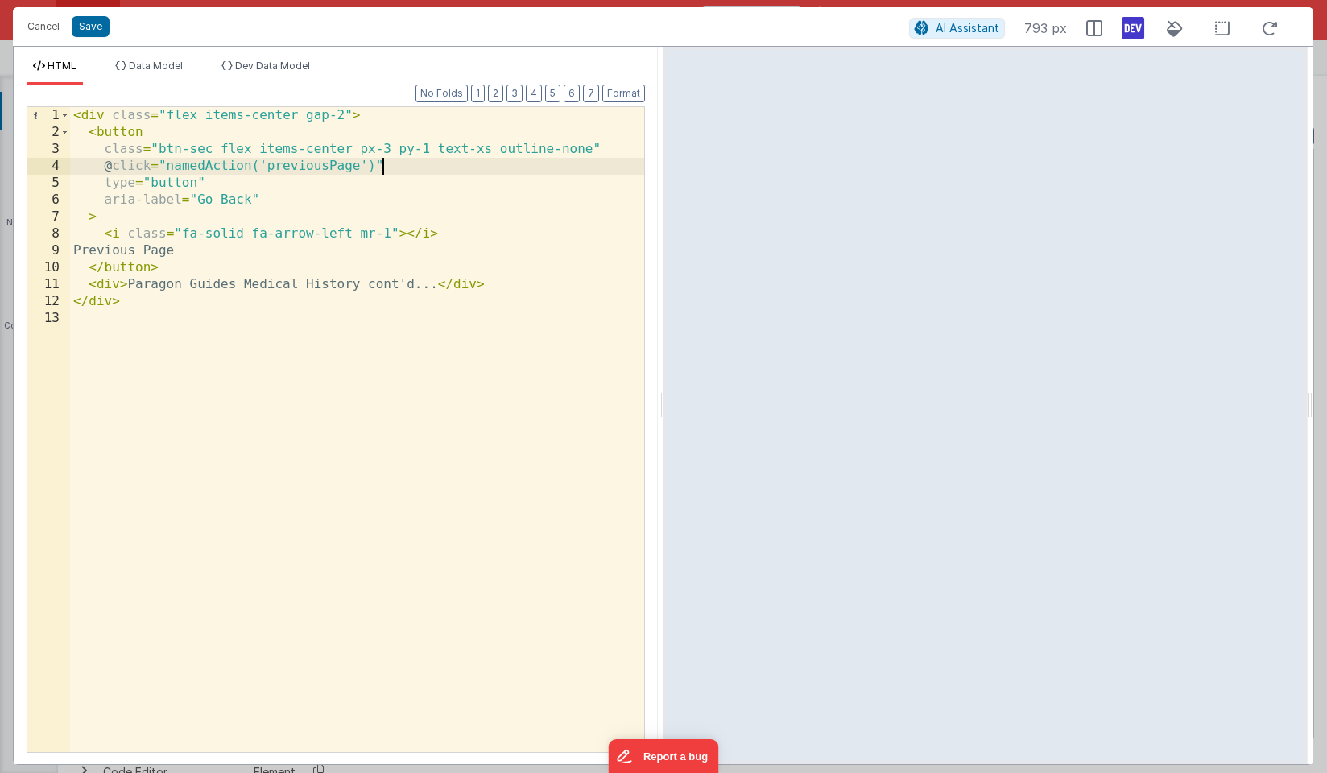
click at [458, 159] on div "< div class = "flex items-center gap-2" > < button class = "btn-sec flex items-…" at bounding box center [357, 446] width 574 height 679
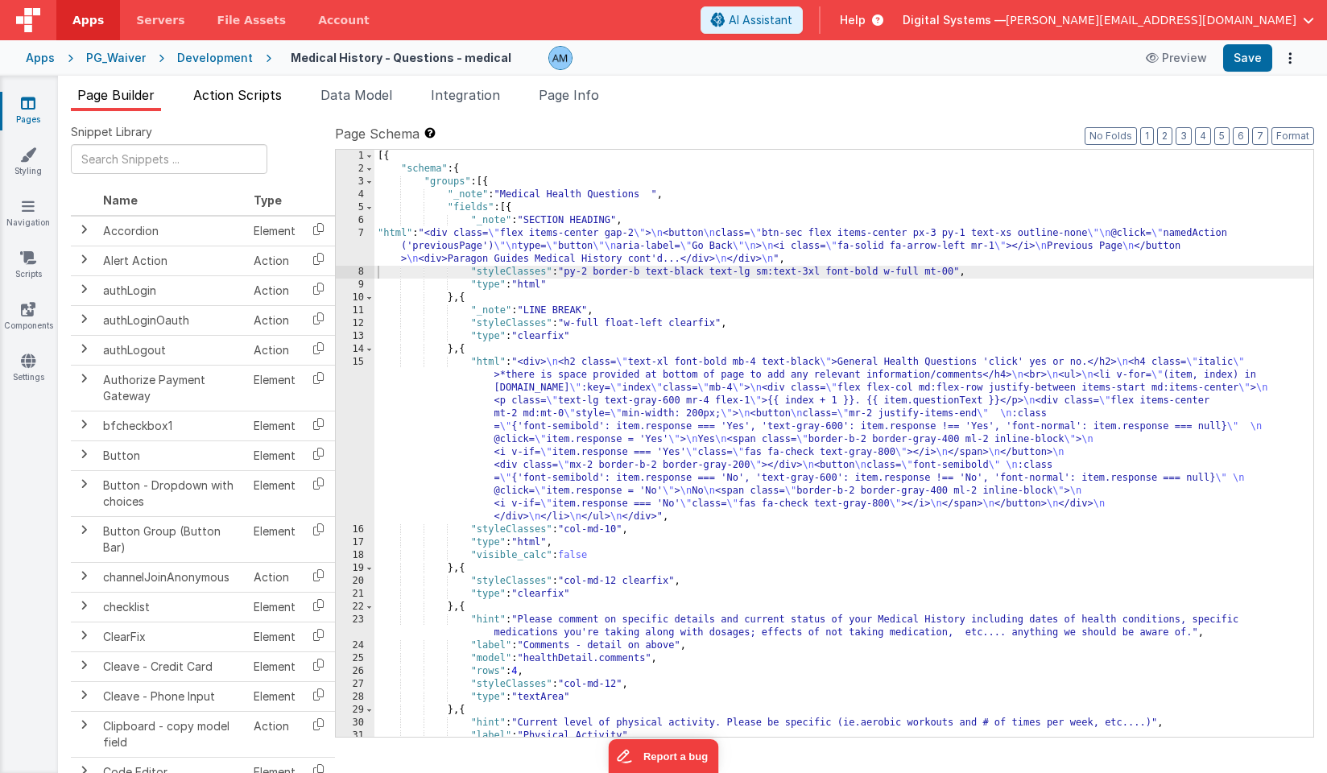
click at [250, 102] on span "Action Scripts" at bounding box center [237, 95] width 89 height 16
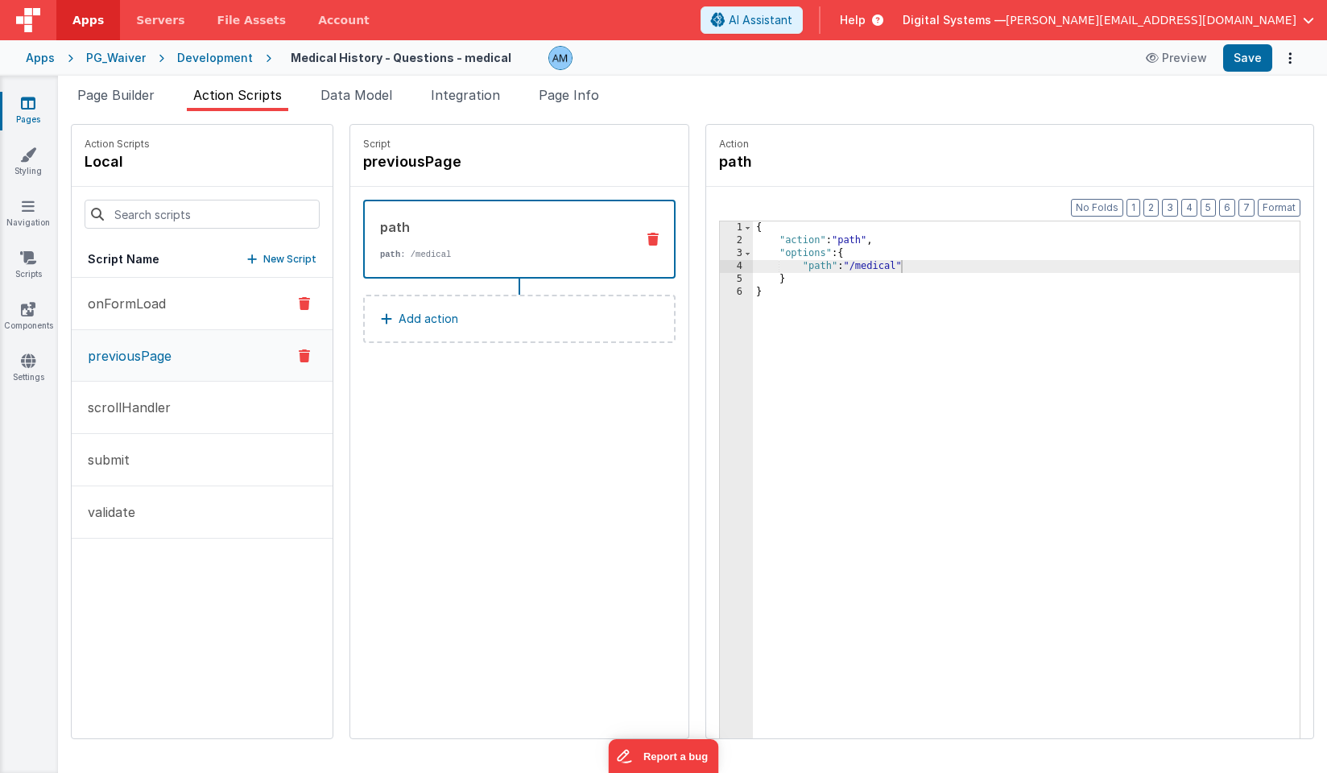
click at [149, 310] on p "onFormLoad" at bounding box center [122, 303] width 88 height 19
click at [977, 286] on div "{ "action" : "function" , "function" : "model.waiver = app.waiver \n " }" at bounding box center [1026, 517] width 547 height 592
click at [297, 354] on div at bounding box center [304, 354] width 43 height 19
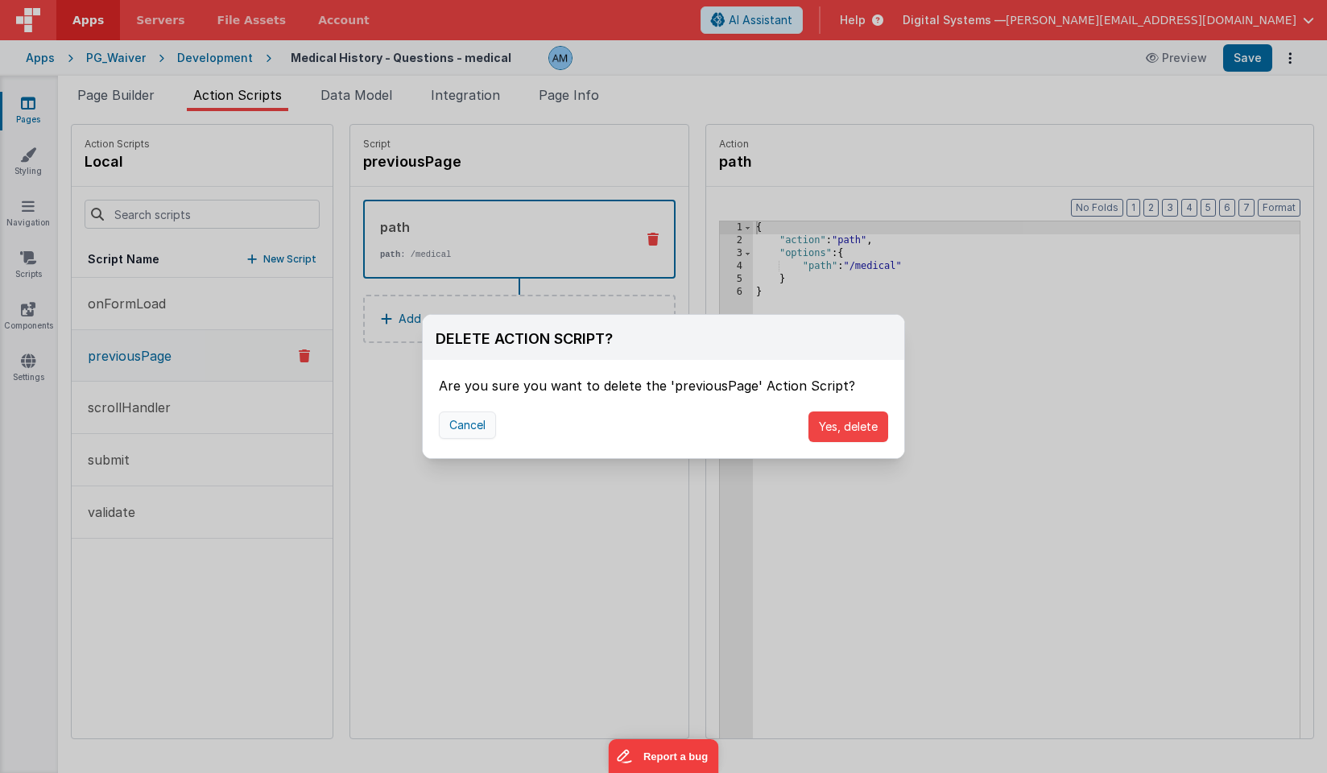
click at [454, 425] on button "Cancel" at bounding box center [467, 424] width 57 height 27
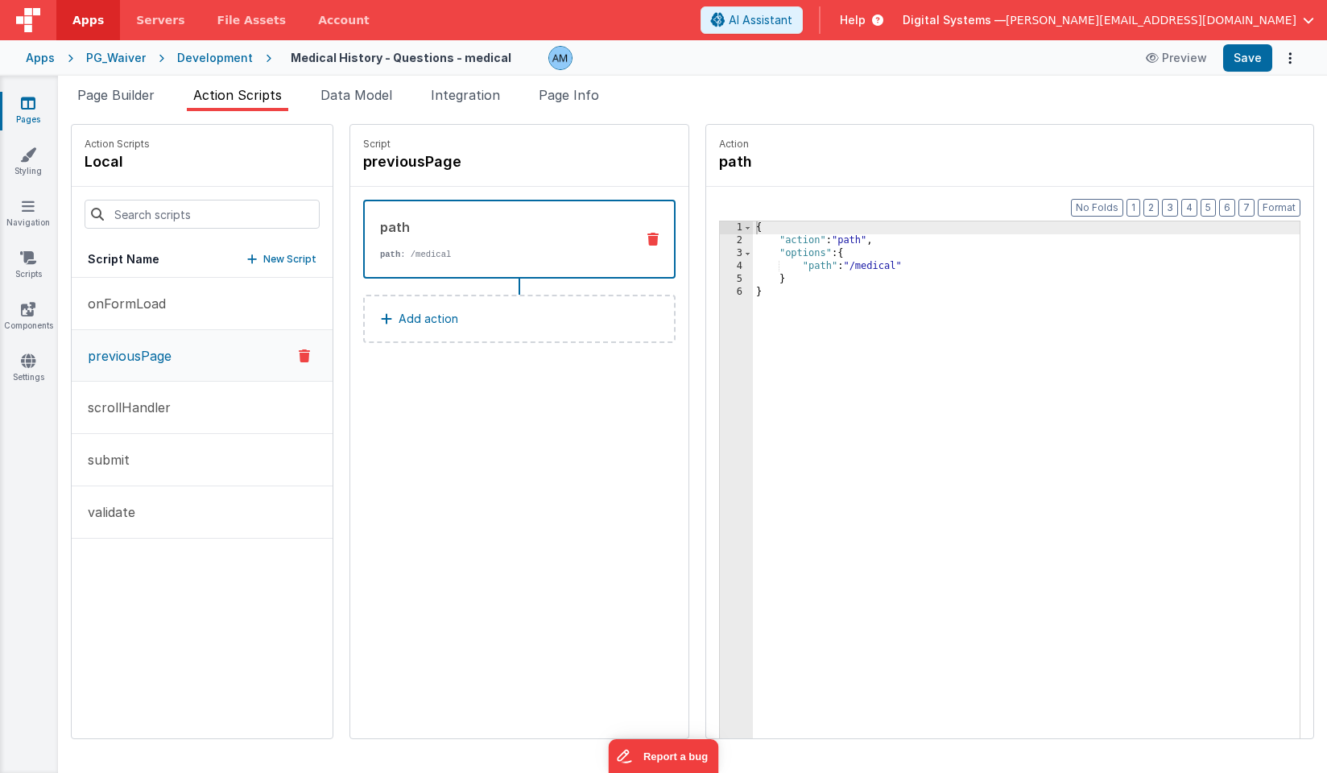
click at [151, 353] on p "previousPage" at bounding box center [124, 355] width 93 height 19
click at [146, 301] on p "onFormLoad" at bounding box center [122, 303] width 88 height 19
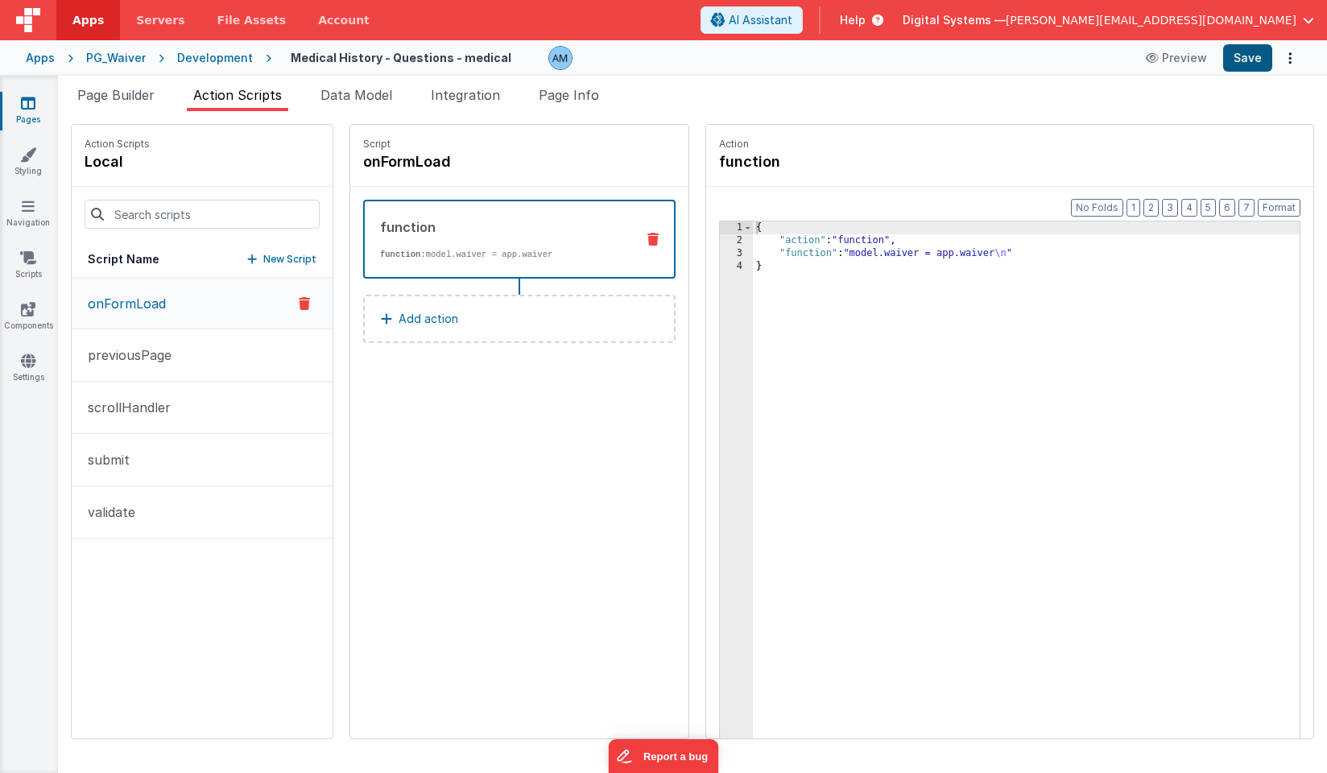
click at [1247, 59] on button "Save" at bounding box center [1247, 57] width 49 height 27
